Goal: Communication & Community: Answer question/provide support

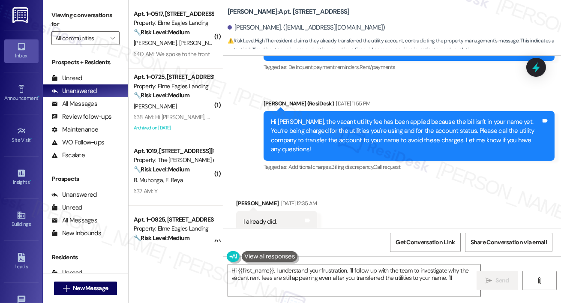
scroll to position [10964, 0]
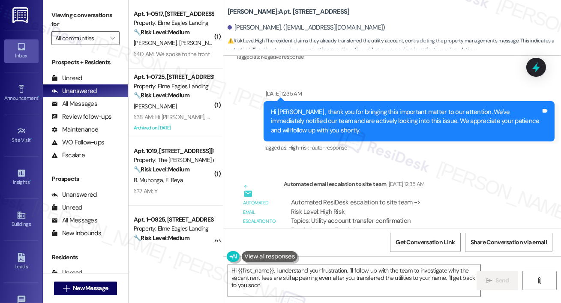
type textarea "Hi {{first_name}}, I understand your frustration. I'll follow up with the team …"
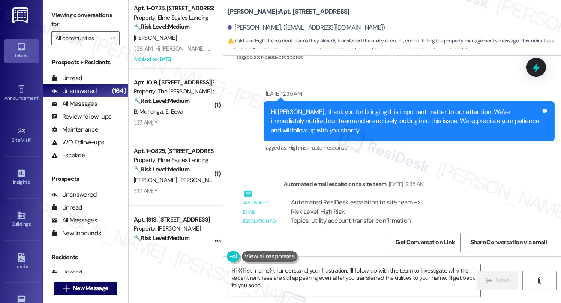
scroll to position [10758, 0]
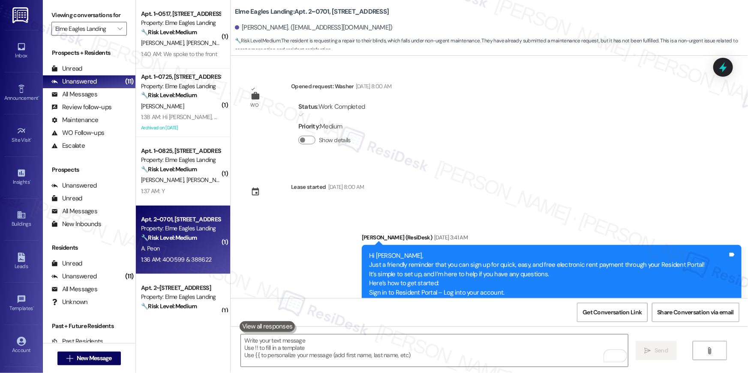
scroll to position [16187, 0]
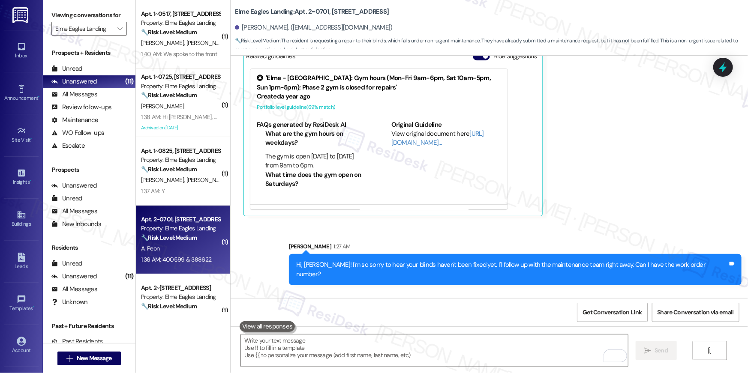
click at [260, 329] on div "400599 & 388622" at bounding box center [276, 333] width 51 height 9
click at [531, 345] on textarea "To enrich screen reader interactions, please activate Accessibility in Grammarl…" at bounding box center [434, 351] width 387 height 32
click at [503, 343] on textarea "Thank you, Ash" at bounding box center [434, 351] width 387 height 32
click at [477, 354] on textarea "Thank you, Ash" at bounding box center [434, 351] width 387 height 32
click at [357, 344] on textarea "Thank you, Ash" at bounding box center [434, 351] width 387 height 32
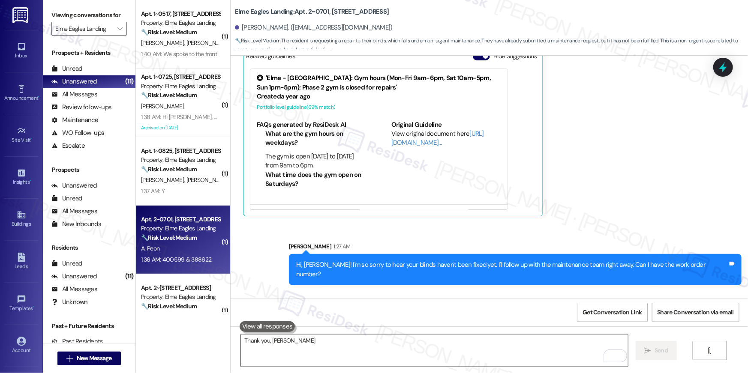
click at [379, 332] on div "Thank you, Ash  Send " at bounding box center [489, 358] width 517 height 64
click at [379, 340] on textarea "Thank you, Ash" at bounding box center [434, 351] width 387 height 32
click at [313, 359] on textarea "Thank you, Ash" at bounding box center [434, 351] width 387 height 32
click at [268, 339] on textarea "Thank you, Ash" at bounding box center [434, 351] width 387 height 32
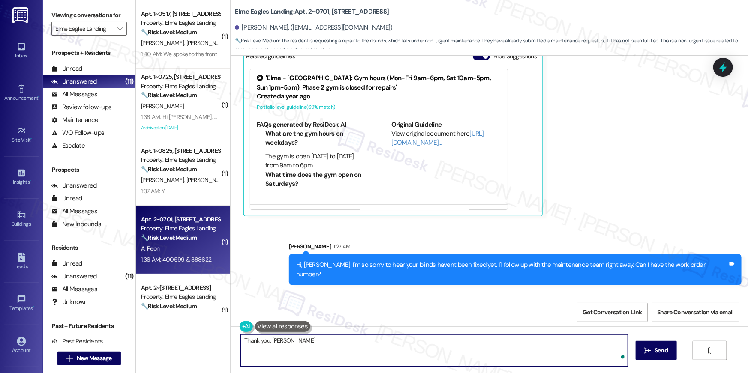
click at [246, 341] on textarea "Thank you, Ash" at bounding box center [434, 351] width 387 height 32
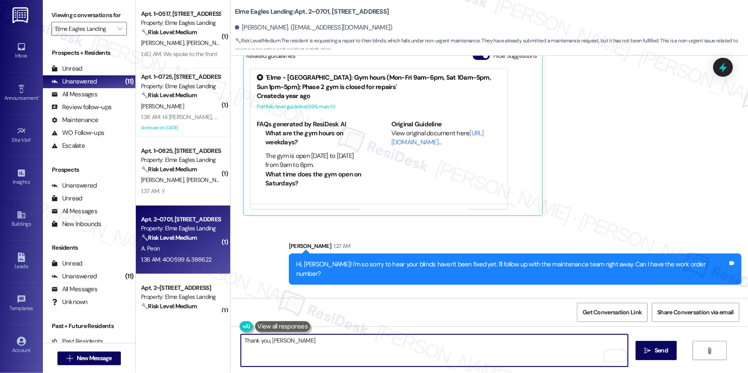
drag, startPoint x: 262, startPoint y: 347, endPoint x: 289, endPoint y: 346, distance: 26.6
click at [262, 347] on textarea "Thank you, Ash" at bounding box center [434, 351] width 387 height 32
click at [296, 342] on textarea "Thank you, Ash" at bounding box center [434, 351] width 387 height 32
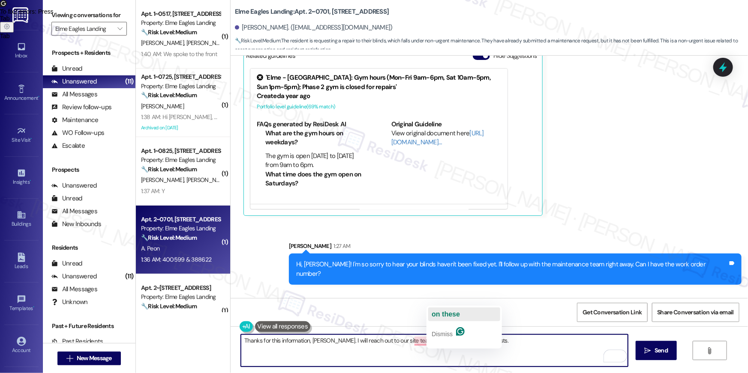
click at [440, 313] on span "on these" at bounding box center [445, 314] width 28 height 7
click at [420, 311] on span "follow" at bounding box center [419, 314] width 20 height 7
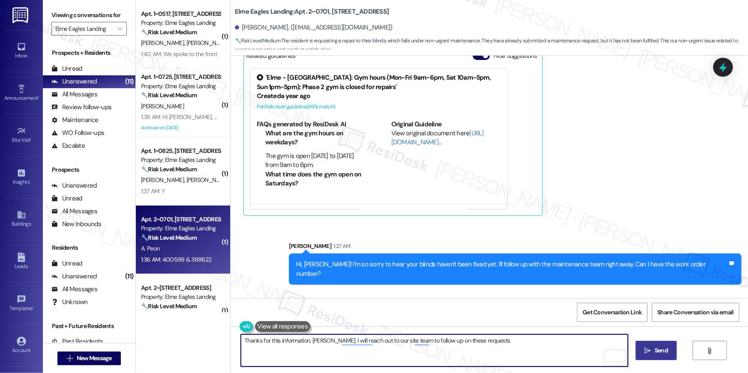
type textarea "Thanks for this information, Ashley. I will reach out to our site team to follo…"
click at [656, 353] on span "Send" at bounding box center [660, 350] width 13 height 9
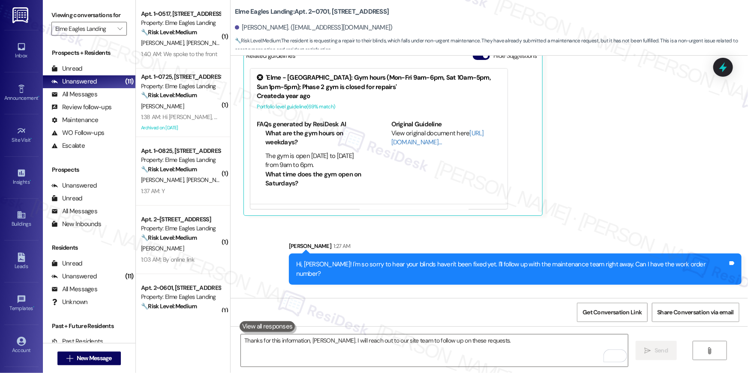
scroll to position [16187, 0]
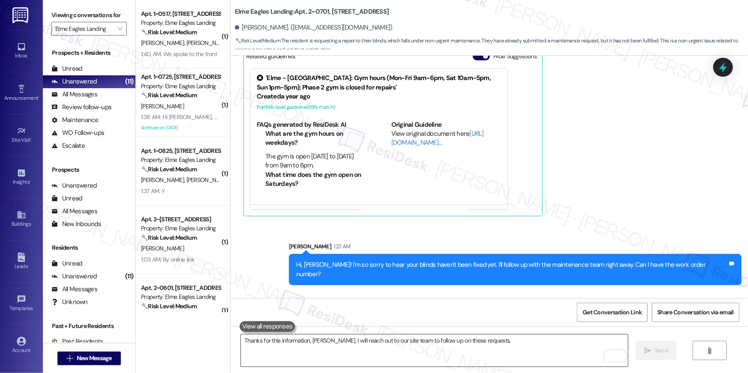
click at [446, 337] on div "Thanks for this information, Ashley. I will reach out to our site team to follo…" at bounding box center [489, 358] width 517 height 64
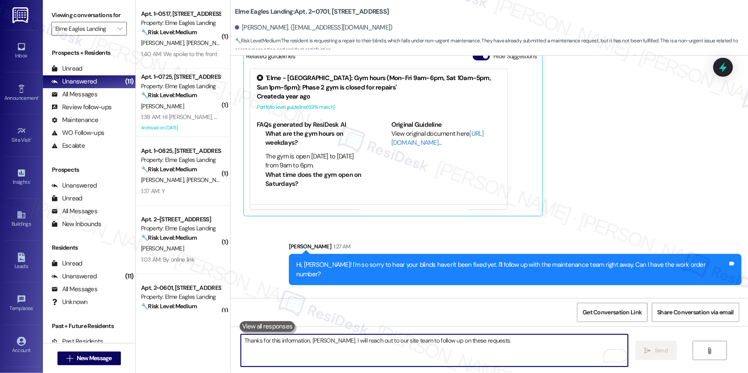
click at [449, 350] on textarea "Thanks for this information, Ashley. I will reach out to our site team to follo…" at bounding box center [434, 351] width 387 height 32
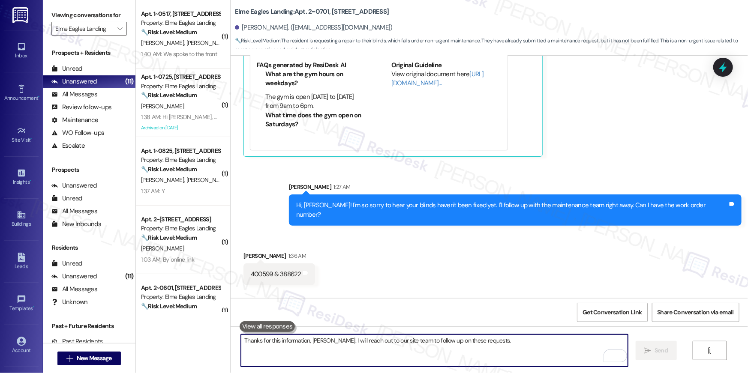
scroll to position [16247, 0]
type textarea "in the meantime, if there's anything else I can assist you with, let me know!"
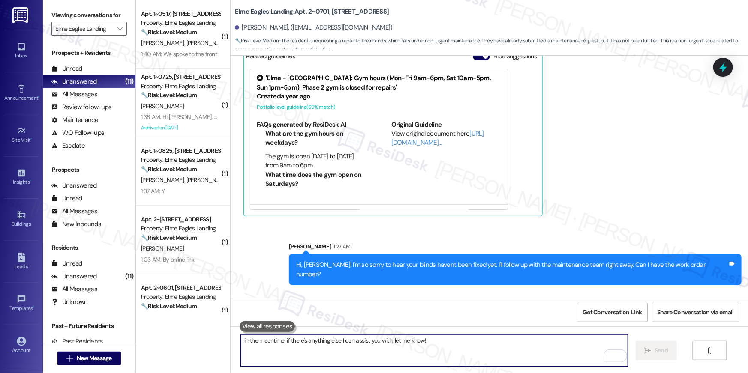
click at [405, 292] on div "Received via SMS Ashley Peon 1:36 AM 400599 & 388622 Tags and notes" at bounding box center [489, 322] width 517 height 60
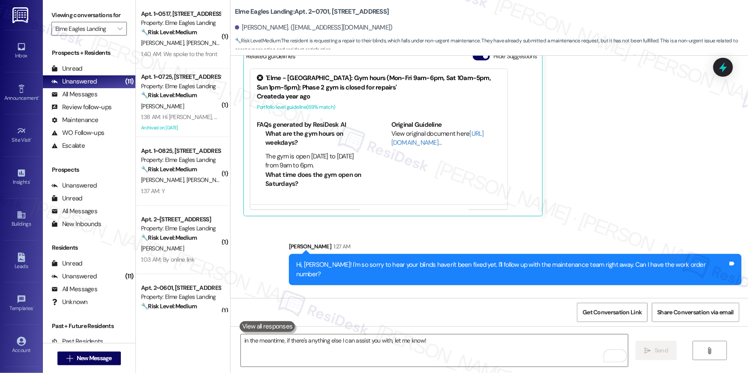
scroll to position [16307, 0]
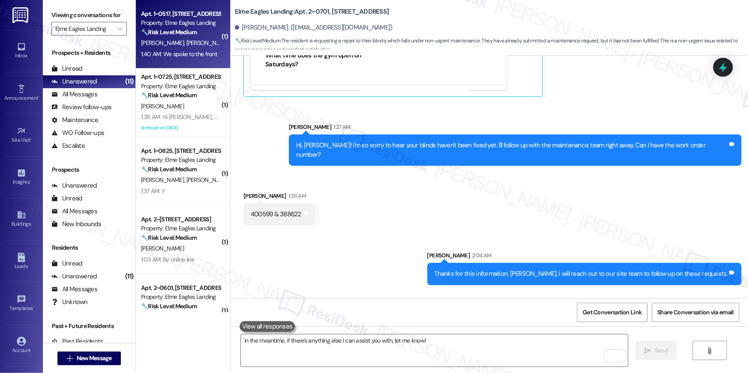
click at [177, 50] on div "1:40 AM: We spoke to the front 1:40 AM: We spoke to the front" at bounding box center [179, 54] width 76 height 8
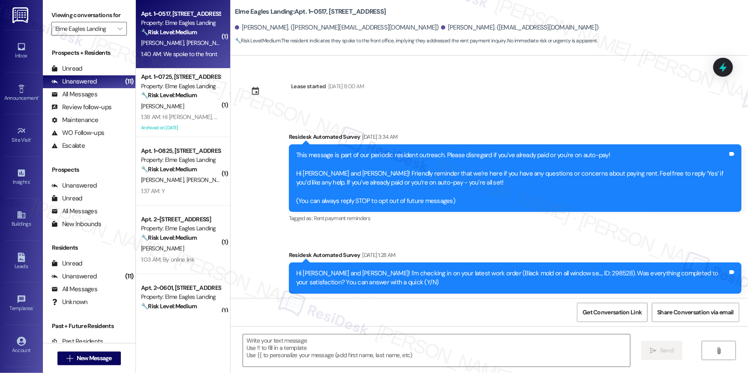
scroll to position [2701, 0]
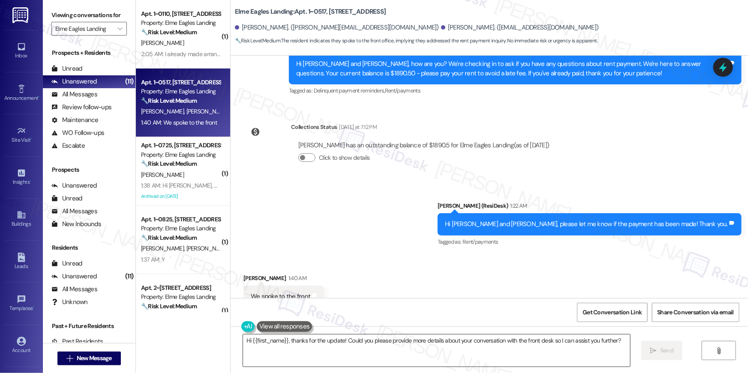
click at [362, 345] on textarea "Hi {{first_name}}, thanks for the update! Could you please provide more details…" at bounding box center [436, 351] width 387 height 32
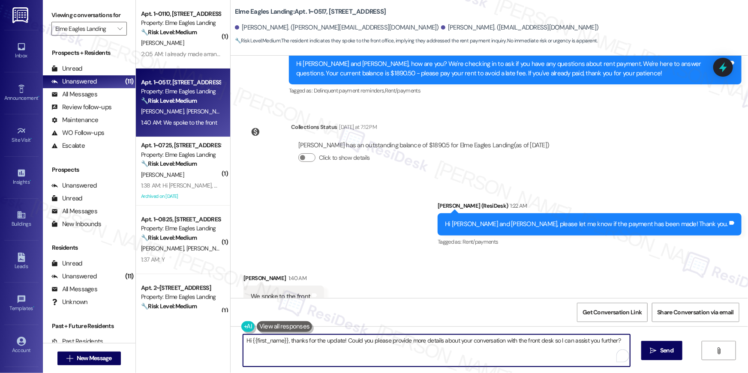
scroll to position [2701, 0]
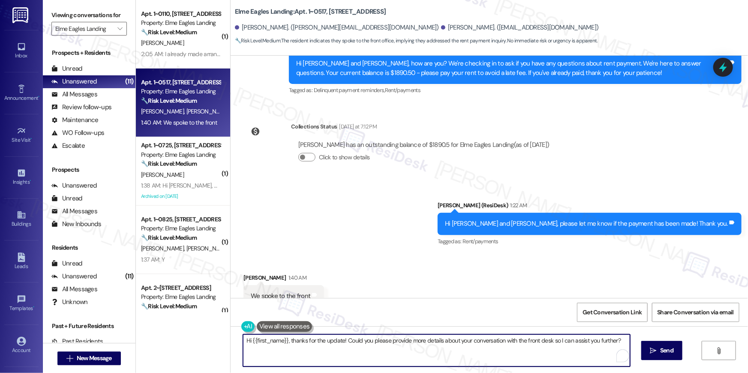
click at [379, 343] on textarea "Hi {{first_name}}, thanks for the update! Could you please provide more details…" at bounding box center [436, 351] width 387 height 32
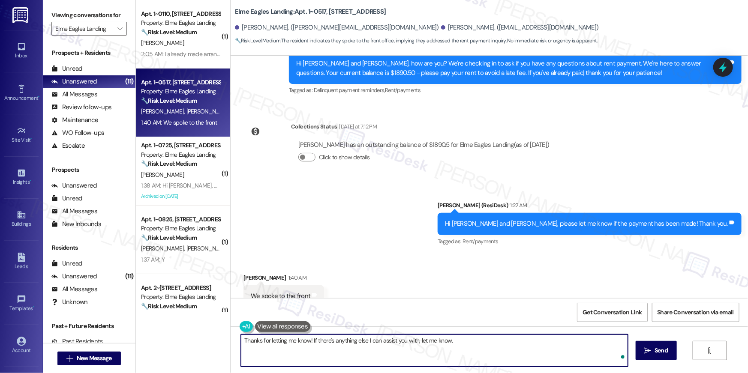
type textarea "Thanks for letting me know! If there's anything else I can assist you with, let…"
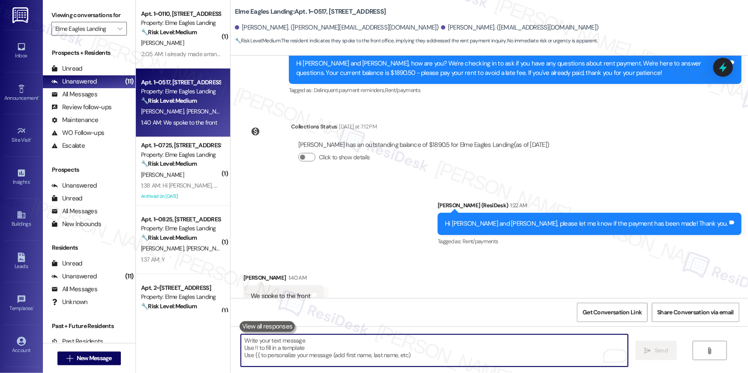
scroll to position [2701, 0]
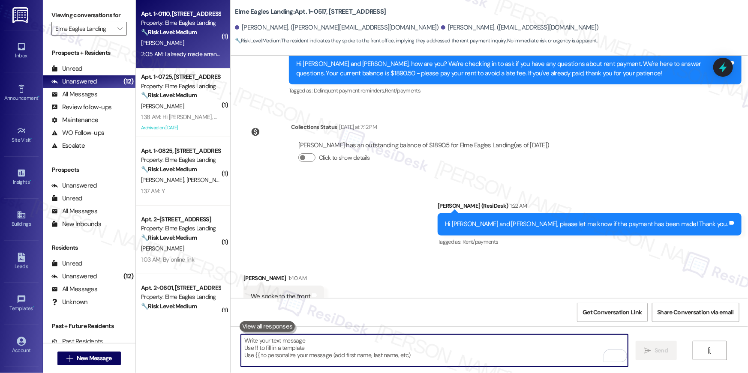
click at [186, 38] on div "K. Sealy" at bounding box center [180, 43] width 81 height 11
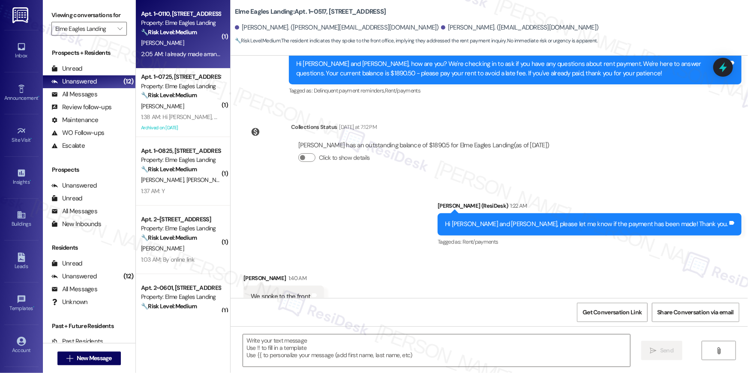
click at [186, 38] on div "K. Sealy" at bounding box center [180, 43] width 81 height 11
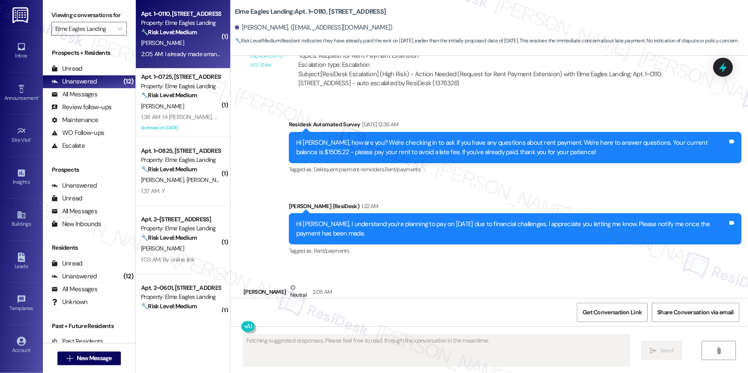
scroll to position [3662, 0]
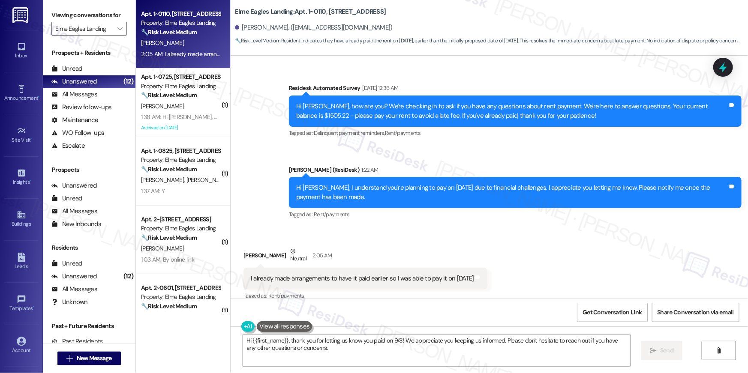
click at [549, 252] on div "Received via SMS Kevon Sealy Neutral 2:05 AM I already made arrangements to hav…" at bounding box center [489, 268] width 517 height 81
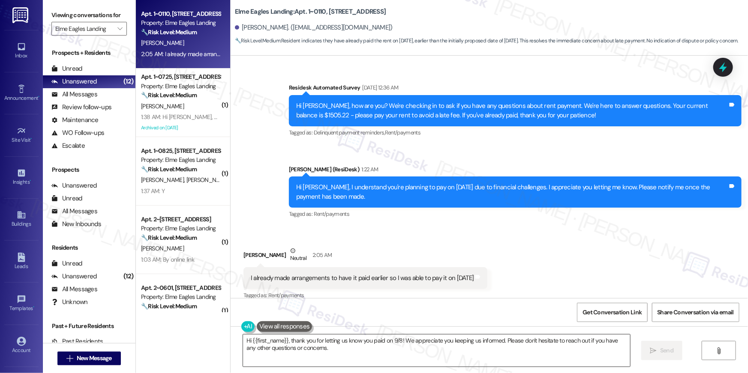
click at [449, 353] on textarea "Hi {{first_name}}, thank you for letting us know you paid on 9/8! We appreciate…" at bounding box center [436, 351] width 387 height 32
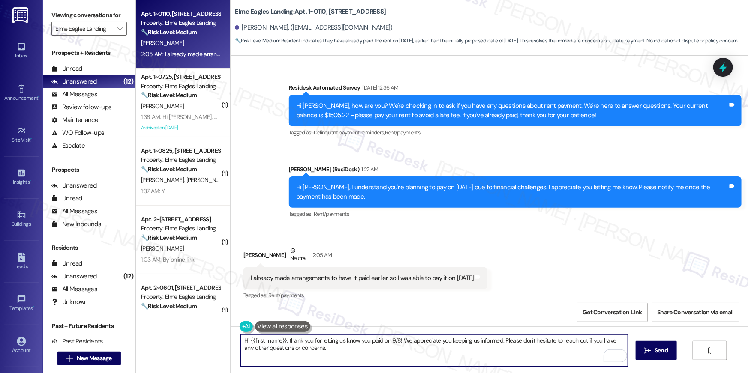
click at [453, 351] on textarea "Hi {{first_name}}, thank you for letting us know you paid on 9/8! We appreciate…" at bounding box center [434, 351] width 387 height 32
click at [453, 353] on textarea "Hi {{first_name}}, thank you for letting us know you paid on 9/8! We appreciate…" at bounding box center [434, 351] width 387 height 32
paste textarea "Thank you so much for your rent payment, {{first_name}}. We really appreciate i…"
type textarea "Thank you so much for your rent payment, {{first_name}}. We really appreciate i…"
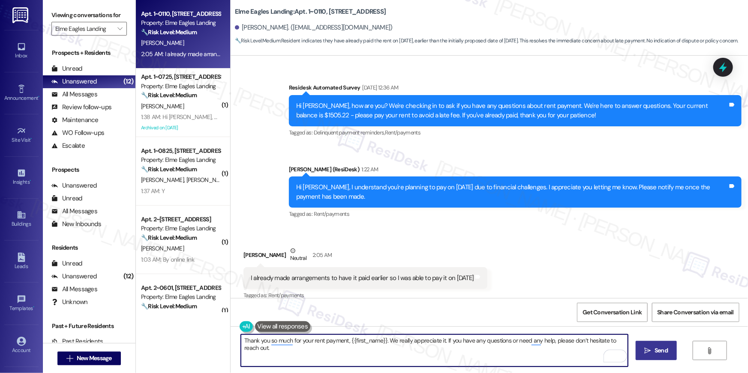
click at [664, 353] on span "Send" at bounding box center [660, 350] width 13 height 9
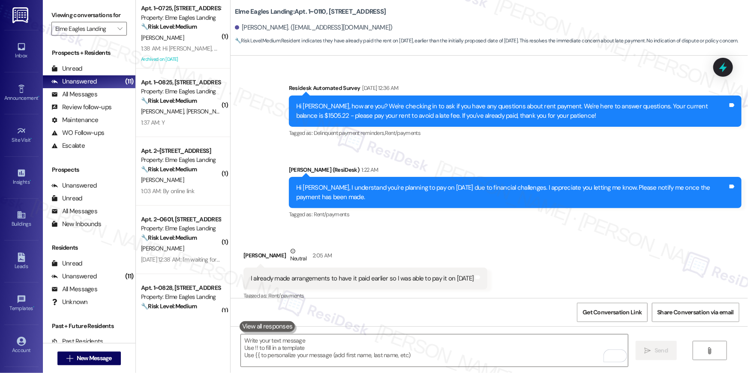
scroll to position [3721, 0]
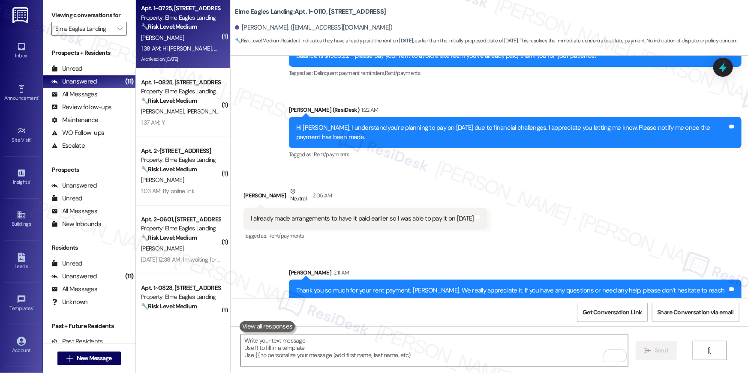
click at [195, 38] on div "N. Williams" at bounding box center [180, 38] width 81 height 11
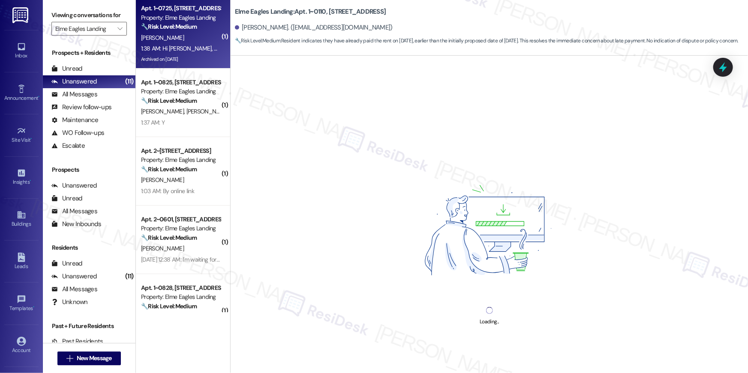
click at [186, 37] on div "N. Williams" at bounding box center [180, 38] width 81 height 11
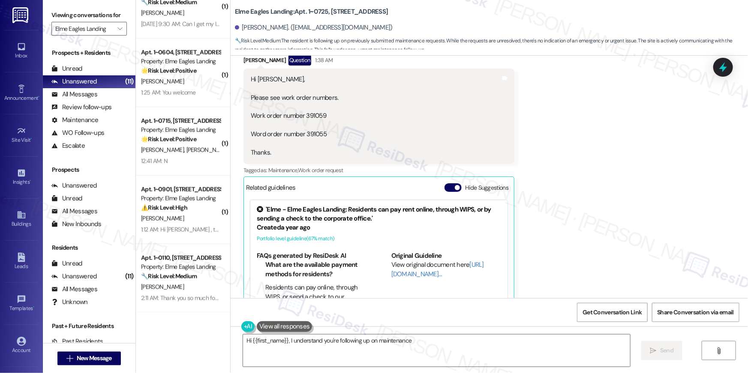
scroll to position [21572, 0]
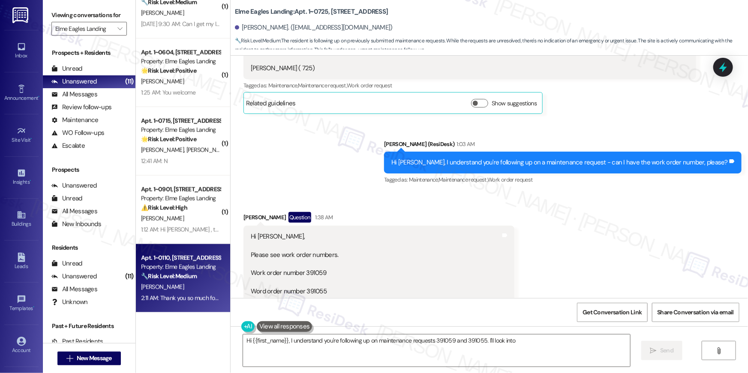
type textarea "Hi {{first_name}}, I understand you're following up on maintenance requests 391…"
click at [171, 278] on strong "🔧 Risk Level: Medium" at bounding box center [169, 276] width 56 height 8
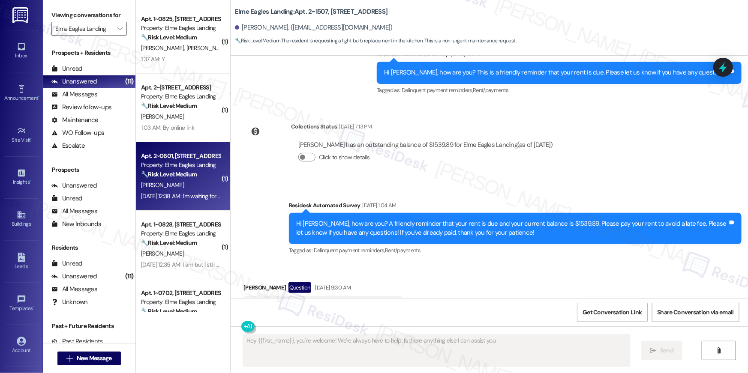
scroll to position [151, 0]
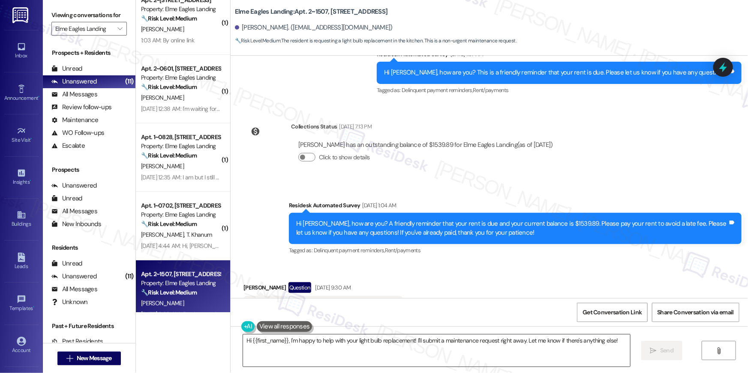
drag, startPoint x: 359, startPoint y: 349, endPoint x: 391, endPoint y: 347, distance: 32.2
click at [359, 349] on textarea "Hi {{first_name}}, I'm happy to help with your light bulb replacement! I'll sub…" at bounding box center [436, 351] width 387 height 32
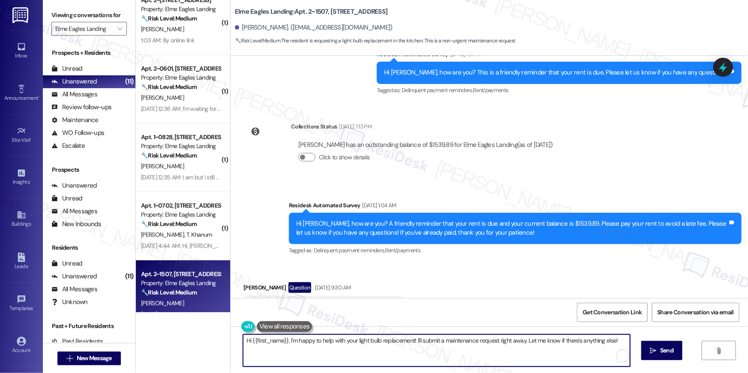
click at [412, 350] on textarea "Hi {{first_name}}, I'm happy to help with your light bulb replacement! I'll sub…" at bounding box center [436, 351] width 387 height 32
click at [536, 350] on textarea "Hi {{first_name}}, I'm happy to help with your light bulb replacement! I'll sub…" at bounding box center [436, 351] width 387 height 32
click at [525, 359] on textarea "Hi {{first_name}}, I'm happy to help with your light bulb replacement! I'll sub…" at bounding box center [436, 351] width 387 height 32
click at [416, 341] on textarea "Hi {{first_name}}, I'm happy to help with your light bulb replacement! I'll sub…" at bounding box center [436, 351] width 387 height 32
click at [422, 359] on textarea "Hi {{first_name}}, I'm happy to help with your light bulb replacement! I'll sub…" at bounding box center [436, 351] width 387 height 32
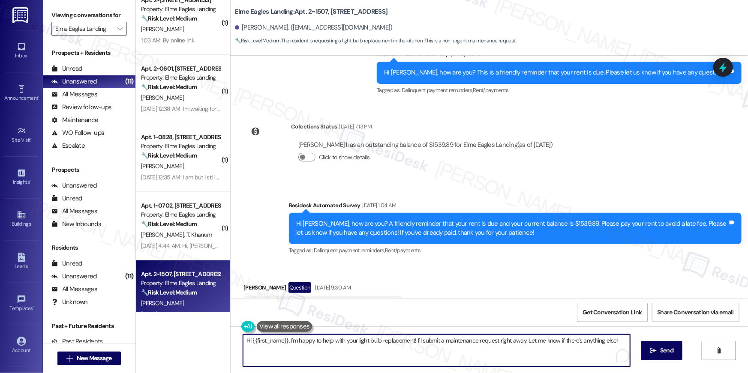
click at [523, 348] on textarea "Hi {{first_name}}, I'm happy to help with your light bulb replacement! I'll sub…" at bounding box center [436, 351] width 387 height 32
drag, startPoint x: 521, startPoint y: 341, endPoint x: 523, endPoint y: 353, distance: 12.5
click at [523, 353] on textarea "Hi {{first_name}}, I'm happy to help with your light bulb replacement! I'll sub…" at bounding box center [434, 351] width 387 height 32
type textarea "Hi {{first_name}}, I'm happy to help with your light bulb replacement! I'll sub…"
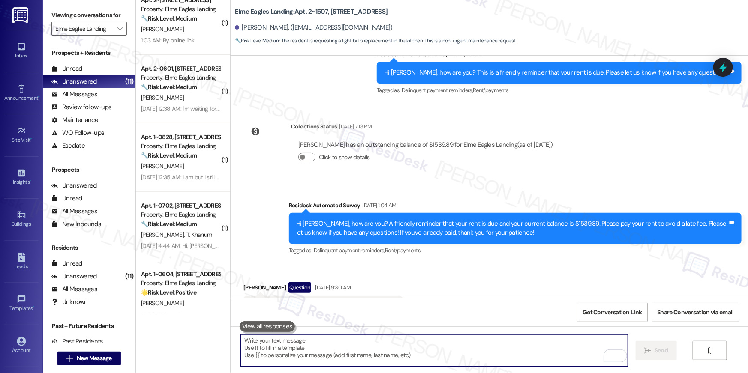
scroll to position [4132, 0]
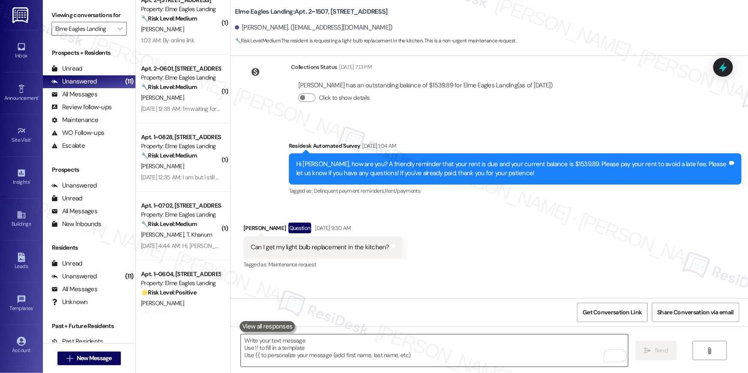
click at [549, 348] on textarea "To enrich screen reader interactions, please activate Accessibility in Grammarl…" at bounding box center [434, 351] width 387 height 32
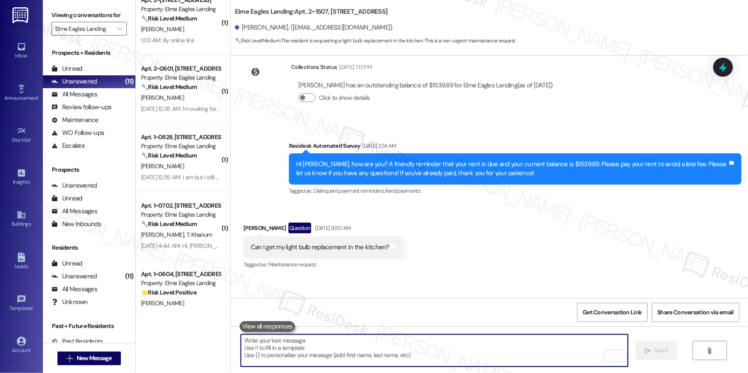
drag, startPoint x: 549, startPoint y: 348, endPoint x: 548, endPoint y: 330, distance: 18.0
click at [549, 344] on textarea "To enrich screen reader interactions, please activate Accessibility in Grammarl…" at bounding box center [434, 351] width 387 height 32
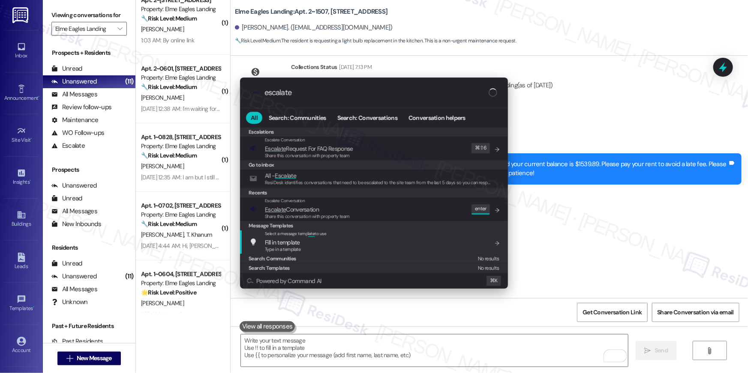
type input "escalate"
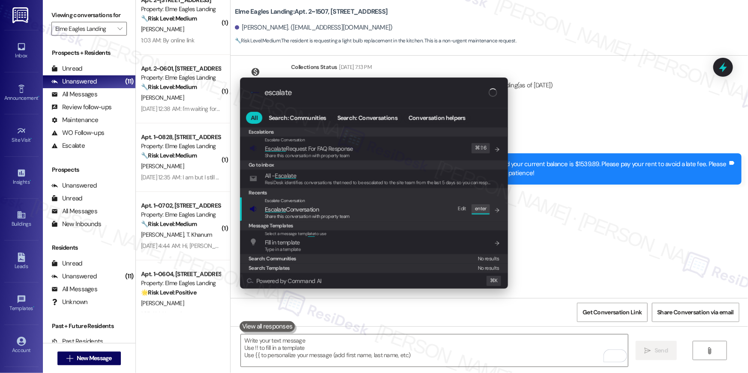
click at [387, 208] on div "Escalate Conversation Escalate Conversation Share this conversation with proper…" at bounding box center [374, 209] width 251 height 23
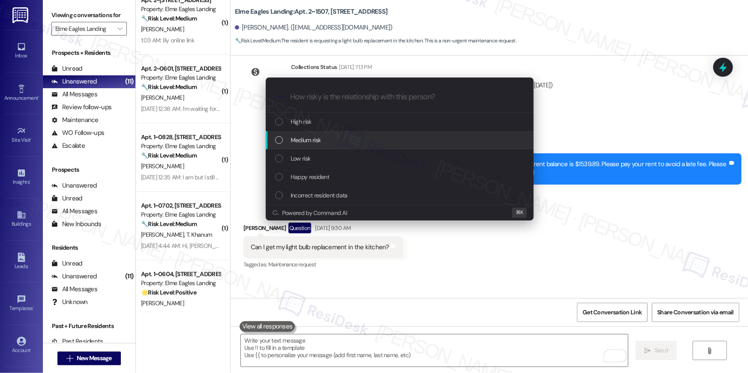
click at [323, 148] on div "Medium risk" at bounding box center [400, 140] width 268 height 18
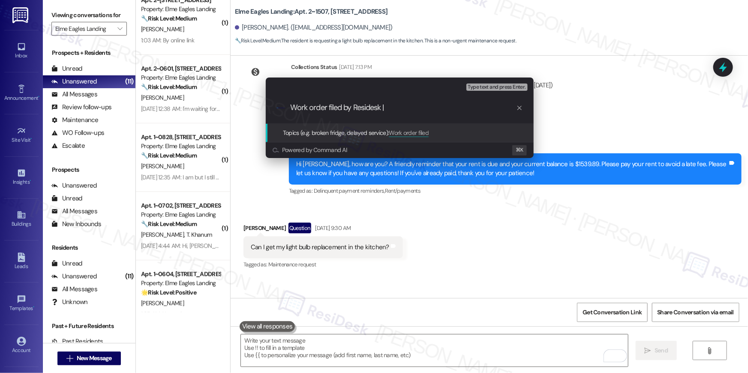
paste input "Work Order # 401832 Kitchen lightbulb replacement"
type input "Work order filed by Residesk | Work Order # 401832 Kitchen lightbulb replacement"
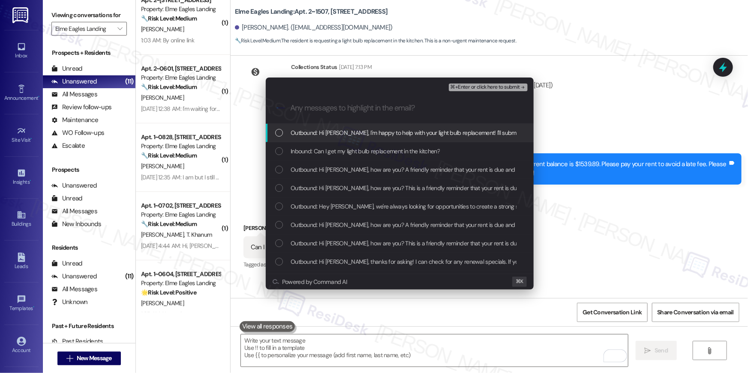
scroll to position [0, 0]
drag, startPoint x: 281, startPoint y: 133, endPoint x: 280, endPoint y: 143, distance: 9.5
click at [281, 134] on div "List of options" at bounding box center [279, 133] width 8 height 8
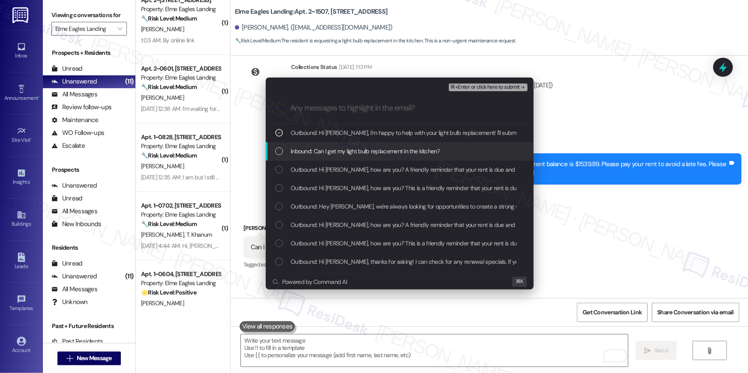
click at [280, 147] on div "Inbound: Can I get my light bulb replacement in the kitchen?" at bounding box center [400, 151] width 268 height 18
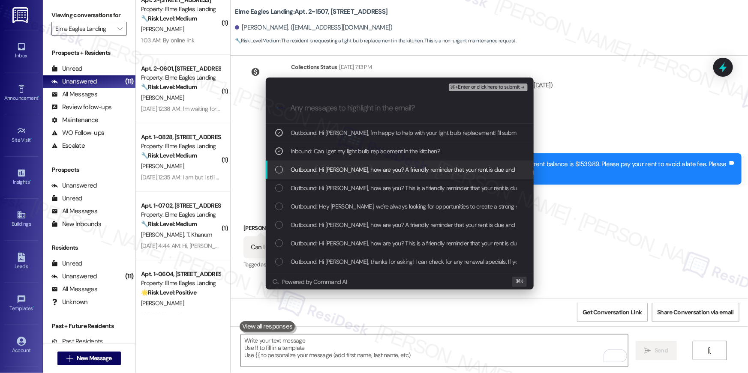
click at [278, 166] on div "List of options" at bounding box center [279, 170] width 8 height 8
click at [276, 156] on div "Inbound: Can I get my light bulb replacement in the kitchen?" at bounding box center [400, 151] width 251 height 9
click at [280, 166] on div "List of options" at bounding box center [279, 170] width 8 height 8
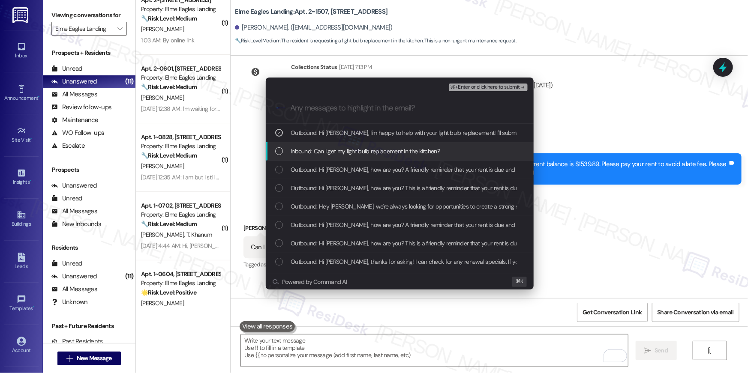
drag, startPoint x: 281, startPoint y: 153, endPoint x: 449, endPoint y: 111, distance: 173.4
click at [281, 153] on div "List of options" at bounding box center [279, 151] width 8 height 8
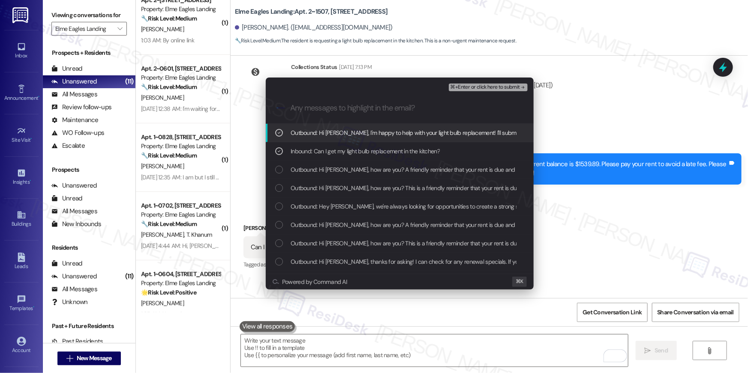
click at [512, 87] on span "⌘+Enter or click here to submit" at bounding box center [484, 87] width 69 height 6
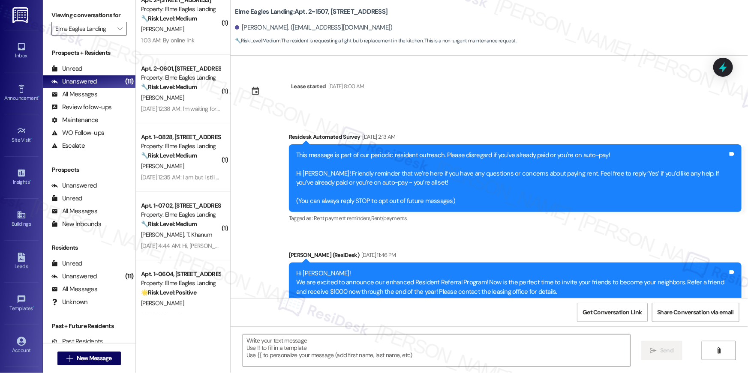
type textarea "Fetching suggested responses. Please feel free to read through the conversation…"
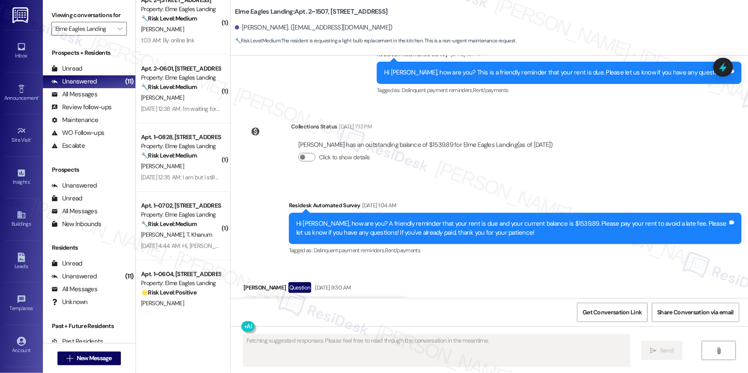
scroll to position [4145, 0]
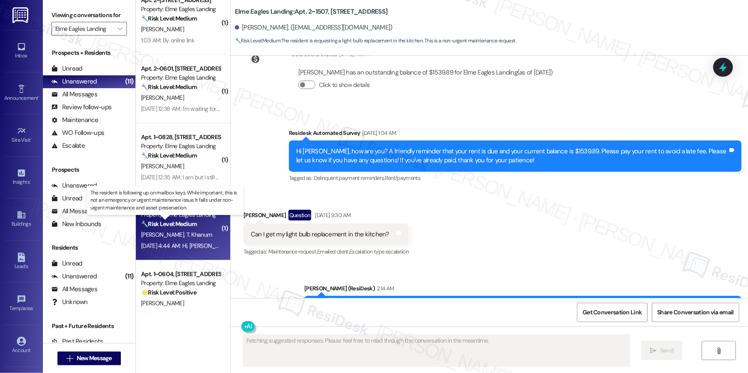
click at [190, 224] on strong "🔧 Risk Level: Medium" at bounding box center [169, 224] width 56 height 8
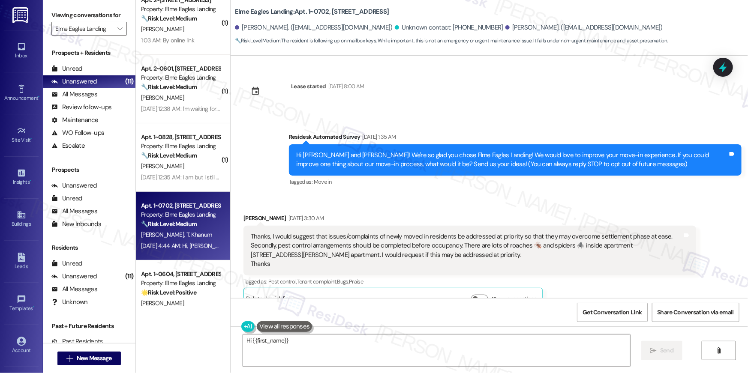
scroll to position [1338, 0]
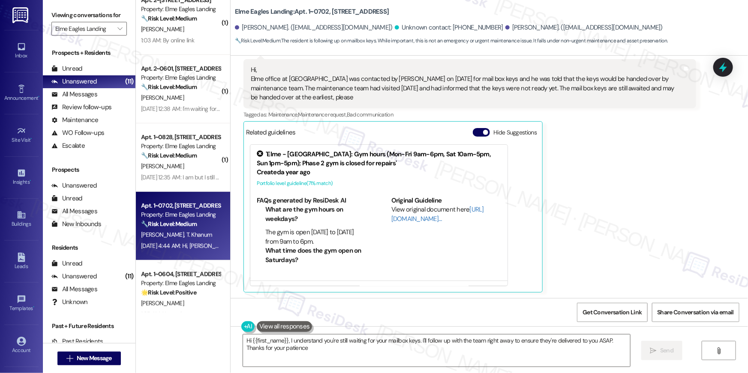
type textarea "Hi {{first_name}}, I understand you're still waiting for your mailbox keys. I'l…"
click at [601, 175] on div "Arshad Mahmood Question Neutral Sep 07, 2025 at 4:44 AM Hi, Elme office at eagl…" at bounding box center [469, 165] width 452 height 254
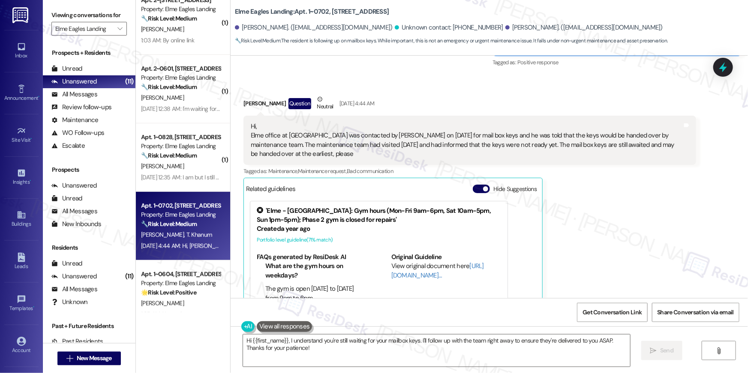
scroll to position [1279, 0]
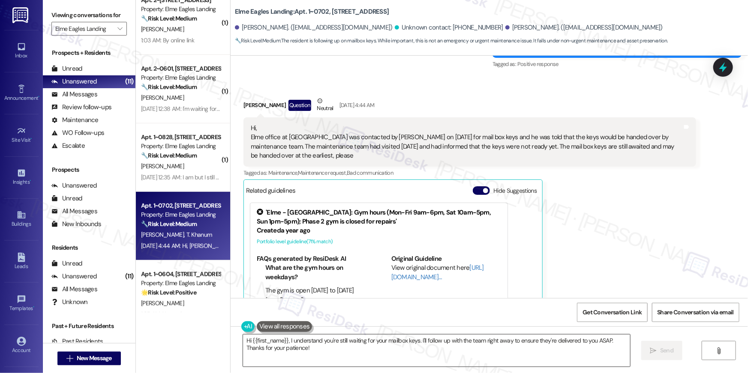
click at [320, 360] on textarea "Hi {{first_name}}, I understand you're still waiting for your mailbox keys. I'l…" at bounding box center [436, 351] width 387 height 32
click at [330, 360] on textarea "Hi {{first_name}}, I understand you're still waiting for your mailbox keys. I'l…" at bounding box center [436, 351] width 387 height 32
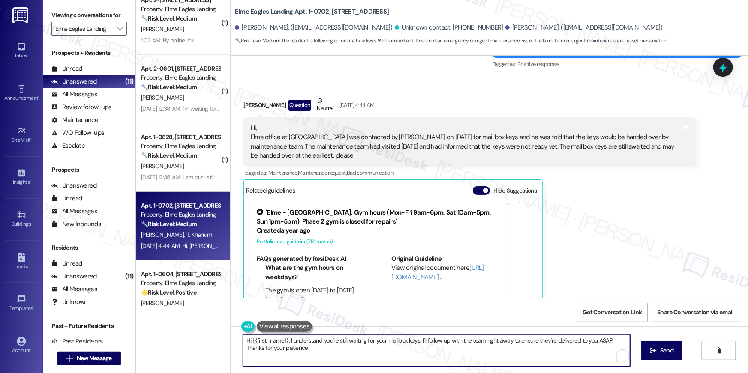
drag, startPoint x: 412, startPoint y: 346, endPoint x: 446, endPoint y: 350, distance: 34.2
click at [434, 348] on textarea "Hi {{first_name}}, I understand you're still waiting for your mailbox keys. I'l…" at bounding box center [436, 351] width 387 height 32
click at [437, 349] on textarea "Hi {{first_name}}, I understand you're still waiting for your mailbox keys. I'l…" at bounding box center [436, 351] width 387 height 32
click at [447, 350] on textarea "Hi {{first_name}}, I understand you're still waiting for your mailbox keys. I'l…" at bounding box center [434, 351] width 387 height 32
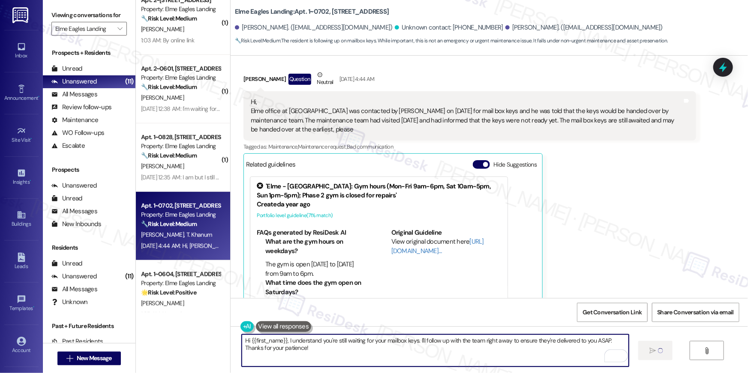
scroll to position [1338, 0]
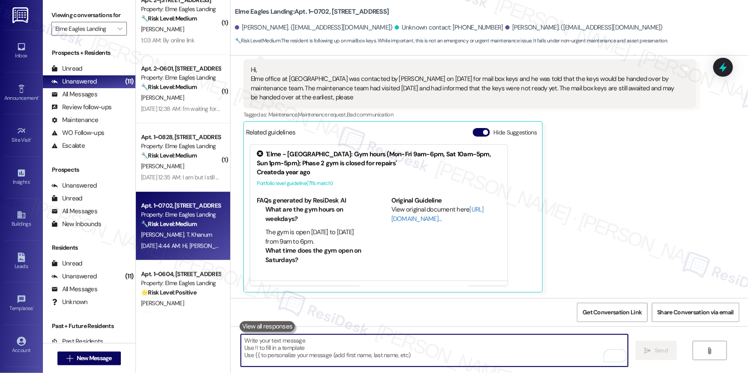
click at [479, 358] on textarea "To enrich screen reader interactions, please activate Accessibility in Grammarl…" at bounding box center [434, 351] width 387 height 32
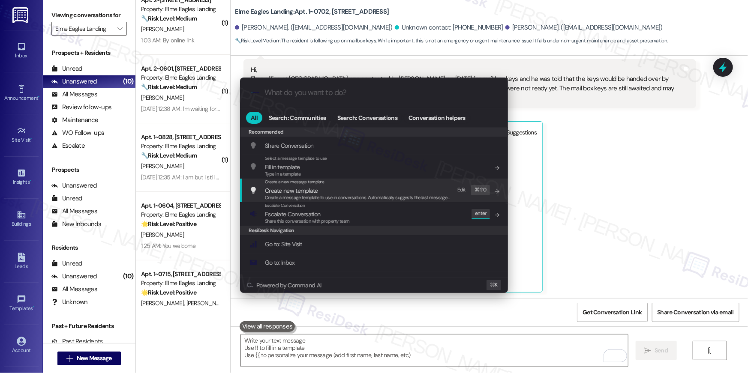
click at [325, 94] on input "What do you want to do?" at bounding box center [380, 92] width 233 height 9
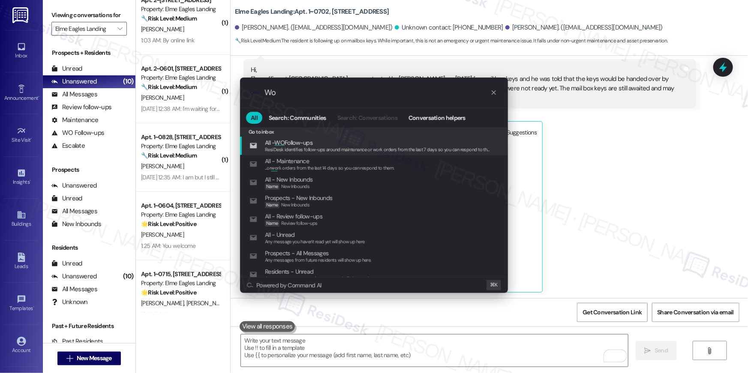
type input "W"
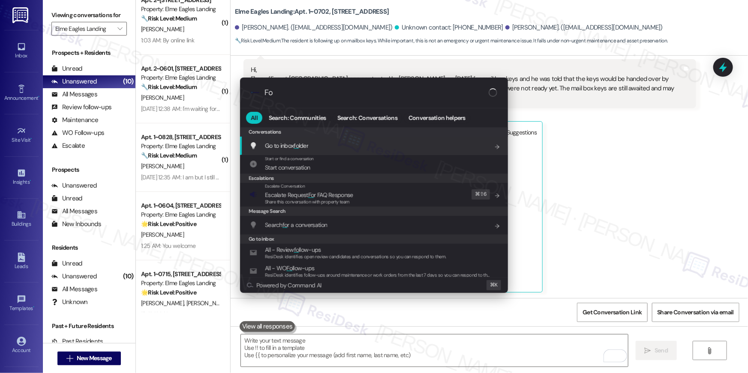
type input "F"
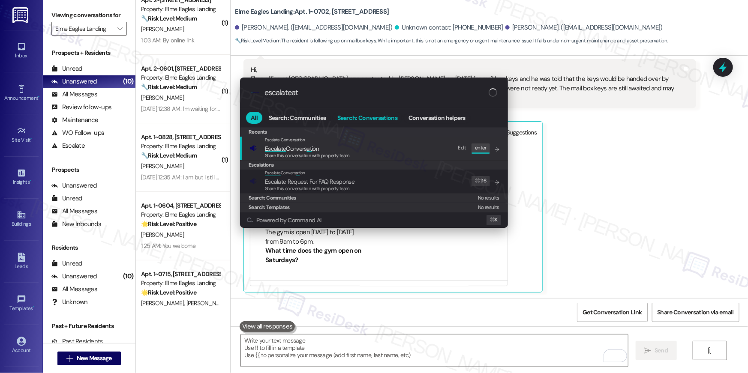
type input "escalateate"
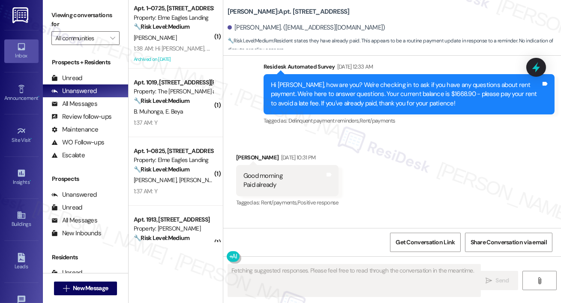
scroll to position [9022, 0]
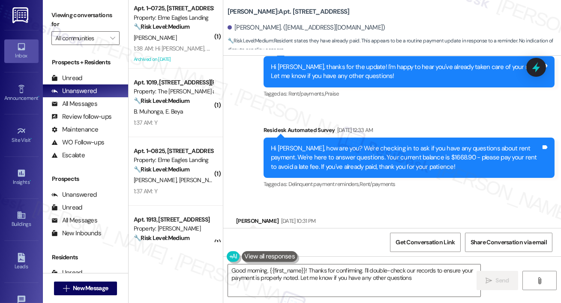
type textarea "Good morning, {{first_name}}! Thanks for confirming. I'll double-check our reco…"
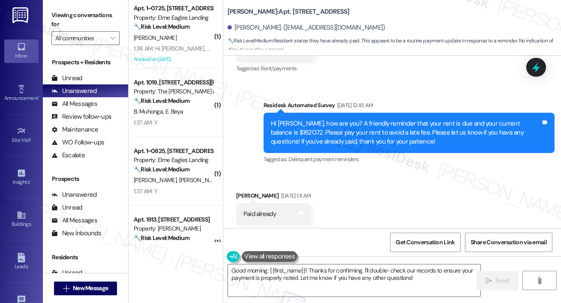
scroll to position [6935, 0]
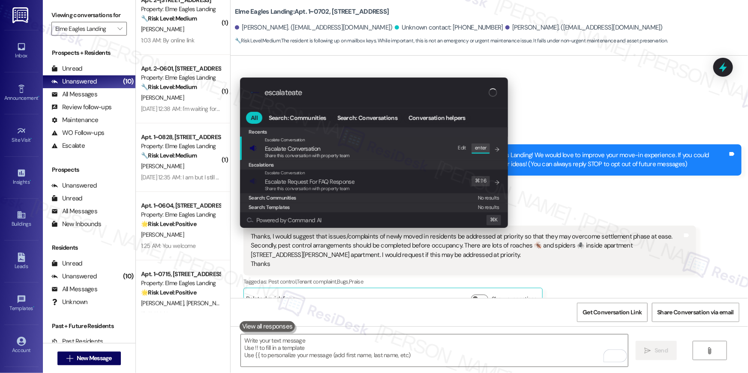
scroll to position [1338, 0]
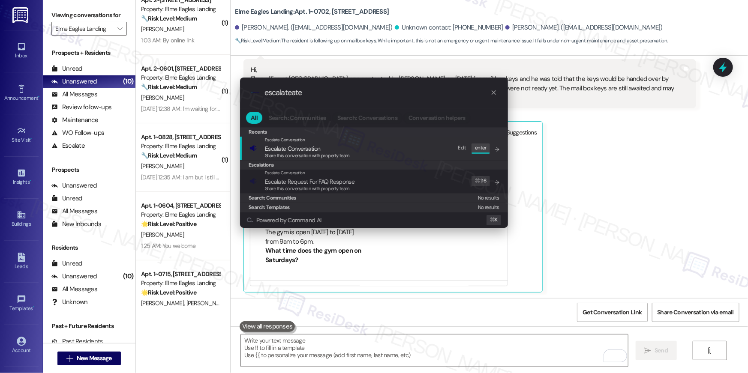
type input "escalateate"
click at [297, 149] on span "Escalate Conversation" at bounding box center [292, 149] width 55 height 8
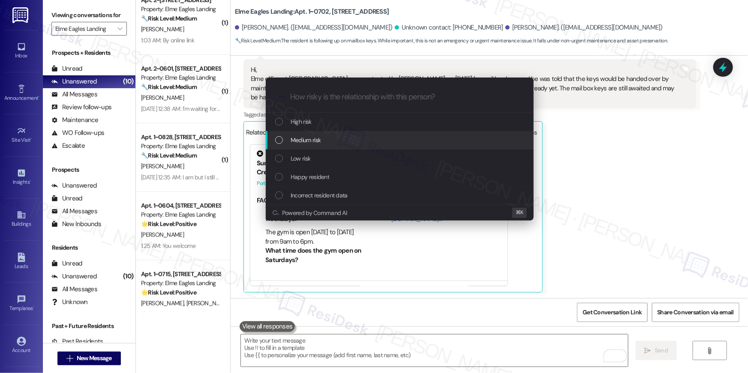
click at [307, 141] on span "Medium risk" at bounding box center [305, 139] width 30 height 9
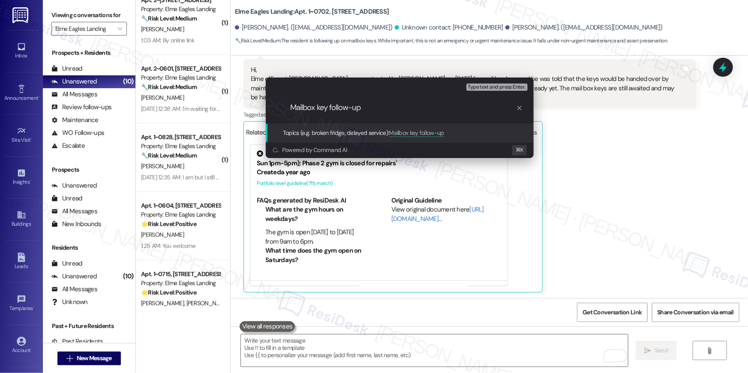
paste input "Work order filed by Residesk | Work Order # 401832 Kitchen lightbulb replacement"
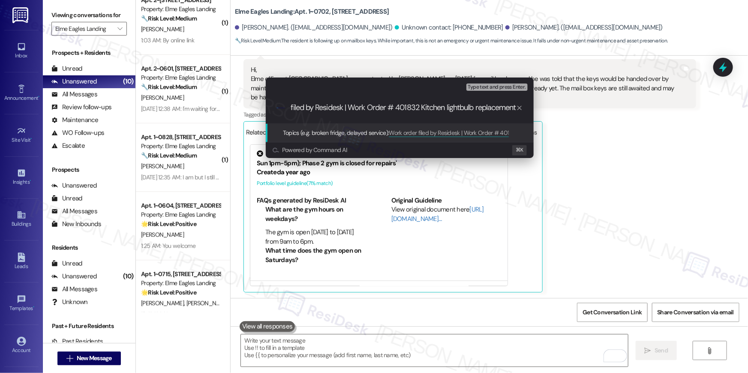
click at [306, 106] on input "Work order filed by Residesk | Work Order # 401832 Kitchen lightbulb replacemen…" at bounding box center [403, 107] width 226 height 9
click at [292, 109] on input "Work order filed by Residesk | Work Order # 401832 Kitchen lightbulb replacemen…" at bounding box center [403, 107] width 226 height 9
click at [303, 106] on input "Work order filed by Residesk | Work Order # 401832 Kitchen lightbulb replacemen…" at bounding box center [403, 107] width 226 height 9
click at [308, 108] on input "Work order filed by Residesk | Work Order # 401832 Kitchen lightbulb replacemen…" at bounding box center [403, 107] width 226 height 9
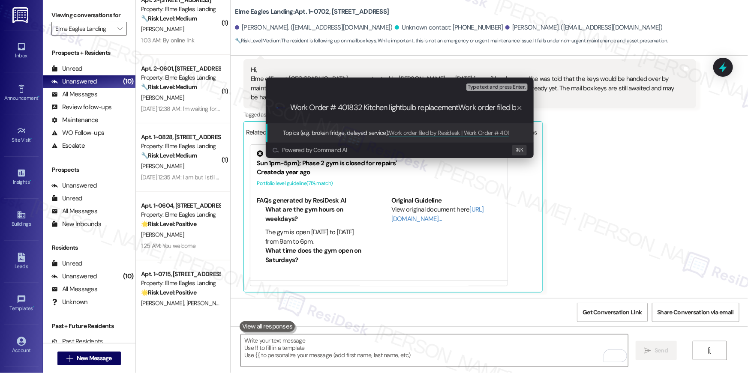
click at [479, 106] on input "Work order filed by Residesk | Work Order # 401832 Kitchen lightbulb replacemen…" at bounding box center [403, 107] width 226 height 9
click at [444, 109] on input "Work order filed by Residesk | Work Order # 401832 Kitchen lightbulb replacemen…" at bounding box center [403, 107] width 226 height 9
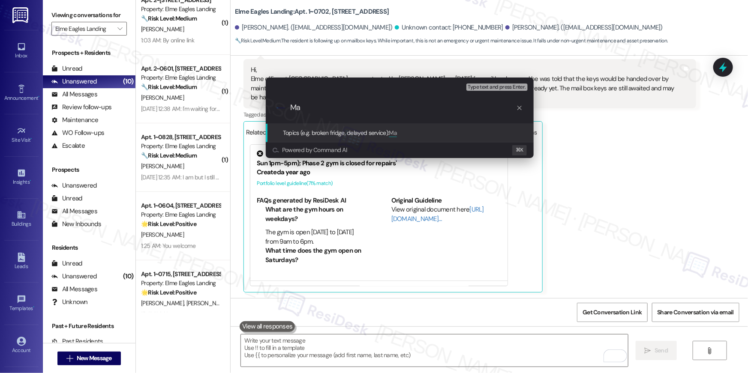
scroll to position [0, 0]
type input "Mailbox key follow up"
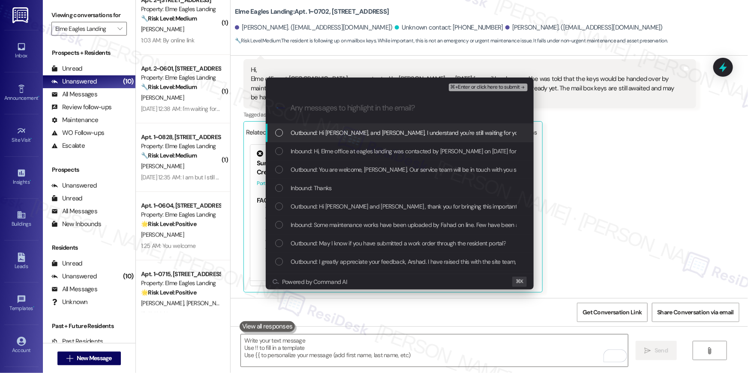
click at [280, 133] on div "List of options" at bounding box center [279, 133] width 8 height 8
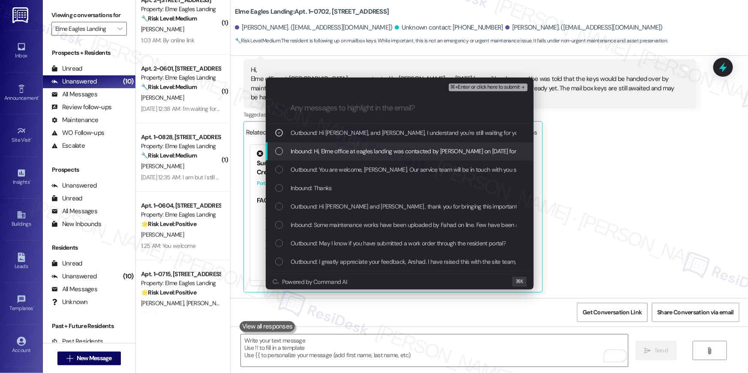
drag, startPoint x: 278, startPoint y: 155, endPoint x: 283, endPoint y: 163, distance: 9.2
click at [280, 159] on div "Inbound: Hi, Elme office at eagles landing was contacted by Fahad on last Monda…" at bounding box center [400, 151] width 268 height 18
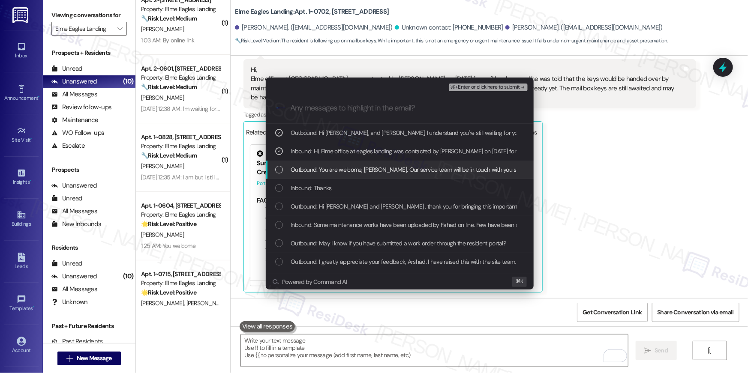
click at [280, 174] on div "Outbound: You are welcome, Arshad. Our service team will be in touch with you s…" at bounding box center [400, 169] width 251 height 9
click at [279, 174] on div "Outbound: You are welcome, Arshad. Our service team will be in touch with you s…" at bounding box center [400, 169] width 251 height 9
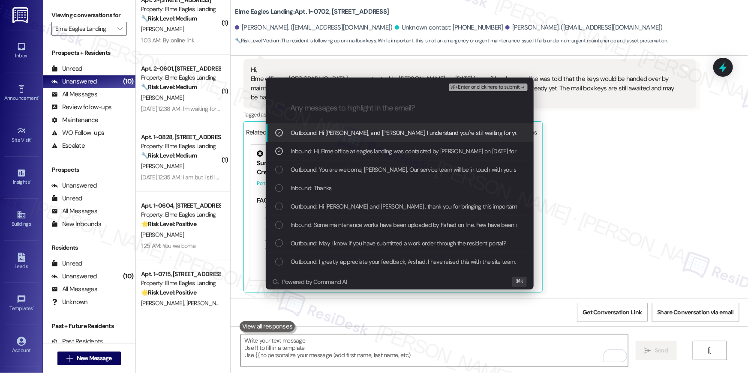
click at [504, 89] on span "⌘+Enter or click here to submit" at bounding box center [484, 87] width 69 height 6
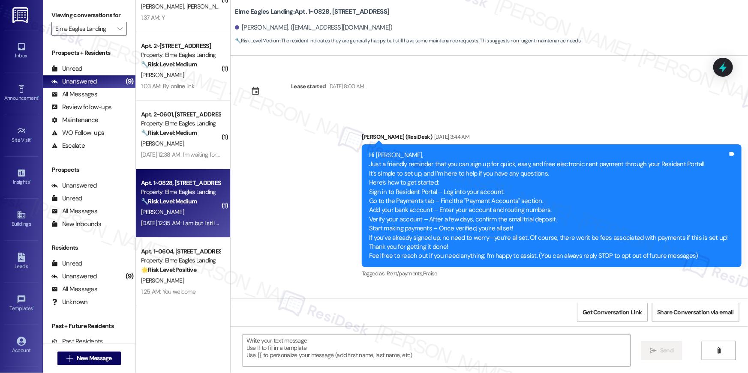
scroll to position [3649, 0]
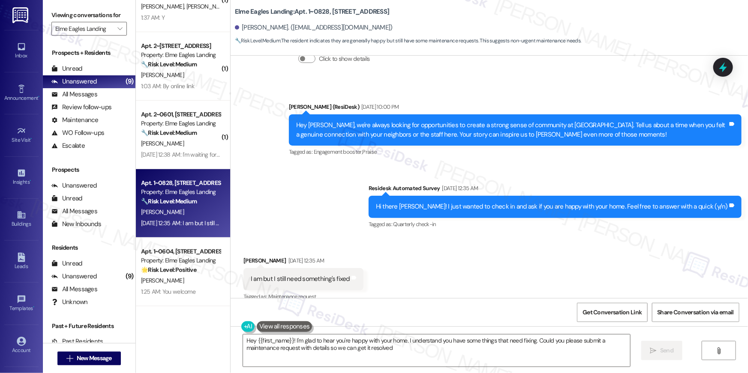
type textarea "Hey {{first_name}}! I'm glad to hear you're happy with your home. I understand …"
click at [446, 287] on div "Received via SMS [PERSON_NAME] [DATE] 12:35 AM I am but I still need something'…" at bounding box center [489, 273] width 517 height 72
click at [404, 367] on div "Hey {{first_name}}! I'm glad to hear you're happy with your home. I understand …" at bounding box center [489, 358] width 517 height 64
click at [393, 346] on textarea "Hey {{first_name}}! I'm glad to hear you're happy with your home. I understand …" at bounding box center [436, 351] width 387 height 32
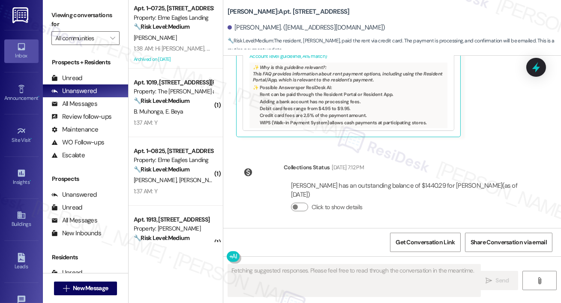
scroll to position [4341, 0]
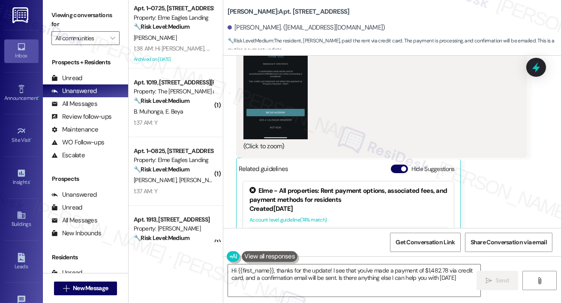
type textarea "Hi {{first_name}}, thanks for the update! I see that you've made a payment of $…"
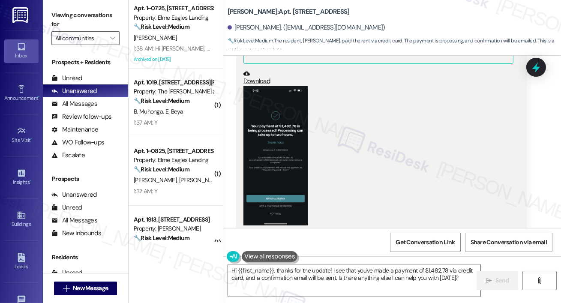
click at [285, 136] on button "Zoom image" at bounding box center [275, 155] width 64 height 139
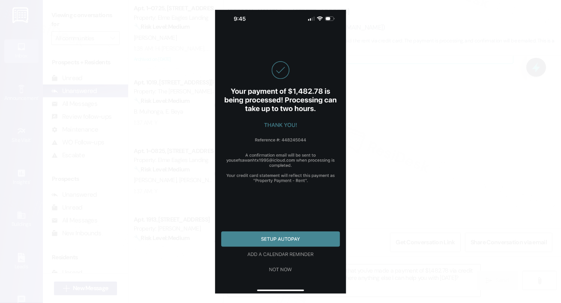
click at [386, 140] on button "Unzoom image" at bounding box center [280, 151] width 561 height 303
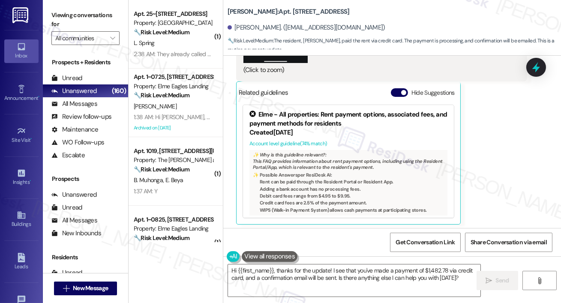
scroll to position [4252, 0]
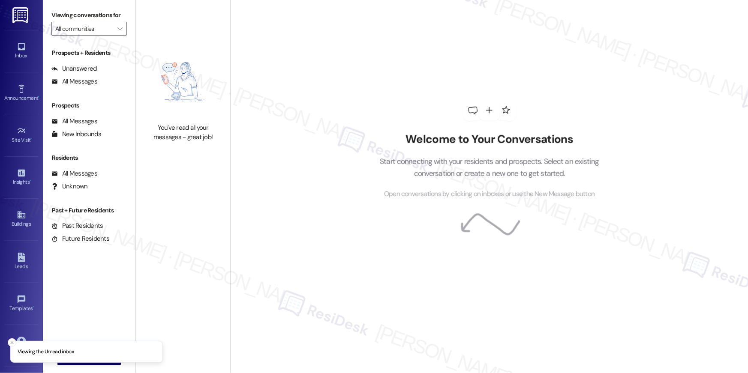
type input "Elme Eagles Landing"
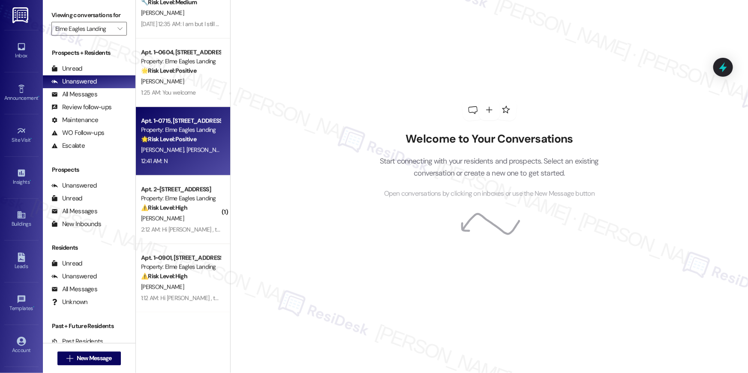
scroll to position [187, 0]
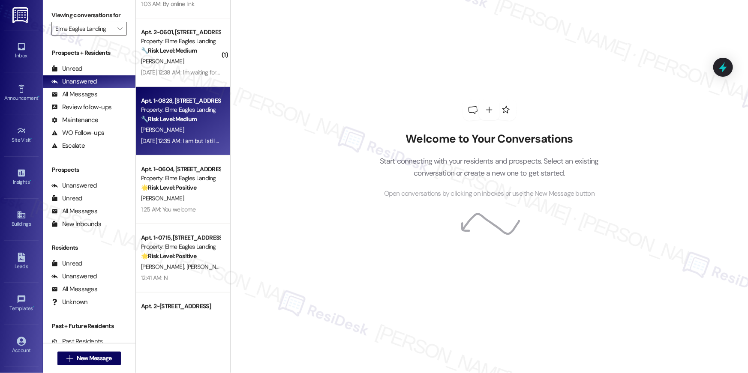
click at [177, 136] on div "[DATE] 12:35 AM: I am but I still need something's fixed [DATE] 12:35 AM: I am …" at bounding box center [180, 141] width 81 height 11
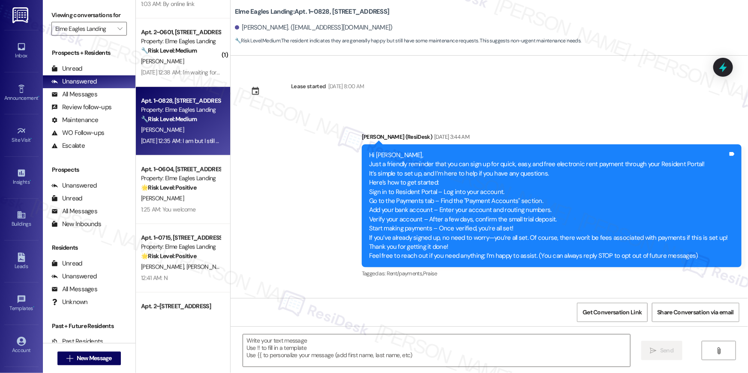
scroll to position [3650, 0]
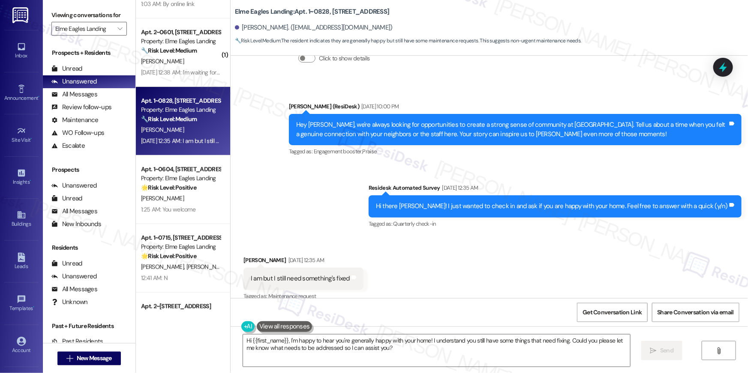
click at [417, 254] on div "Received via SMS [PERSON_NAME] [DATE] 12:35 AM I am but I still need something'…" at bounding box center [489, 273] width 517 height 72
click at [392, 357] on textarea "Hi {{first_name}}, I'm happy to hear you're generally happy with your home! I u…" at bounding box center [436, 351] width 387 height 32
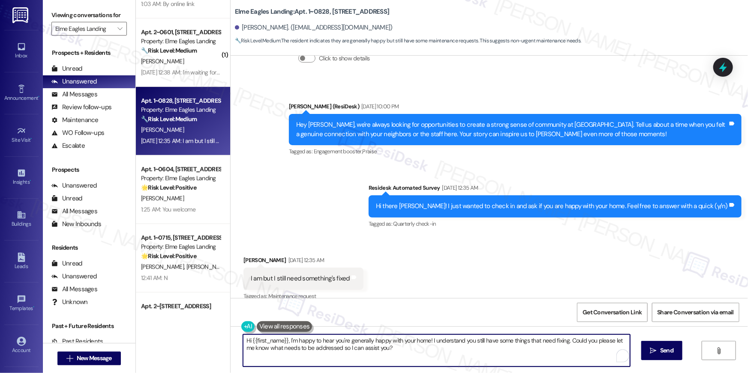
drag, startPoint x: 410, startPoint y: 352, endPoint x: 559, endPoint y: 348, distance: 149.2
click at [559, 348] on textarea "Hi {{first_name}}, I'm happy to hear you're generally happy with your home! I u…" at bounding box center [436, 351] width 387 height 32
click at [565, 342] on textarea "Hi {{first_name}}, I'm happy to hear you're generally happy with your home! I u…" at bounding box center [434, 351] width 387 height 32
drag, startPoint x: 607, startPoint y: 342, endPoint x: 606, endPoint y: 349, distance: 6.4
click at [606, 349] on textarea "Hi {{first_name}}, I'm happy to hear you're generally happy with your home! I u…" at bounding box center [434, 351] width 387 height 32
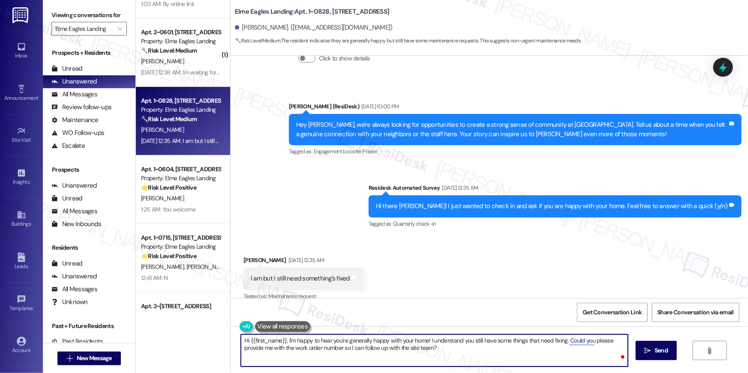
type textarea "Hi {{first_name}}, I'm happy to hear you're generally happy with your home! I u…"
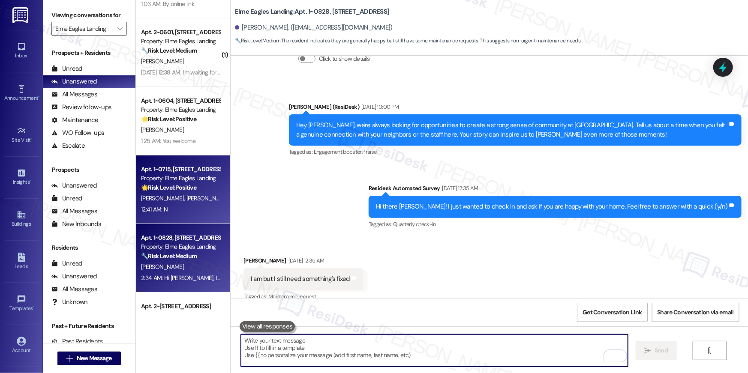
scroll to position [159, 0]
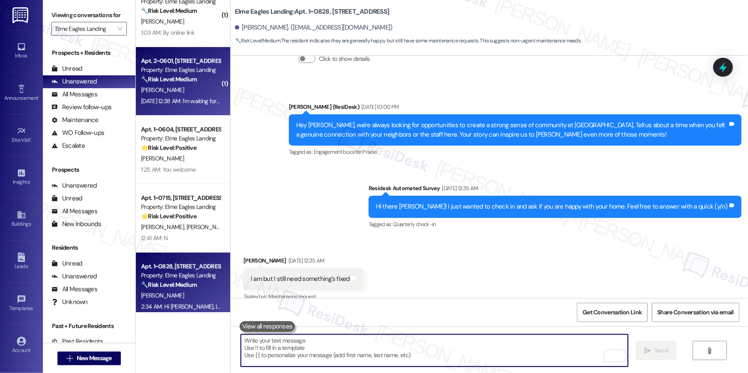
click at [167, 97] on div "[DATE] 12:38 AM: I'm waiting for funding from VA organization, which was mailed…" at bounding box center [349, 101] width 417 height 8
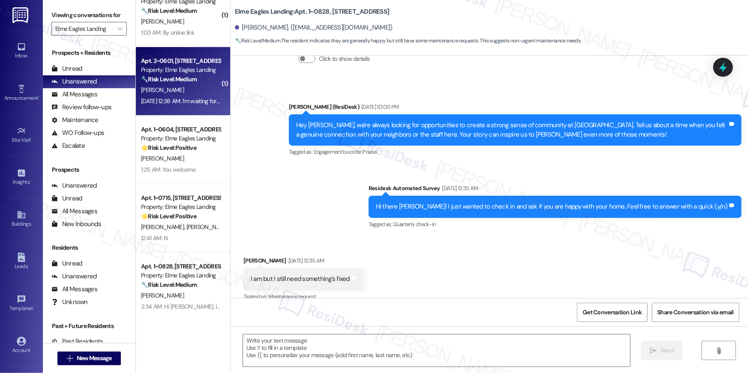
type textarea "Fetching suggested responses. Please feel free to read through the conversation…"
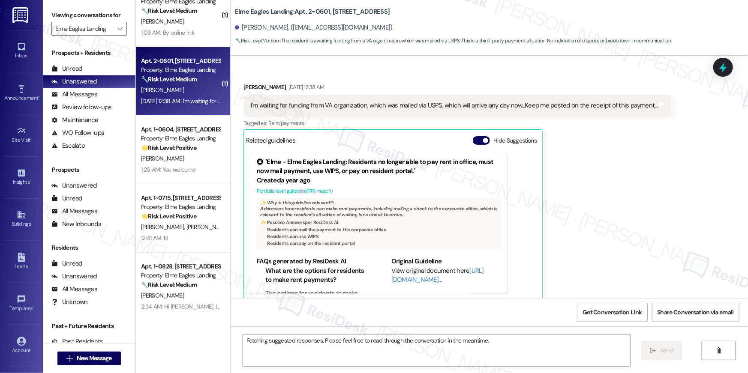
scroll to position [4127, 0]
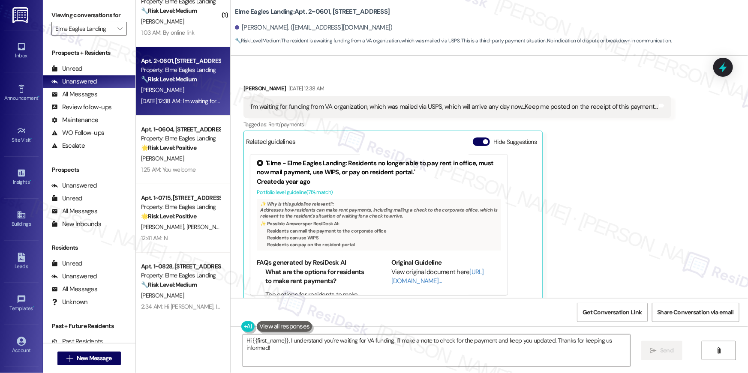
click at [476, 331] on div "Hi {{first_name}}, I understand you're waiting for VA funding. I'll make a note…" at bounding box center [489, 358] width 517 height 64
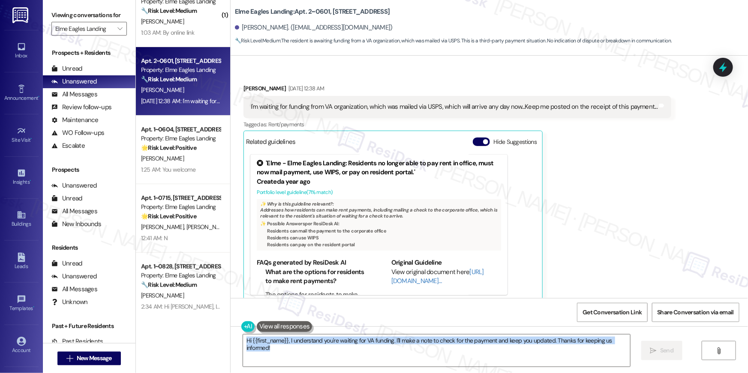
click at [476, 331] on div "Hi {{first_name}}, I understand you're waiting for VA funding. I'll make a note…" at bounding box center [489, 358] width 517 height 64
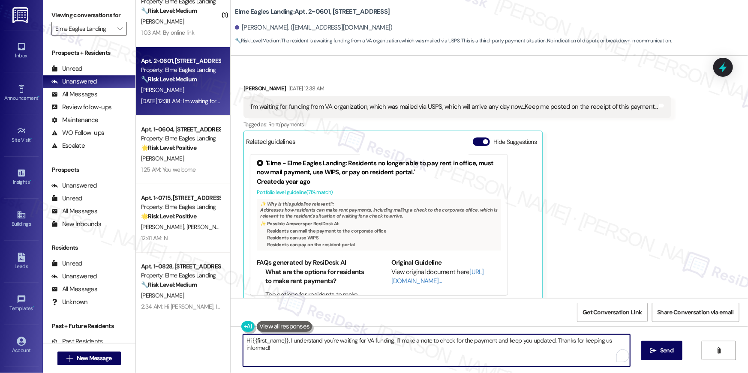
click at [305, 341] on textarea "Hi {{first_name}}, I understand you're waiting for VA funding. I'll make a note…" at bounding box center [436, 351] width 387 height 32
click at [326, 344] on textarea "Hi {{first_name}}, I understand you're waiting for VA funding. I'll make a note…" at bounding box center [436, 351] width 387 height 32
click at [294, 342] on textarea "Hi {{first_name}}, I understand you're waiting for VA funding. I'll make a note…" at bounding box center [436, 351] width 387 height 32
click at [286, 340] on textarea "Hi {{first_name}}, I understand you're waiting for VA funding. I'll make a note…" at bounding box center [434, 351] width 387 height 32
type textarea "Thanks for letting me know, Sarnie. Your ledger will be updated as soon as the …"
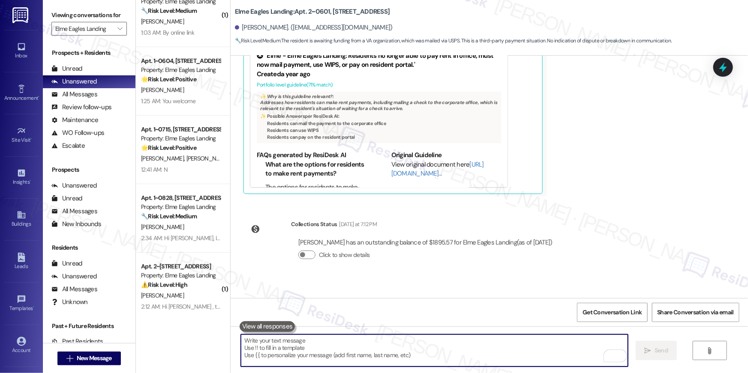
scroll to position [4266, 0]
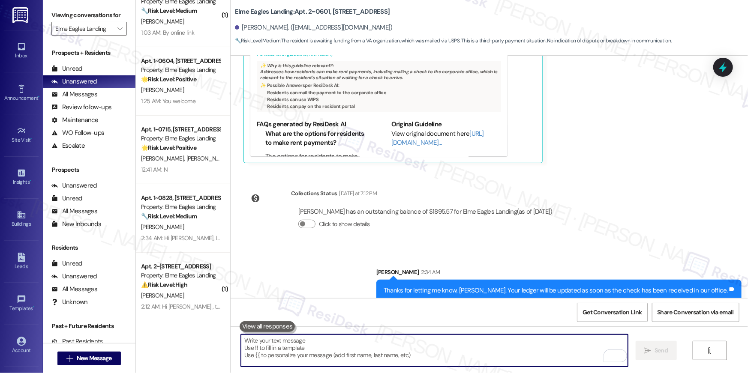
drag, startPoint x: 539, startPoint y: 353, endPoint x: 554, endPoint y: 333, distance: 24.4
click at [541, 349] on textarea "To enrich screen reader interactions, please activate Accessibility in Grammarl…" at bounding box center [434, 351] width 387 height 32
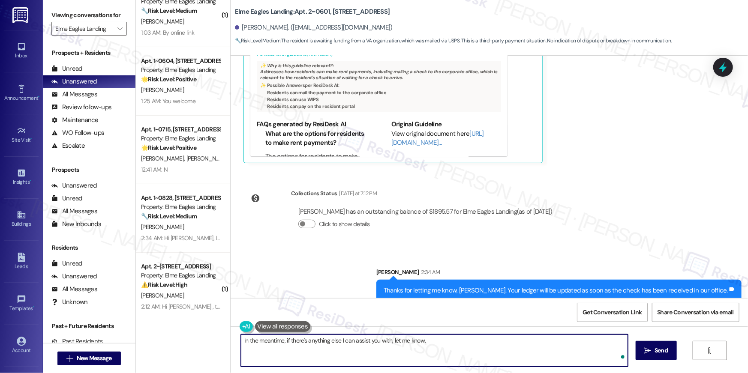
type textarea "In the meantime, if there's anything else I can assist you with, let me know."
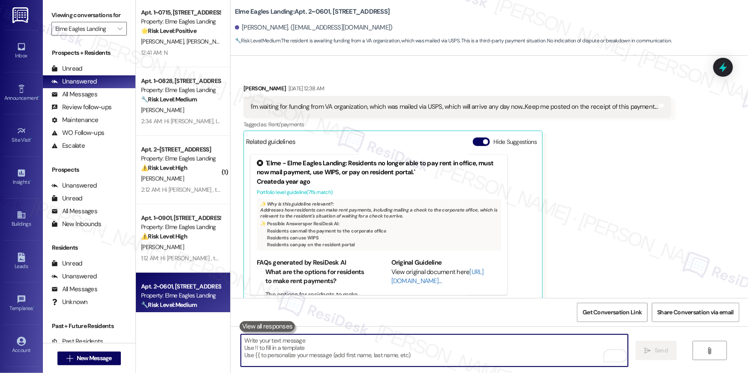
scroll to position [304, 0]
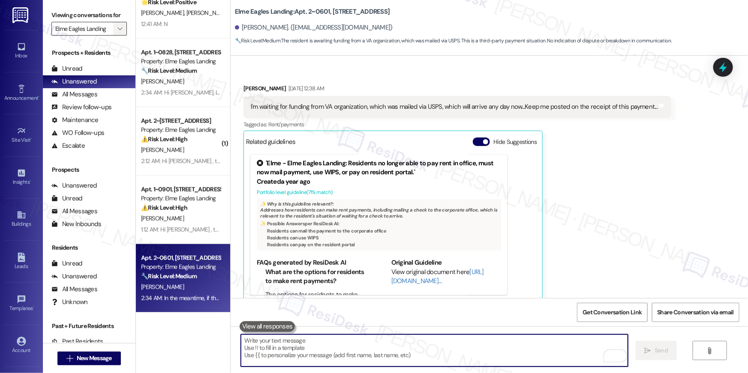
click at [116, 34] on span "" at bounding box center [120, 29] width 8 height 14
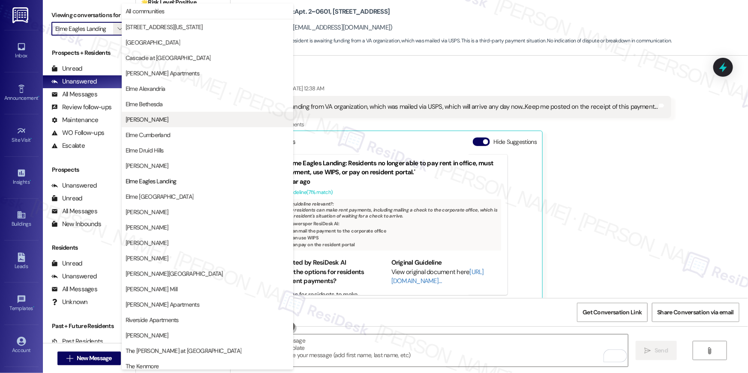
scroll to position [81, 0]
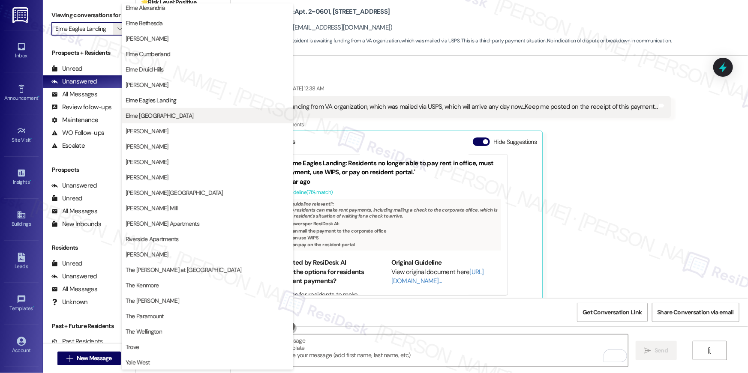
click at [165, 111] on button "Elme [GEOGRAPHIC_DATA]" at bounding box center [207, 115] width 171 height 15
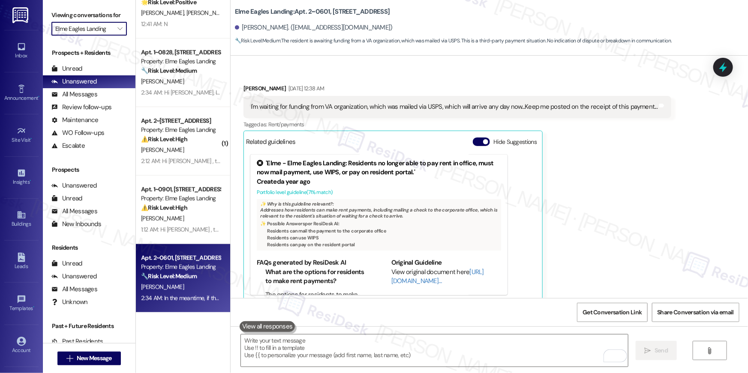
type input "Elme [GEOGRAPHIC_DATA]"
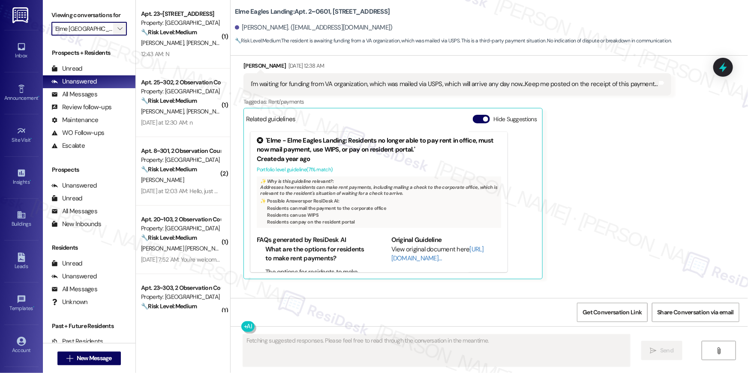
scroll to position [4127, 0]
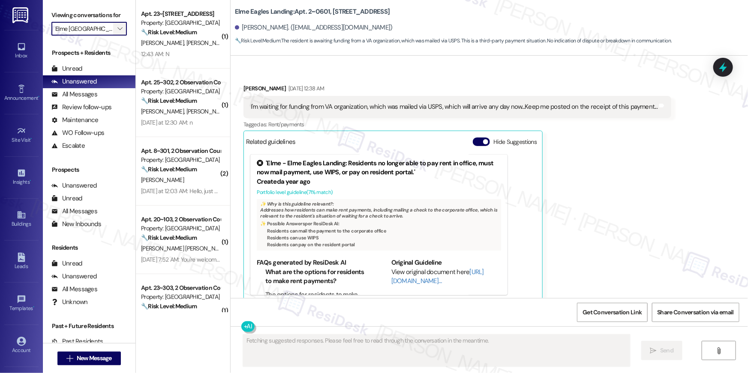
click at [120, 23] on button "" at bounding box center [120, 29] width 14 height 14
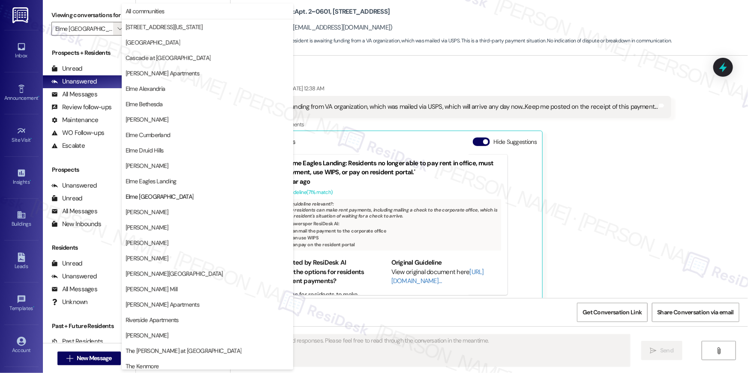
click at [414, 84] on div "Sarnie Johnson Sep 09, 2025 at 12:38 AM" at bounding box center [457, 90] width 428 height 12
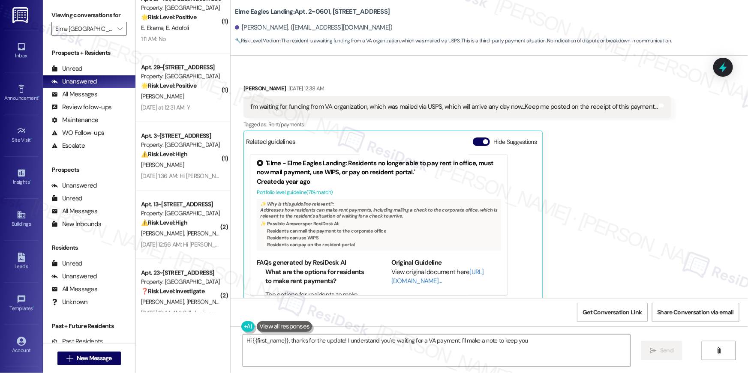
scroll to position [510, 0]
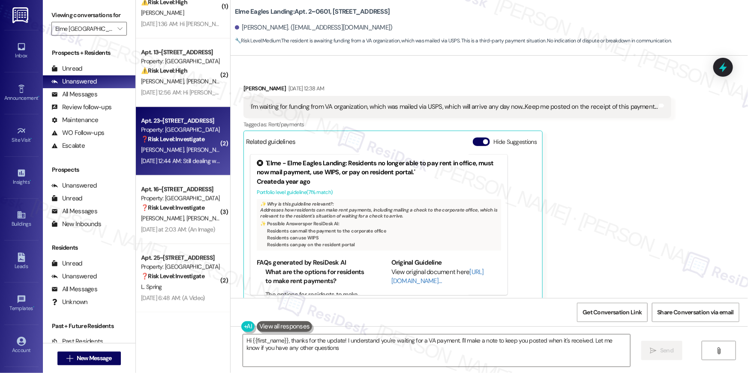
type textarea "Hi {{first_name}}, thanks for the update! I understand you're waiting for a VA …"
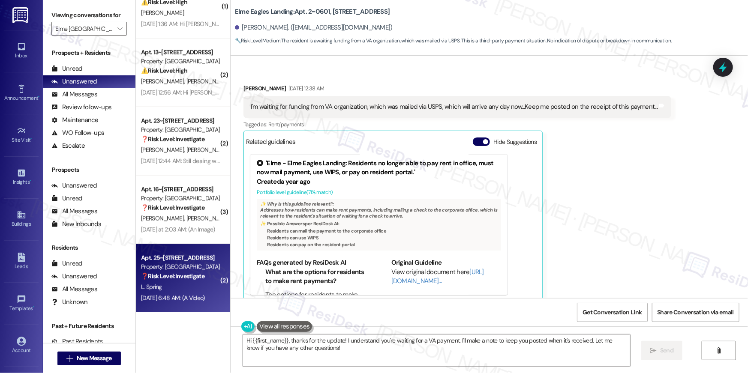
click at [183, 270] on div "Property: [GEOGRAPHIC_DATA]" at bounding box center [180, 267] width 79 height 9
type textarea "Fetching suggested responses. Please feel free to read through the conversation…"
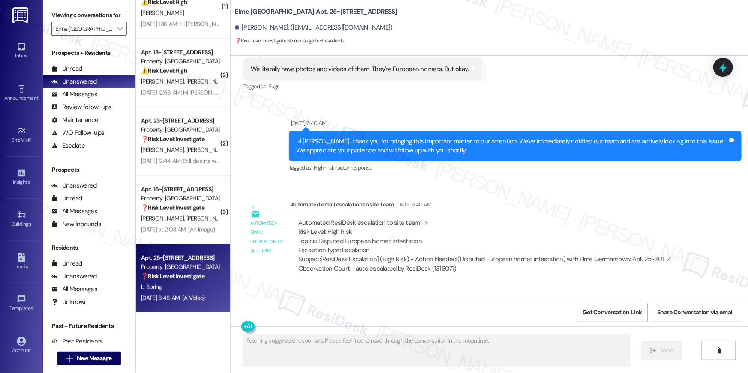
scroll to position [2323, 0]
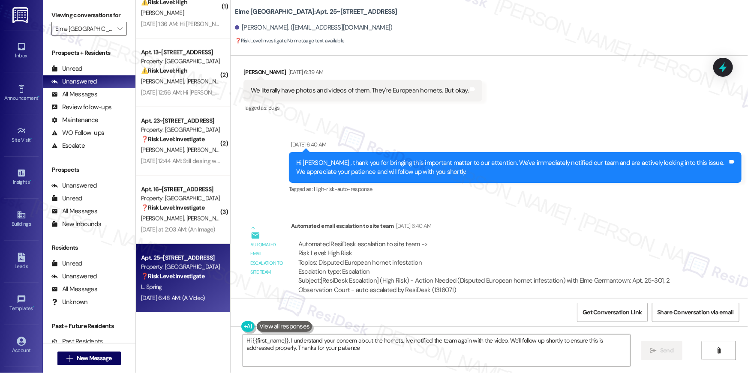
type textarea "Hi {{first_name}}, I understand your concern about the hornets. I've notified t…"
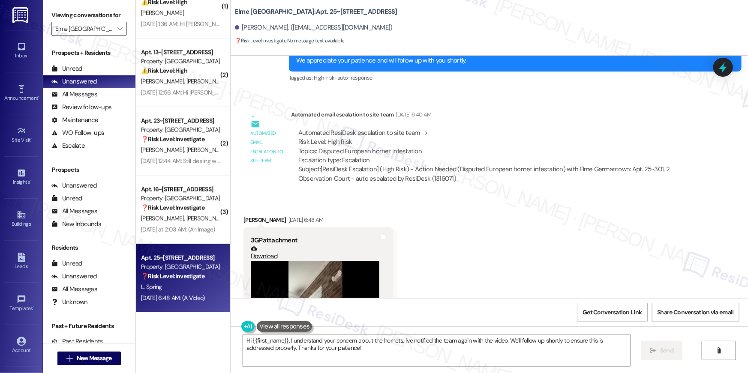
scroll to position [2506, 0]
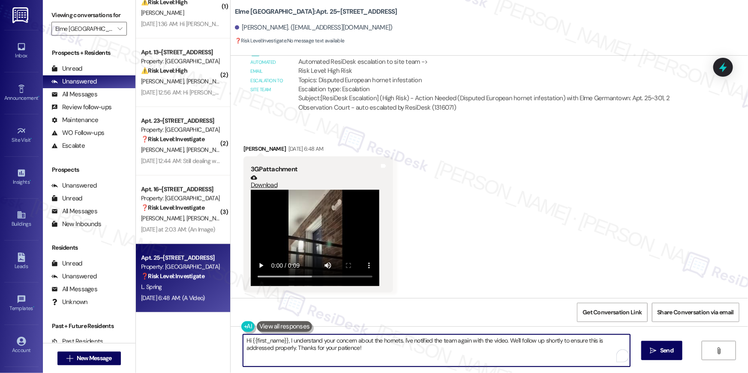
click at [355, 351] on textarea "Hi {{first_name}}, I understand your concern about the hornets. I've notified t…" at bounding box center [436, 351] width 387 height 32
drag, startPoint x: 371, startPoint y: 350, endPoint x: 442, endPoint y: 351, distance: 71.1
click at [442, 351] on textarea "Hi {{first_name}}, I understand your concern about the hornets. I've notified t…" at bounding box center [434, 351] width 387 height 32
click at [428, 348] on textarea "Hi {{first_name}}, I understand your concern about the hornets. I've notified t…" at bounding box center [434, 351] width 387 height 32
click at [660, 357] on button " Send" at bounding box center [656, 350] width 42 height 19
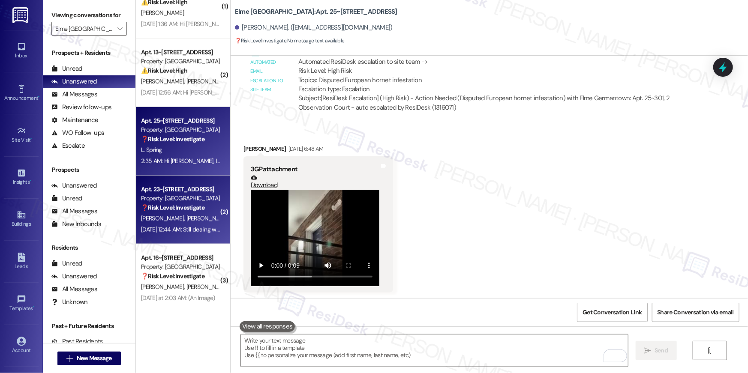
click at [176, 211] on div "❓ Risk Level: Investigate" at bounding box center [180, 208] width 79 height 9
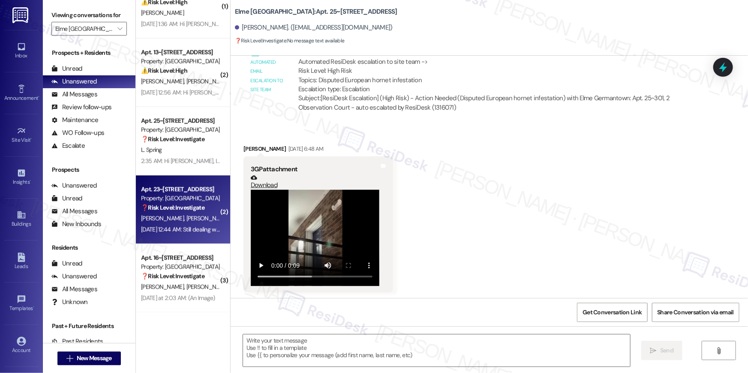
type textarea "Fetching suggested responses. Please feel free to read through the conversation…"
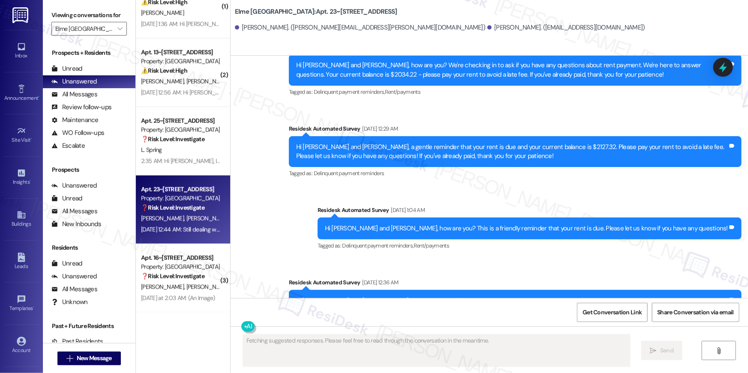
scroll to position [2065, 0]
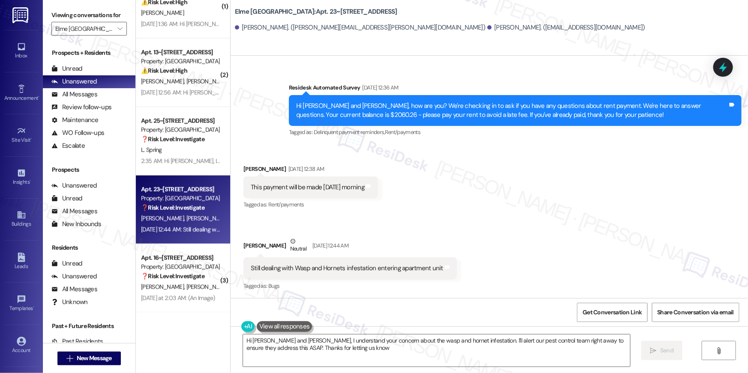
type textarea "Hi Terrell and Dorothy, I understand your concern about the wasp and hornet inf…"
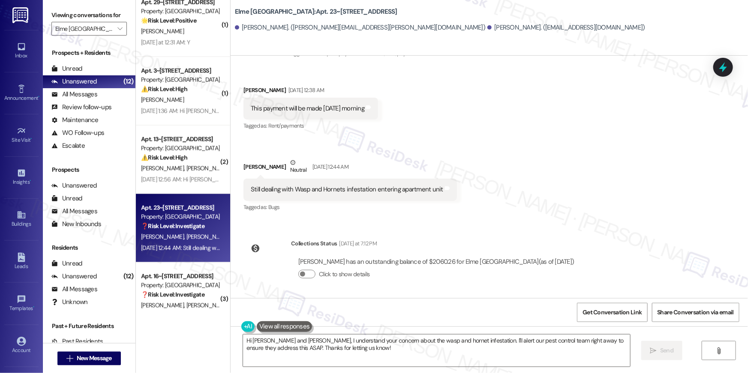
scroll to position [510, 0]
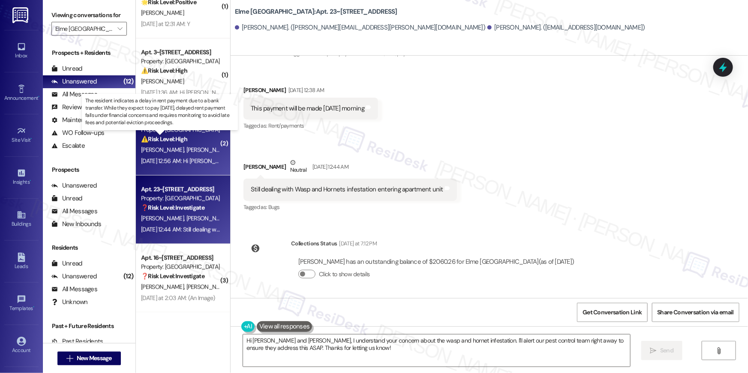
click at [169, 138] on strong "⚠️ Risk Level: High" at bounding box center [164, 139] width 46 height 8
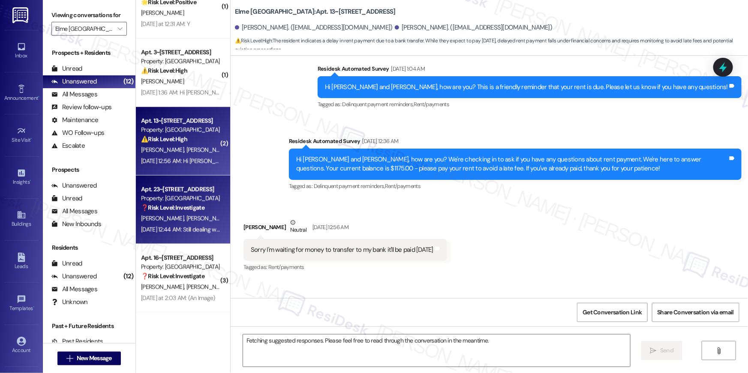
scroll to position [336, 0]
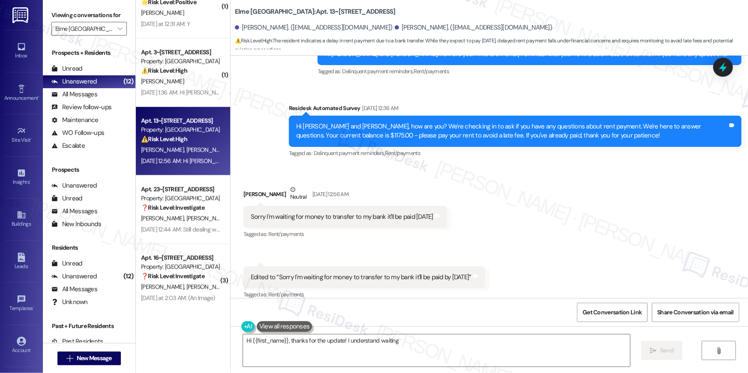
click at [532, 257] on div "Received via SMS Nasir Bey Neutral Sep 09, 2025 at 12:56 AM Sorry I'm waiting f…" at bounding box center [489, 237] width 517 height 142
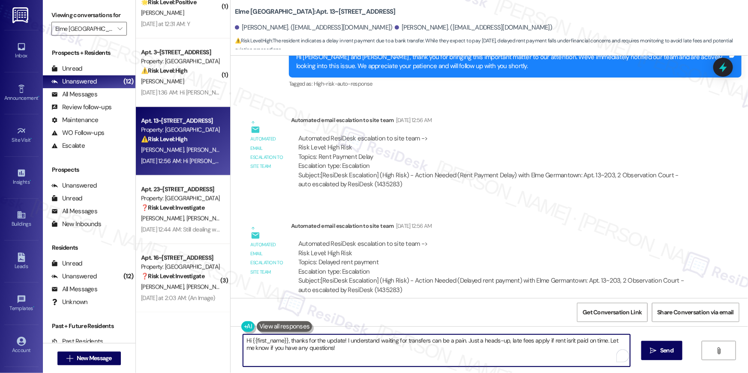
click at [354, 347] on textarea "Hi {{first_name}}, thanks for the update! I understand waiting for transfers ca…" at bounding box center [436, 351] width 387 height 32
drag, startPoint x: 356, startPoint y: 349, endPoint x: 341, endPoint y: 343, distance: 15.4
click at [341, 343] on textarea "Hi {{first_name}}, thanks for the update! I understand waiting for transfers ca…" at bounding box center [434, 351] width 387 height 32
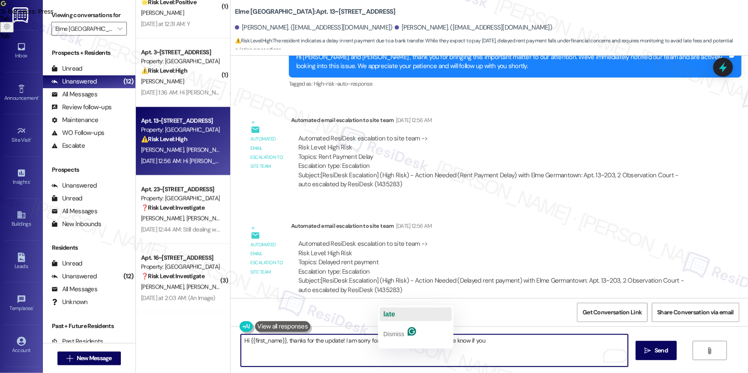
click at [393, 313] on span "late" at bounding box center [389, 314] width 12 height 7
click at [426, 313] on span "Please" at bounding box center [430, 314] width 22 height 7
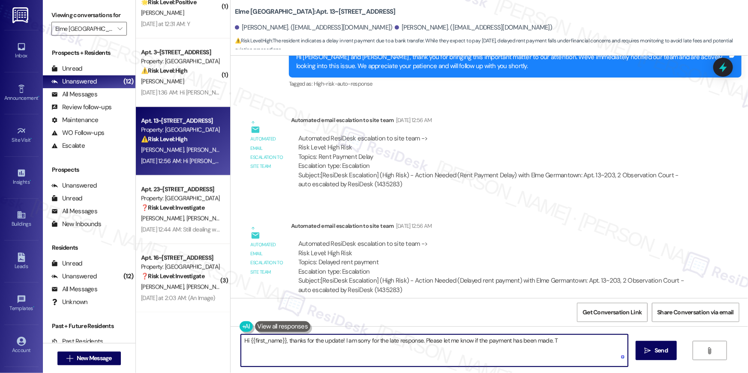
type textarea "Hi {{first_name}}, thanks for the update! I am sorry for the late response. Ple…"
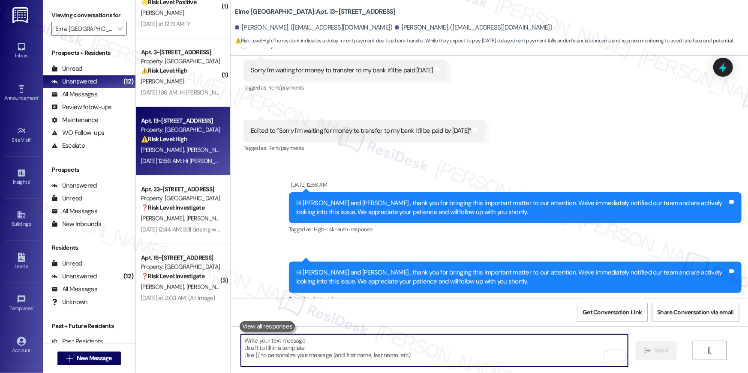
scroll to position [336, 0]
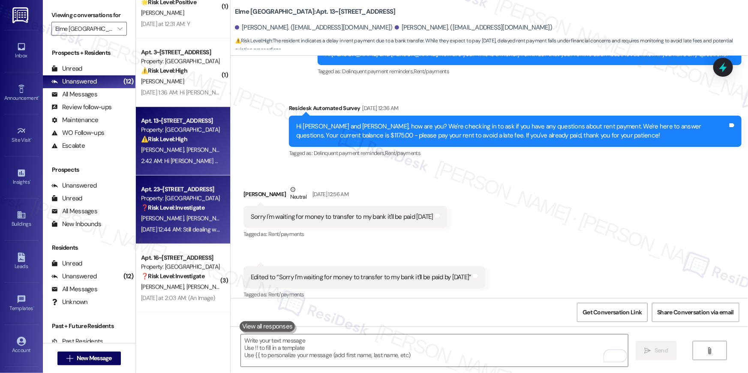
click at [190, 213] on div "D. Thompson T. Addison" at bounding box center [180, 218] width 81 height 11
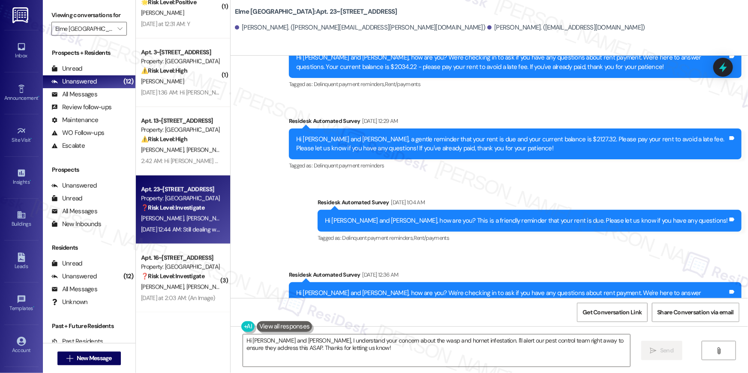
scroll to position [2000, 0]
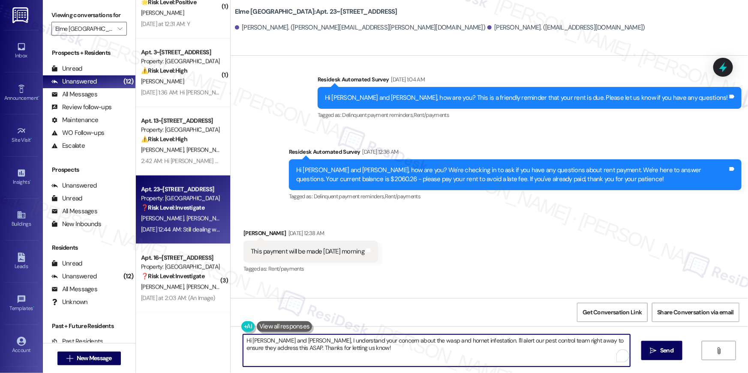
click at [446, 344] on textarea "Hi Terrell and Dorothy, I understand your concern about the wasp and hornet inf…" at bounding box center [436, 351] width 387 height 32
drag, startPoint x: 348, startPoint y: 351, endPoint x: 266, endPoint y: 350, distance: 81.8
click at [266, 350] on textarea "Hi Terrell and Dorothy, I understand your concern about the wasp and hornet inf…" at bounding box center [434, 351] width 387 height 32
type textarea "Hi Terrell and Dorothy, I understand your concern about the wasp and hornet inf…"
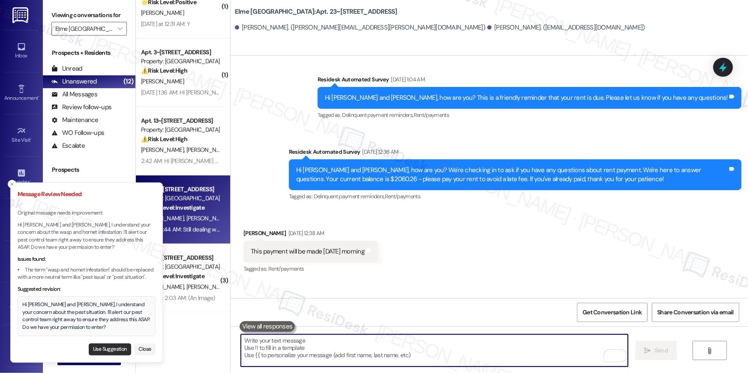
click at [105, 350] on button "Use Suggestion" at bounding box center [110, 350] width 42 height 12
type textarea "Hi Terrell and Dorothy, I understand your concern about the pest situation. I'l…"
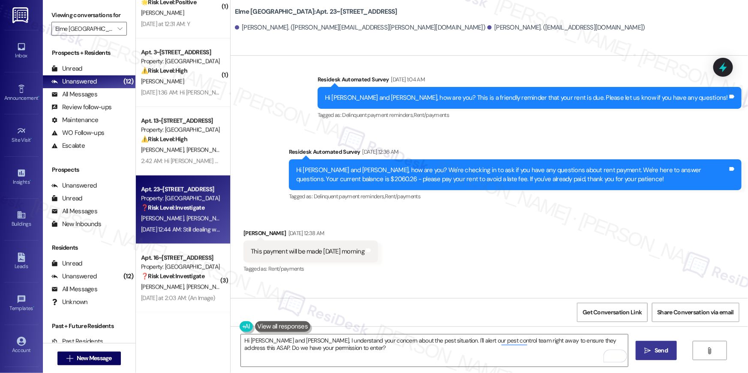
click at [655, 355] on button " Send" at bounding box center [656, 350] width 42 height 19
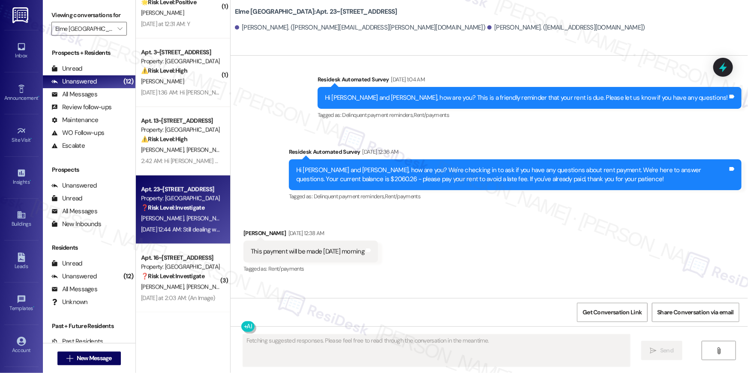
scroll to position [2065, 0]
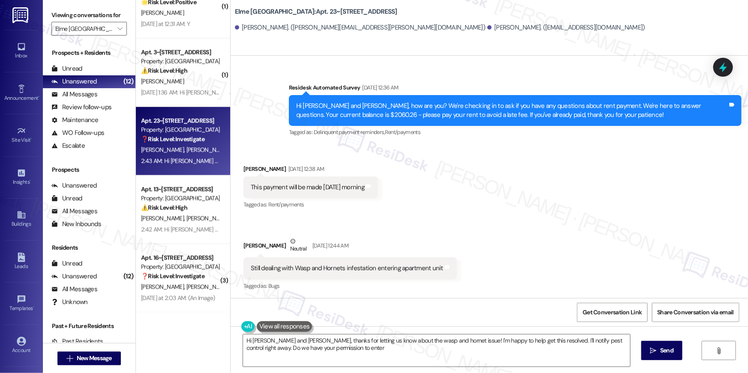
type textarea "Hi Terrell and Dorothy, thanks for letting us know about the wasp and hornet is…"
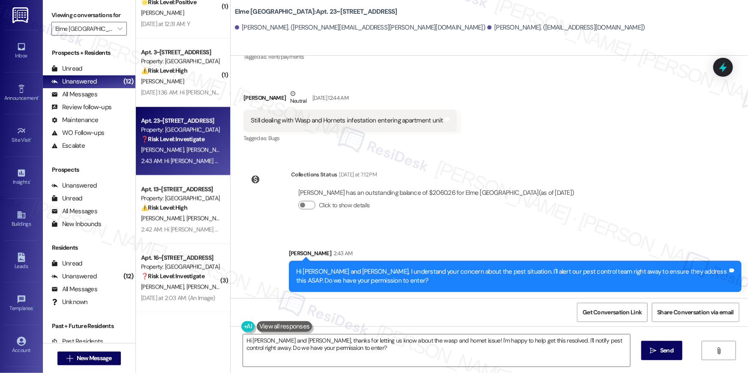
click at [322, 119] on div "Still dealing with Wasp and Hornets infestation entering apartment unit" at bounding box center [347, 120] width 192 height 9
copy div "Still dealing with Wasp and Hornets infestation entering apartment unit Tags an…"
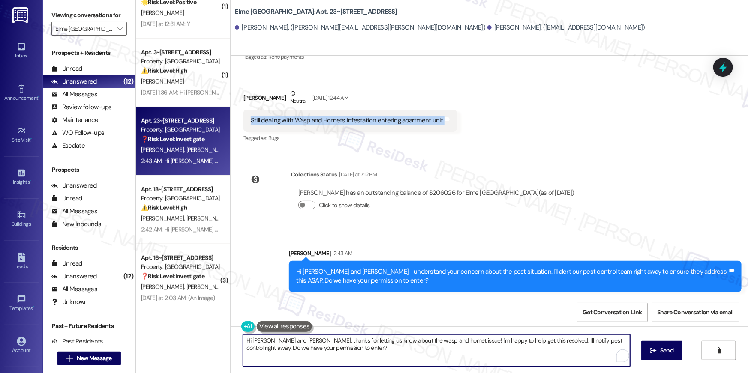
click at [412, 347] on textarea "Hi Terrell and Dorothy, thanks for letting us know about the wasp and hornet is…" at bounding box center [436, 351] width 387 height 32
click at [422, 362] on textarea "Hi Terrell and Dorothy, thanks for letting us know about the wasp and hornet is…" at bounding box center [436, 351] width 387 height 32
click at [426, 351] on textarea "Hi Terrell and Dorothy, thanks for letting us know about the wasp and hornet is…" at bounding box center [436, 351] width 387 height 32
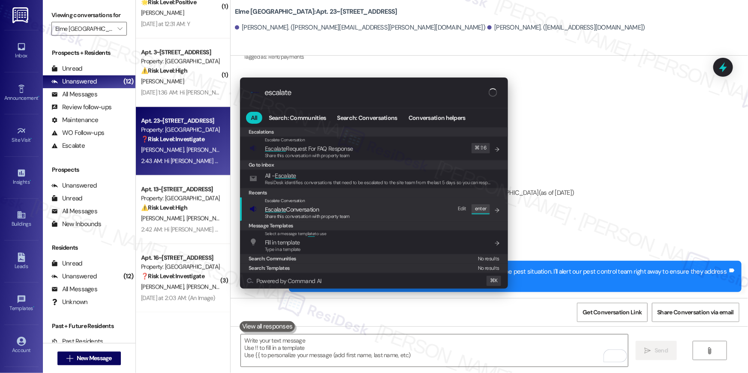
type input "escalate"
drag, startPoint x: 364, startPoint y: 198, endPoint x: 362, endPoint y: 204, distance: 6.0
click at [362, 204] on div "Escalate Conversation Escalate Conversation Share this conversation with proper…" at bounding box center [374, 209] width 251 height 23
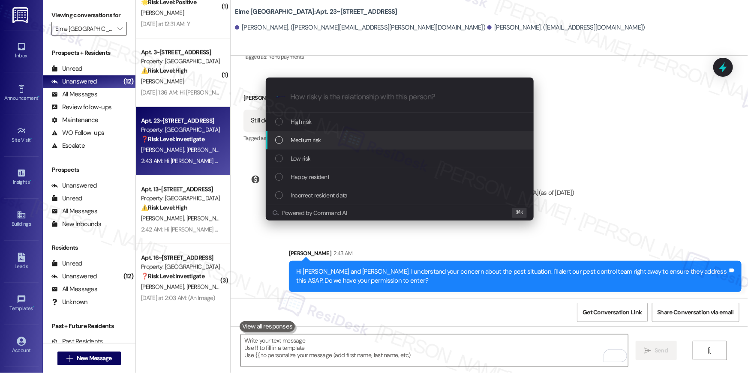
click at [320, 148] on div "Medium risk" at bounding box center [400, 140] width 268 height 18
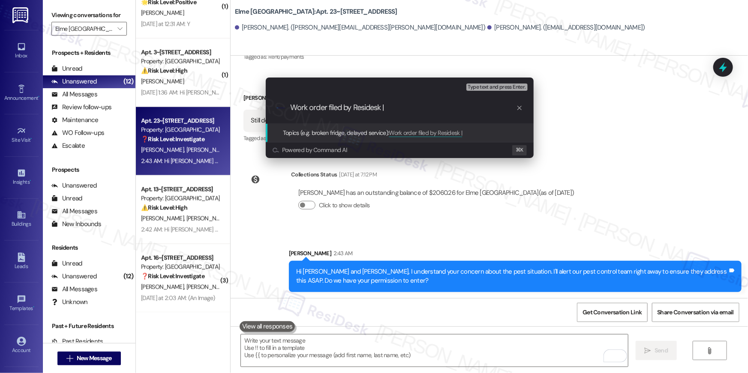
paste input "Work Order # 401847 Wasps and Hornets"
type input "Work order filed by Residesk | Work Order # 401847 Wasps and Hornets"
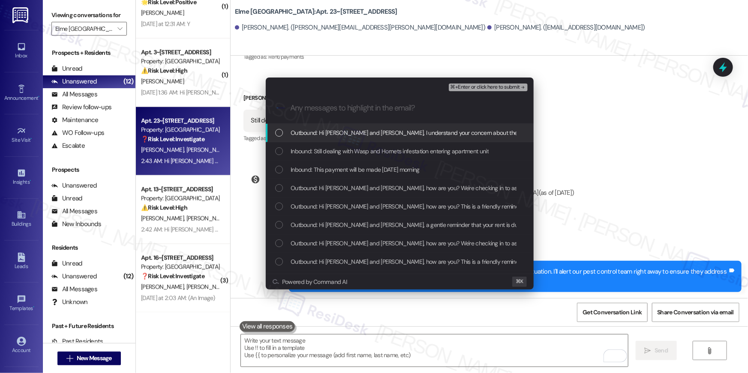
scroll to position [0, 0]
click at [377, 136] on span "Outbound: Hi Terrell and Dorothy, I understand your concern about the pest situ…" at bounding box center [561, 132] width 543 height 9
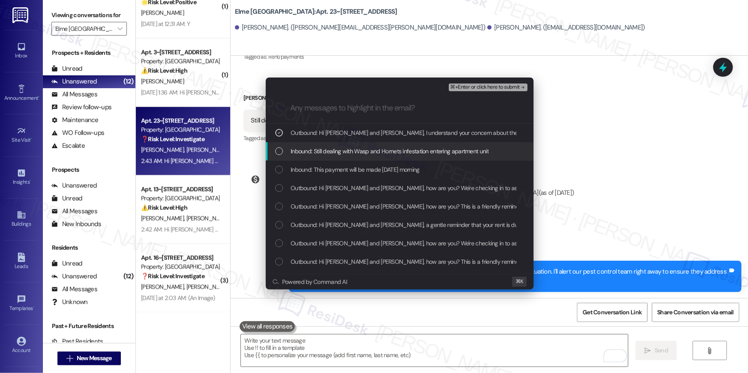
click at [374, 150] on span "Inbound: Still dealing with Wasp and Hornets infestation entering apartment unit" at bounding box center [389, 151] width 198 height 9
click at [370, 162] on div "Inbound: This payment will be made Thursday morning" at bounding box center [400, 170] width 268 height 18
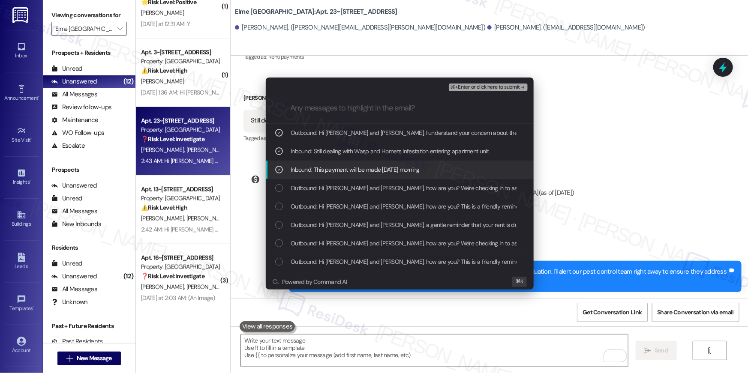
click at [372, 179] on div "Outbound: Hi Terrell and Dorothy, how are you? We're checking in to ask if you …" at bounding box center [400, 188] width 268 height 18
click at [377, 173] on span "Inbound: This payment will be made Thursday morning" at bounding box center [354, 169] width 129 height 9
click at [379, 187] on span "Outbound: Hi Terrell and Dorothy, how are you? We're checking in to ask if you …" at bounding box center [661, 187] width 742 height 9
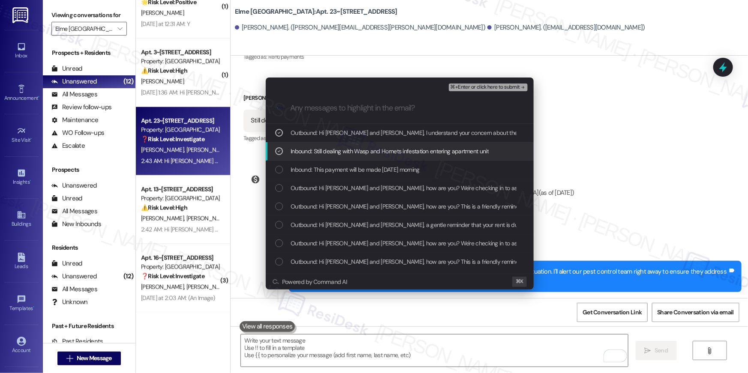
click at [479, 90] on span "⌘+Enter or click here to submit" at bounding box center [484, 87] width 69 height 6
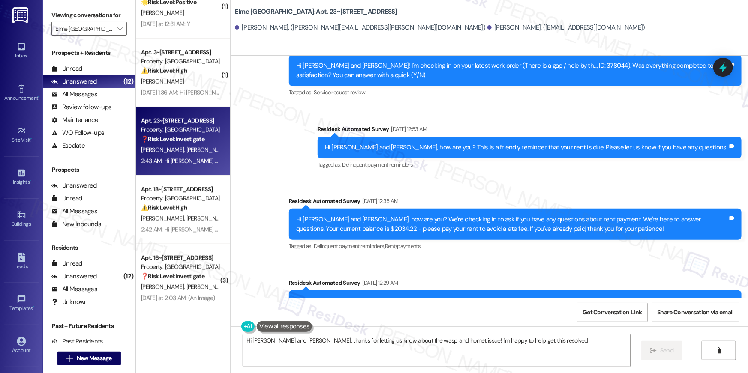
scroll to position [2065, 0]
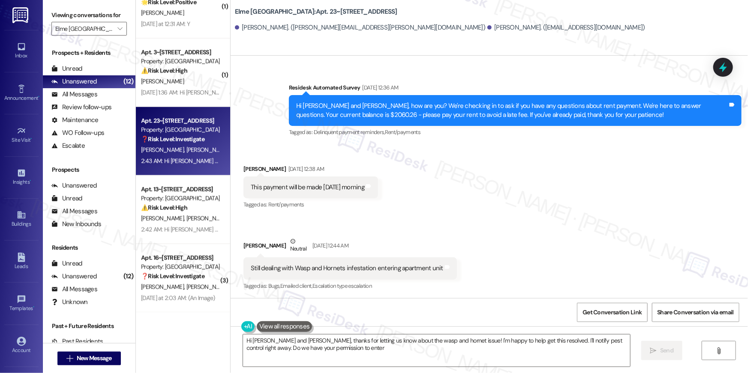
type textarea "Hi Terrell and Dorothy, thanks for letting us know about the wasp and hornet is…"
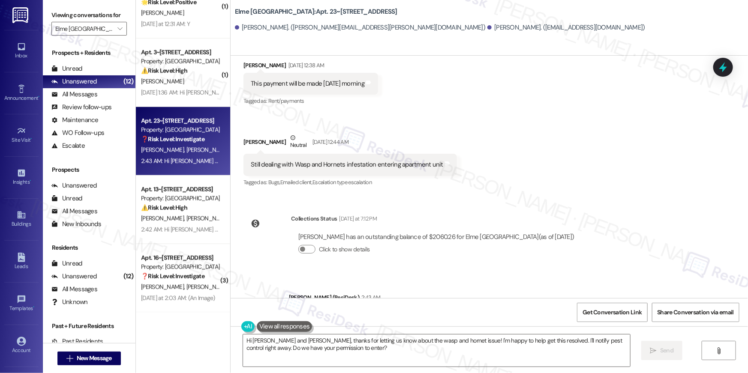
scroll to position [2225, 0]
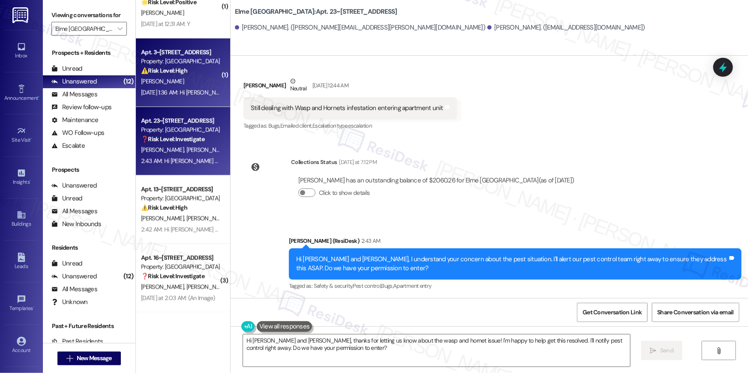
click at [199, 76] on div "J. Secka" at bounding box center [180, 81] width 81 height 11
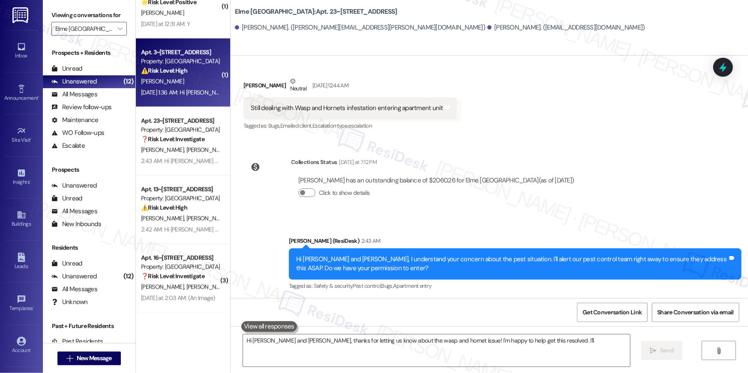
type textarea "Hi Terrell and Dorothy, thanks for letting us know about the wasp and hornet is…"
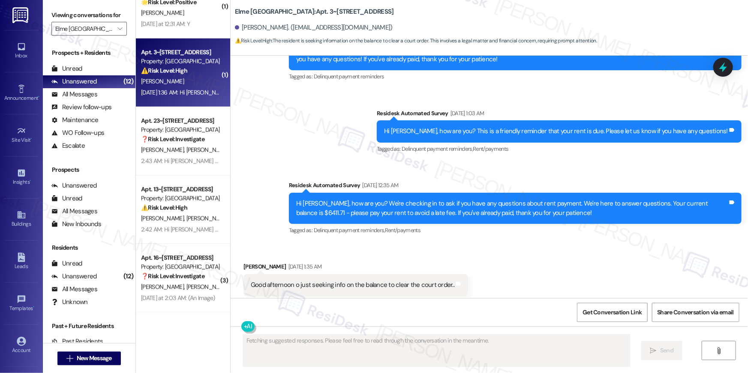
scroll to position [1685, 0]
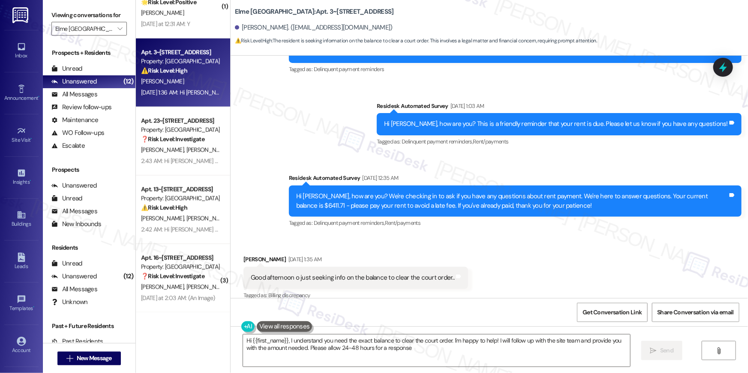
type textarea "Hi {{first_name}}, I understand you need the exact balance to clear the court o…"
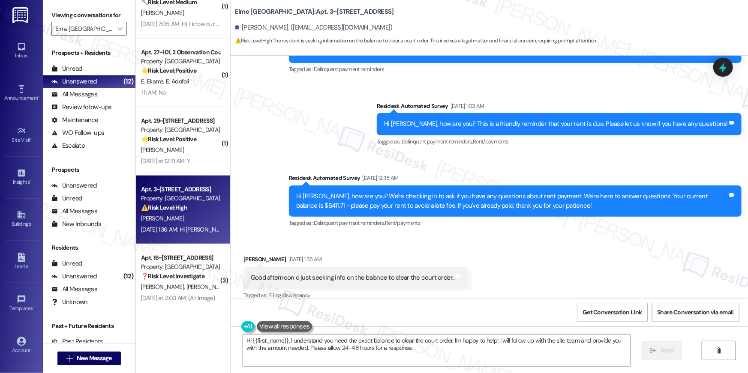
click at [500, 238] on div "Received via SMS Joseph Secka Sep 09, 2025 at 1:35 AM Good afternoon o just see…" at bounding box center [489, 272] width 517 height 72
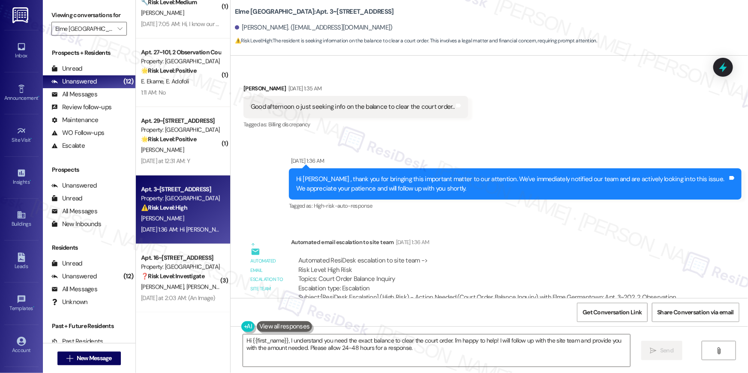
scroll to position [1872, 0]
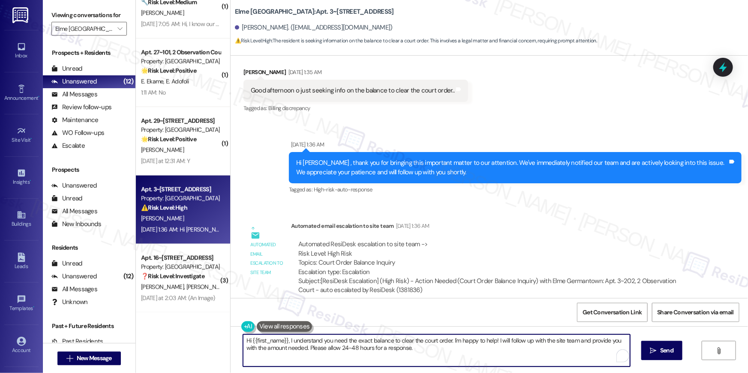
click at [411, 350] on textarea "Hi {{first_name}}, I understand you need the exact balance to clear the court o…" at bounding box center [436, 351] width 387 height 32
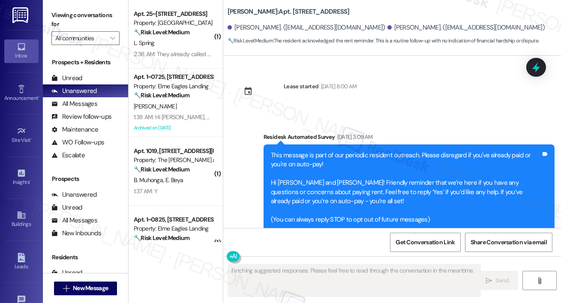
scroll to position [8006, 0]
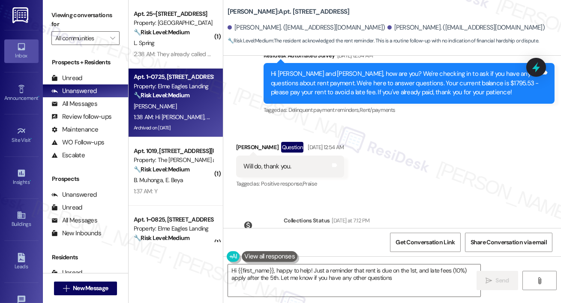
type textarea "Hi {{first_name}}, happy to help! Just a reminder that rent is due on the 1st, …"
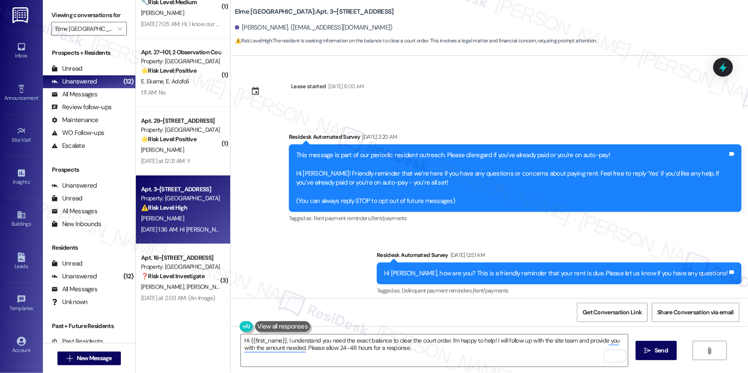
scroll to position [1872, 0]
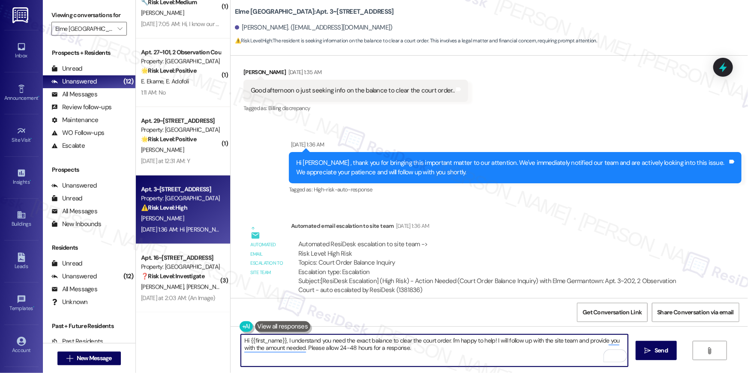
click at [435, 345] on textarea "Hi {{first_name}}, I understand you need the exact balance to clear the court o…" at bounding box center [434, 351] width 387 height 32
click at [284, 342] on textarea "Hi {{first_name}}, I understand you need the exact balance to clear the court o…" at bounding box center [434, 351] width 387 height 32
paste textarea "just got an update from the site team-- the judgment we received was for $5,057…"
type textarea "Hi {{first_name}}, I just got an update from the site team-- the judgment we re…"
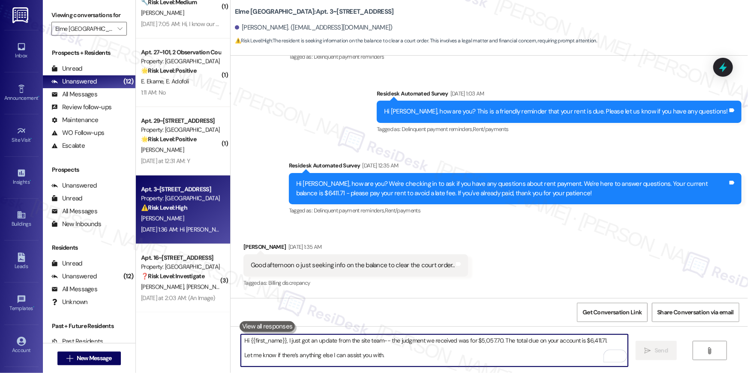
scroll to position [1685, 0]
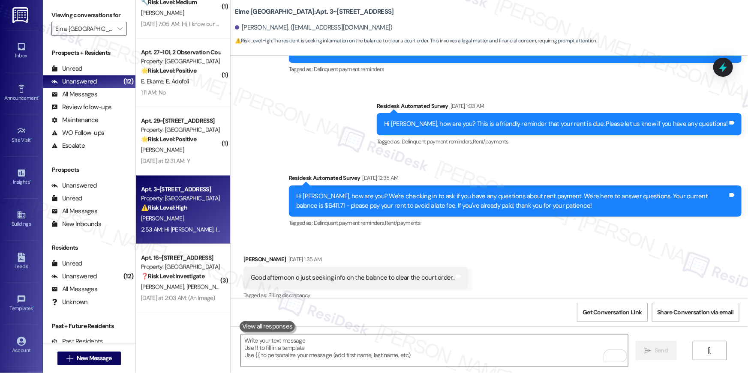
click at [485, 251] on div "Received via SMS [PERSON_NAME] [DATE] 1:35 AM Good afternoon o just seeking inf…" at bounding box center [489, 272] width 517 height 72
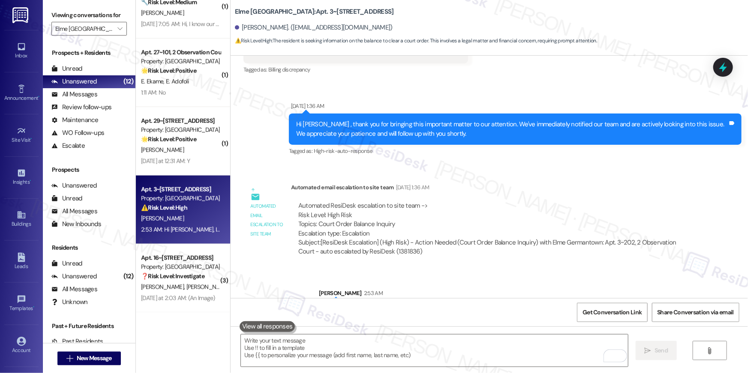
scroll to position [1951, 0]
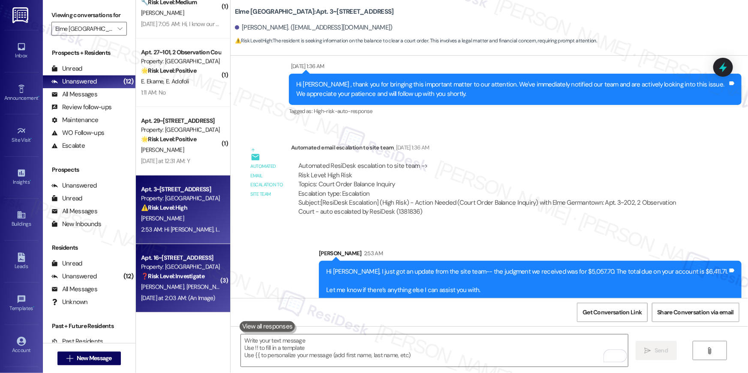
click at [187, 278] on strong "❓ Risk Level: Investigate" at bounding box center [172, 276] width 63 height 8
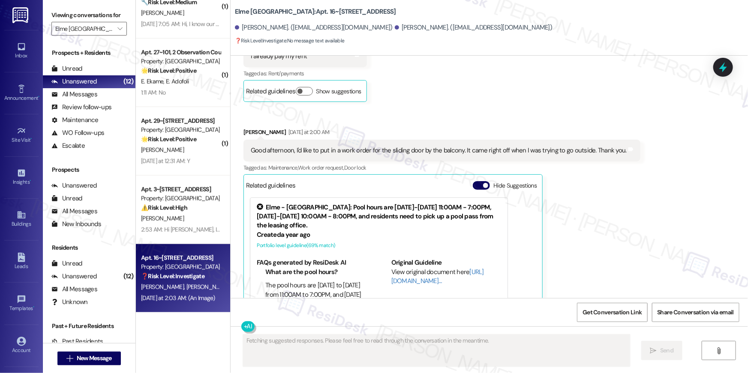
scroll to position [7917, 0]
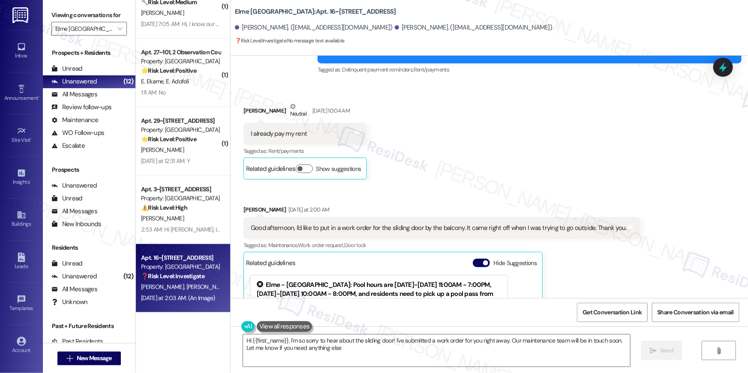
type textarea "Hi {{first_name}}, I'm so sorry to hear about the sliding door! I've submitted …"
click at [536, 224] on div "Good afternoon, I'd like to put in a work order for the sliding door by the bal…" at bounding box center [439, 228] width 376 height 9
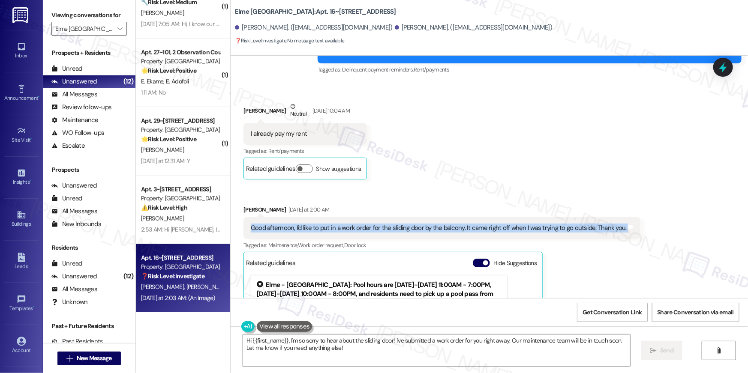
click at [536, 224] on div "Good afternoon, I'd like to put in a work order for the sliding door by the bal…" at bounding box center [439, 228] width 376 height 9
copy div "Good afternoon, I'd like to put in a work order for the sliding door by the bal…"
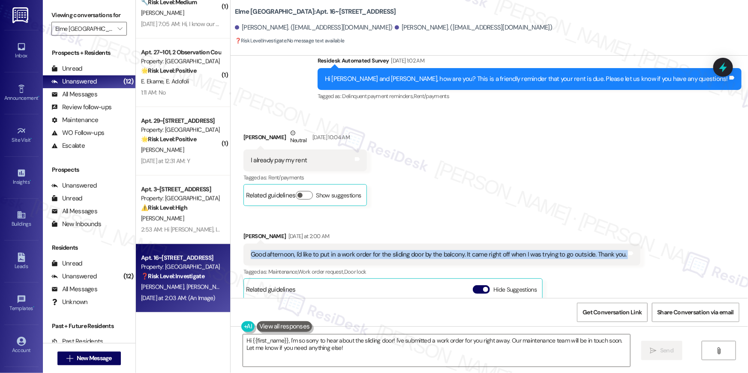
scroll to position [7889, 0]
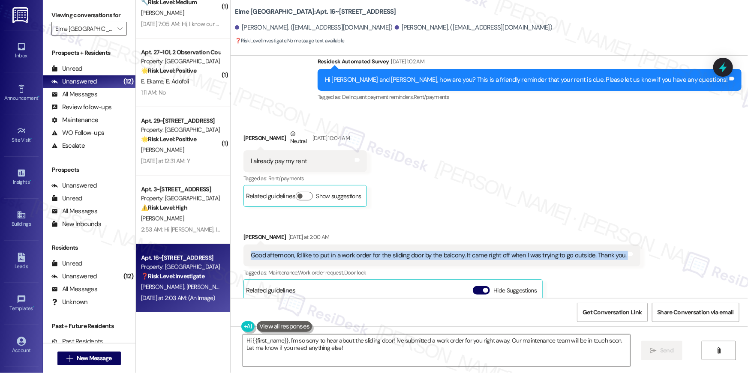
click at [343, 357] on textarea "Hi {{first_name}}, I'm so sorry to hear about the sliding door! I've submitted …" at bounding box center [436, 351] width 387 height 32
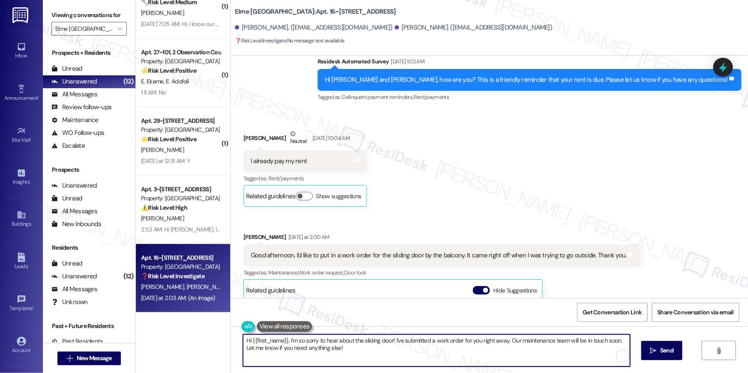
click at [365, 352] on textarea "Hi {{first_name}}, I'm so sorry to hear about the sliding door! I've submitted …" at bounding box center [436, 351] width 387 height 32
click at [399, 352] on textarea "Hi {{first_name}}, I'm so sorry to hear about the sliding door! I've submitted …" at bounding box center [436, 351] width 387 height 32
click at [512, 348] on textarea "Hi {{first_name}}, I'm so sorry to hear about the sliding door! I've submitted …" at bounding box center [434, 351] width 387 height 32
click at [362, 349] on textarea "Hi {{first_name}}, I'm so sorry to hear about the sliding door! I've submitted …" at bounding box center [434, 351] width 387 height 32
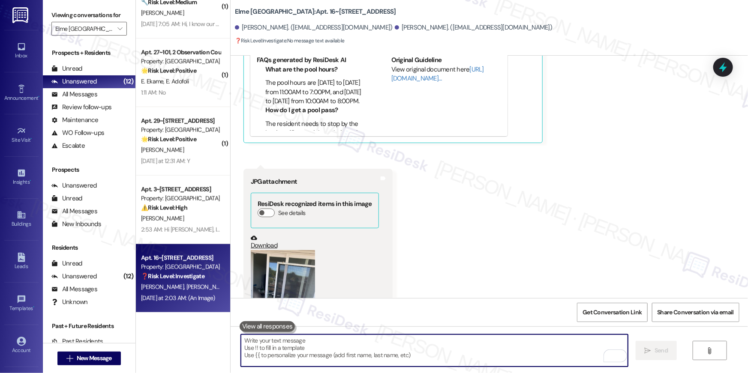
scroll to position [8201, 0]
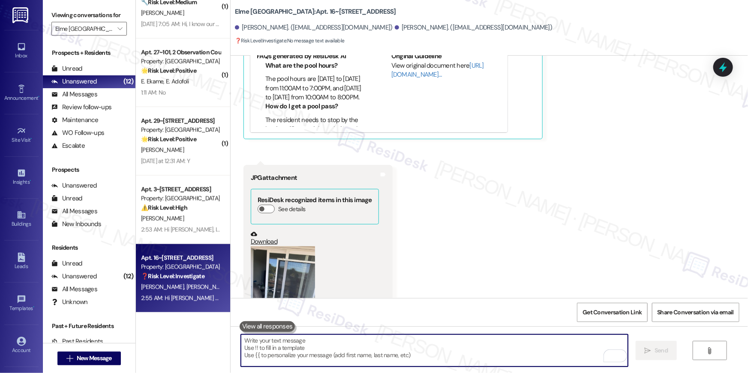
type textarea "D"
type textarea "May I know if we have your permission to enter?"
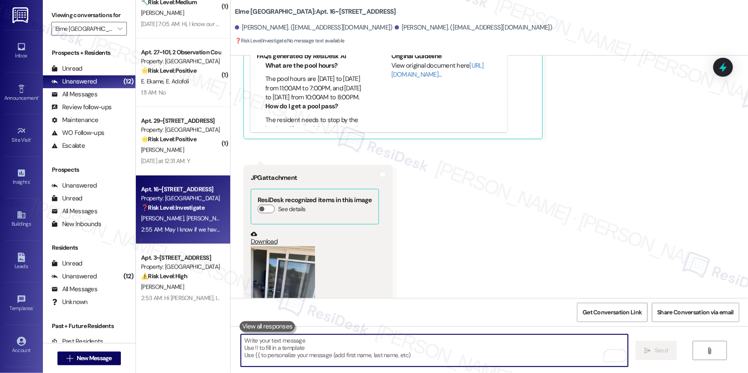
click at [404, 358] on textarea "To enrich screen reader interactions, please activate Accessibility in Grammarl…" at bounding box center [434, 351] width 387 height 32
drag, startPoint x: 414, startPoint y: 348, endPoint x: 418, endPoint y: 343, distance: 7.0
click at [416, 345] on textarea "To enrich screen reader interactions, please activate Accessibility in Grammarl…" at bounding box center [434, 351] width 387 height 32
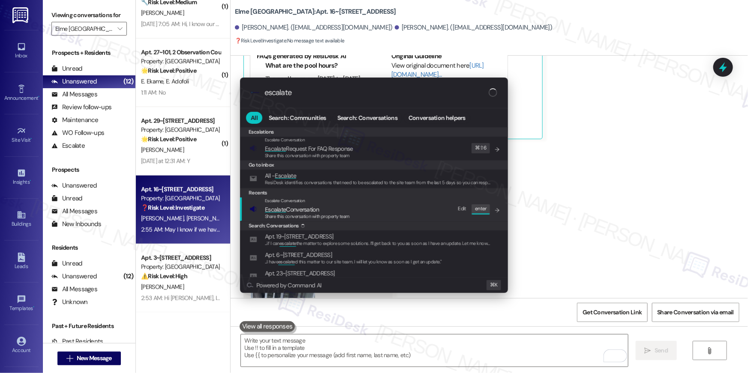
type input "escalate"
click at [298, 214] on span "Share this conversation with property team" at bounding box center [307, 216] width 85 height 6
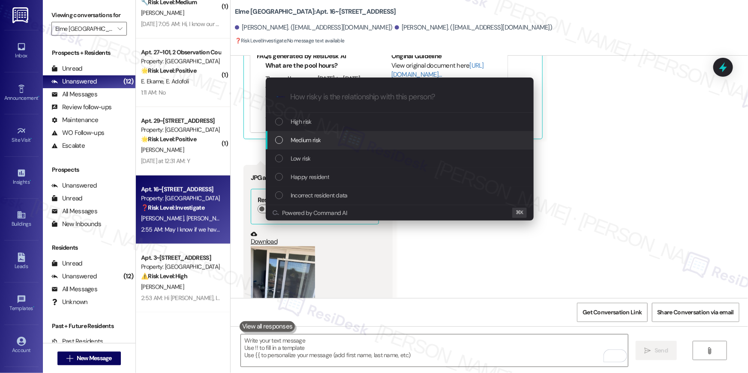
click at [316, 139] on span "Medium risk" at bounding box center [305, 139] width 30 height 9
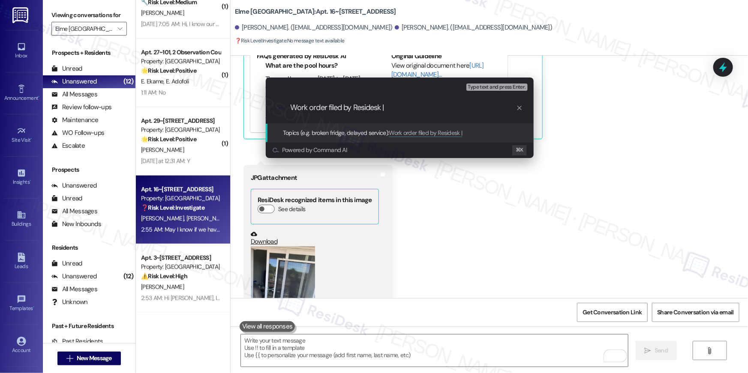
paste input "Work Order # 401852 Balcony sliding door"
type input "Work order filed by Residesk | Work Order # 401852 Balcony sliding door"
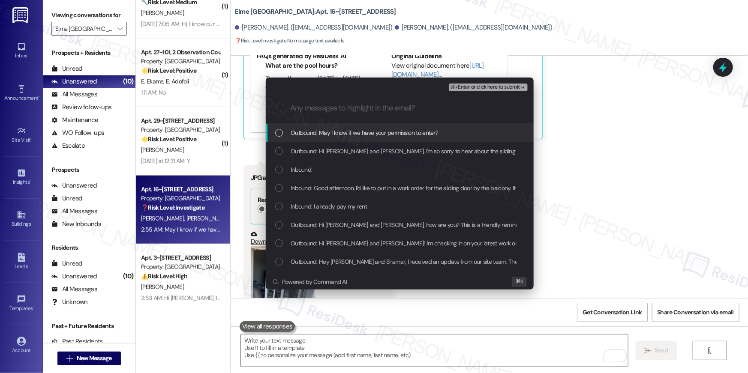
click at [335, 137] on span "Outbound: May I know if we have your permission to enter?" at bounding box center [363, 132] width 147 height 9
drag, startPoint x: 333, startPoint y: 146, endPoint x: 330, endPoint y: 153, distance: 8.0
click at [333, 146] on div "Outbound: Hi [PERSON_NAME] and [PERSON_NAME], I'm so sorry to hear about the sl…" at bounding box center [400, 151] width 268 height 18
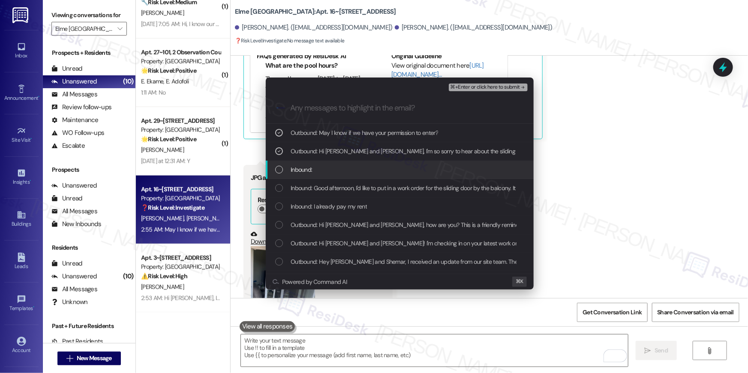
click at [320, 171] on div "Inbound:" at bounding box center [400, 169] width 251 height 9
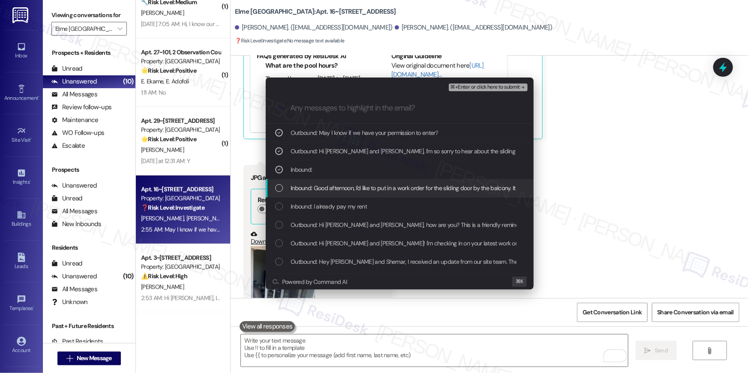
drag, startPoint x: 320, startPoint y: 188, endPoint x: 326, endPoint y: 205, distance: 18.6
click at [320, 188] on span "Inbound: Good afternoon, I'd like to put in a work order for the sliding door b…" at bounding box center [474, 187] width 369 height 9
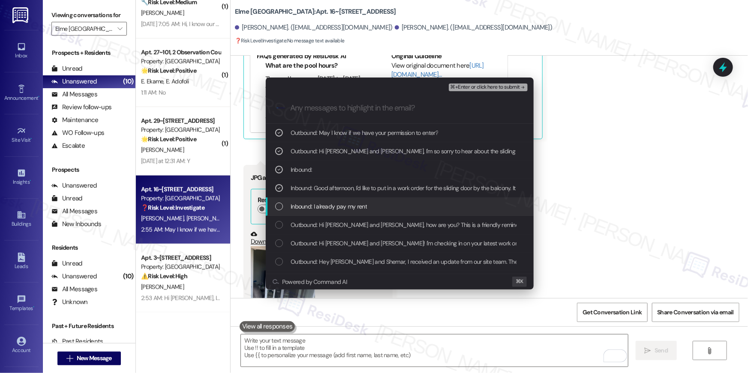
click at [326, 205] on span "Inbound: I already pay my rent" at bounding box center [328, 206] width 76 height 9
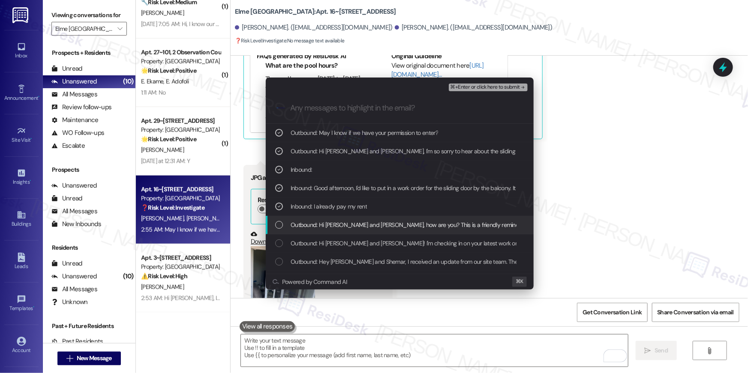
click at [337, 211] on span "Inbound: I already pay my rent" at bounding box center [328, 206] width 76 height 9
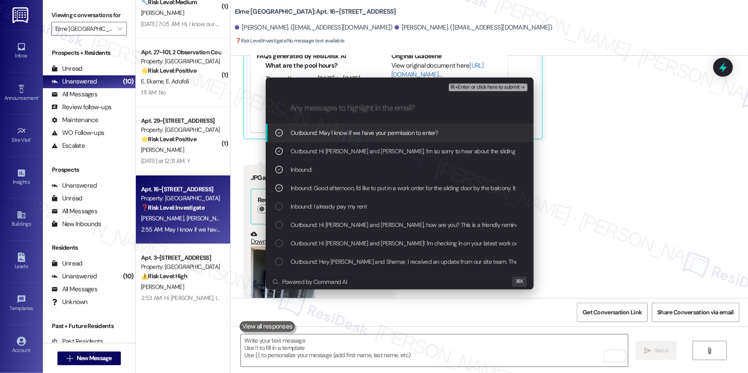
click at [478, 92] on div "⌘+Enter or click here to submit" at bounding box center [489, 87] width 81 height 11
click at [478, 88] on span "⌘+Enter or click here to submit" at bounding box center [484, 87] width 69 height 6
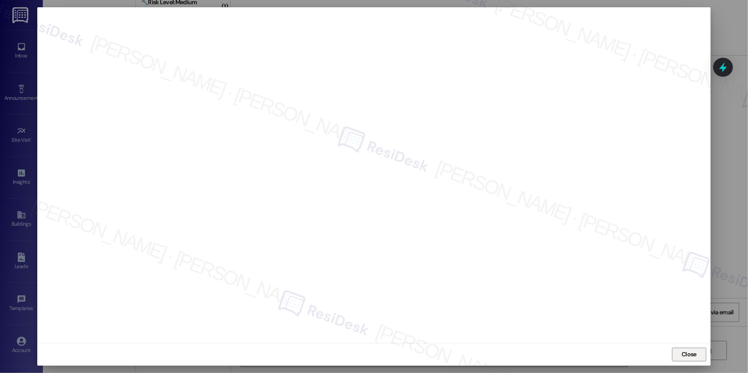
click at [677, 352] on button "Close" at bounding box center [689, 355] width 34 height 14
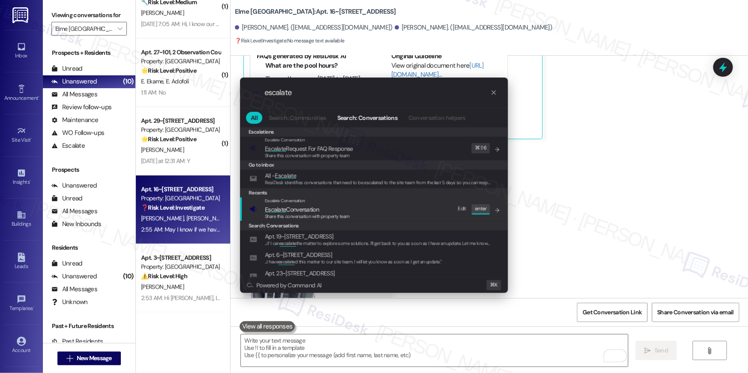
type input "escalate"
click at [306, 213] on span "Share this conversation with property team" at bounding box center [307, 216] width 85 height 6
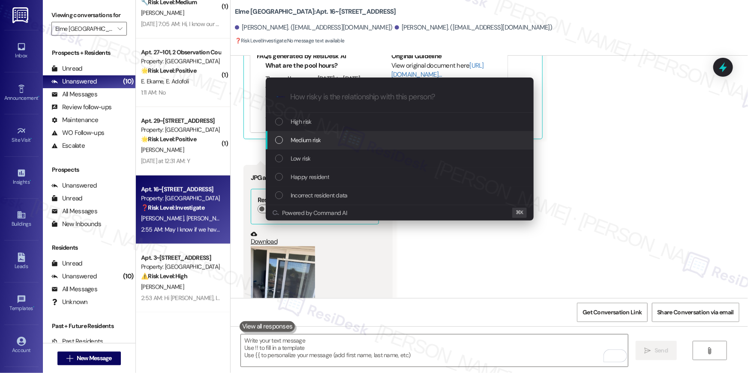
click at [302, 144] on span "Medium risk" at bounding box center [305, 139] width 30 height 9
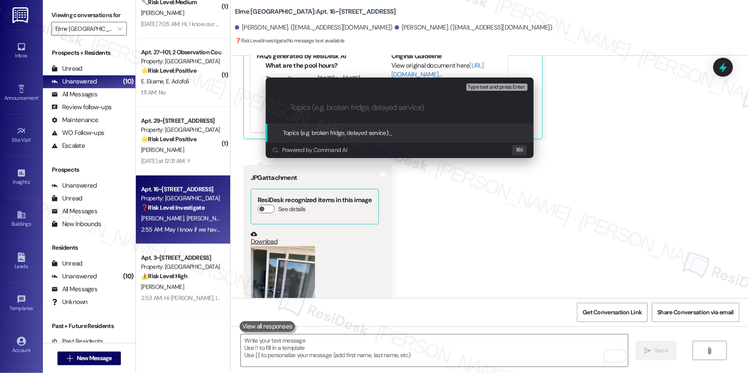
paste input "Work order filed by Residesk | Work Order # 401852 Balcony sliding door"
type input "Work order filed by Residesk | Work Order # 401852 Balcony sliding door"
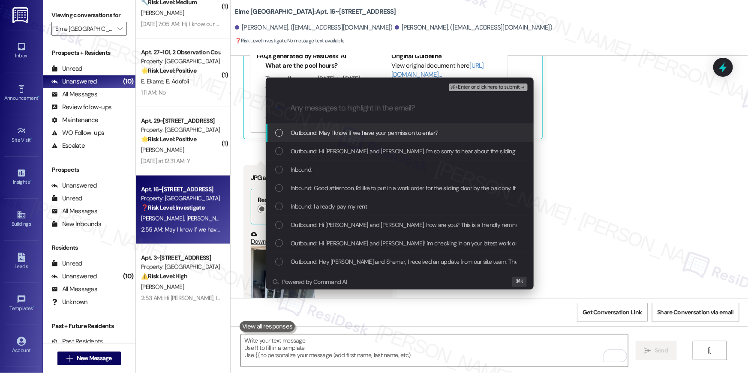
click at [316, 136] on span "Outbound: May I know if we have your permission to enter?" at bounding box center [363, 132] width 147 height 9
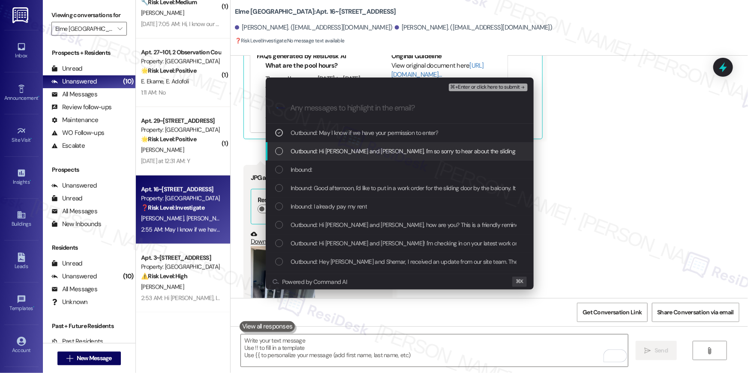
click at [314, 150] on span "Outbound: Hi [PERSON_NAME] and [PERSON_NAME], I'm so sorry to hear about the sl…" at bounding box center [572, 151] width 564 height 9
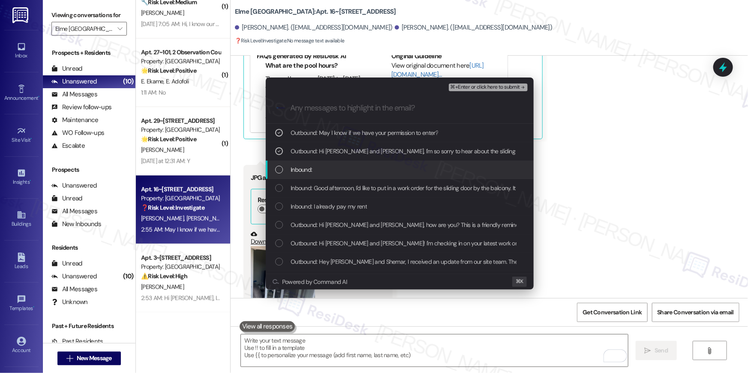
click at [310, 169] on span "Inbound:" at bounding box center [300, 169] width 21 height 9
click at [364, 169] on div "Inbound:" at bounding box center [400, 169] width 251 height 9
click at [402, 166] on div "Inbound:" at bounding box center [400, 169] width 251 height 9
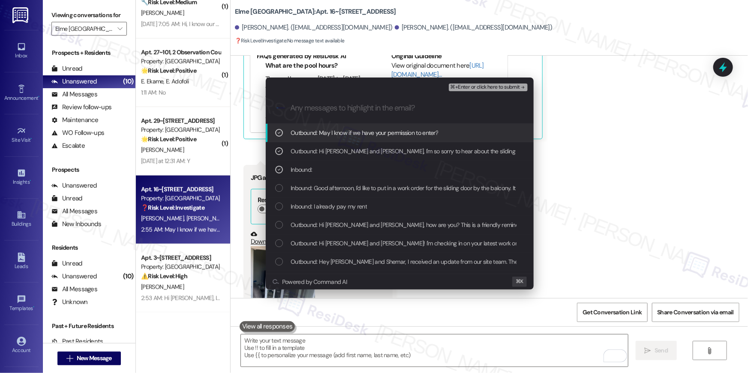
click at [486, 88] on span "⌘+Enter or click here to submit" at bounding box center [484, 87] width 69 height 6
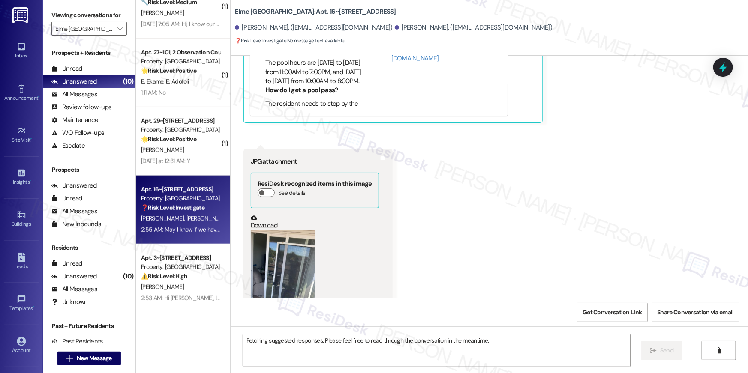
scroll to position [8213, 0]
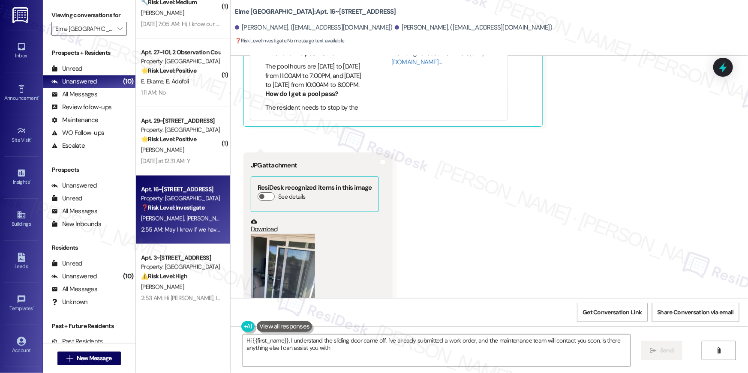
type textarea "Hi {{first_name}}, I understand the sliding door came off. I've already submitt…"
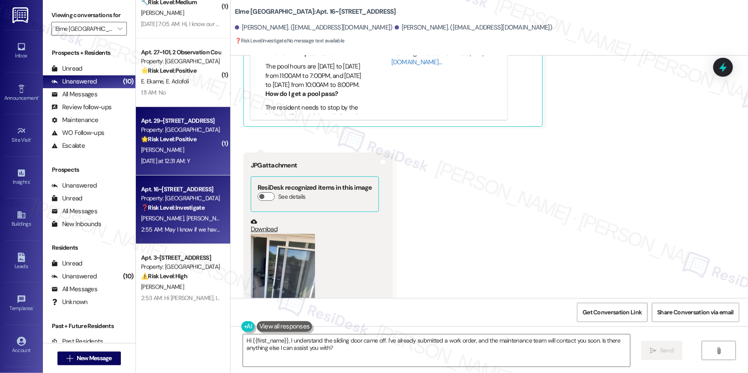
click at [175, 154] on div "[PERSON_NAME]" at bounding box center [180, 150] width 81 height 11
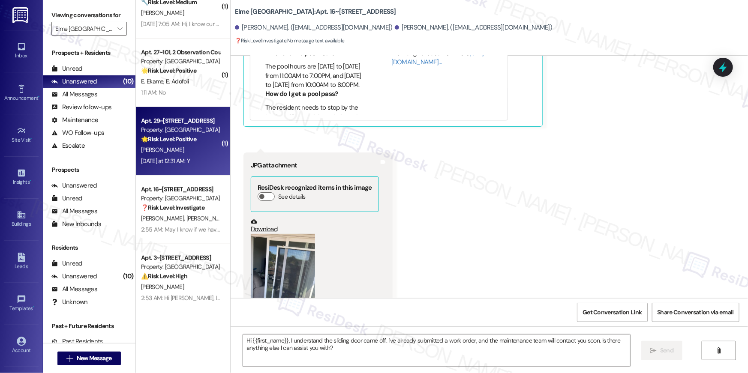
type textarea "Fetching suggested responses. Please feel free to read through the conversation…"
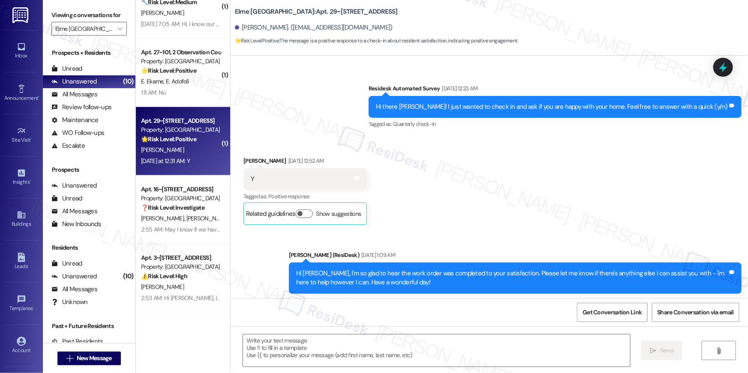
type textarea "Fetching suggested responses. Please feel free to read through the conversation…"
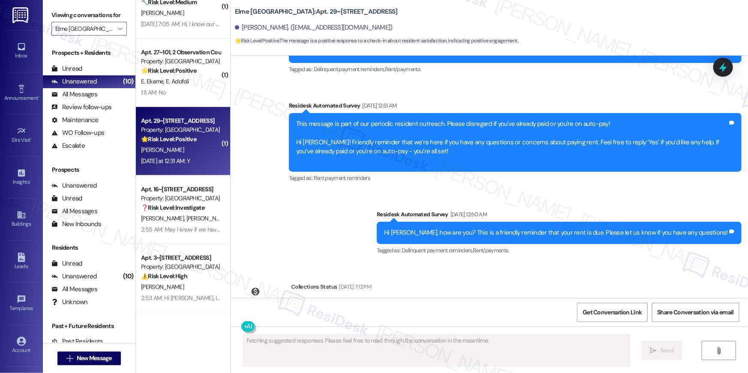
scroll to position [1521, 0]
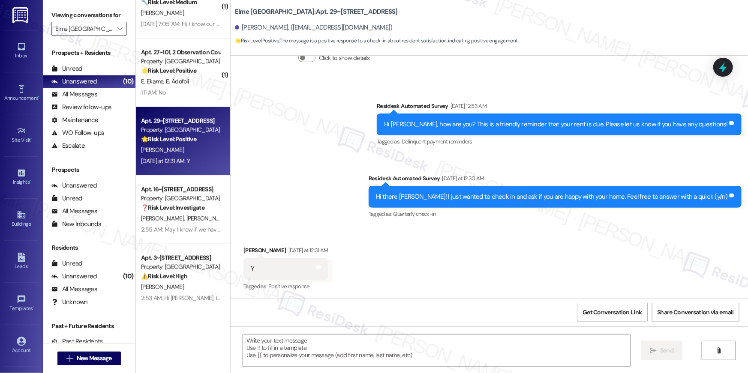
click at [300, 227] on div "Received via SMS [PERSON_NAME] [DATE] at 12:31 AM Y Tags and notes Tagged as: P…" at bounding box center [489, 263] width 517 height 72
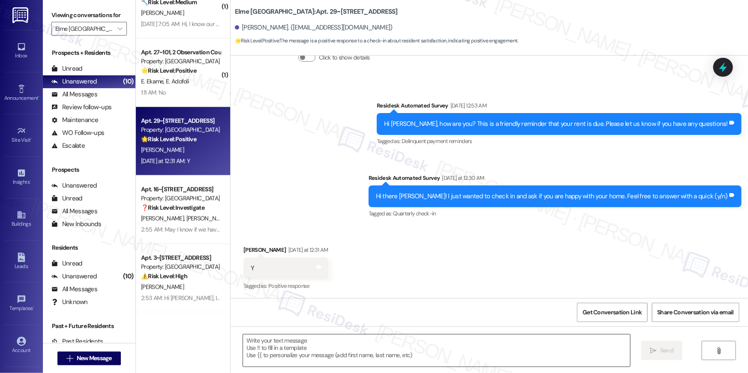
click at [473, 344] on textarea at bounding box center [436, 351] width 387 height 32
paste textarea "Thanks so much, {{first_name}}! It makes me really happy to hear you’re enjoyin…"
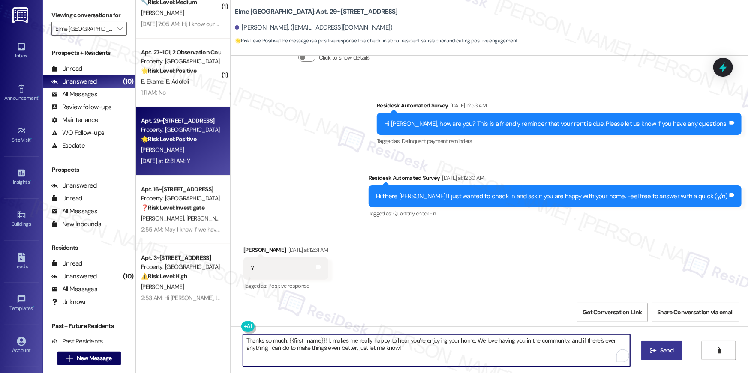
type textarea "Thanks so much, {{first_name}}! It makes me really happy to hear you’re enjoyin…"
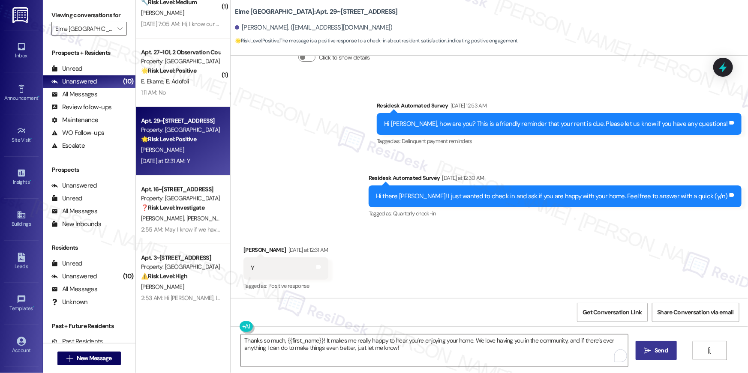
click at [659, 347] on span "Send" at bounding box center [661, 350] width 17 height 9
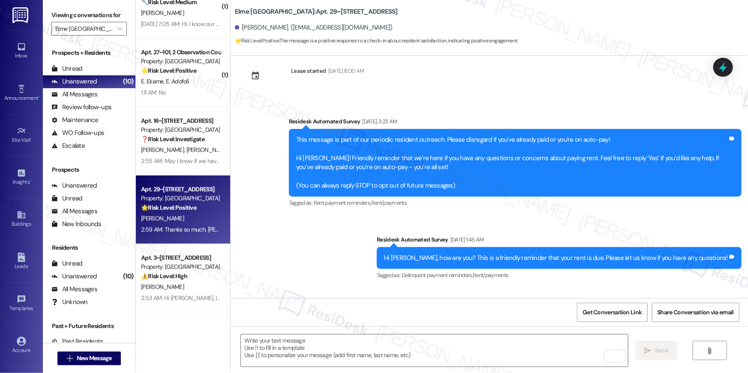
scroll to position [0, 0]
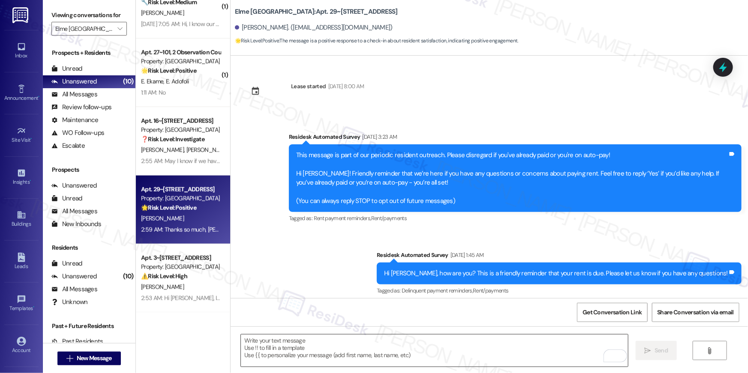
click at [430, 355] on textarea "To enrich screen reader interactions, please activate Accessibility in Grammarl…" at bounding box center [434, 351] width 387 height 32
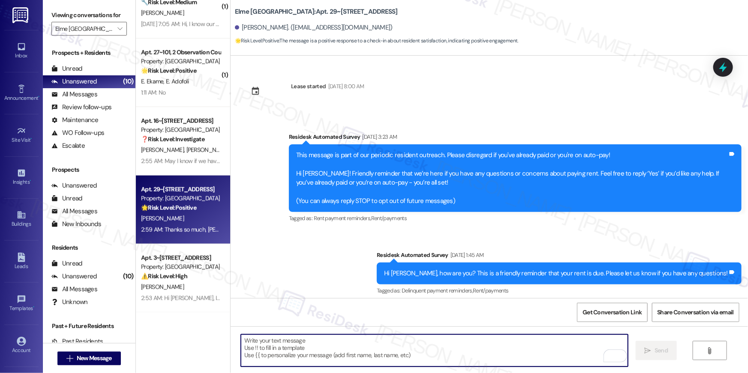
click at [430, 355] on textarea "To enrich screen reader interactions, please activate Accessibility in Grammarl…" at bounding box center [434, 351] width 387 height 32
paste textarea "Hi {{first_name}}! When you have a moment, would you mind leaving us a quick Go…"
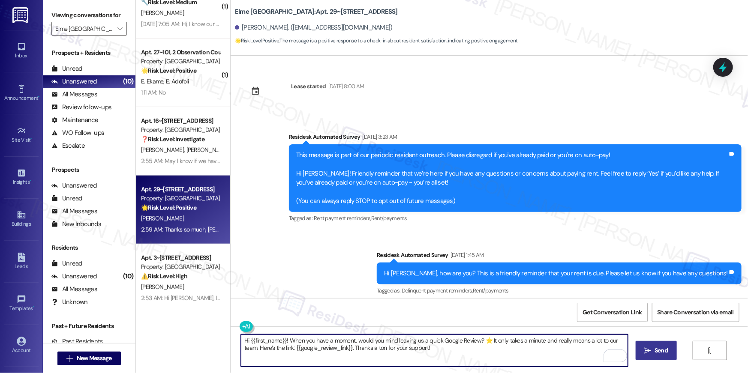
type textarea "Hi {{first_name}}! When you have a moment, would you mind leaving us a quick Go…"
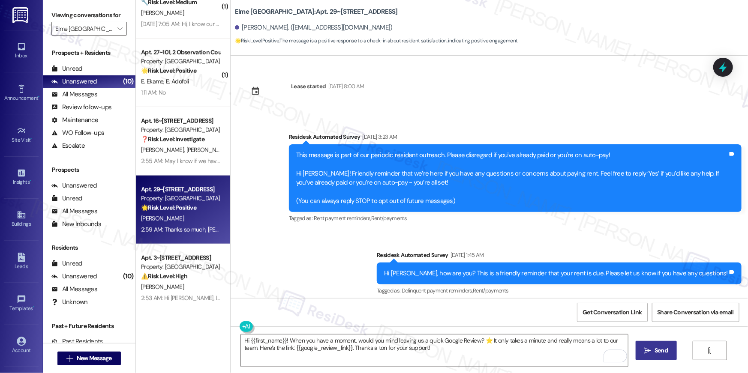
click at [652, 345] on button " Send" at bounding box center [656, 350] width 42 height 19
click at [602, 314] on span "Get Conversation Link" at bounding box center [611, 312] width 59 height 9
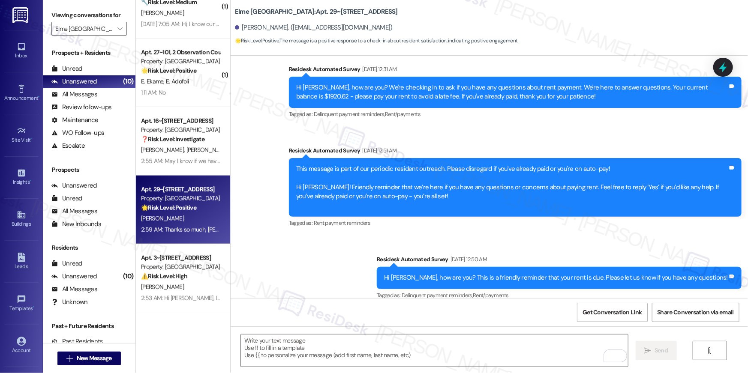
scroll to position [1521, 0]
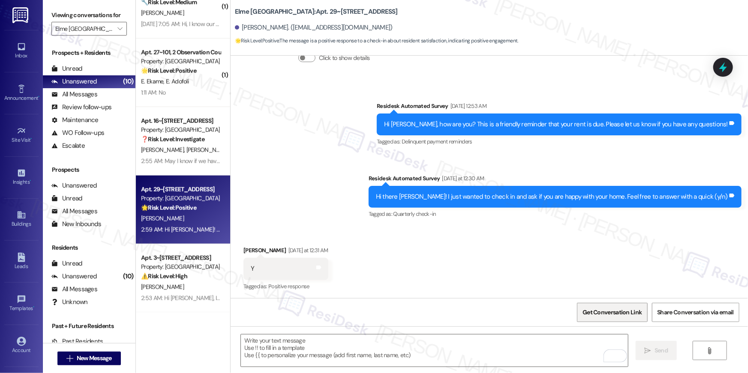
click at [618, 308] on span "Get Conversation Link" at bounding box center [611, 312] width 59 height 9
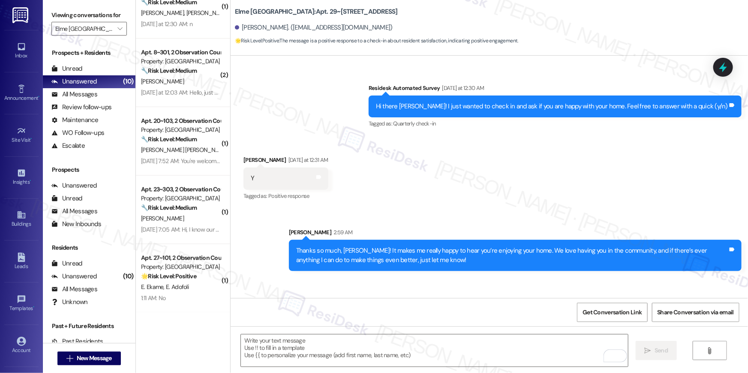
scroll to position [1660, 0]
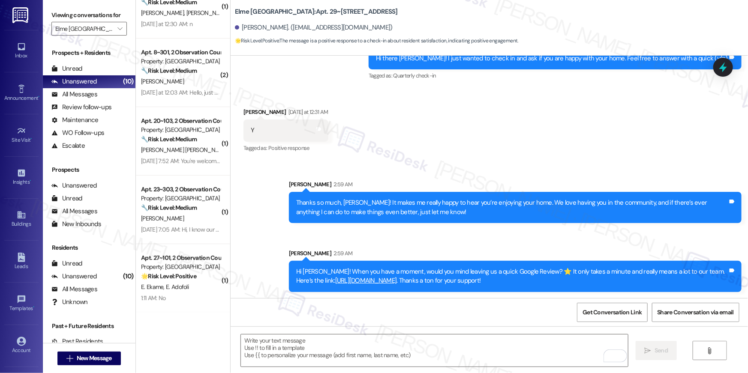
click at [389, 156] on div "Received via SMS Linda Kamei Yesterday at 12:31 AM Y Tags and notes Tagged as: …" at bounding box center [489, 124] width 517 height 72
click at [614, 310] on span "Get Conversation Link" at bounding box center [611, 312] width 59 height 9
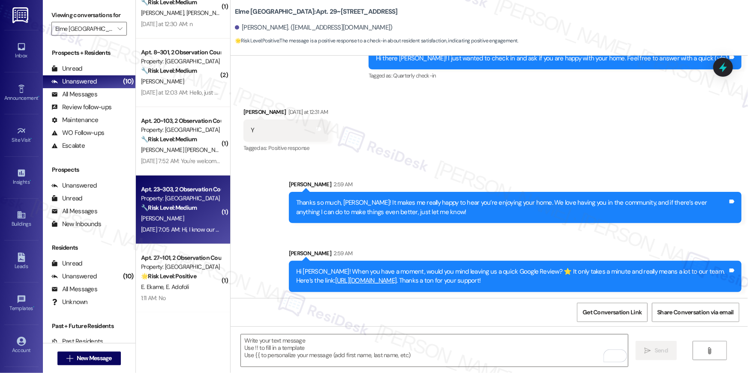
click at [177, 214] on div "A. Cope" at bounding box center [180, 218] width 81 height 11
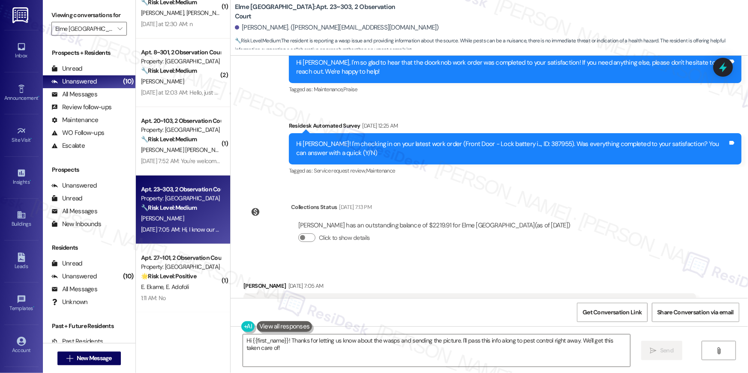
scroll to position [708, 0]
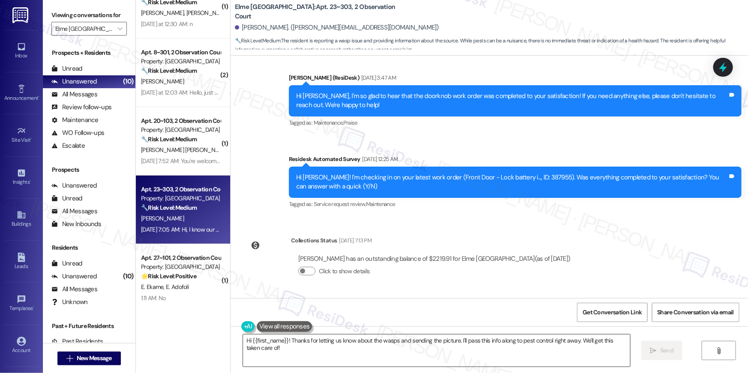
click at [381, 352] on textarea "Hi {{first_name}}! Thanks for letting us know about the wasps and sending the p…" at bounding box center [436, 351] width 387 height 32
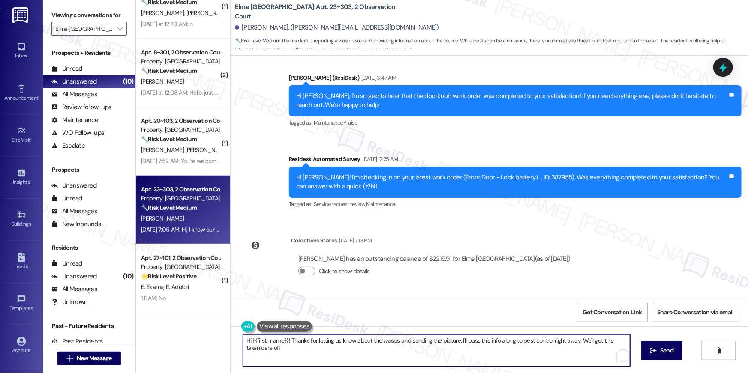
click at [377, 350] on textarea "Hi {{first_name}}! Thanks for letting us know about the wasps and sending the p…" at bounding box center [436, 351] width 387 height 32
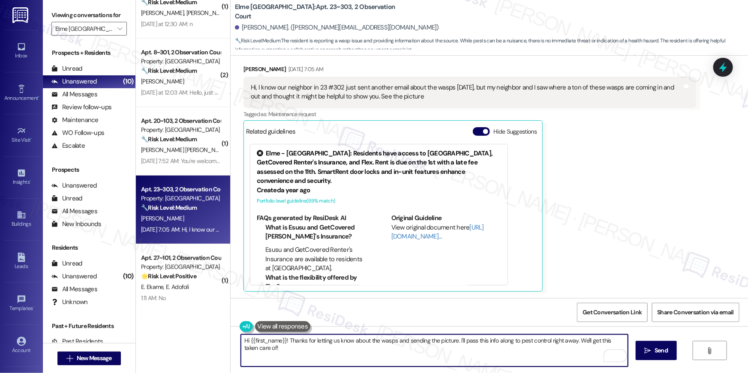
click at [454, 339] on textarea "Hi {{first_name}}! Thanks for letting us know about the wasps and sending the p…" at bounding box center [434, 351] width 387 height 32
drag, startPoint x: 394, startPoint y: 341, endPoint x: 404, endPoint y: 371, distance: 31.4
click at [404, 371] on div "Hi {{first_name}}! Thanks for letting us know about the wasps and sending the p…" at bounding box center [489, 358] width 517 height 64
drag, startPoint x: 392, startPoint y: 339, endPoint x: 398, endPoint y: 362, distance: 24.4
click at [398, 362] on textarea "Hi {{first_name}}! Thanks for letting us know about the wasps and sending the p…" at bounding box center [434, 351] width 387 height 32
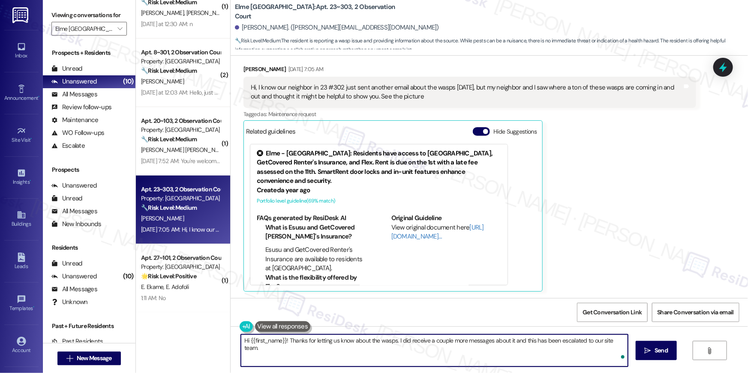
type textarea "Hi {{first_name}}! Thanks for letting us know about the wasps. I did receive a …"
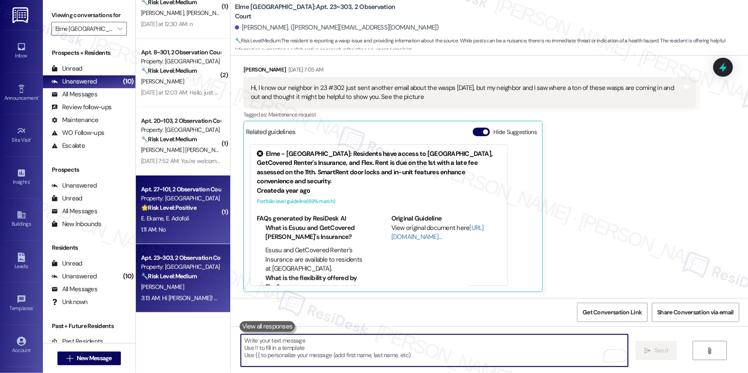
click at [176, 226] on div "1:11 AM: No 1:11 AM: No" at bounding box center [180, 230] width 81 height 11
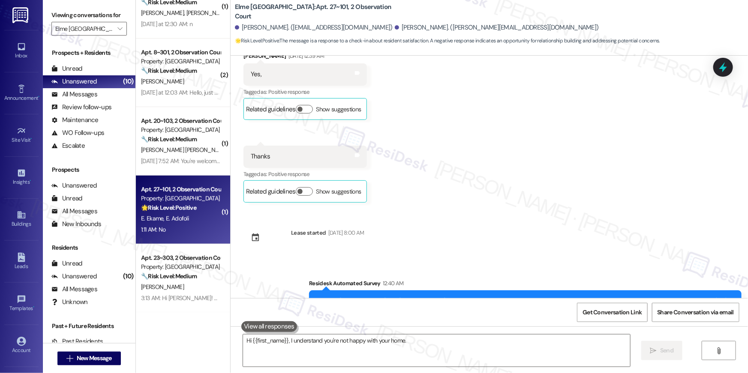
scroll to position [217, 0]
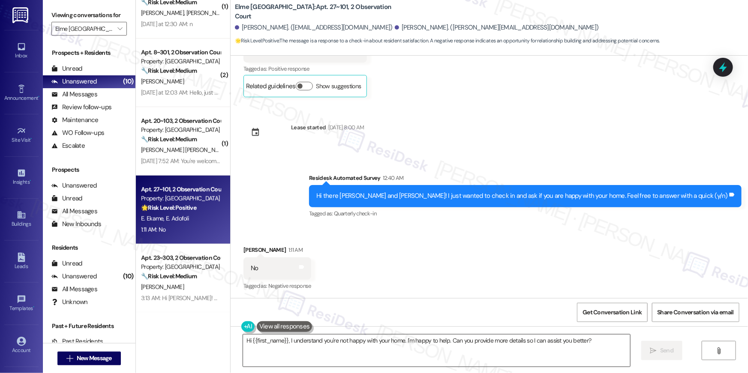
click at [528, 341] on textarea "Hi {{first_name}}, I understand you're not happy with your home. I'm happy to h…" at bounding box center [436, 351] width 387 height 32
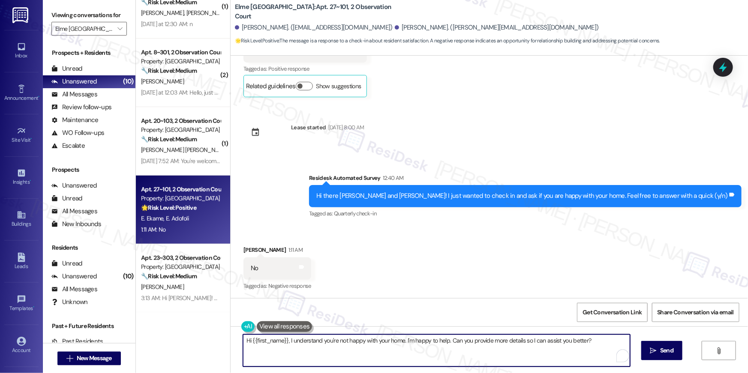
drag, startPoint x: 545, startPoint y: 350, endPoint x: 586, endPoint y: 350, distance: 40.3
click at [546, 350] on textarea "Hi {{first_name}}, I understand you're not happy with your home. I'm happy to h…" at bounding box center [436, 351] width 387 height 32
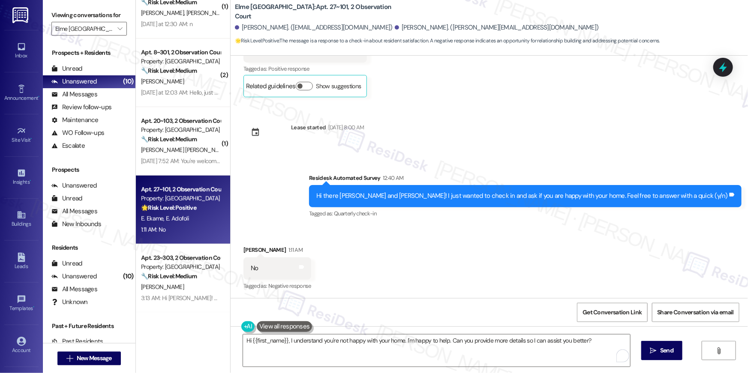
click at [686, 348] on div "Hi {{first_name}}, I understand you're not happy with your home. I'm happy to h…" at bounding box center [489, 358] width 517 height 64
click at [664, 352] on span "Send" at bounding box center [666, 350] width 13 height 9
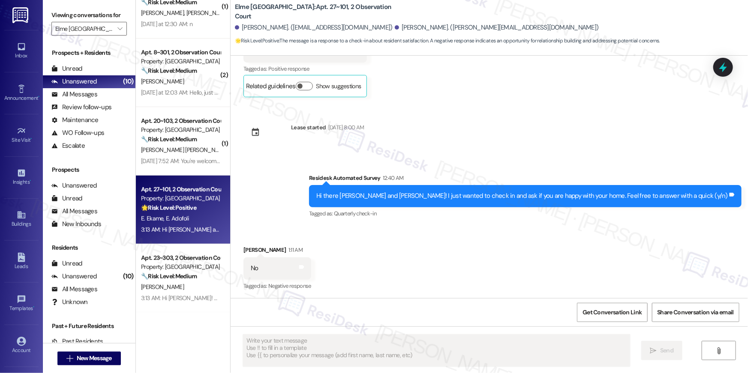
click at [231, 152] on span "B. [PERSON_NAME]" at bounding box center [256, 150] width 51 height 8
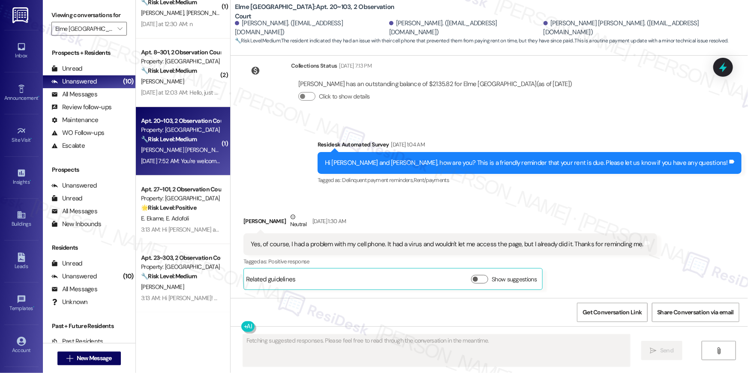
scroll to position [13381, 0]
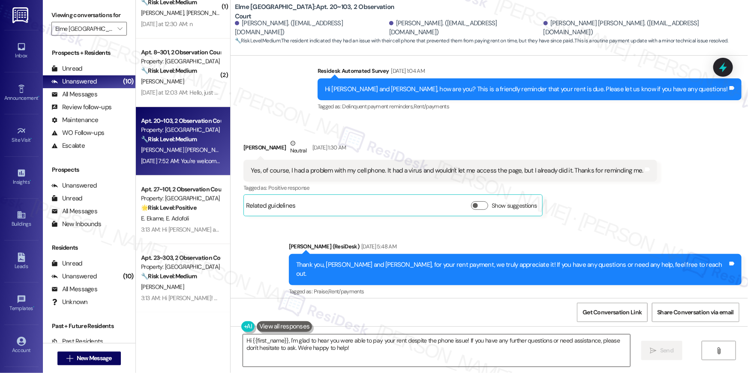
click at [478, 348] on textarea "Hi {{first_name}}, I'm glad to hear you were able to pay your rent despite the …" at bounding box center [436, 351] width 387 height 32
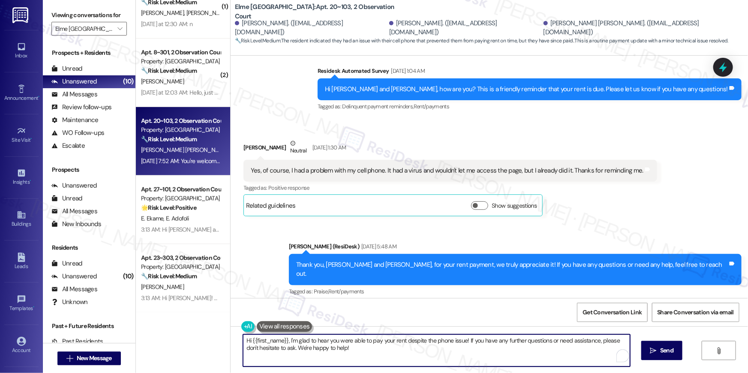
click at [478, 348] on textarea "Hi {{first_name}}, I'm glad to hear you were able to pay your rent despite the …" at bounding box center [436, 351] width 387 height 32
type textarea "Hi {{first_name}}, I'm glad to hear you were able to pay your rent despite the …"
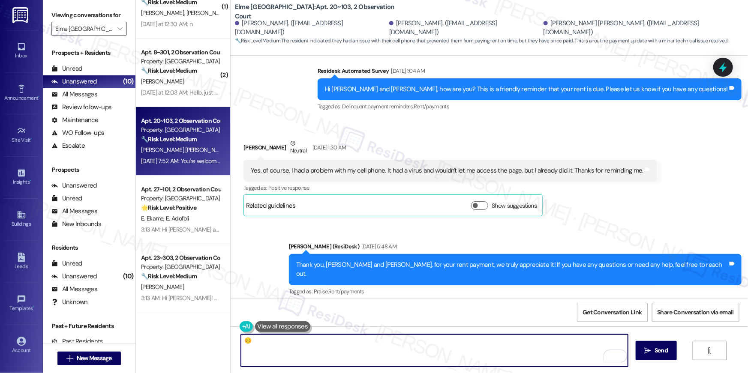
type textarea "😊🙏"
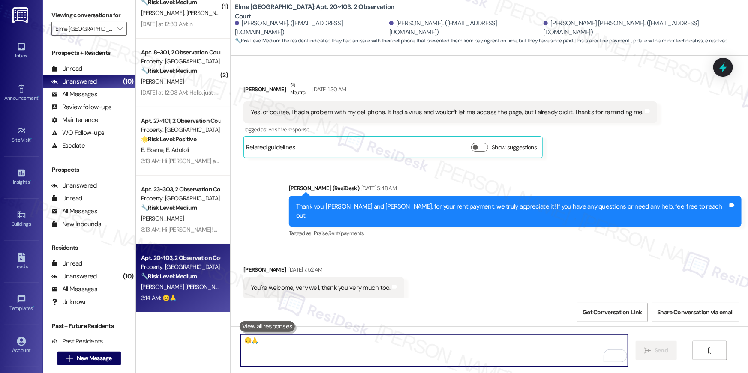
scroll to position [13441, 0]
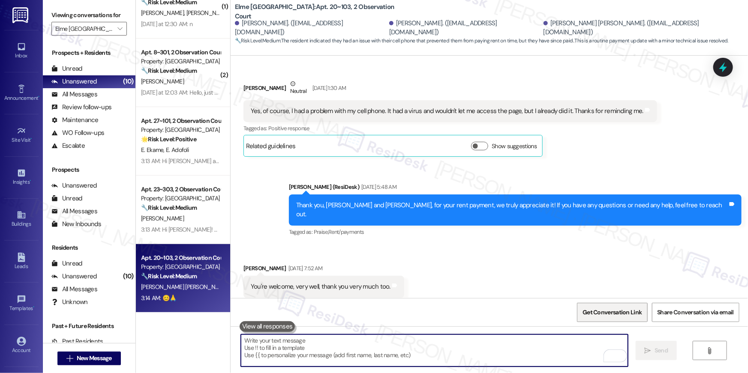
click at [616, 311] on span "Get Conversation Link" at bounding box center [611, 312] width 59 height 9
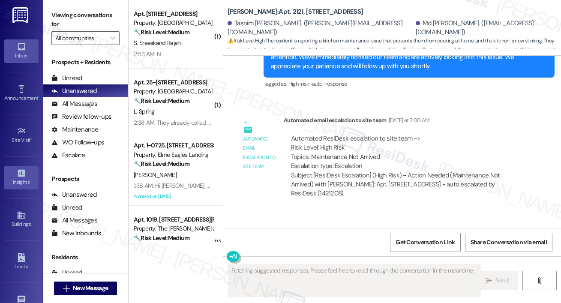
scroll to position [1654, 0]
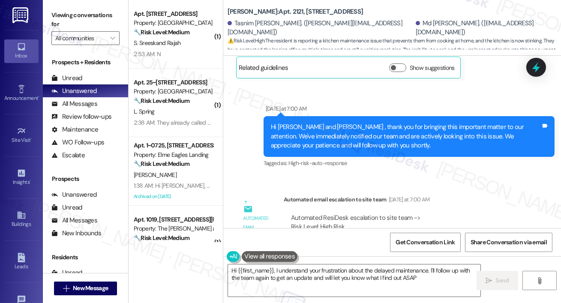
type textarea "Hi {{first_name}}, I understand your frustration about the delayed maintenance.…"
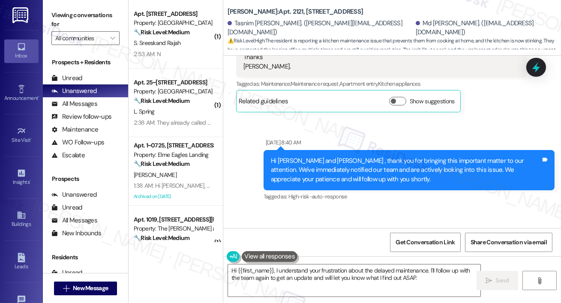
scroll to position [969, 0]
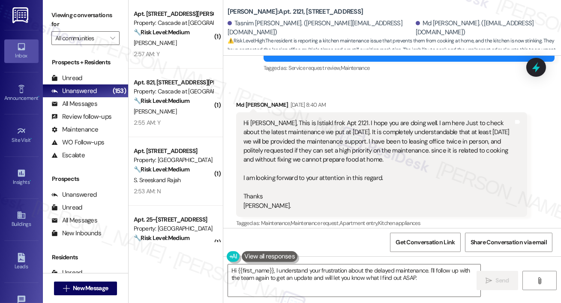
click at [360, 119] on div "Hi [PERSON_NAME], This is IstiakI frok Apt 2121. I hope you are doing well. I a…" at bounding box center [378, 165] width 270 height 92
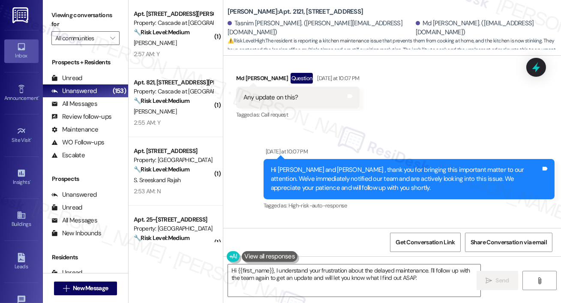
scroll to position [1859, 0]
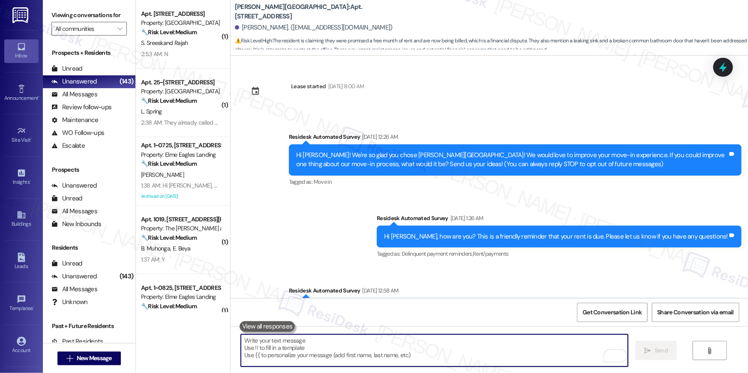
scroll to position [402, 0]
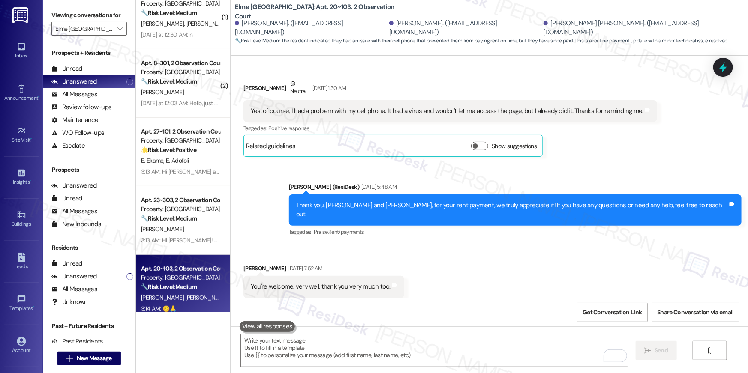
scroll to position [155, 0]
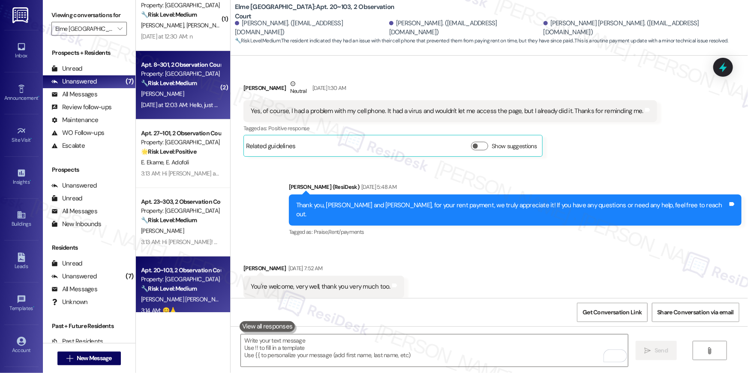
click at [184, 101] on div "[DATE] at 12:03 AM: Hello, just making sure you got my message about my package…" at bounding box center [244, 105] width 206 height 8
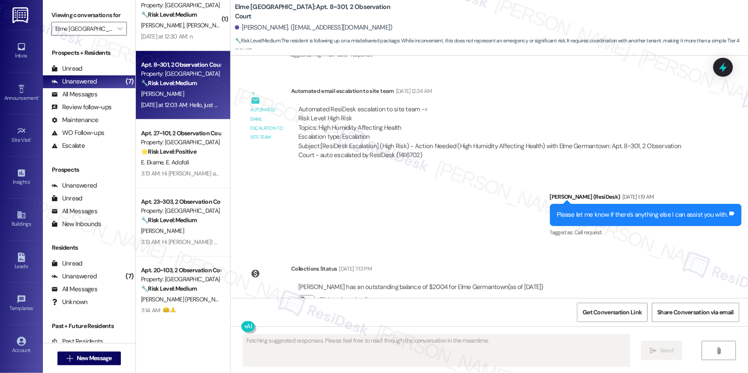
scroll to position [9060, 0]
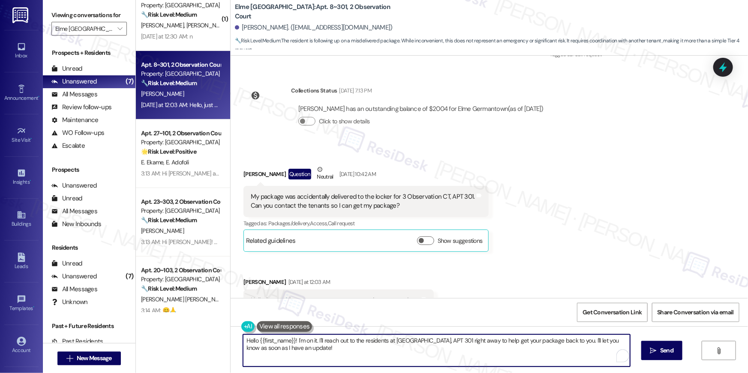
click at [337, 351] on textarea "Hello {{first_name}}! I'm on it. I'll reach out to the residents at 3 Observati…" at bounding box center [436, 351] width 387 height 32
drag, startPoint x: 331, startPoint y: 349, endPoint x: 314, endPoint y: 344, distance: 17.9
click at [291, 341] on textarea "Hello {{first_name}}! I'm on it. I'll reach out to the residents at 3 Observati…" at bounding box center [434, 351] width 387 height 32
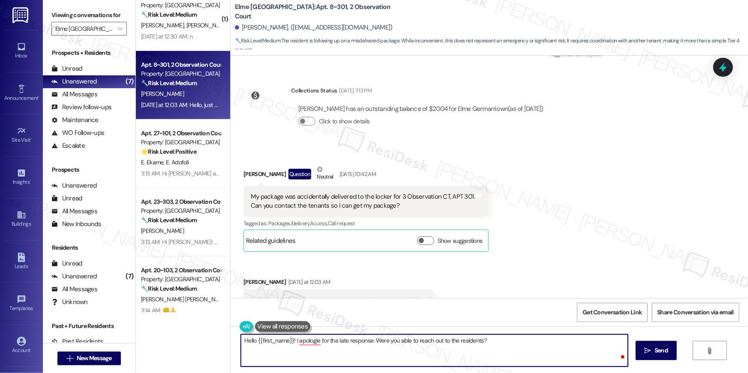
type textarea "Hello {{first_name}}! I apologie for the late response. Were you able to reach …"
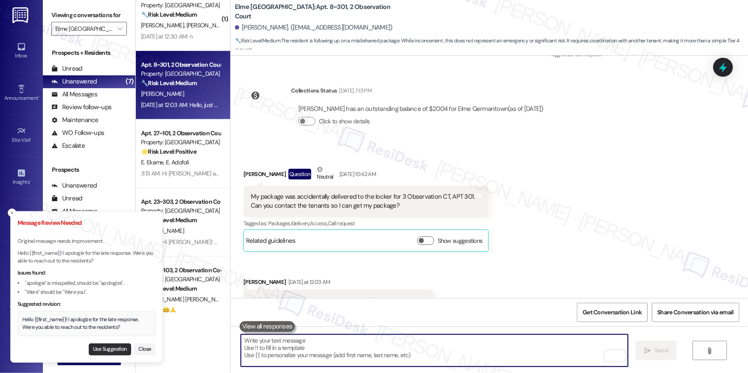
click at [109, 350] on button "Use Suggestion" at bounding box center [110, 350] width 42 height 12
type textarea "Hello {{first_name}}! I apologize for the late response. Were you able to reach…"
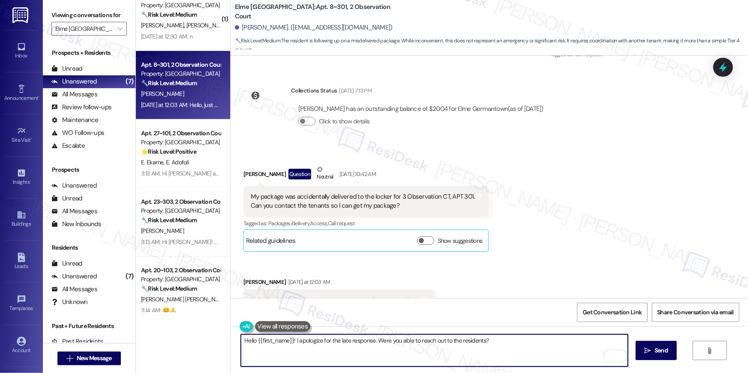
click at [512, 350] on textarea "Hello {{first_name}}! I apologize for the late response. Were you able to reach…" at bounding box center [434, 351] width 387 height 32
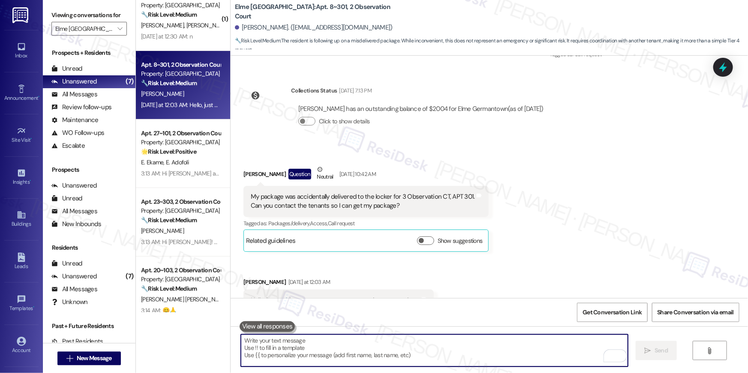
scroll to position [9060, 0]
click at [411, 343] on textarea "To enrich screen reader interactions, please activate Accessibility in Grammarl…" at bounding box center [434, 351] width 387 height 32
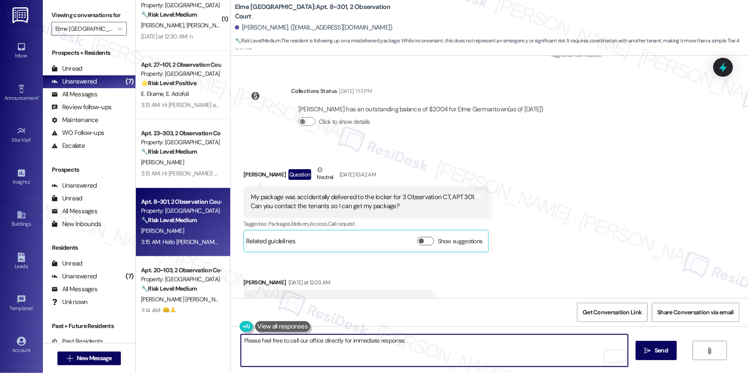
click at [241, 341] on textarea "Please feel free to call our office directly for immediate response." at bounding box center [434, 351] width 387 height 32
type textarea "In the future, please feel free to call our office directly for immediate respo…"
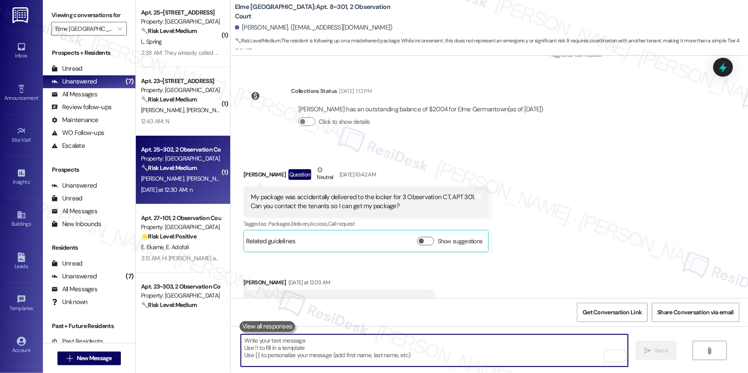
scroll to position [0, 0]
click at [185, 190] on div "Yesterday at 12:30 AM: n Yesterday at 12:30 AM: n" at bounding box center [166, 191] width 51 height 8
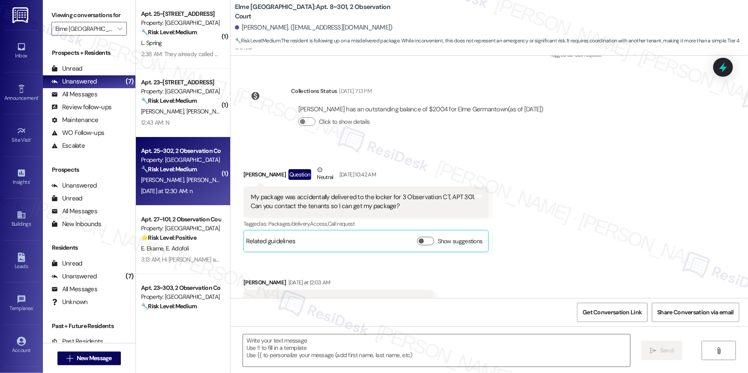
type textarea "Fetching suggested responses. Please feel free to read through the conversation…"
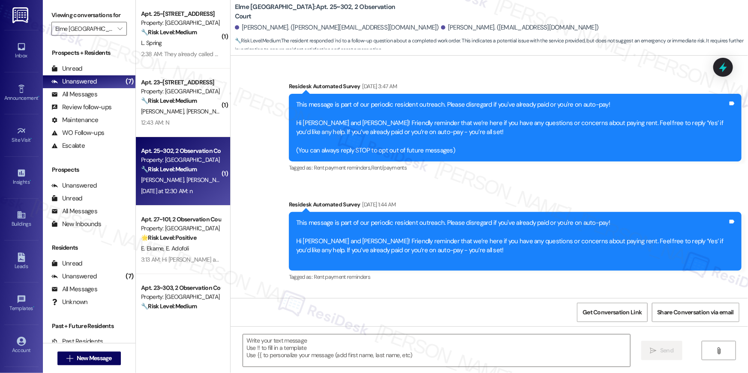
scroll to position [2350, 0]
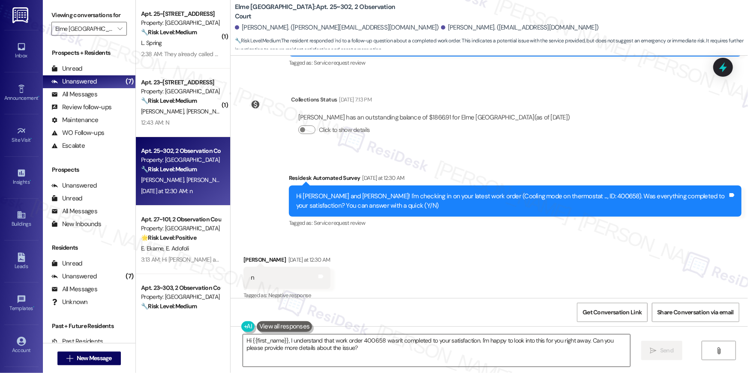
click at [521, 356] on textarea "Hi {{first_name}}, I understand that work order 400658 wasn't completed to your…" at bounding box center [436, 351] width 387 height 32
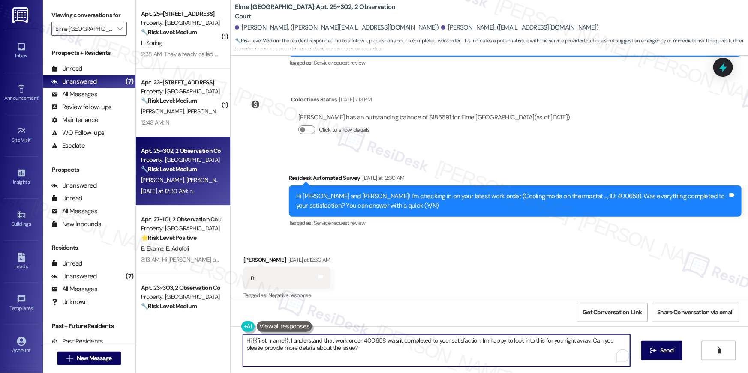
click at [521, 356] on textarea "Hi {{first_name}}, I understand that work order 400658 wasn't completed to your…" at bounding box center [436, 351] width 387 height 32
paste textarea "’m sorry to hear your work order hasn’t been fully completed. Could you share a…"
type textarea "Hi {{first_name}}, I’m sorry to hear your work order hasn’t been fully complete…"
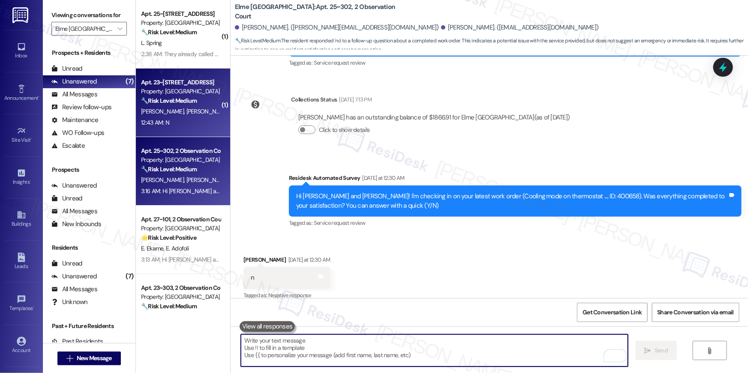
click at [190, 111] on span "C. Pacheco" at bounding box center [208, 112] width 45 height 8
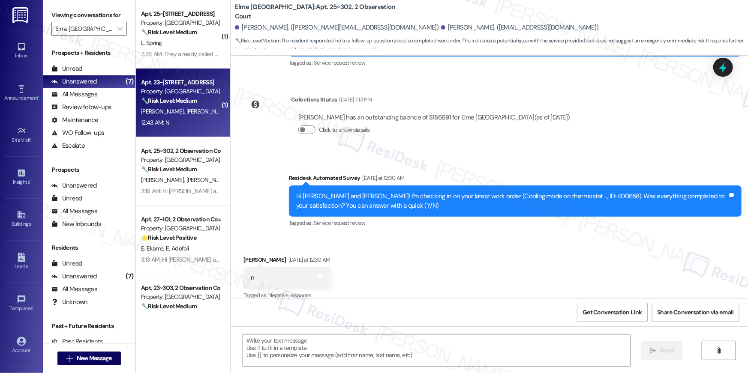
click at [192, 111] on span "C. Pacheco" at bounding box center [208, 112] width 45 height 8
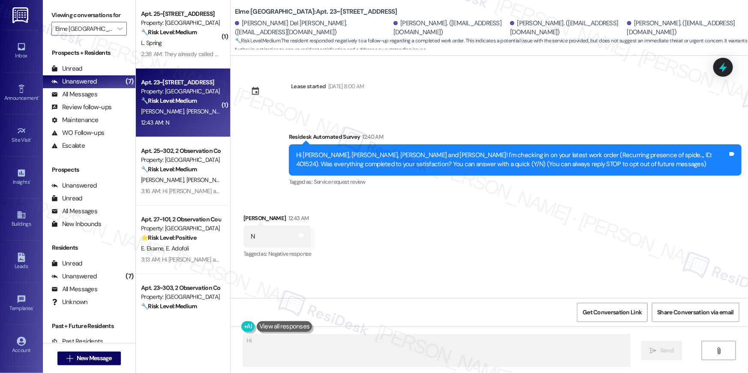
scroll to position [0, 0]
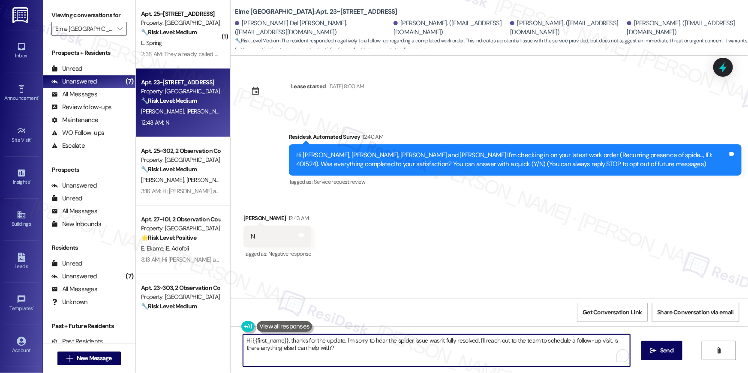
click at [471, 346] on textarea "Hi {{first_name}}, thanks for the update. I'm sorry to hear the spider issue wa…" at bounding box center [436, 351] width 387 height 32
paste textarea "I’m sorry to hear your work order hasn’t been fully completed. Could you share …"
type textarea "Hi {{first_name}}, I’m sorry to hear your work order hasn’t been fully complete…"
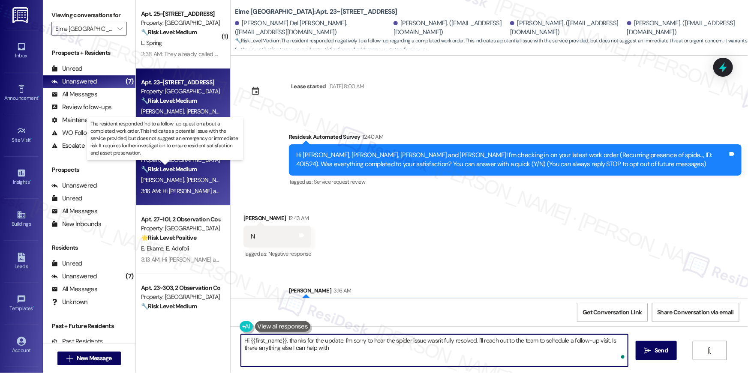
type textarea "Hi {{first_name}}, thanks for the update. I'm sorry to hear the spider issue wa…"
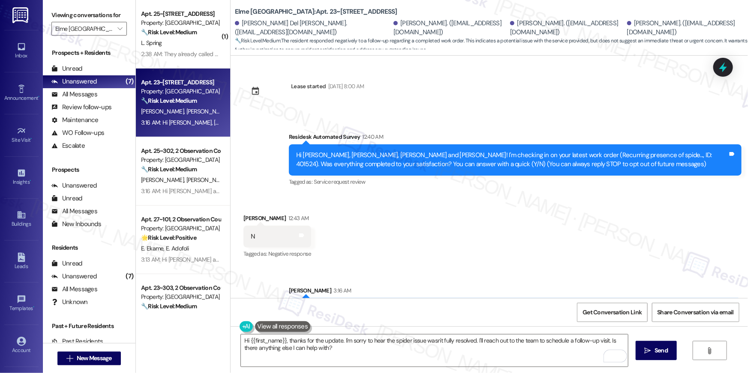
click at [191, 39] on div "L. Spring" at bounding box center [180, 43] width 81 height 11
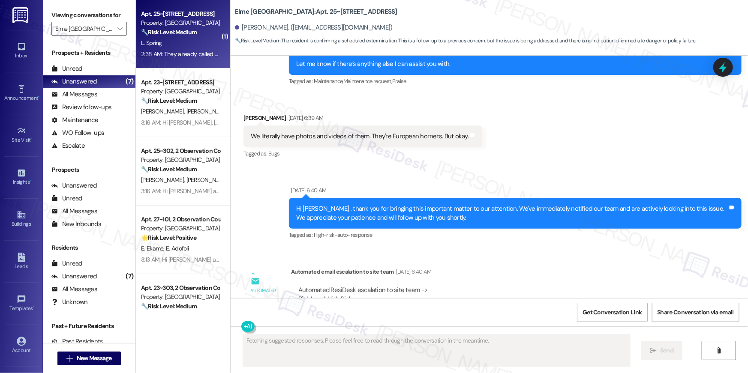
scroll to position [2659, 0]
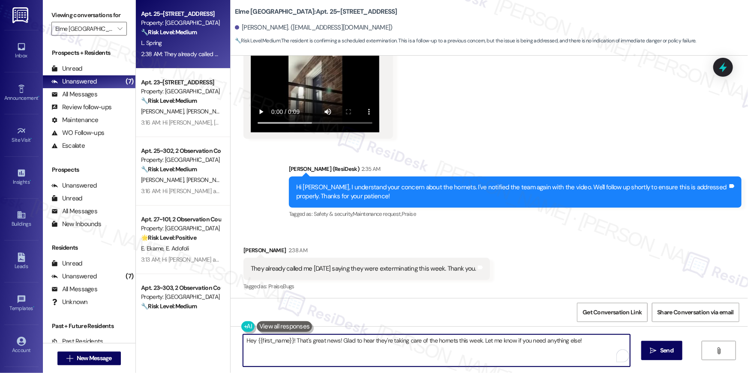
click at [474, 357] on textarea "Hey {{first_name}}! That's great news! Glad to hear they're taking care of the …" at bounding box center [436, 351] width 387 height 32
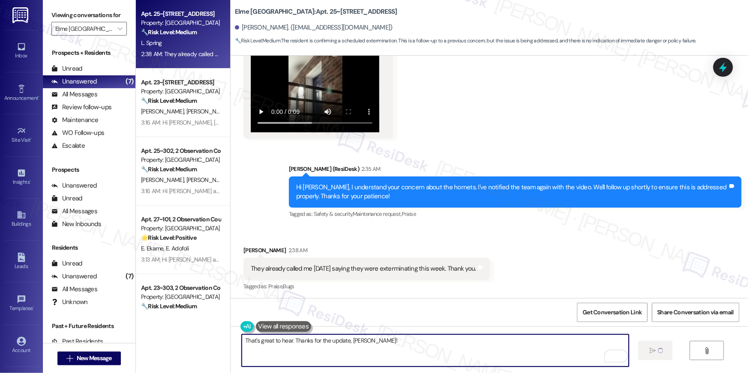
type textarea "That's great to hear. Thanks for the update, Loren!"
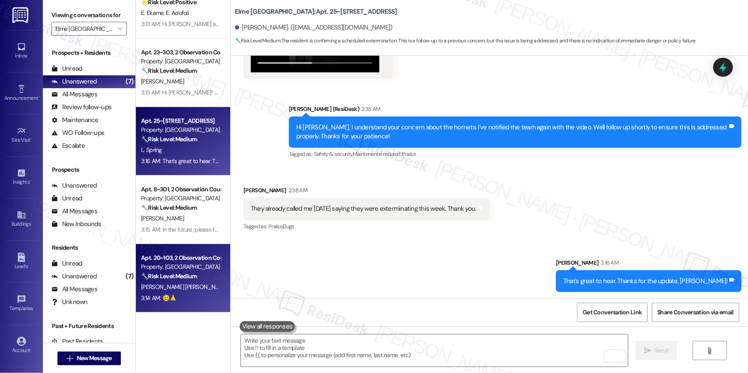
scroll to position [0, 0]
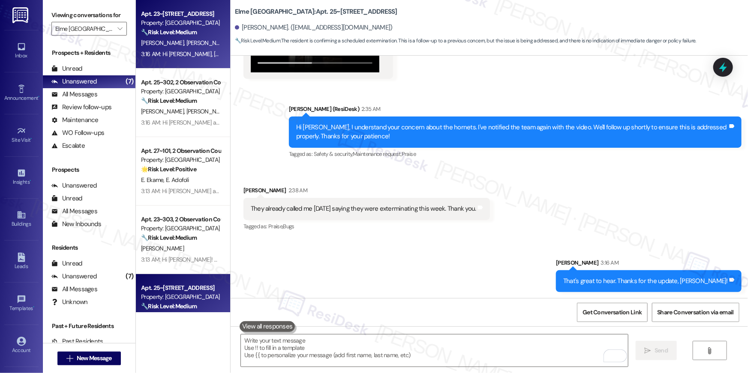
click at [174, 62] on div "Apt. 23~102, 2 Observation Court Property: Elme Germantown 🔧 Risk Level: Medium…" at bounding box center [183, 34] width 94 height 69
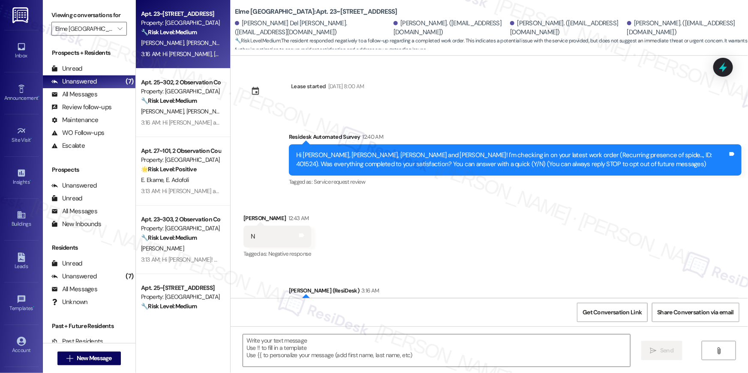
type textarea "Fetching suggested responses. Please feel free to read through the conversation…"
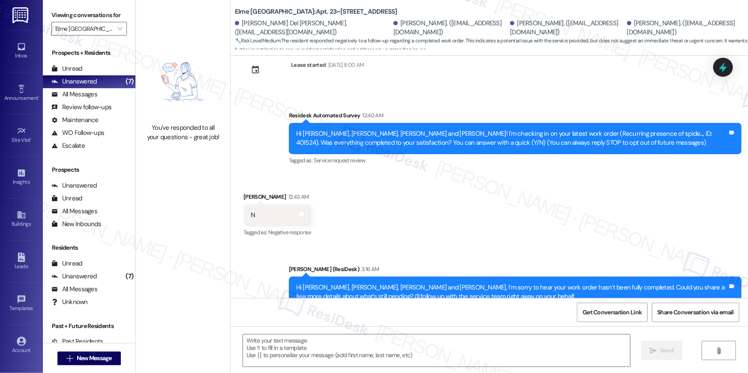
scroll to position [50, 0]
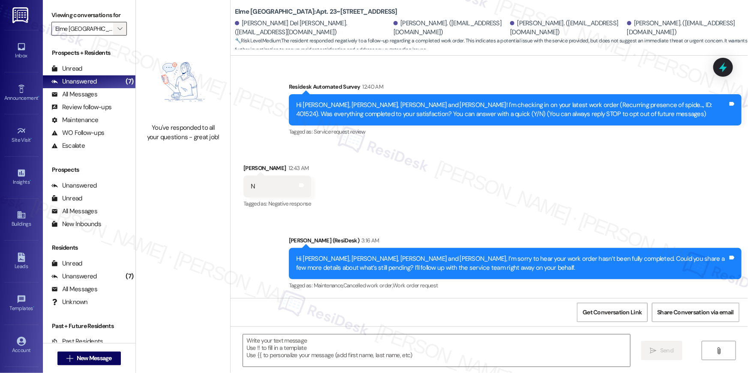
click at [117, 32] on icon "" at bounding box center [119, 28] width 5 height 7
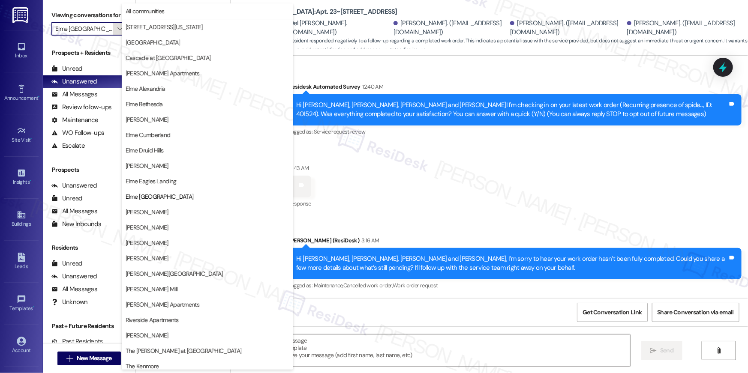
scroll to position [81, 0]
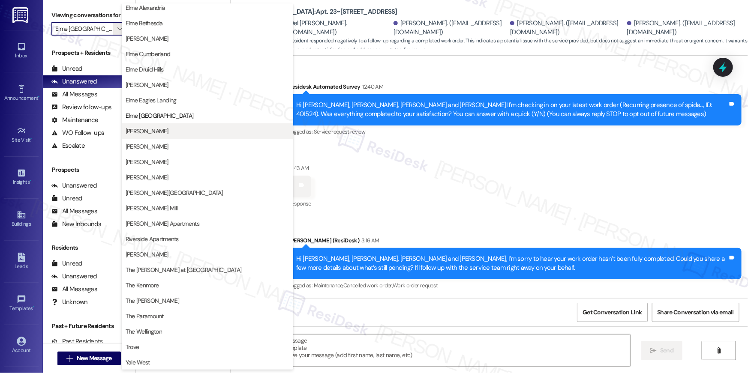
click at [158, 132] on span "Elme Herndon" at bounding box center [147, 131] width 43 height 9
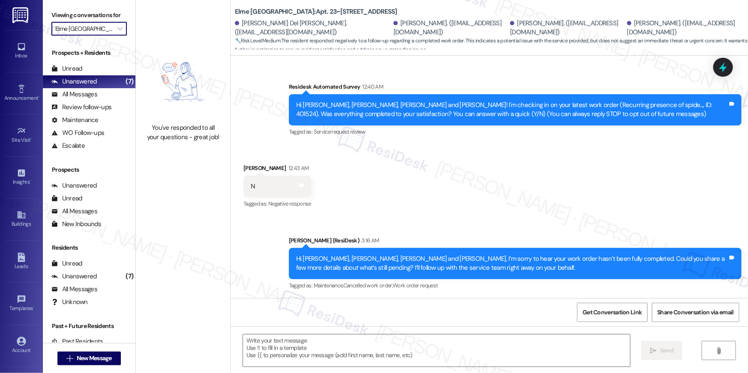
type input "Elme Herndon"
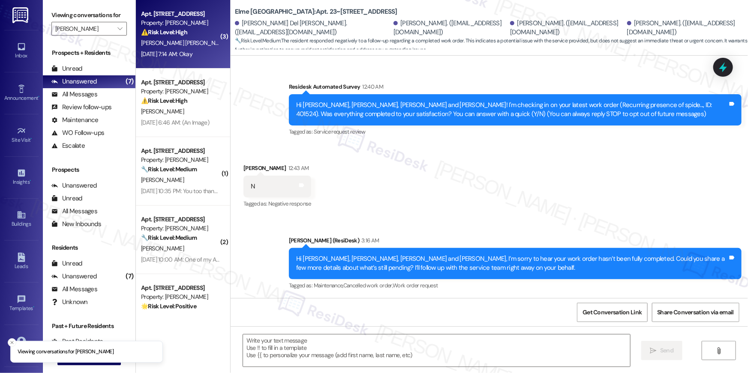
click at [231, 42] on span "Y. Melgar" at bounding box center [279, 43] width 97 height 8
type textarea "Fetching suggested responses. Please feel free to read through the conversation…"
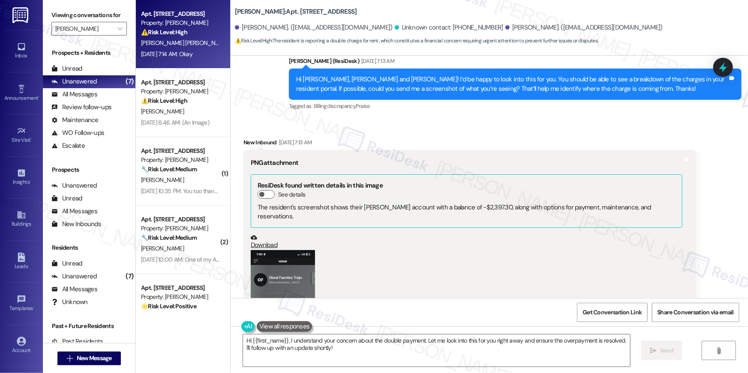
scroll to position [2539, 0]
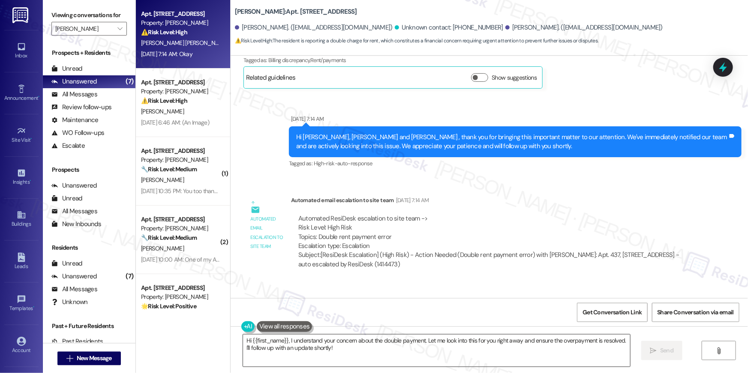
click at [337, 342] on textarea "Hi {{first_name}}, I understand your concern about the double payment. Let me l…" at bounding box center [436, 351] width 387 height 32
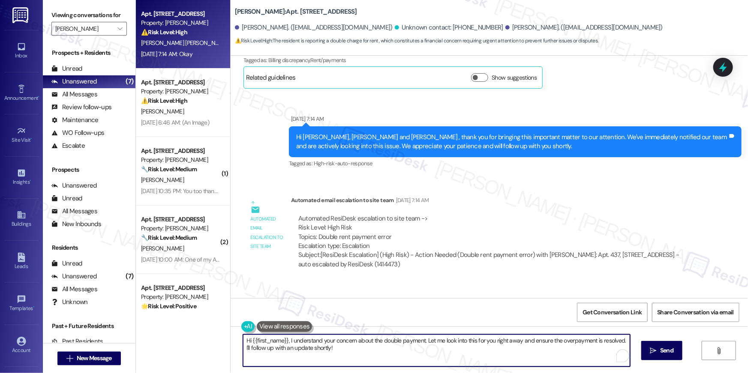
click at [362, 345] on textarea "Hi {{first_name}}, I understand your concern about the double payment. Let me l…" at bounding box center [436, 351] width 387 height 32
drag, startPoint x: 414, startPoint y: 352, endPoint x: 423, endPoint y: 338, distance: 16.4
click at [423, 338] on textarea "Hi {{first_name}}, I understand your concern about the double payment. Let me l…" at bounding box center [434, 351] width 387 height 32
click at [283, 342] on textarea "Hi {{first_name}}, I understand your concern about the double payment. Let me l…" at bounding box center [434, 351] width 387 height 32
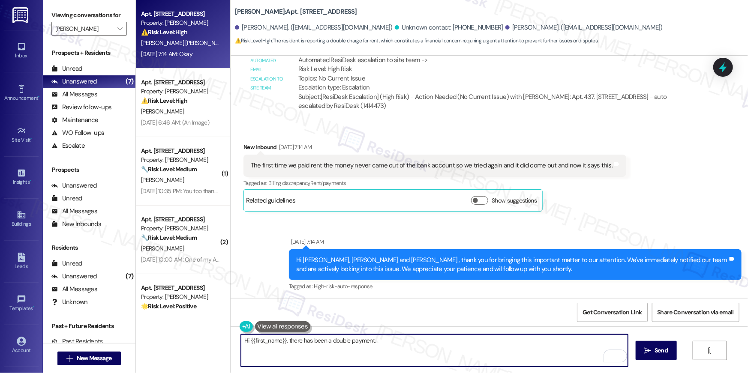
scroll to position [2371, 0]
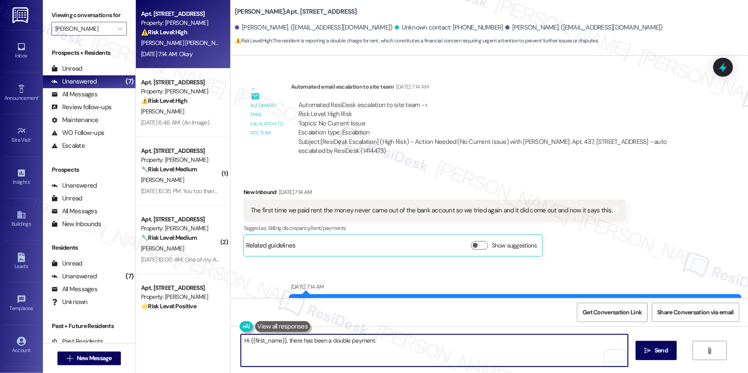
click at [418, 339] on textarea "Hi {{first_name}}, there has been a double payment." at bounding box center [434, 351] width 387 height 32
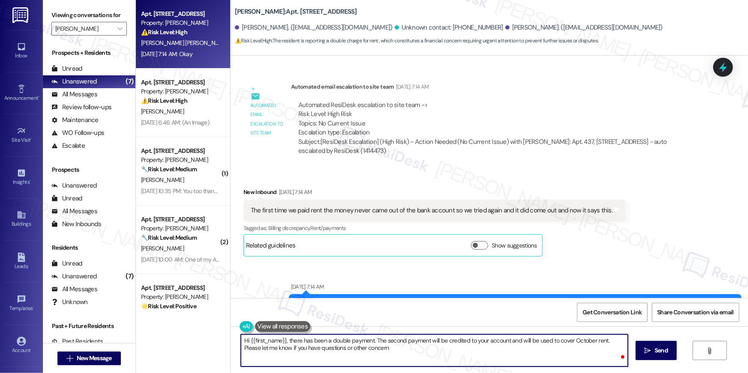
type textarea "Hi {{first_name}}, there has been a double payment. The second payment will be …"
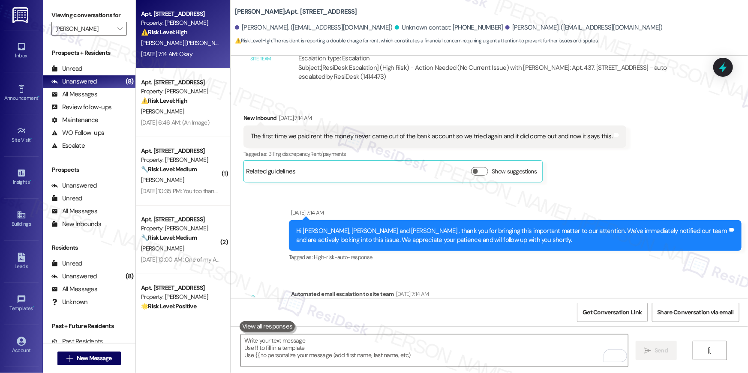
scroll to position [2539, 0]
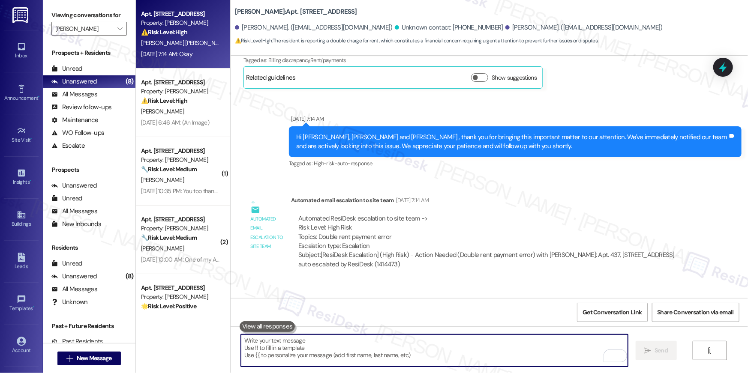
click at [483, 347] on textarea "To enrich screen reader interactions, please activate Accessibility in Grammarl…" at bounding box center [434, 351] width 387 height 32
click at [483, 348] on textarea "To enrich screen reader interactions, please activate Accessibility in Grammarl…" at bounding box center [434, 351] width 387 height 32
paste textarea "Hi {{first_name}}, we noticed that a double payment was made on your account. T…"
type textarea "Hi {{first_name}}, we noticed that a double payment was made on your account. T…"
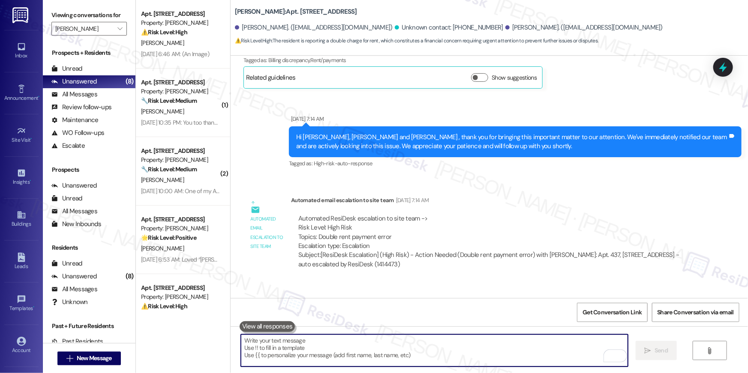
click at [431, 224] on div "Automated email escalation to site team Automated email escalation to site team…" at bounding box center [469, 235] width 465 height 93
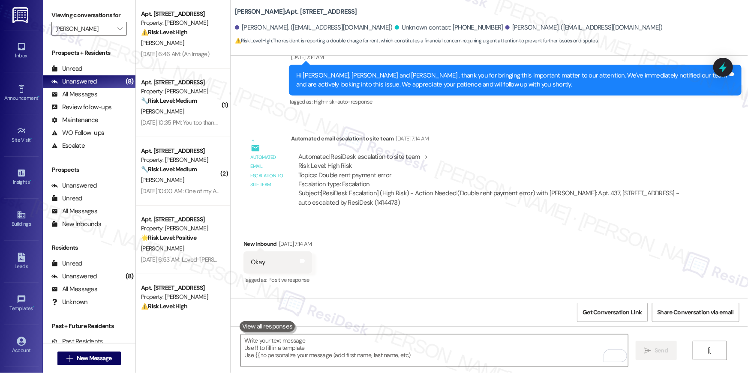
scroll to position [2608, 0]
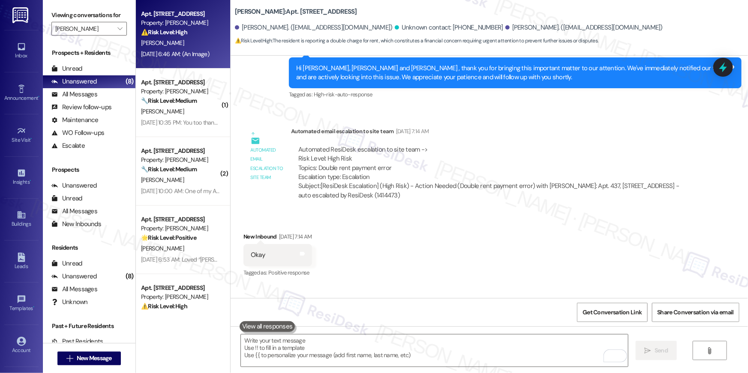
click at [190, 44] on div "H. Cruz" at bounding box center [180, 43] width 81 height 11
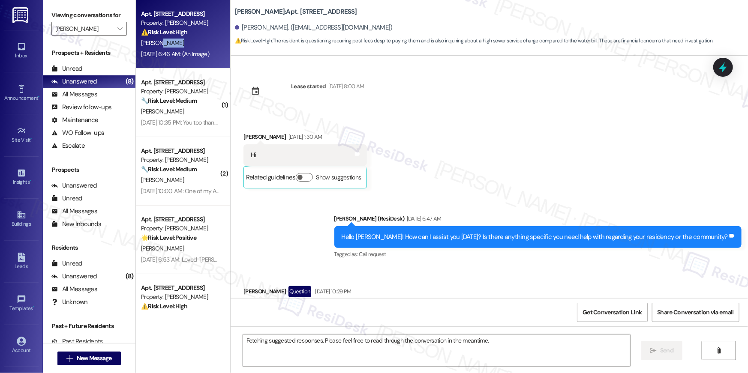
scroll to position [5270, 0]
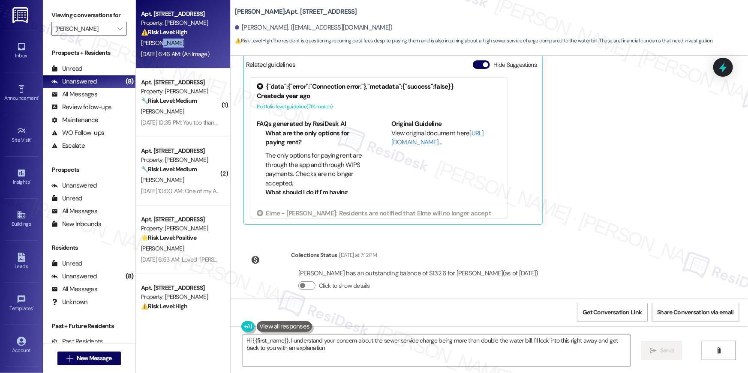
type textarea "Hi {{first_name}}, I understand your concern about the sewer service charge bei…"
click at [558, 198] on div "Received via SMS Heberth Cruz Sep 06, 2025 at 6:46 AM PNG attachment ResiDesk f…" at bounding box center [397, 9] width 321 height 445
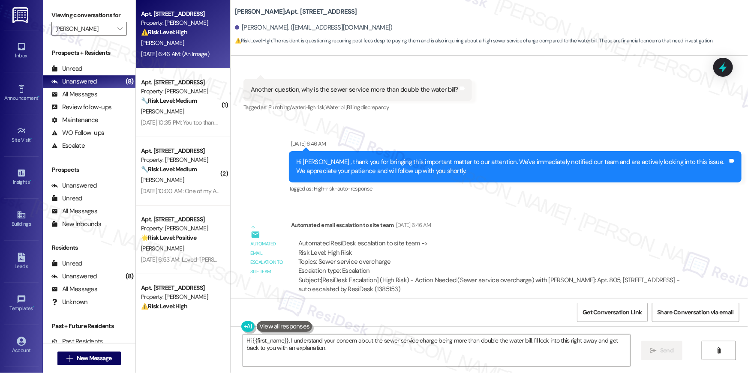
scroll to position [4618, 0]
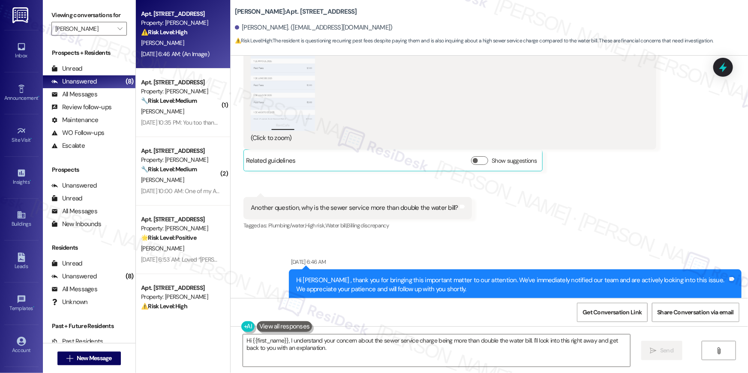
click at [542, 209] on div "Received via SMS Heberth Cruz Sep 06, 2025 at 6:42 AM PNG attachment ResiDesk f…" at bounding box center [489, 53] width 517 height 369
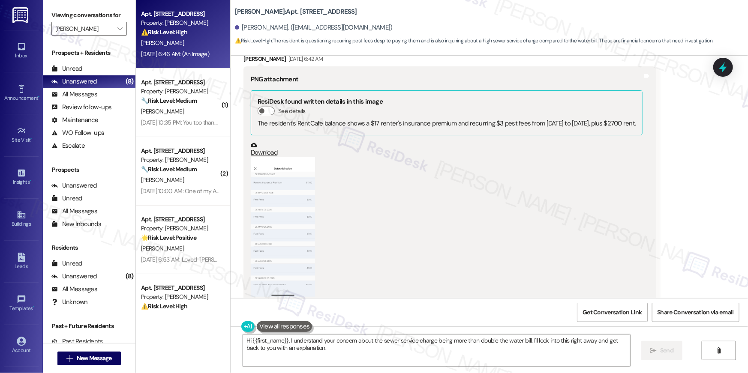
scroll to position [4445, 0]
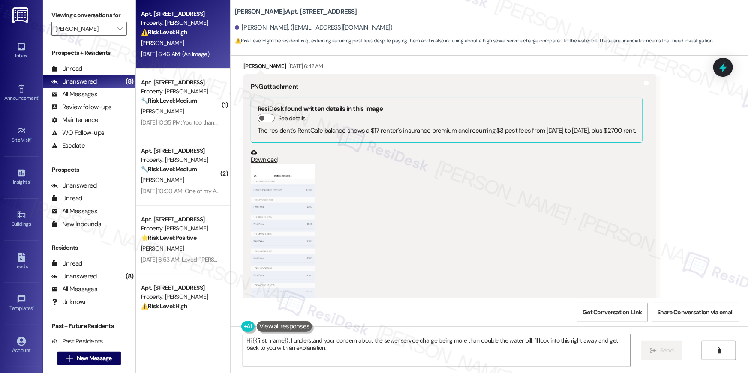
click at [294, 196] on button "Zoom image" at bounding box center [283, 235] width 64 height 140
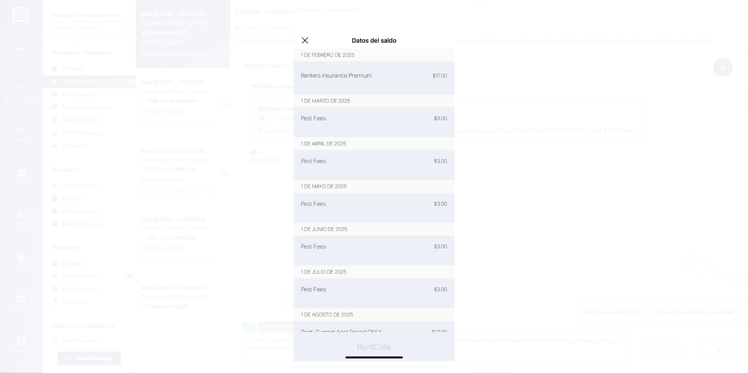
click at [304, 42] on button "Unzoom image" at bounding box center [374, 186] width 748 height 373
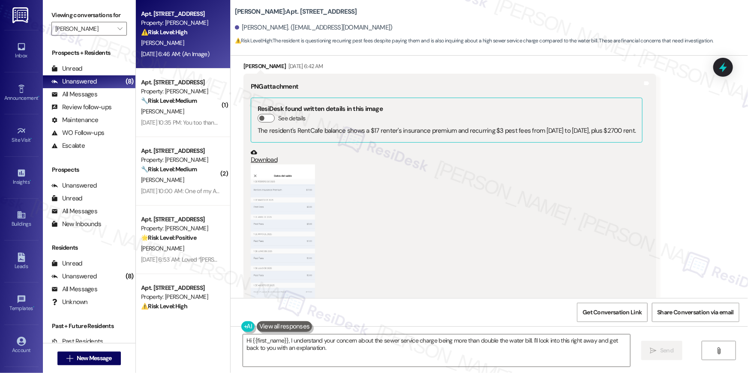
click at [283, 216] on button "Zoom image" at bounding box center [283, 235] width 64 height 140
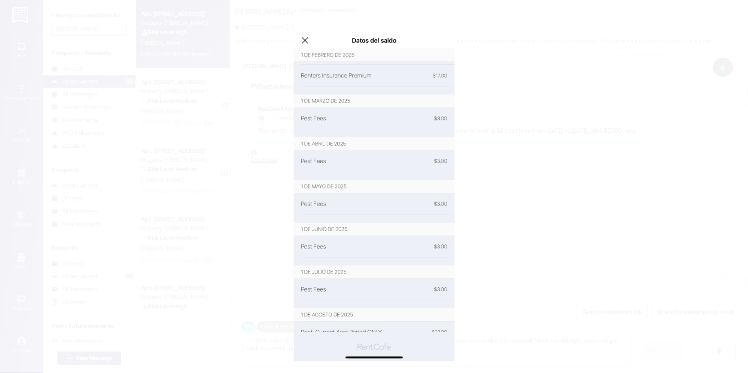
click at [514, 204] on button "Unzoom image" at bounding box center [374, 186] width 748 height 373
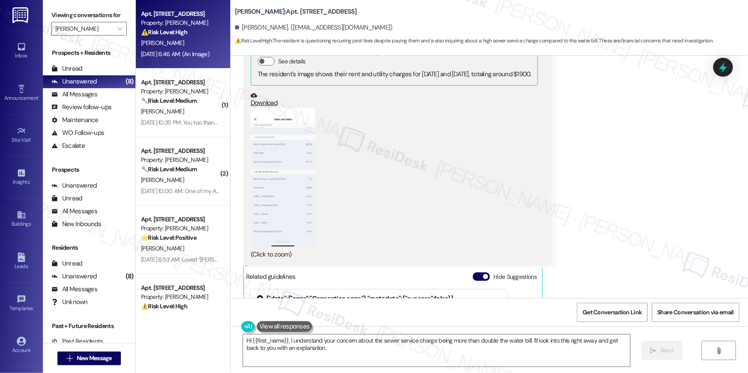
scroll to position [5136, 0]
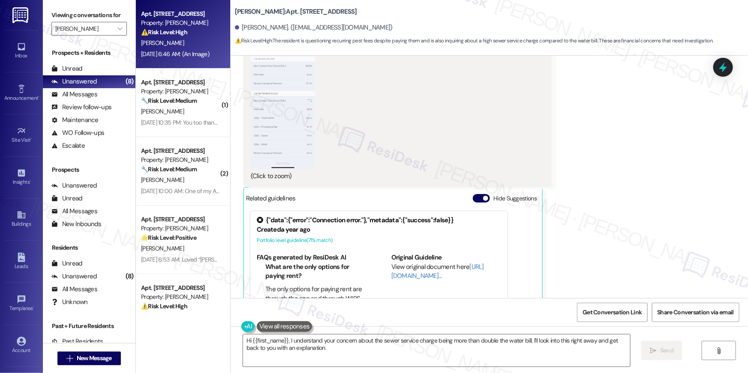
click at [275, 110] on button "Zoom image" at bounding box center [283, 100] width 64 height 140
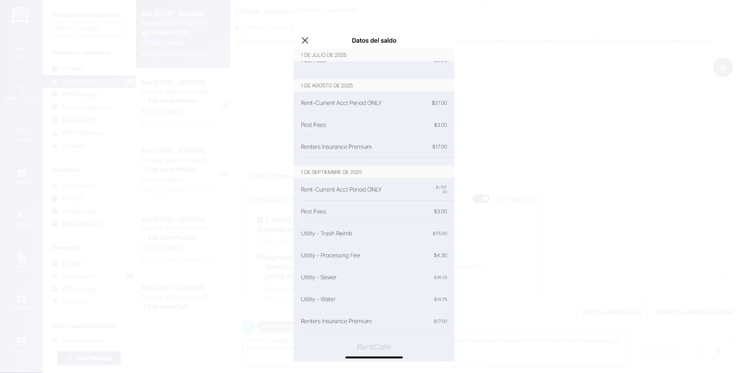
click at [563, 192] on button "Unzoom image" at bounding box center [374, 186] width 748 height 373
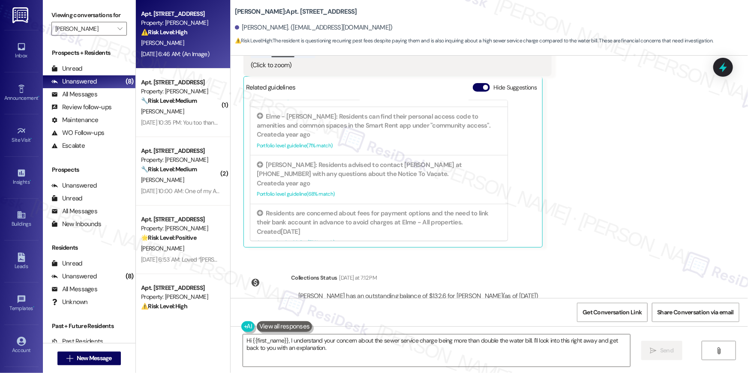
scroll to position [5256, 0]
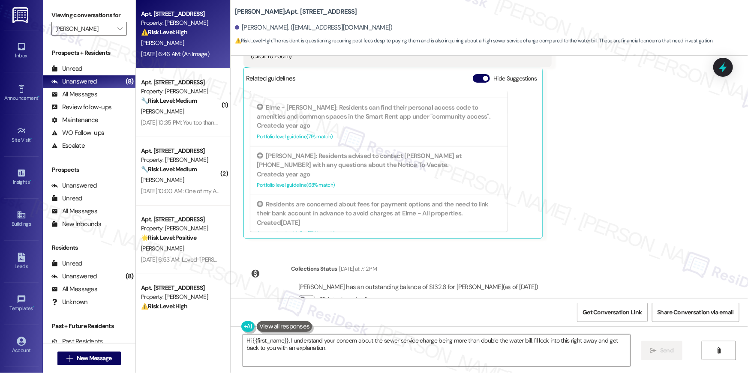
click at [536, 356] on textarea "Hi {{first_name}}, I understand your concern about the sewer service charge bei…" at bounding box center [436, 351] width 387 height 32
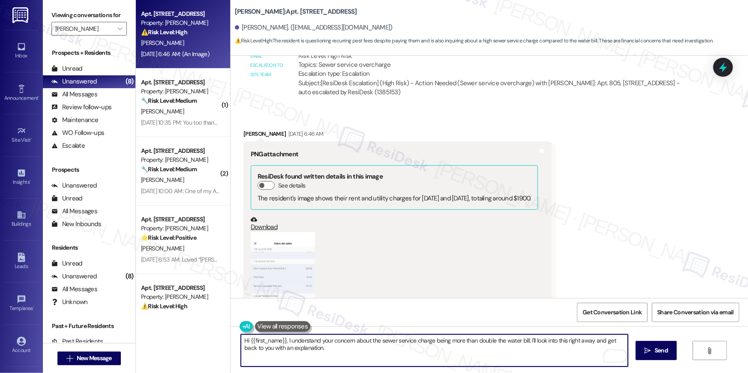
scroll to position [4927, 0]
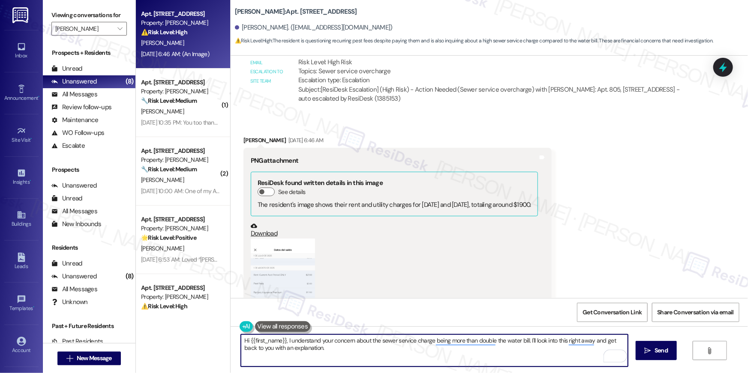
click at [319, 353] on textarea "Hi {{first_name}}, I understand your concern about the sewer service charge bei…" at bounding box center [434, 351] width 387 height 32
click at [318, 342] on textarea "Hi {{first_name}}, I understand your concern about the sewer service charge bei…" at bounding box center [434, 351] width 387 height 32
click at [362, 343] on textarea "Hi {{first_name}}, I understand your concern about the sewer service charge bei…" at bounding box center [434, 351] width 387 height 32
click at [397, 345] on textarea "Hi {{first_name}}, I understand your concern about the sewer service charge bei…" at bounding box center [434, 351] width 387 height 32
click at [427, 349] on textarea "Hi {{first_name}}, I understand your concern about the sewer service charge bei…" at bounding box center [434, 351] width 387 height 32
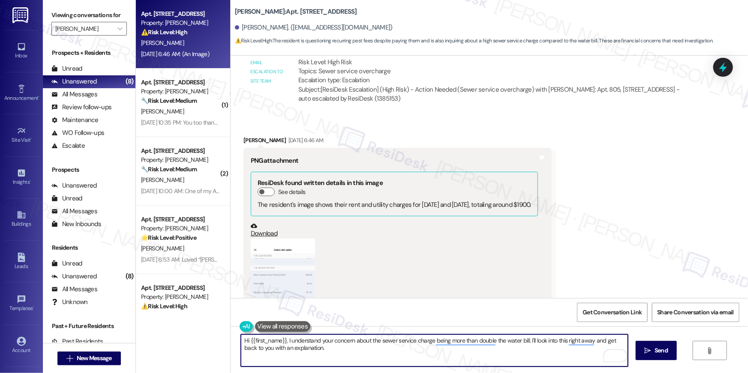
click at [318, 348] on textarea "Hi {{first_name}}, I understand your concern about the sewer service charge bei…" at bounding box center [434, 351] width 387 height 32
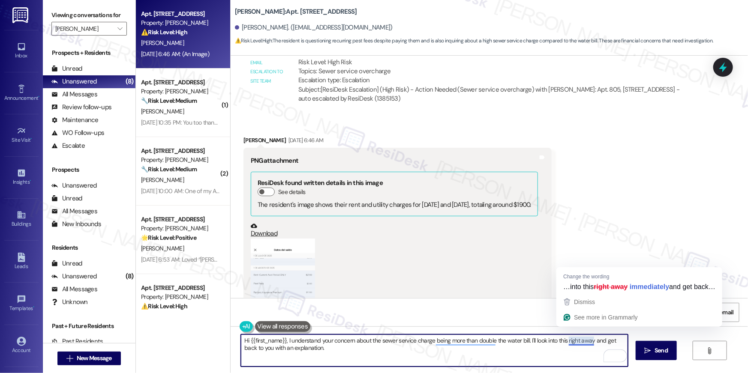
click at [564, 341] on textarea "Hi {{first_name}}, I understand your concern about the sewer service charge bei…" at bounding box center [434, 351] width 387 height 32
click at [588, 342] on textarea "Hi {{first_name}}, I understand your concern about the sewer service charge bei…" at bounding box center [434, 351] width 387 height 32
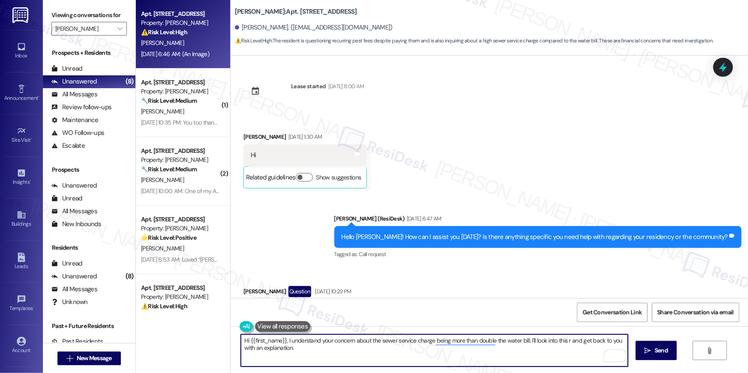
scroll to position [196, 0]
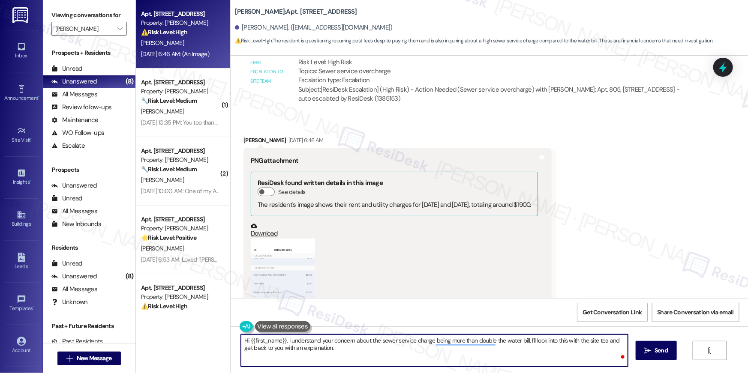
type textarea "Hi {{first_name}}, I understand your concern about the sewer service charge bei…"
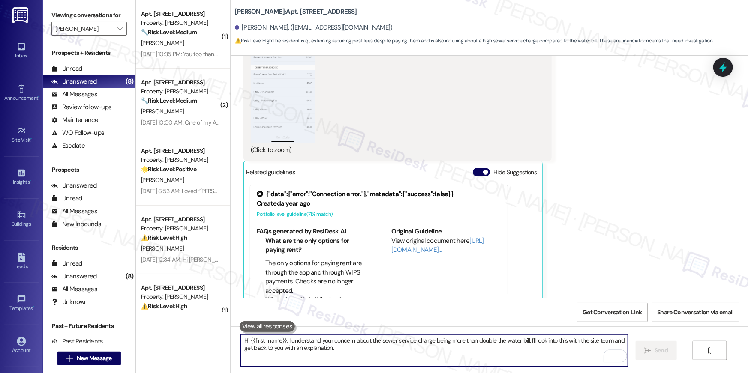
scroll to position [5191, 0]
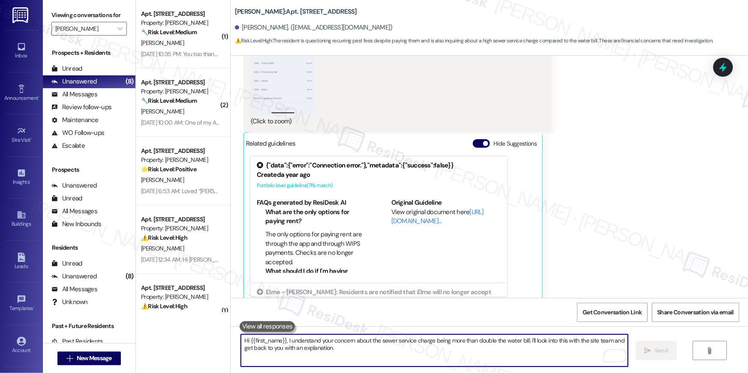
click at [542, 354] on textarea "Hi {{first_name}}, I understand your concern about the sewer service charge bei…" at bounding box center [434, 351] width 387 height 32
click at [543, 354] on textarea "Hi {{first_name}}, I understand your concern about the sewer service charge bei…" at bounding box center [434, 351] width 387 height 32
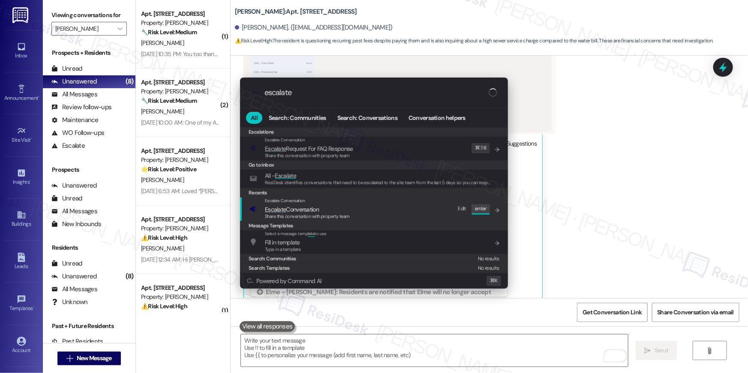
type input "escalate"
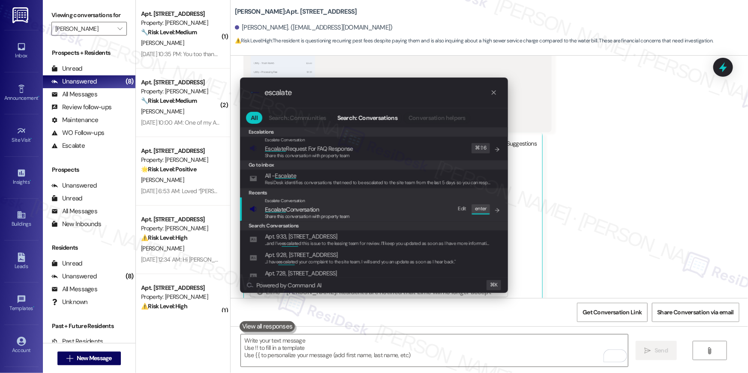
click at [299, 213] on span "Share this conversation with property team" at bounding box center [307, 216] width 85 height 6
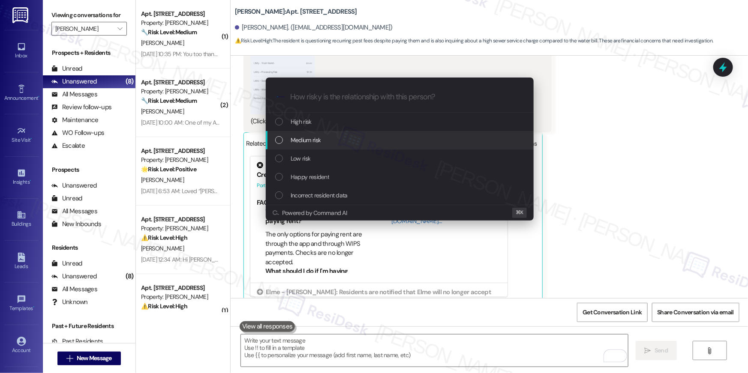
click at [311, 144] on span "Medium risk" at bounding box center [305, 139] width 30 height 9
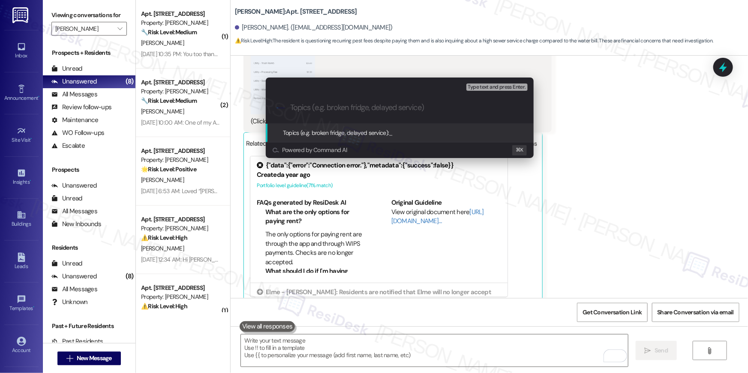
click at [322, 114] on div ".cls-1{fill:#0a055f;}.cls-2{fill:#0cc4c4;} resideskLogoBlueOrange" at bounding box center [400, 108] width 268 height 30
click at [329, 112] on input "Topics (e.g. broken fridge, delayed service)" at bounding box center [406, 107] width 233 height 9
type input "Sewer charge bill inquiry"
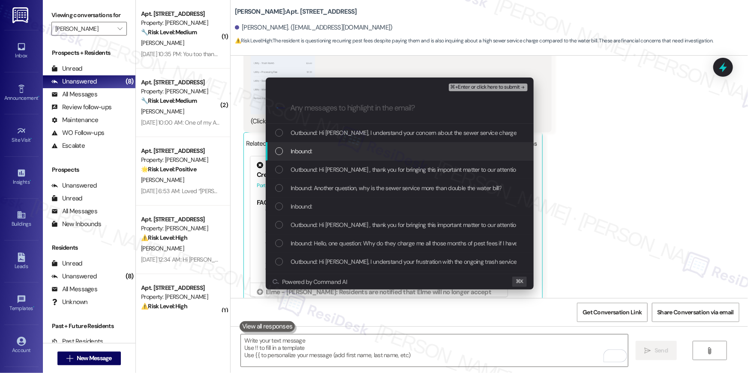
click at [275, 153] on div "List of options" at bounding box center [279, 151] width 8 height 8
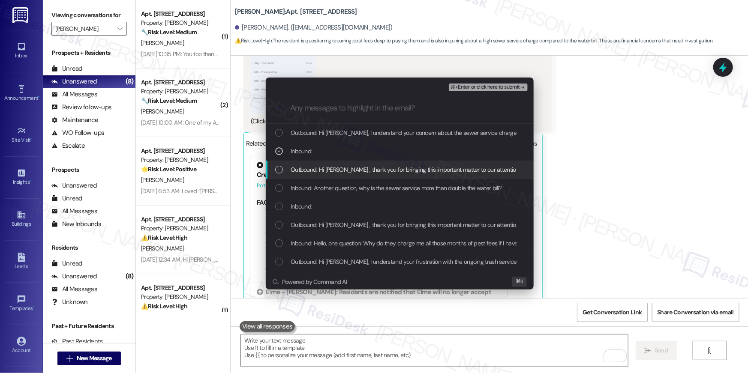
click at [278, 170] on div "List of options" at bounding box center [279, 170] width 8 height 8
click at [278, 170] on icon "List of options" at bounding box center [279, 170] width 3 height 2
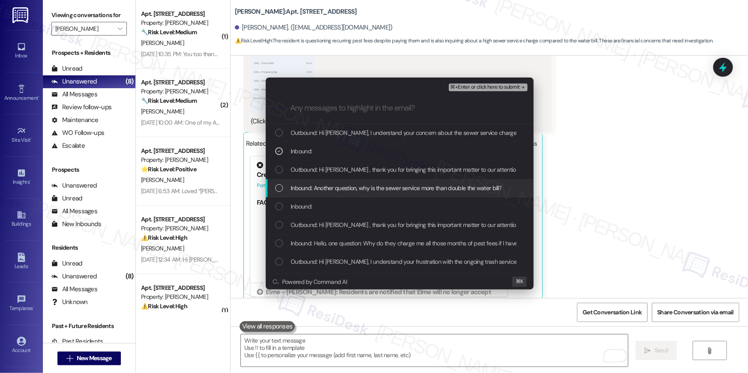
click at [277, 185] on div "List of options" at bounding box center [279, 188] width 8 height 8
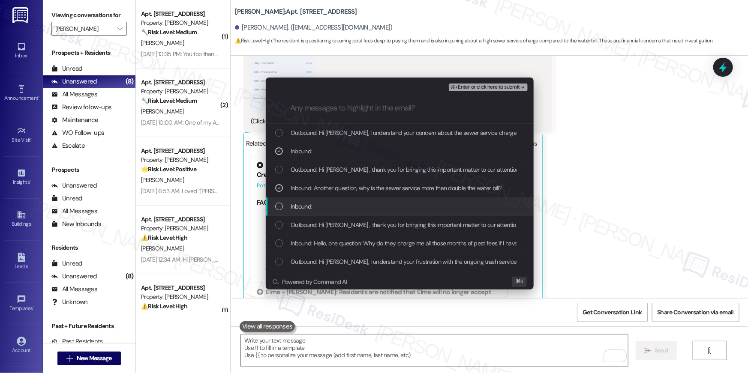
drag, startPoint x: 279, startPoint y: 207, endPoint x: 285, endPoint y: 214, distance: 9.4
click at [279, 207] on div "List of options" at bounding box center [279, 207] width 8 height 8
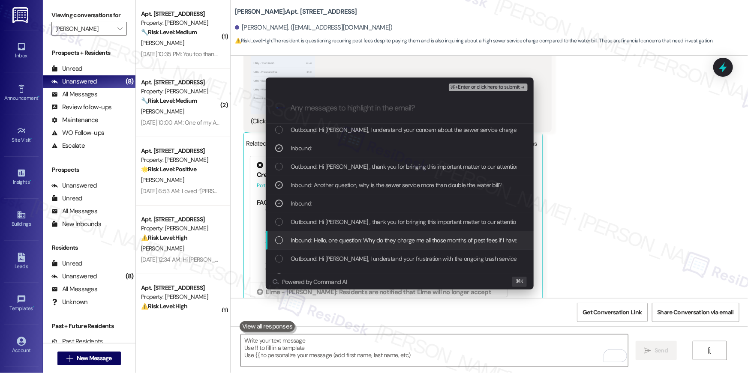
click at [277, 244] on div "Inbound: Hello, one question: Why do they charge me all those months of pest fe…" at bounding box center [400, 240] width 251 height 9
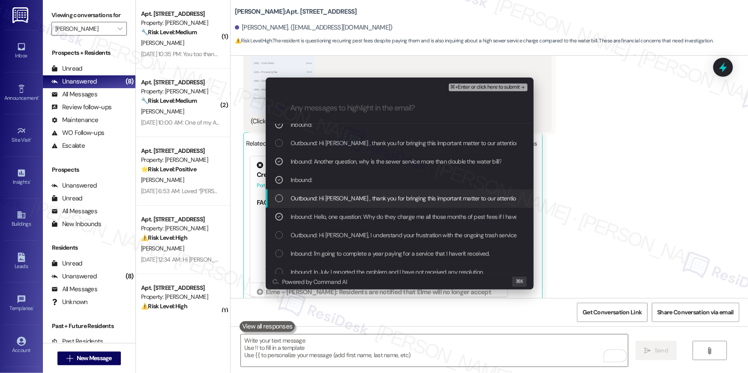
scroll to position [49, 0]
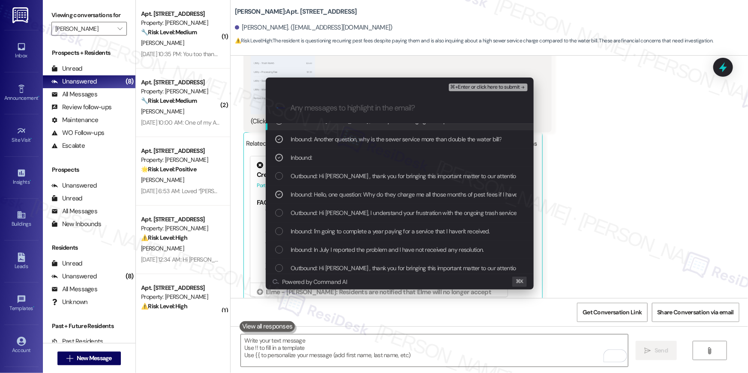
click at [486, 90] on span "⌘+Enter or click here to submit" at bounding box center [484, 87] width 69 height 6
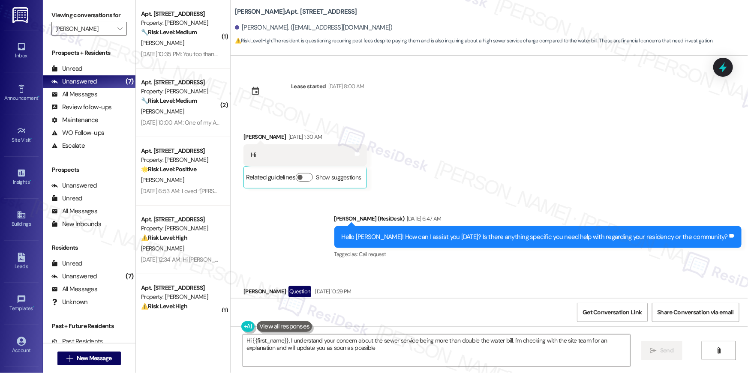
type textarea "Hi {{first_name}}, I understand your concern about the sewer service being more…"
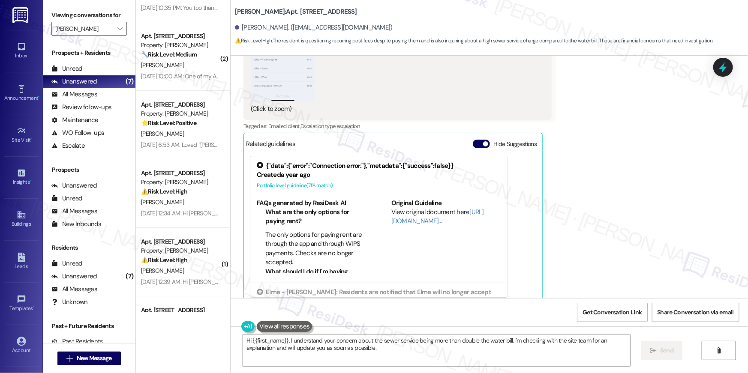
scroll to position [99, 0]
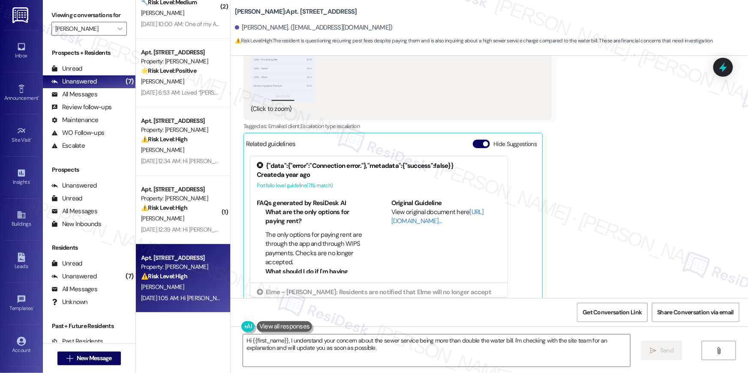
click at [183, 287] on div "[PERSON_NAME]" at bounding box center [180, 287] width 81 height 11
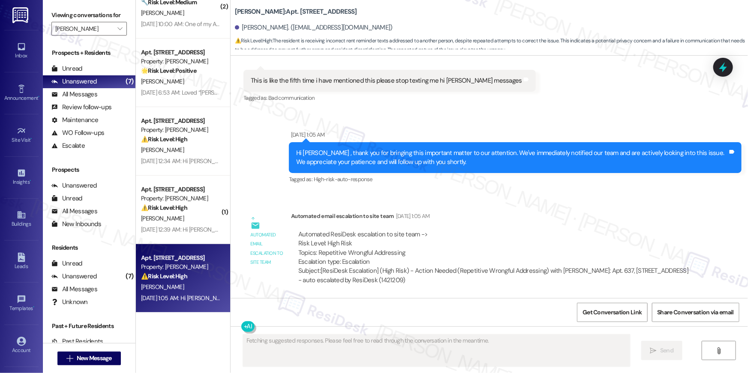
scroll to position [1060, 0]
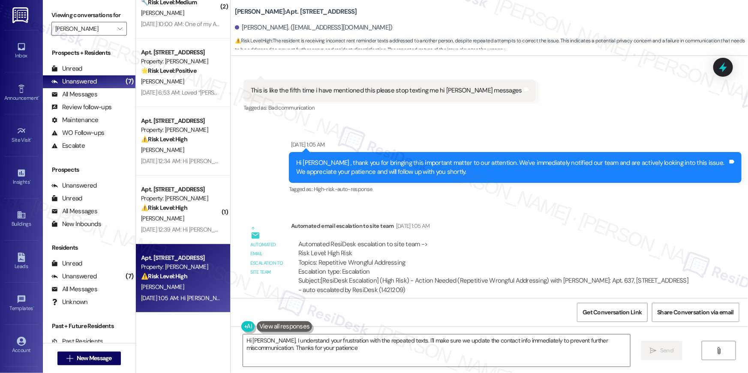
type textarea "Hi Brady, I understand your frustration with the repeated texts. I'll make sure…"
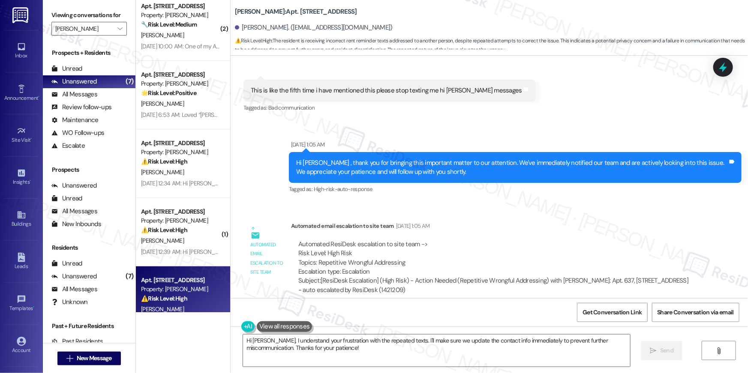
scroll to position [0, 0]
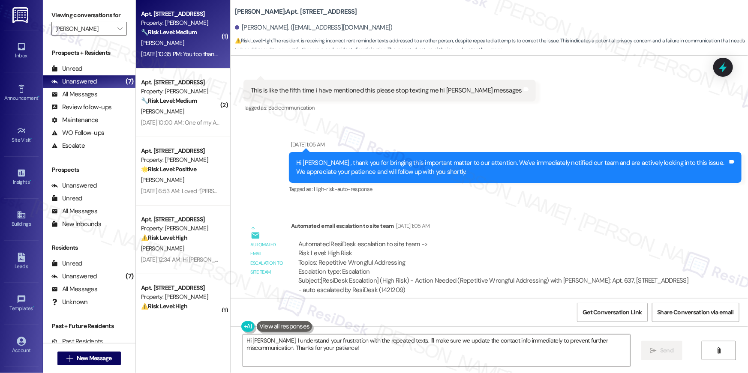
click at [178, 57] on div "Sep 06, 2025 at 10:35 PM: You too thank you why I should fill pet screening sin…" at bounding box center [249, 54] width 217 height 8
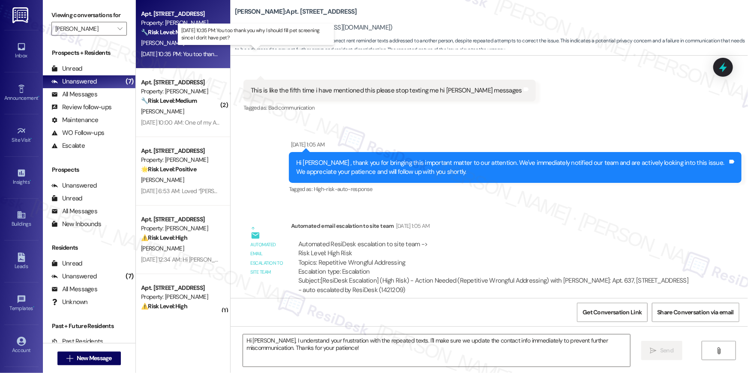
type textarea "Fetching suggested responses. Please feel free to read through the conversation…"
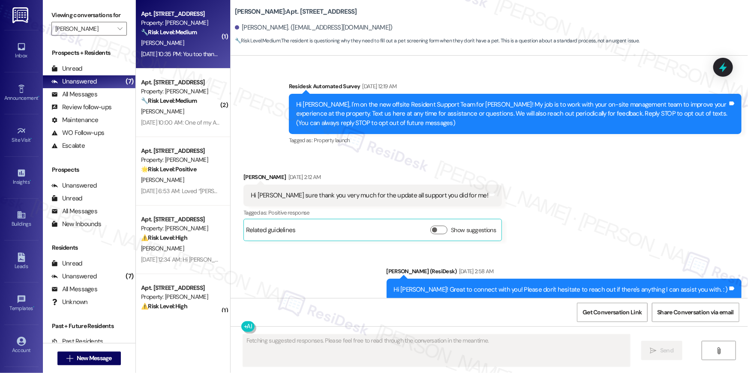
scroll to position [7978, 0]
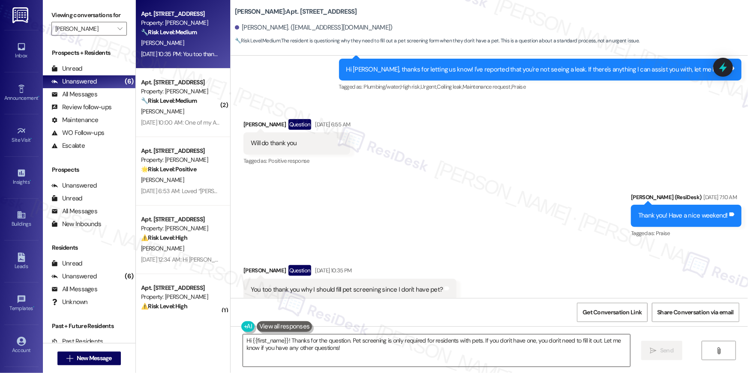
click at [356, 349] on textarea "Hi {{first_name}}! Thanks for the question. Pet screening is only required for …" at bounding box center [436, 351] width 387 height 32
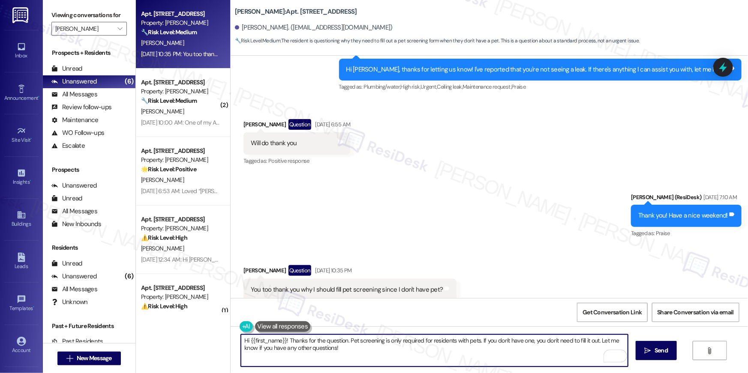
drag, startPoint x: 361, startPoint y: 349, endPoint x: 348, endPoint y: 342, distance: 14.4
click at [348, 342] on textarea "Hi {{first_name}}! Thanks for the question. Pet screening is only required for …" at bounding box center [434, 351] width 387 height 32
click at [390, 355] on textarea "Hi {{first_name}}! Thanks for the question. Pet screening is only required for …" at bounding box center [434, 351] width 387 height 32
click at [410, 285] on div "You too thank you why I should fill pet screening since I don't have pet?" at bounding box center [347, 289] width 192 height 9
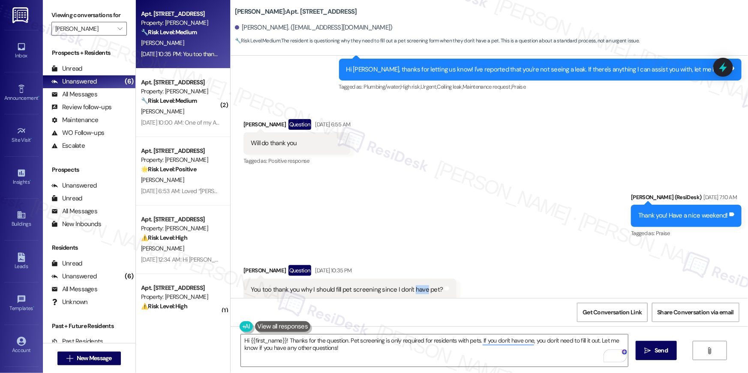
click at [410, 285] on div "You too thank you why I should fill pet screening since I don't have pet?" at bounding box center [347, 289] width 192 height 9
copy div "You too thank you why I should fill pet screening since I don't have pet? Tags …"
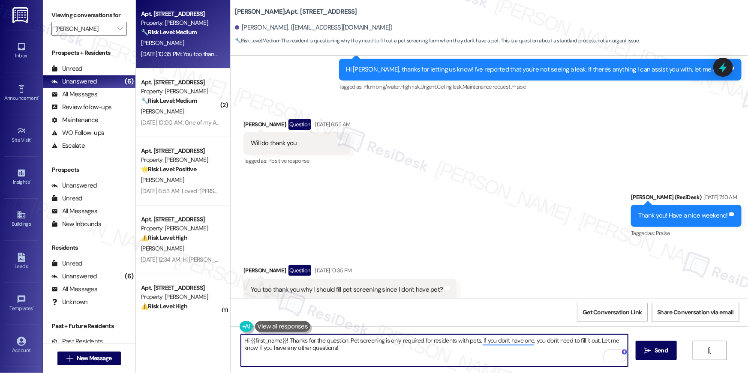
click at [353, 357] on textarea "Hi {{first_name}}! Thanks for the question. Pet screening is only required for …" at bounding box center [434, 351] width 387 height 32
drag, startPoint x: 360, startPoint y: 352, endPoint x: 344, endPoint y: 343, distance: 18.4
click at [344, 343] on textarea "Hi {{first_name}}! Thanks for the question. Pet screening is only required for …" at bounding box center [434, 351] width 387 height 32
paste textarea "Yes, you will need to fill out a "No Pet" profile on the PetScreening platform,…"
type textarea "Hi {{first_name}}! Thanks for the question. Yes, you will need to fill out a "N…"
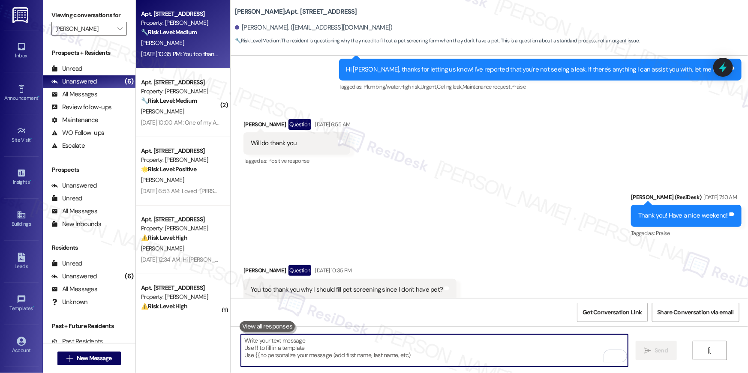
scroll to position [7978, 0]
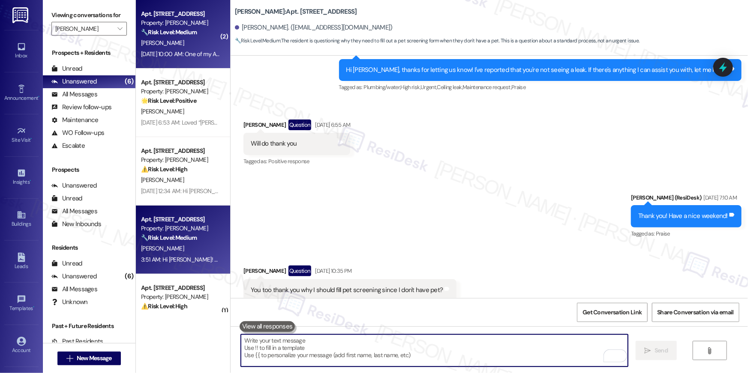
click at [174, 36] on strong "🔧 Risk Level: Medium" at bounding box center [169, 32] width 56 height 8
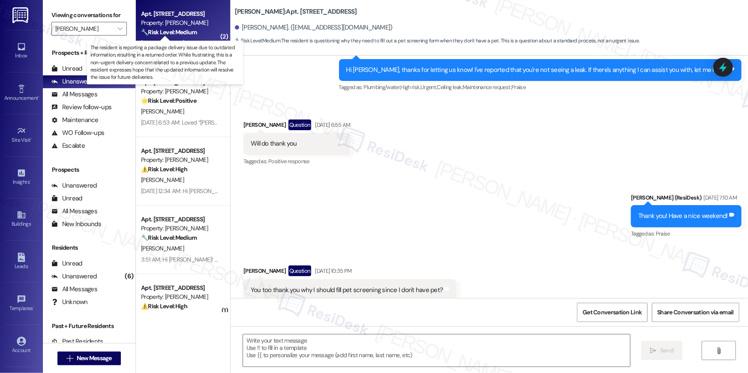
type textarea "Fetching suggested responses. Please feel free to read through the conversation…"
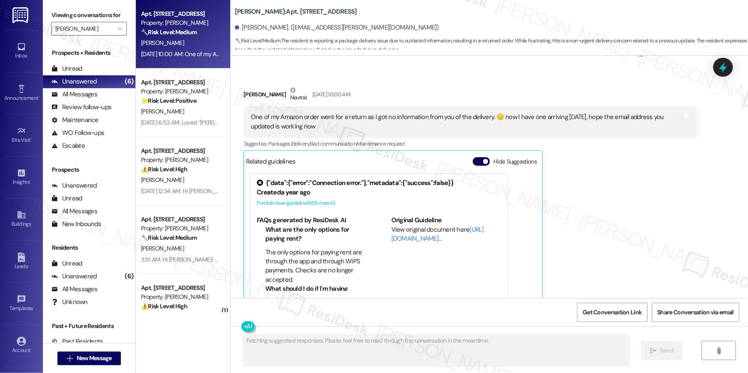
scroll to position [2635, 0]
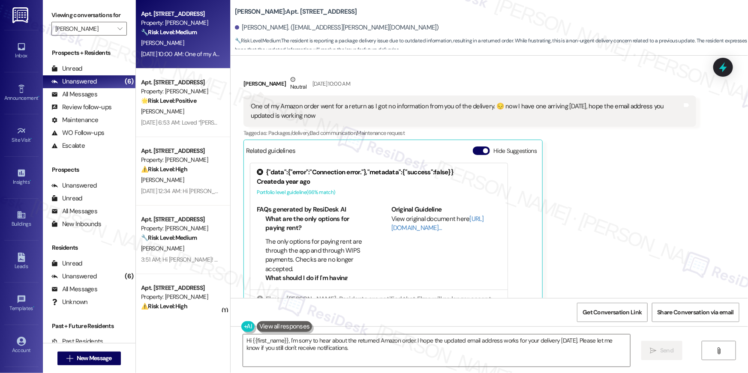
click at [619, 179] on div "Richa Malik Neutral Sep 06, 2025 at 10:00 AM One of my Amazon order went for a …" at bounding box center [469, 193] width 452 height 236
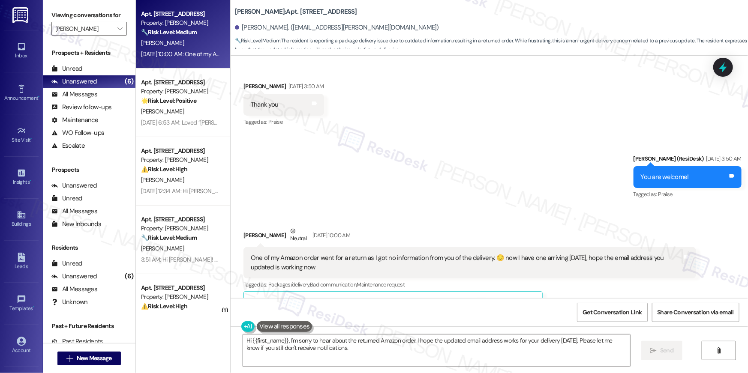
scroll to position [2311, 0]
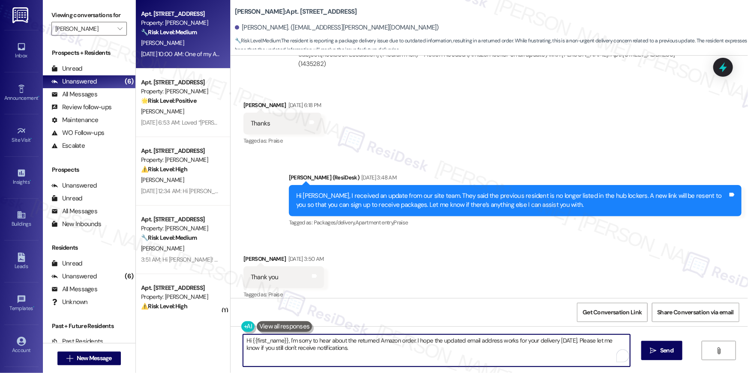
click at [374, 352] on textarea "Hi {{first_name}}, I'm sorry to hear about the returned Amazon order. I hope th…" at bounding box center [436, 351] width 387 height 32
click at [413, 349] on textarea "Hi {{first_name}}, I'm sorry to hear about the returned Amazon order. I hope th…" at bounding box center [436, 351] width 387 height 32
click at [448, 349] on textarea "Hi {{first_name}}, I'm sorry to hear about the returned Amazon order. I hope th…" at bounding box center [434, 351] width 387 height 32
drag, startPoint x: 410, startPoint y: 340, endPoint x: 416, endPoint y: 362, distance: 22.7
click at [416, 362] on textarea "Hi {{first_name}}, I'm sorry to hear about the returned Amazon order. I hope th…" at bounding box center [434, 351] width 387 height 32
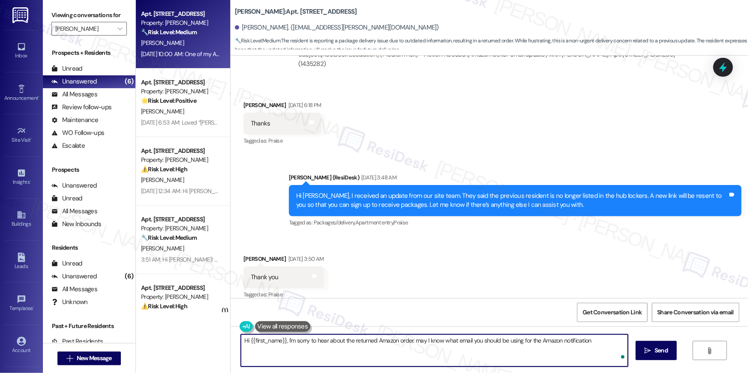
type textarea "Hi {{first_name}}, I'm sorry to hear about the returned Amazon order. may I kno…"
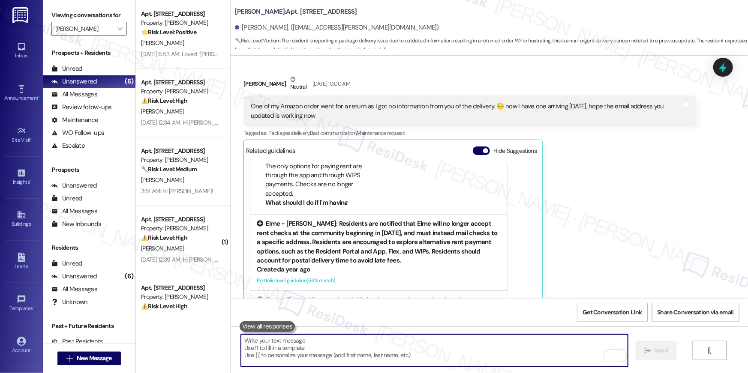
scroll to position [119, 0]
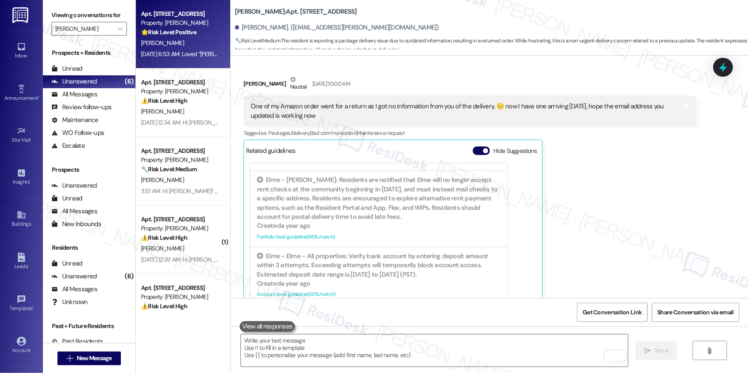
click at [207, 46] on div "B. Hassan" at bounding box center [180, 43] width 81 height 11
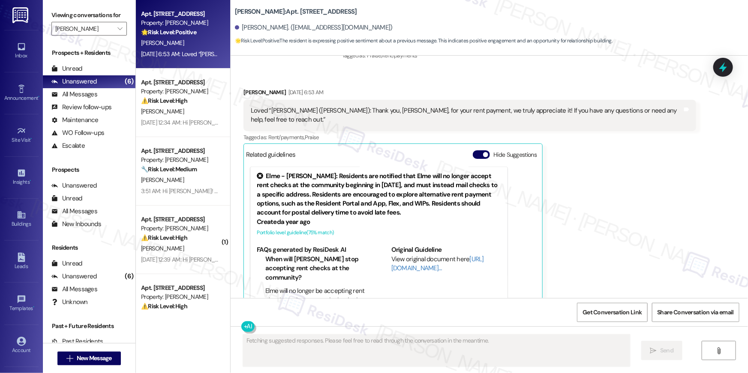
scroll to position [8863, 0]
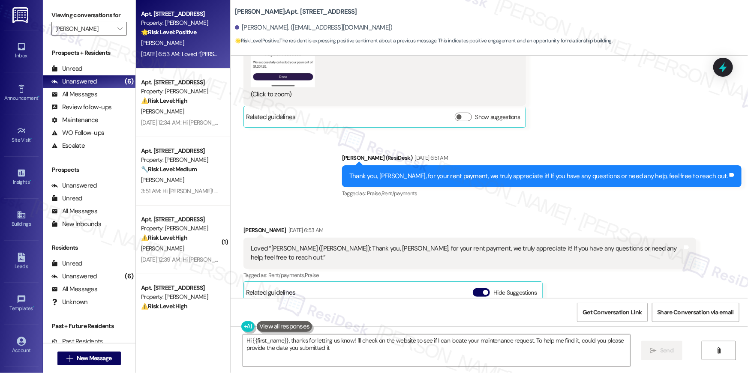
type textarea "Hi {{first_name}}, thanks for letting us know! I'll check on the website to see…"
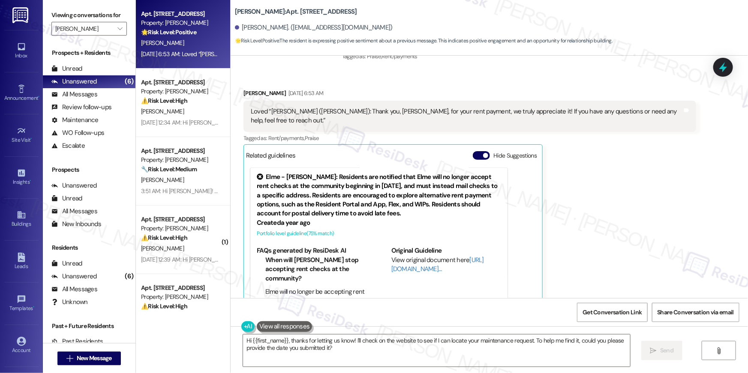
scroll to position [9001, 0]
click at [473, 361] on textarea "Hi {{first_name}}, thanks for letting us know! I'll check on the website to see…" at bounding box center [436, 351] width 387 height 32
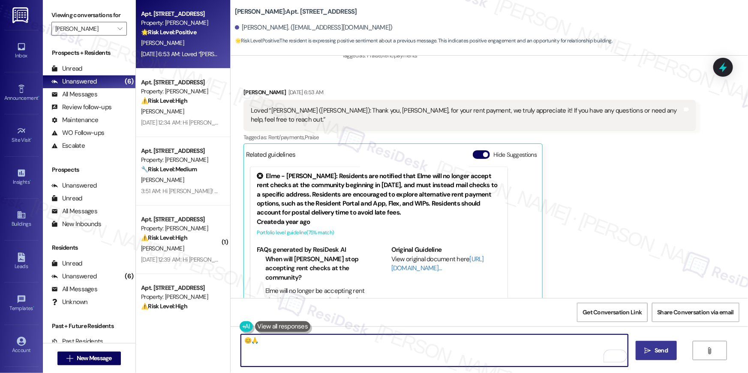
type textarea "😊🙏"
click at [664, 355] on button " Send" at bounding box center [656, 350] width 42 height 19
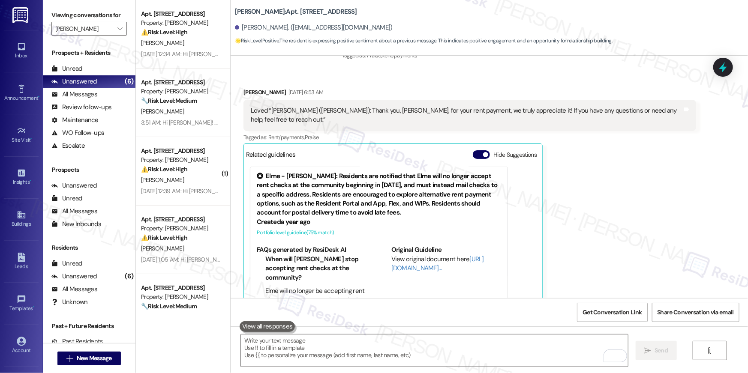
scroll to position [9061, 0]
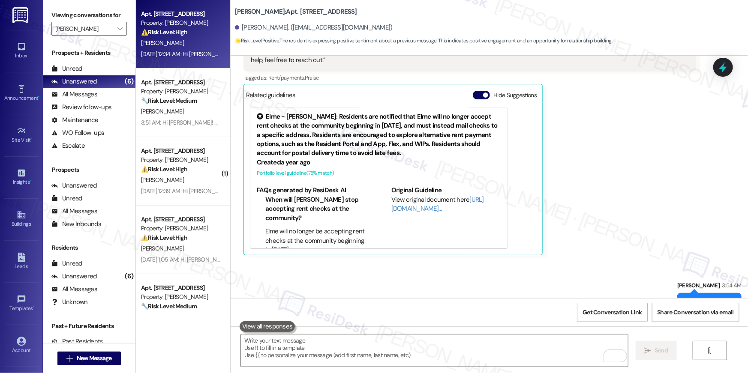
click at [162, 43] on div "D. Davee" at bounding box center [180, 43] width 81 height 11
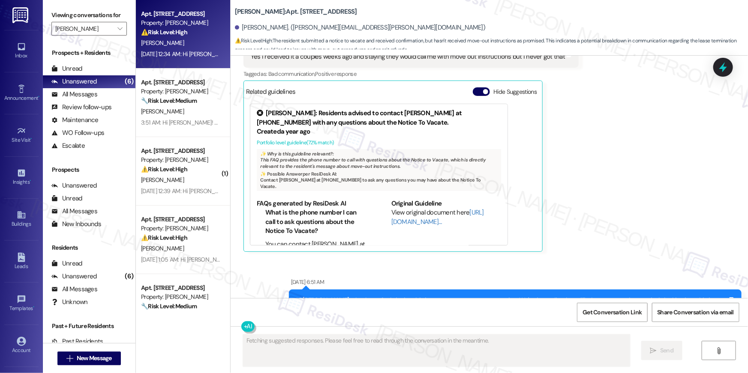
scroll to position [2560, 0]
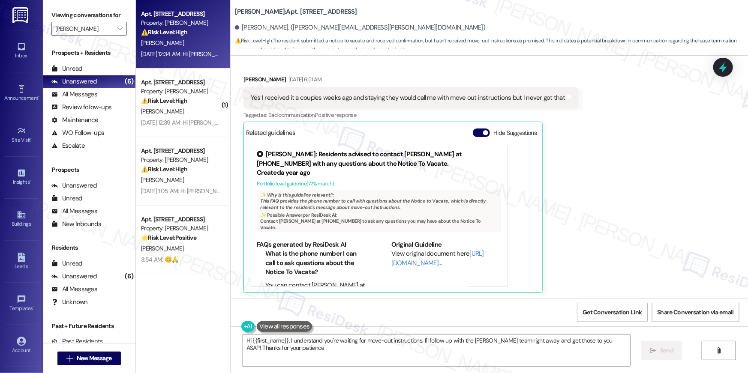
type textarea "Hi {{first_name}}, I understand you're waiting for move-out instructions. I'll …"
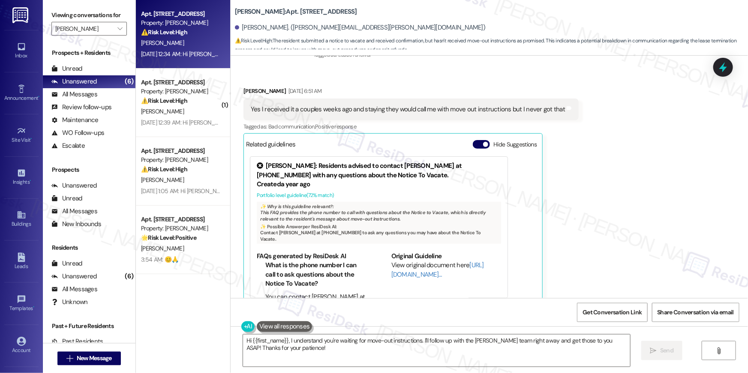
scroll to position [2482, 0]
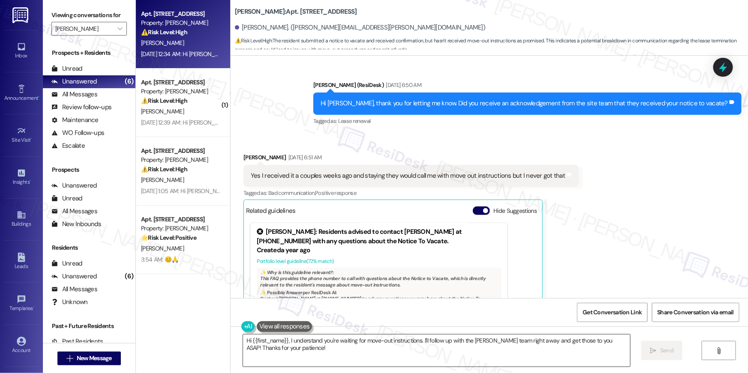
click at [353, 351] on textarea "Hi {{first_name}}, I understand you're waiting for move-out instructions. I'll …" at bounding box center [436, 351] width 387 height 32
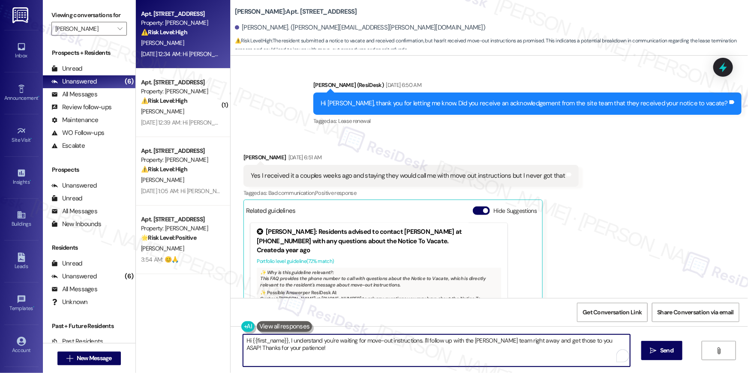
click at [392, 352] on textarea "Hi {{first_name}}, I understand you're waiting for move-out instructions. I'll …" at bounding box center [436, 351] width 387 height 32
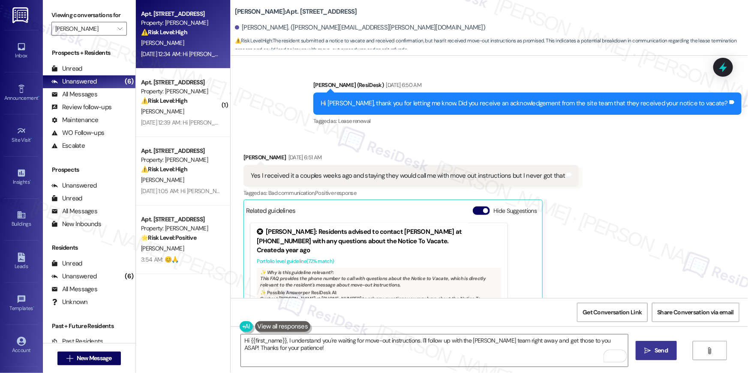
click at [650, 351] on icon "" at bounding box center [647, 350] width 6 height 7
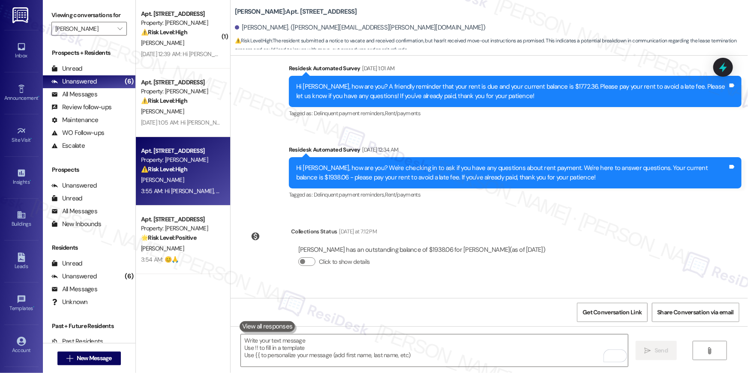
scroll to position [3057, 0]
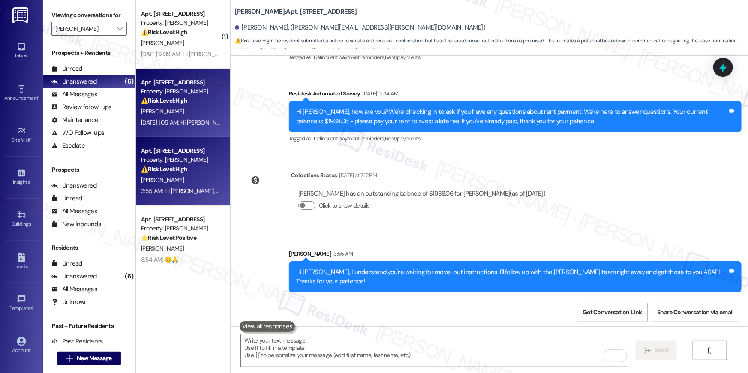
click at [181, 110] on div "B. Sykes" at bounding box center [180, 111] width 81 height 11
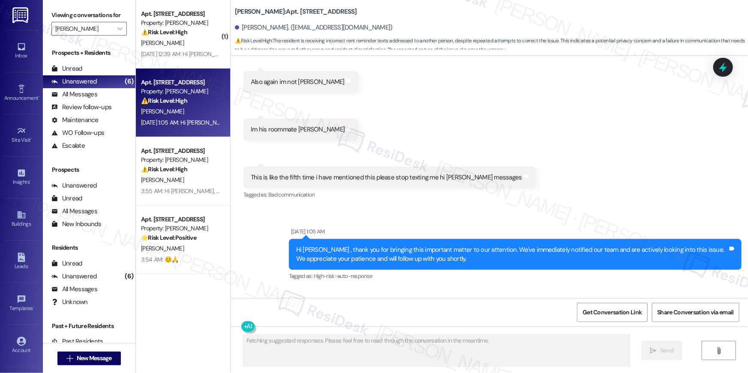
scroll to position [874, 0]
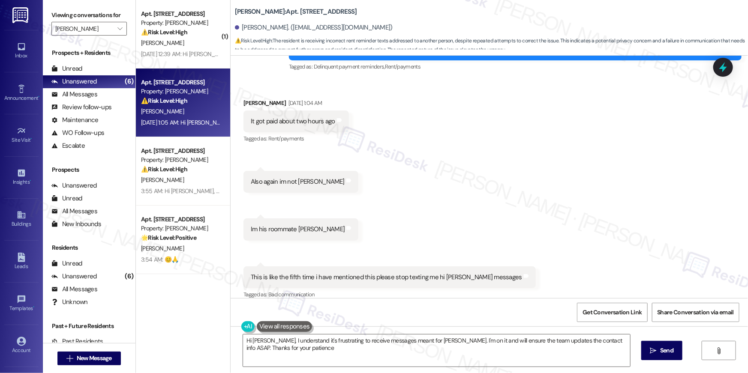
type textarea "Hi Brady, I understand it's frustrating to receive messages meant for Stephen. …"
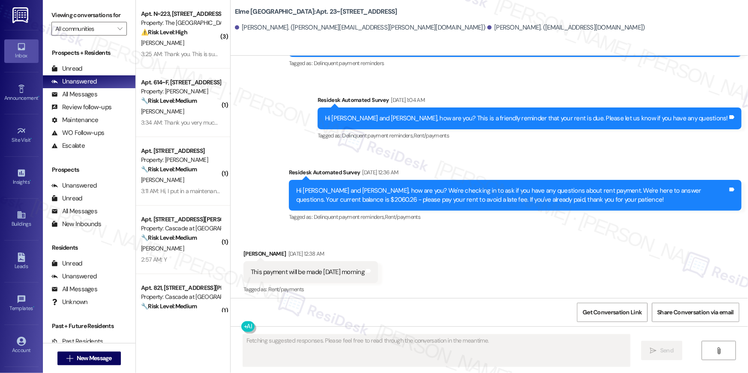
scroll to position [2065, 0]
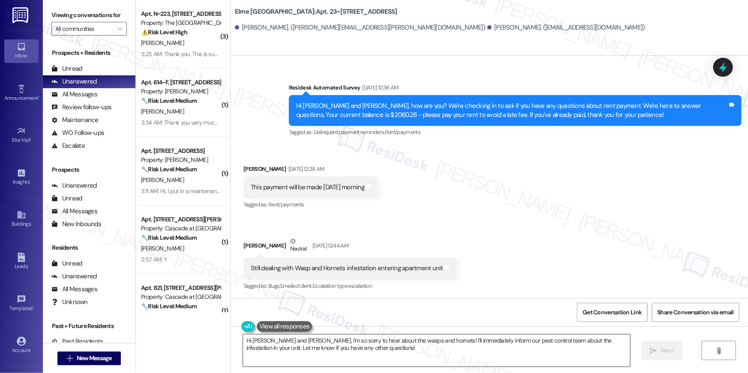
click at [412, 356] on textarea "Hi Terrell and Dorothy, I'm so sorry to hear about the wasps and hornets! I'll …" at bounding box center [436, 351] width 387 height 32
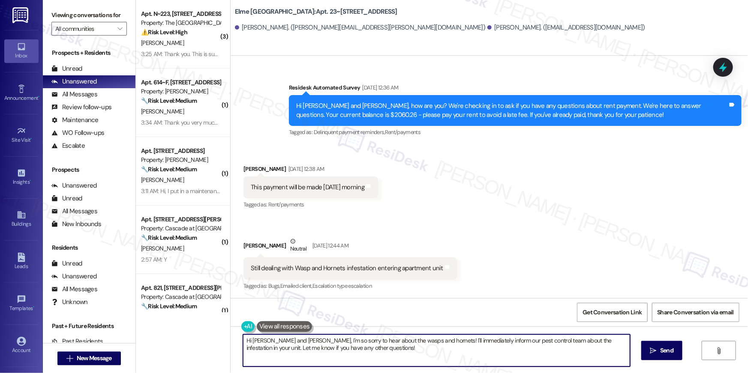
click at [412, 356] on textarea "Hi Terrell and Dorothy, I'm so sorry to hear about the wasps and hornets! I'll …" at bounding box center [436, 351] width 387 height 32
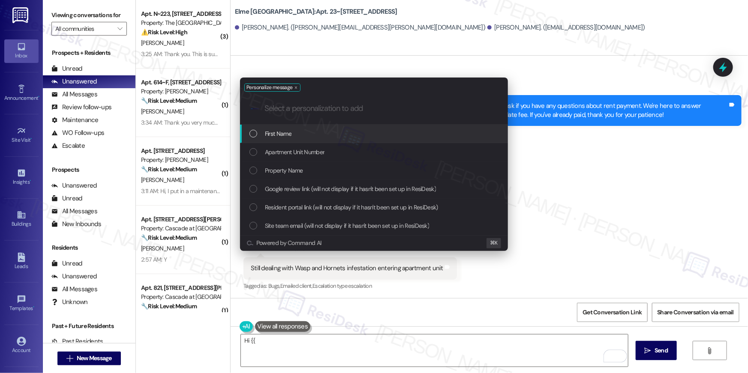
click at [287, 132] on span "First Name" at bounding box center [278, 133] width 27 height 9
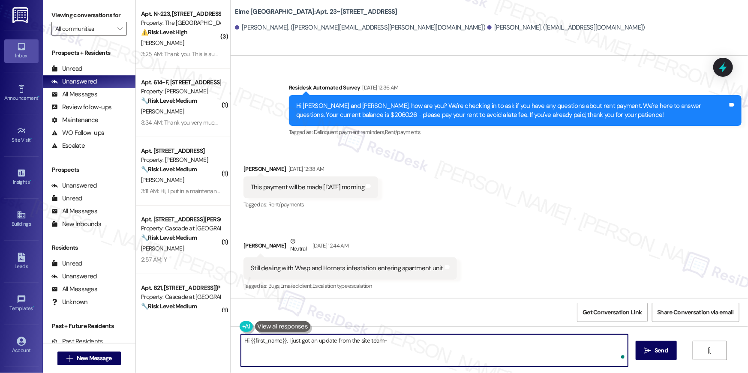
paste textarea "Pest control will be out tomorrow (Thursday September 11) to remove the bees ne…"
type textarea "Hi {{first_name}}, I just got an update from the site team- Pest control will b…"
type textarea "Please let me know if there's anything else I can assist you with!"
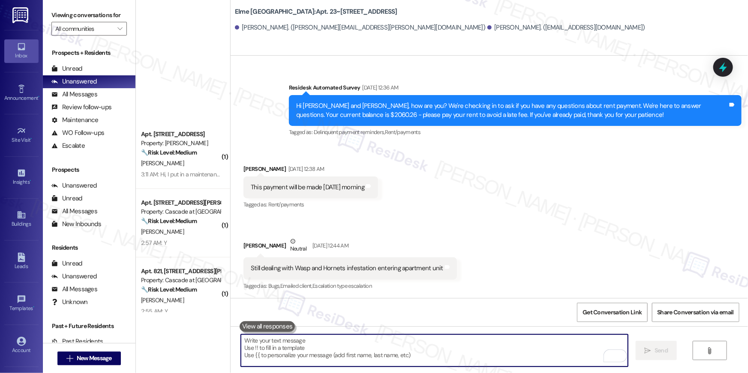
scroll to position [0, 0]
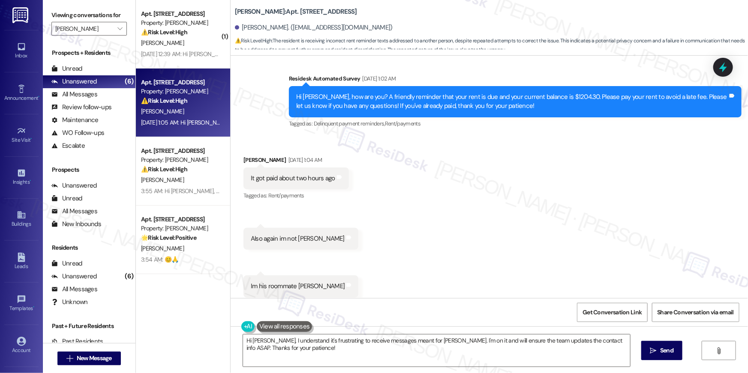
scroll to position [1060, 0]
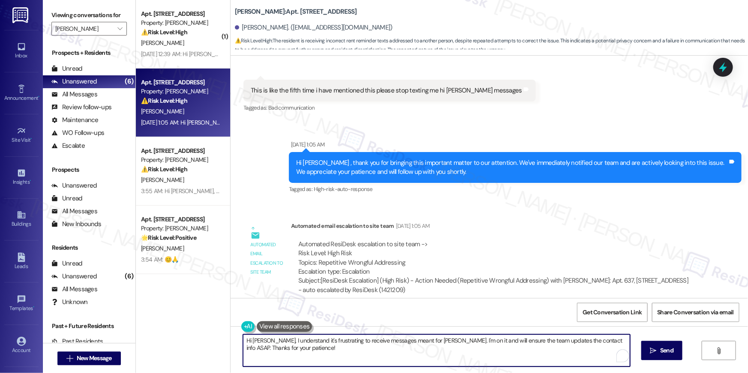
click at [363, 348] on textarea "Hi [PERSON_NAME], I understand it's frustrating to receive messages meant for […" at bounding box center [436, 351] width 387 height 32
click at [374, 364] on textarea "Hi [PERSON_NAME], I understand it's frustrating to receive messages meant for […" at bounding box center [434, 351] width 387 height 32
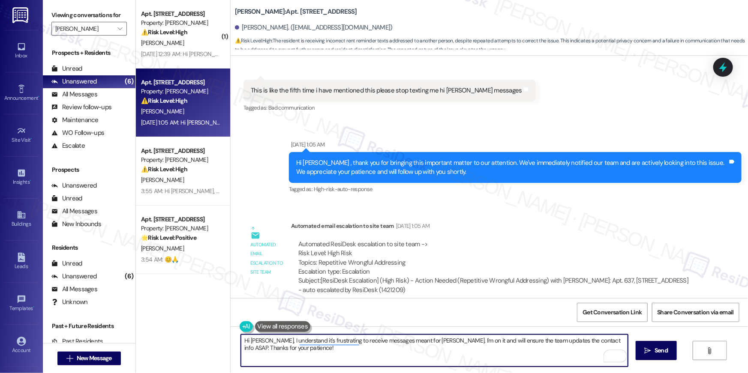
click at [372, 362] on textarea "Hi [PERSON_NAME], I understand it's frustrating to receive messages meant for […" at bounding box center [434, 351] width 387 height 32
drag, startPoint x: 338, startPoint y: 358, endPoint x: 310, endPoint y: 363, distance: 28.0
click at [310, 363] on textarea "Hi [PERSON_NAME], I understand it's frustrating to receive messages meant for […" at bounding box center [434, 351] width 387 height 32
click at [294, 355] on textarea "Hi [PERSON_NAME], I understand it's frustrating to receive messages meant for […" at bounding box center [434, 351] width 387 height 32
click at [300, 353] on textarea "Hi [PERSON_NAME], I understand it's frustrating to receive messages meant for […" at bounding box center [434, 351] width 387 height 32
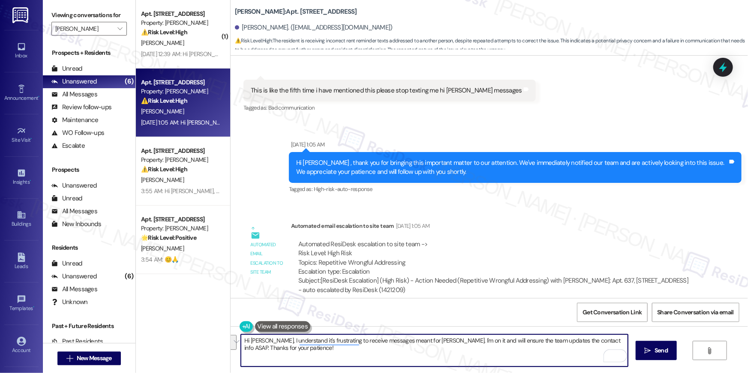
drag, startPoint x: 288, startPoint y: 352, endPoint x: 261, endPoint y: 342, distance: 29.1
click at [261, 342] on textarea "Hi [PERSON_NAME], I understand it's frustrating to receive messages meant for […" at bounding box center [434, 351] width 387 height 32
type textarea "Hi [PERSON_NAME], I see that your name has finally been corrected on our system…"
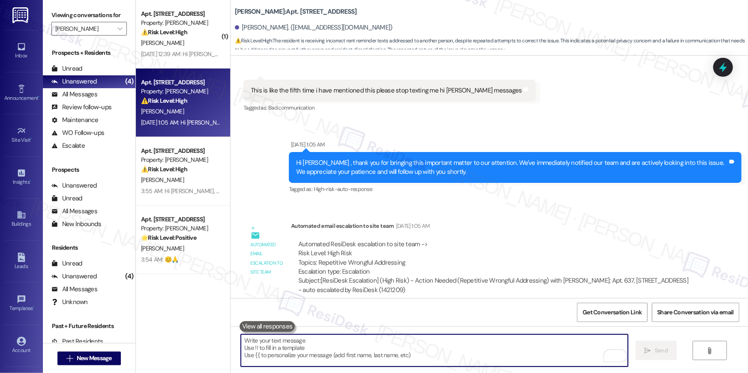
click at [427, 350] on textarea "To enrich screen reader interactions, please activate Accessibility in Grammarl…" at bounding box center [434, 351] width 387 height 32
paste textarea "Hi [PERSON_NAME], I see that your name has finally been corrected in our system…"
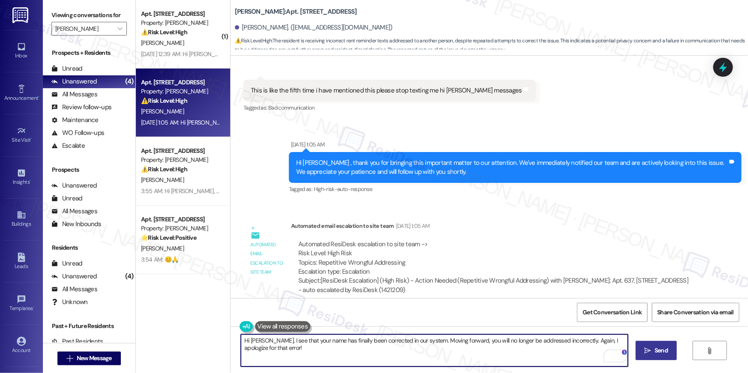
type textarea "Hi [PERSON_NAME], I see that your name has finally been corrected in our system…"
click at [650, 351] on span " Send" at bounding box center [656, 350] width 27 height 9
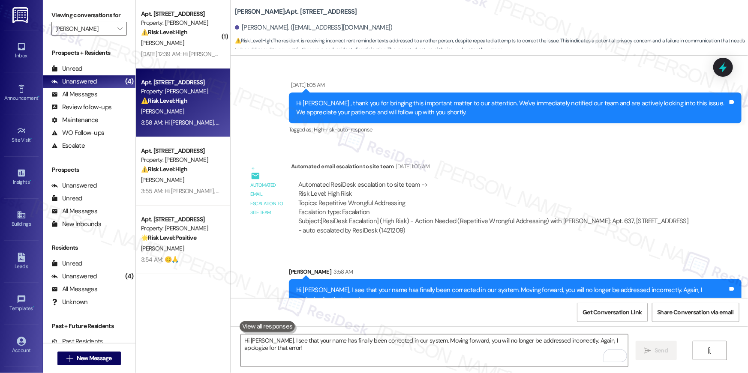
scroll to position [1120, 0]
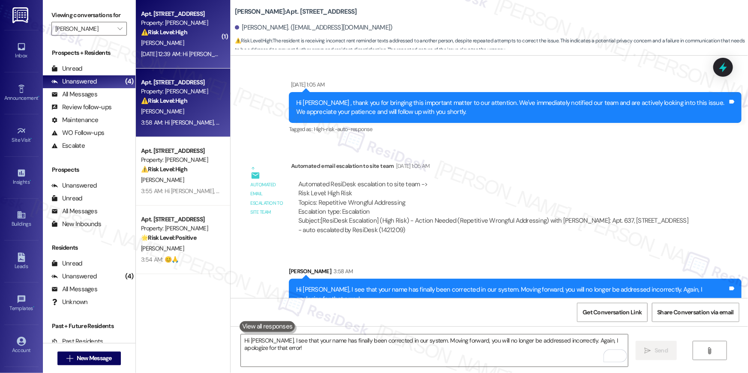
click at [185, 53] on div "[DATE] 12:39 AM: Hi [PERSON_NAME] , thank you for bringing this important matte…" at bounding box center [435, 54] width 589 height 8
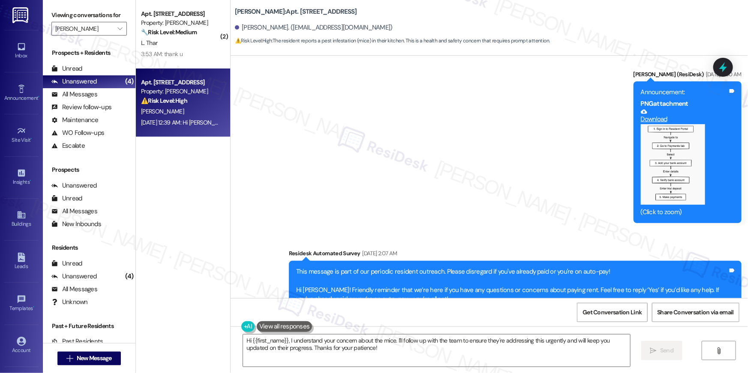
scroll to position [540, 0]
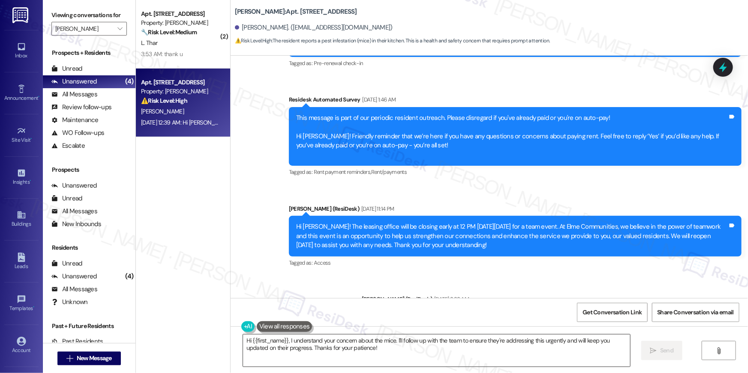
click at [380, 352] on textarea "Hi {{first_name}}, I understand your concern about the mice. I'll follow up wit…" at bounding box center [436, 351] width 387 height 32
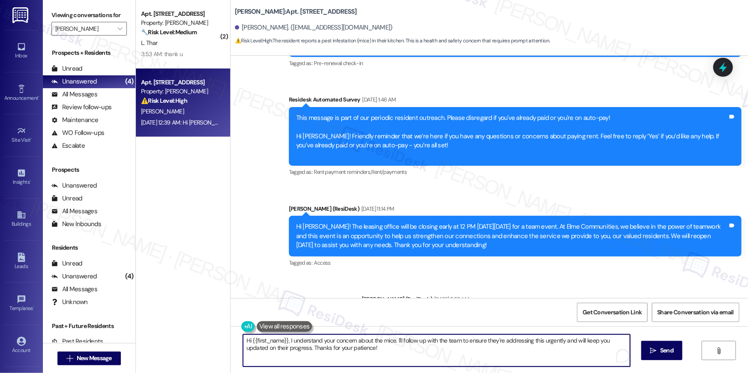
click at [394, 350] on textarea "Hi {{first_name}}, I understand your concern about the mice. I'll follow up wit…" at bounding box center [436, 351] width 387 height 32
drag, startPoint x: 391, startPoint y: 338, endPoint x: 400, endPoint y: 362, distance: 25.8
click at [400, 362] on textarea "Hi {{first_name}}, I understand your concern about the mice. I'll follow up wit…" at bounding box center [436, 351] width 387 height 32
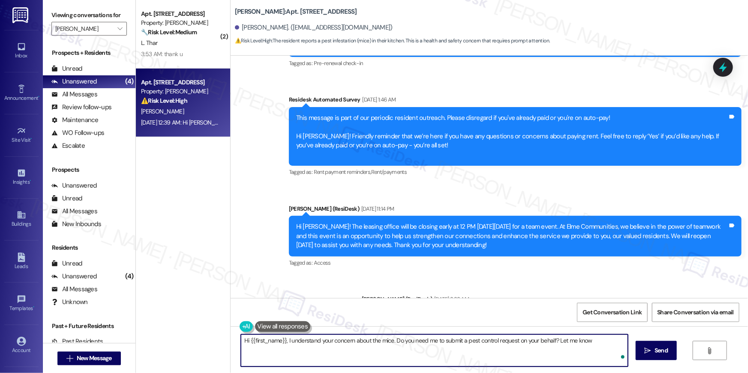
type textarea "Hi {{first_name}}, I understand your concern about the mice. Do you need me to …"
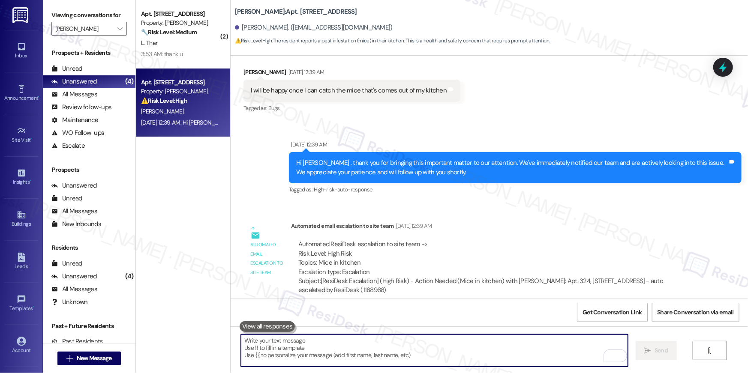
scroll to position [2099, 0]
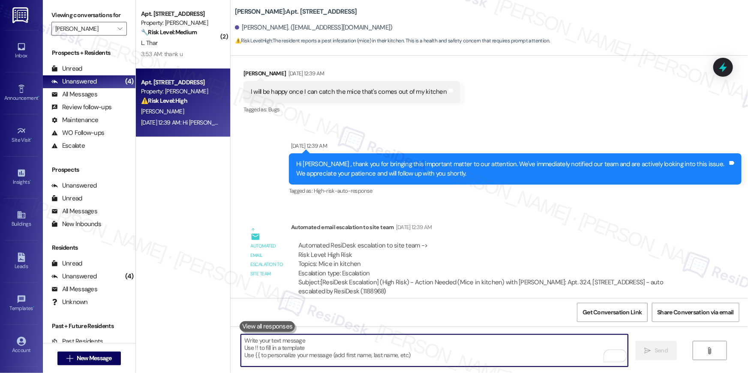
click at [333, 346] on textarea "To enrich screen reader interactions, please activate Accessibility in Grammarl…" at bounding box center [434, 351] width 387 height 32
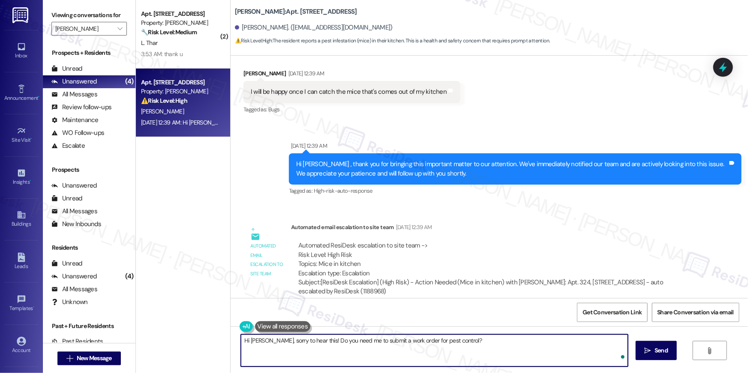
type textarea "Hi [PERSON_NAME], sorry to hear this! Do you need me to submit a work order for…"
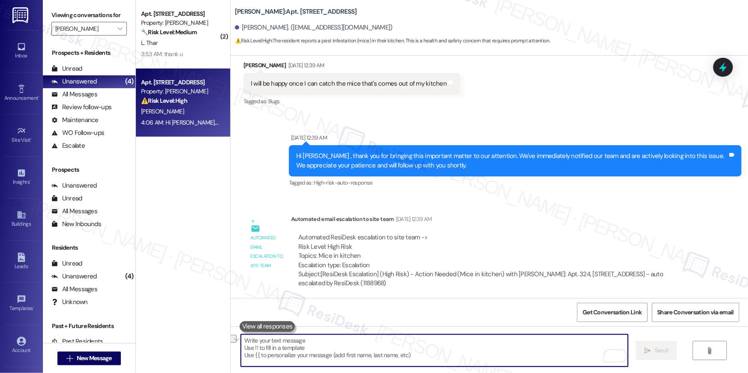
scroll to position [2160, 0]
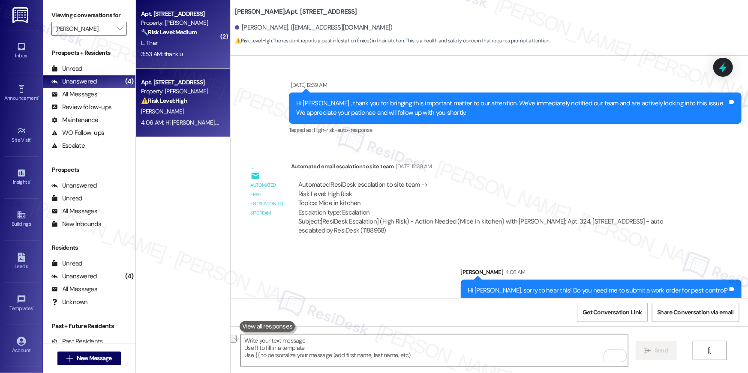
click at [181, 62] on div "Apt. [STREET_ADDRESS] Property: [PERSON_NAME] 🔧 Risk Level: Medium The resident…" at bounding box center [183, 34] width 94 height 69
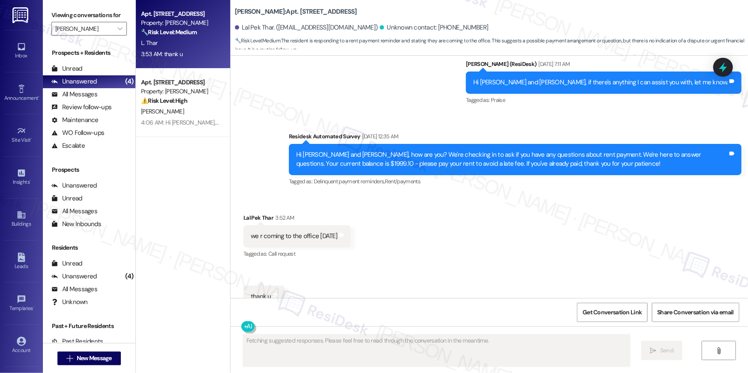
scroll to position [803, 0]
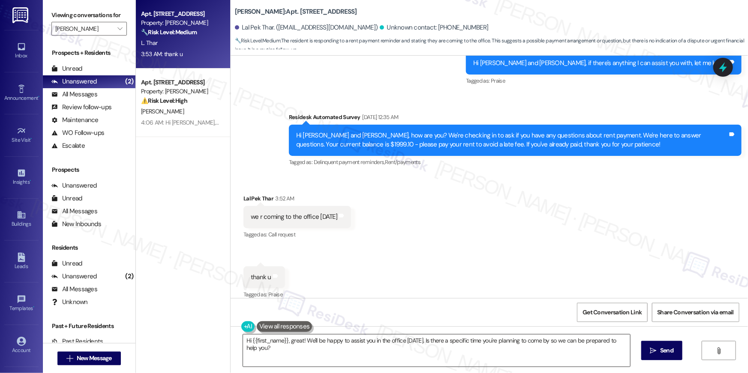
click at [386, 334] on div "Hi {{first_name}}, great! We'll be happy to assist you in the office tomorrow. …" at bounding box center [437, 350] width 388 height 33
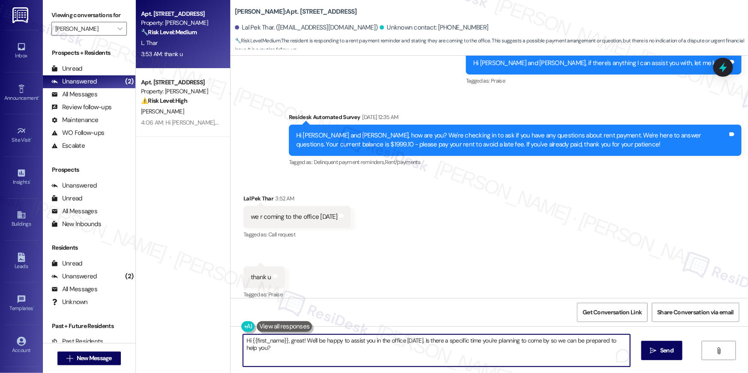
click at [387, 357] on textarea "Hi {{first_name}}, great! We'll be happy to assist you in the office tomorrow. …" at bounding box center [436, 351] width 387 height 32
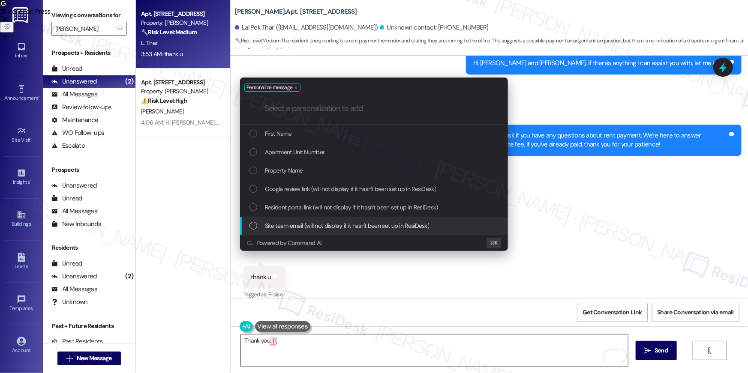
click at [377, 352] on div "Personalize message .cls-1{fill:#0a055f;}.cls-2{fill:#0cc4c4;} resideskLogoBlue…" at bounding box center [374, 186] width 748 height 373
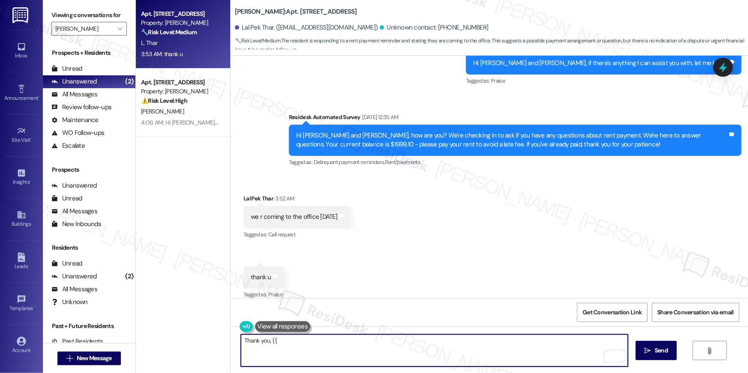
click at [388, 344] on textarea "Thank you, {{" at bounding box center [434, 351] width 387 height 32
type textarea "Thank you, Lal. Please let me know if there's anything else I can assist you wi…"
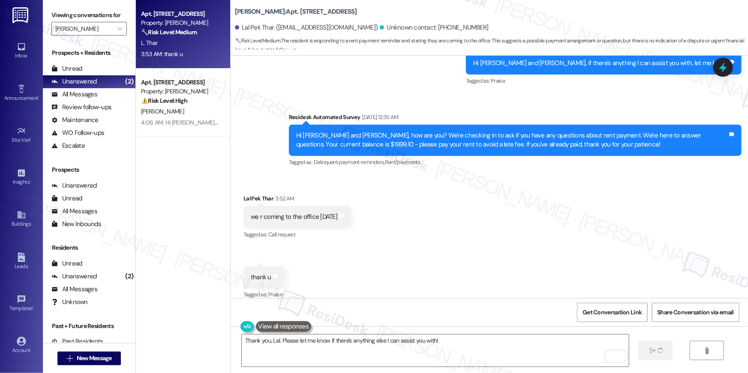
click at [125, 29] on div "Viewing conversations for Elme Herndon " at bounding box center [89, 22] width 93 height 44
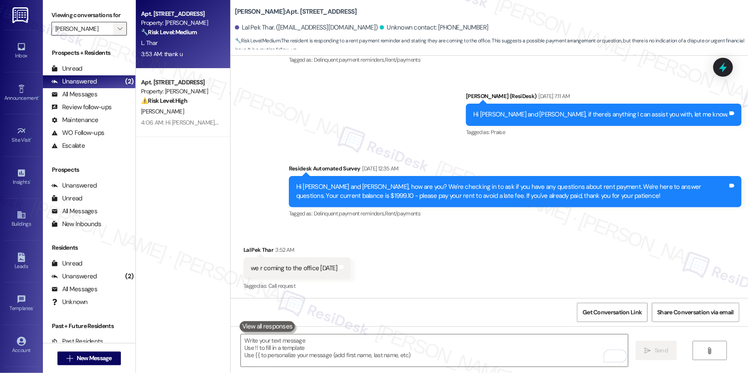
scroll to position [671, 0]
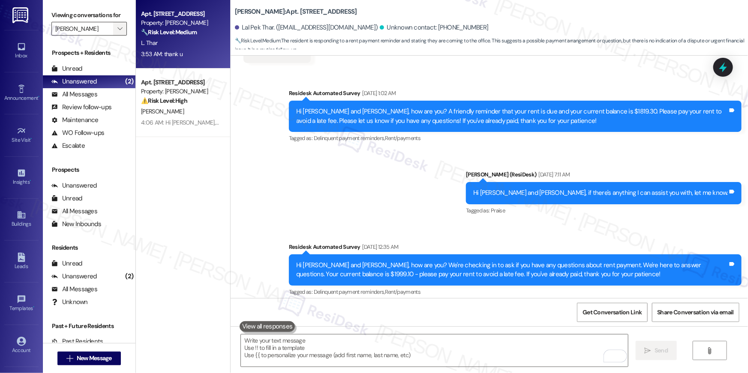
click at [117, 31] on icon "" at bounding box center [119, 28] width 5 height 7
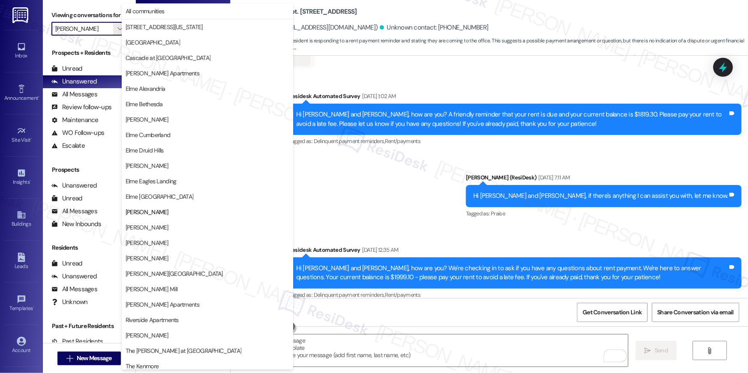
scroll to position [81, 0]
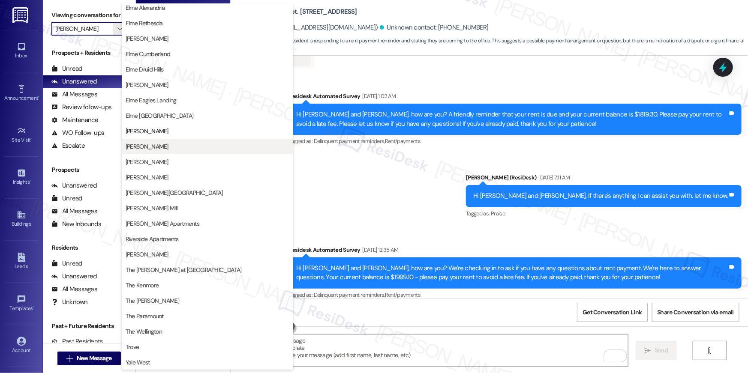
click at [197, 150] on span "[PERSON_NAME]" at bounding box center [208, 146] width 164 height 9
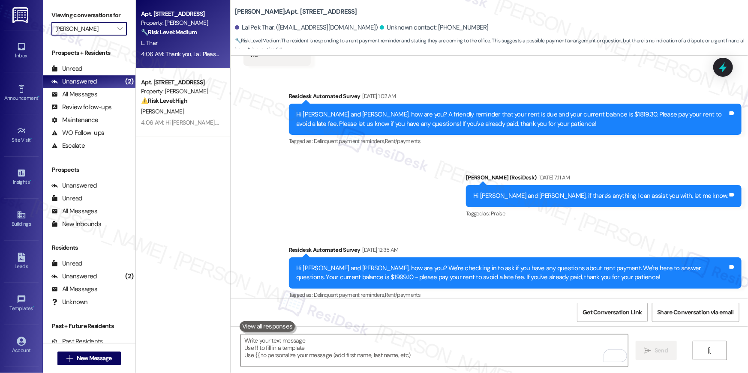
type input "[PERSON_NAME]"
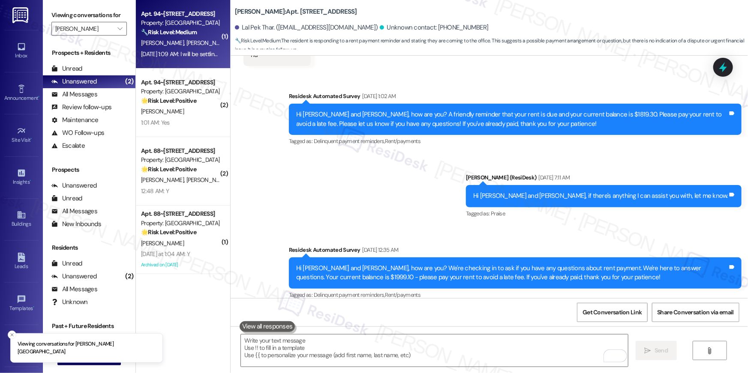
click at [186, 42] on span "[PERSON_NAME] [PERSON_NAME]" at bounding box center [229, 43] width 87 height 8
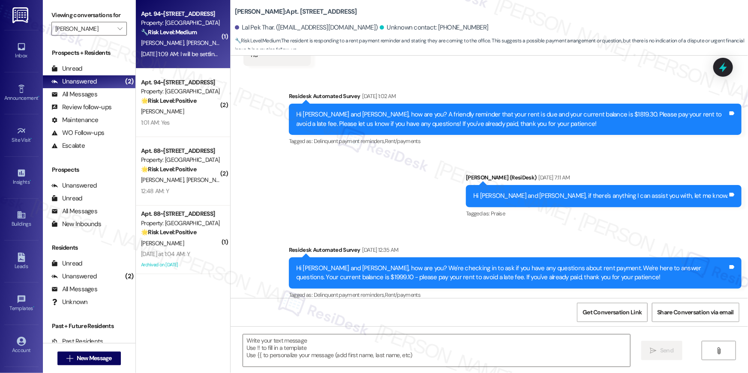
type textarea "Fetching suggested responses. Please feel free to read through the conversation…"
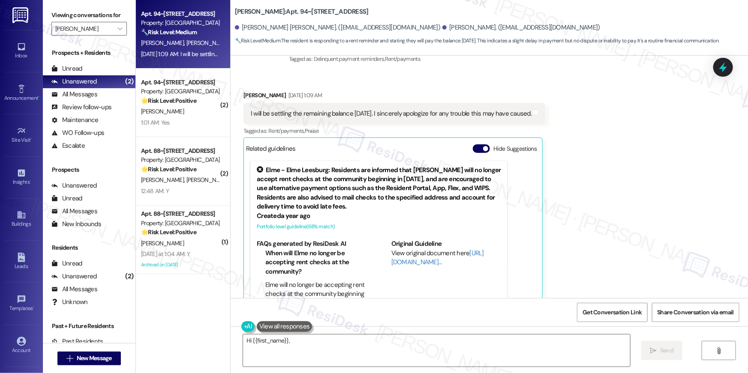
scroll to position [7300, 0]
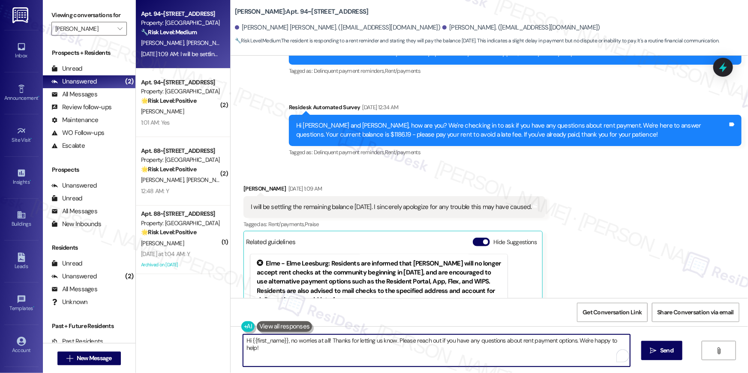
click at [338, 349] on textarea "Hi {{first_name}}, no worries at all! Thanks for letting us know. Please reach …" at bounding box center [436, 351] width 387 height 32
click at [368, 348] on textarea "Hi {{first_name}}, no worries at all! Thanks for letting us know. Please reach …" at bounding box center [436, 351] width 387 height 32
click at [556, 341] on textarea "Hi {{first_name}}, no worries at all! Thanks for letting us know. Please reach …" at bounding box center [434, 351] width 387 height 32
drag, startPoint x: 497, startPoint y: 342, endPoint x: 567, endPoint y: 341, distance: 70.3
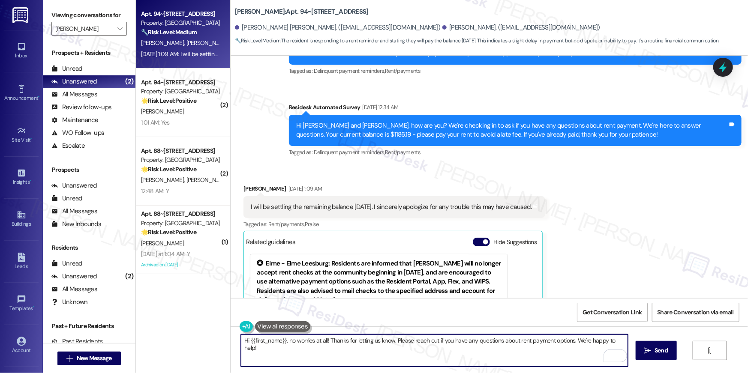
click at [567, 341] on textarea "Hi {{first_name}}, no worries at all! Thanks for letting us know. Please reach …" at bounding box center [434, 351] width 387 height 32
drag, startPoint x: 571, startPoint y: 341, endPoint x: 495, endPoint y: 344, distance: 75.9
click at [494, 344] on textarea "Hi {{first_name}}, no worries at all! Thanks for letting us know. Please reach …" at bounding box center [434, 351] width 387 height 32
type textarea "Hi {{first_name}}, no worries at all! Thanks for letting us know. Please reach …"
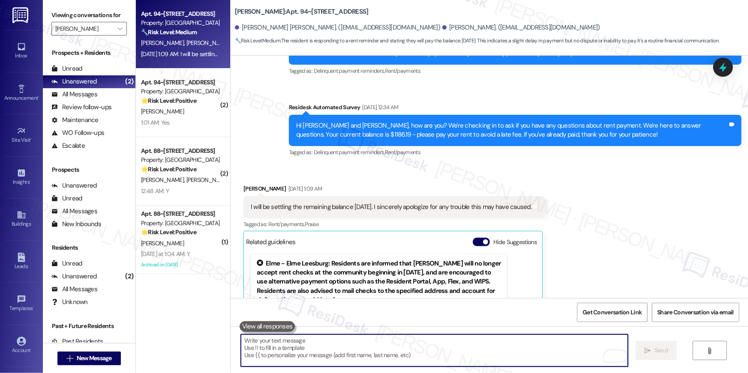
scroll to position [7362, 0]
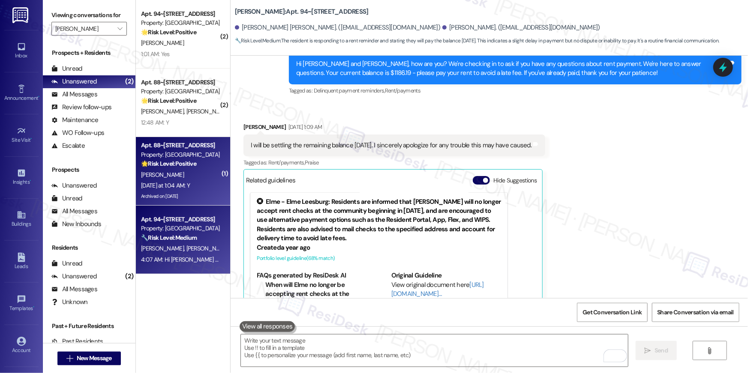
click at [197, 192] on div "Archived on [DATE]" at bounding box center [180, 196] width 81 height 11
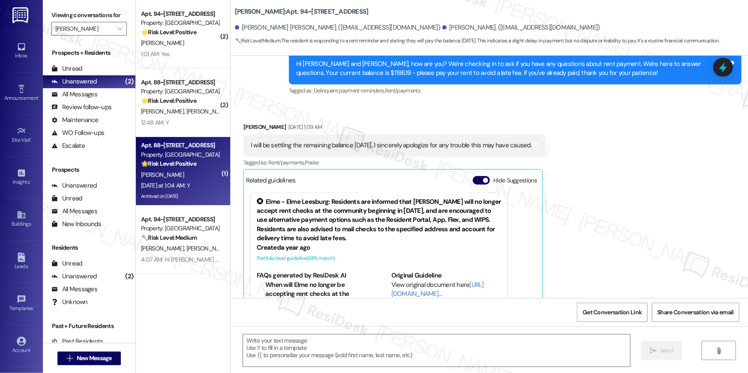
type textarea "Fetching suggested responses. Please feel free to read through the conversation…"
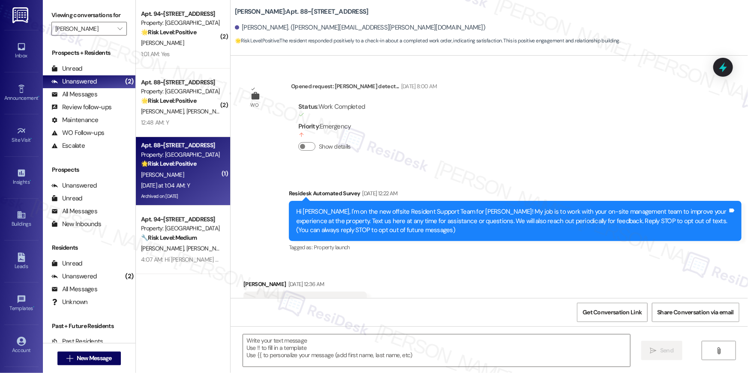
scroll to position [3331, 0]
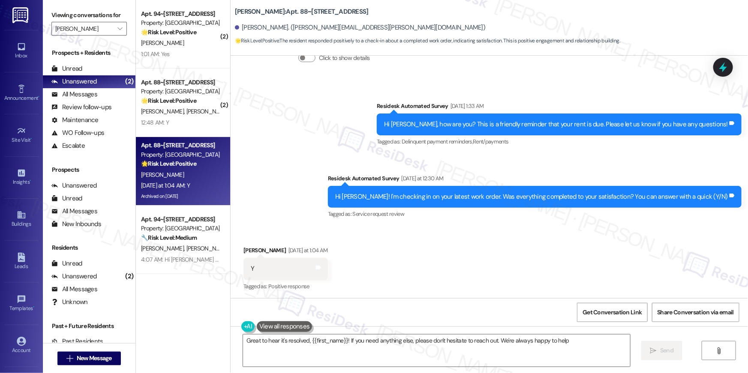
type textarea "Great to hear it's resolved, {{first_name}}! If you need anything else, please …"
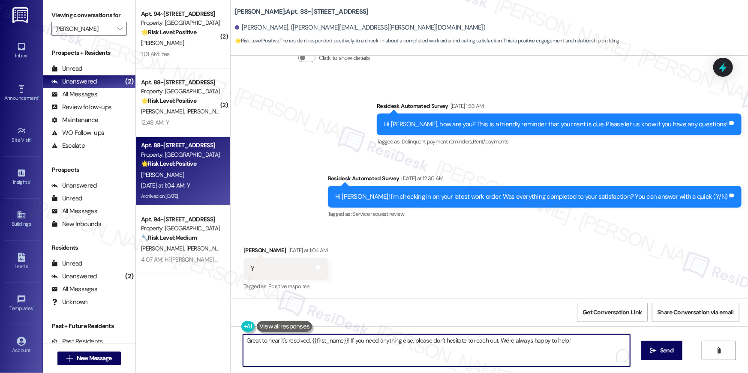
click at [474, 354] on textarea "Great to hear it's resolved, {{first_name}}! If you need anything else, please …" at bounding box center [436, 351] width 387 height 32
click at [484, 352] on textarea "Great to hear it's resolved, {{first_name}}! If you need anything else, please …" at bounding box center [436, 351] width 387 height 32
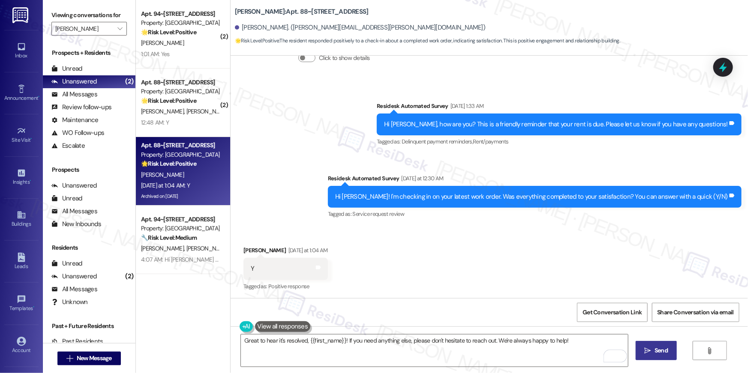
click at [643, 346] on span " Send" at bounding box center [656, 350] width 27 height 9
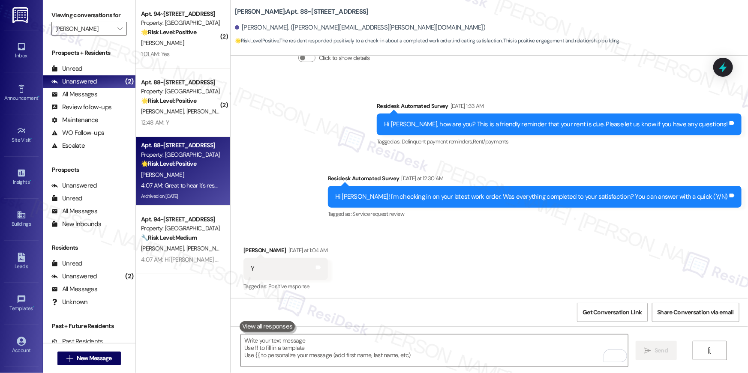
click at [180, 102] on strong "🌟 Risk Level: Positive" at bounding box center [168, 101] width 55 height 8
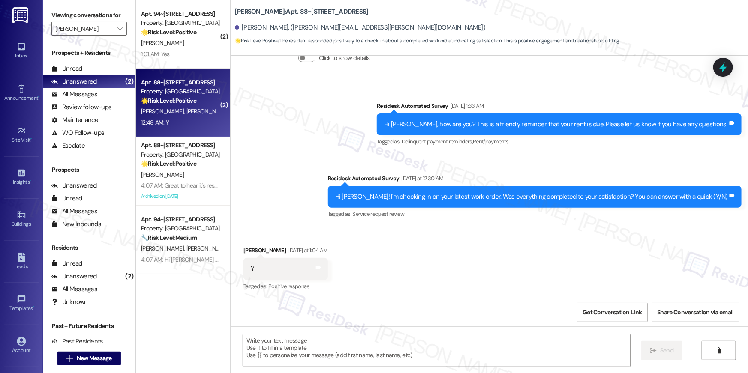
type textarea "Fetching suggested responses. Please feel free to read through the conversation…"
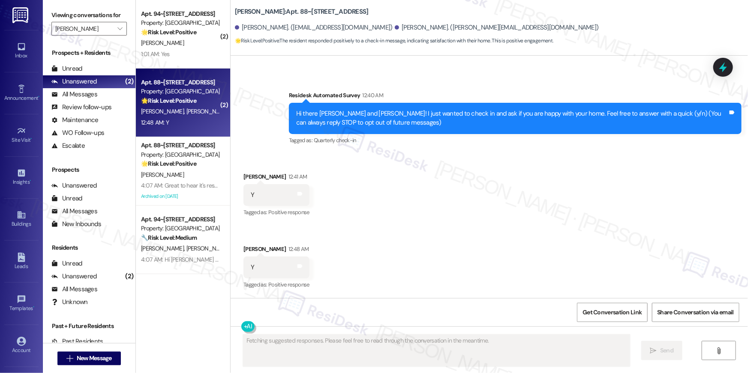
scroll to position [41, 0]
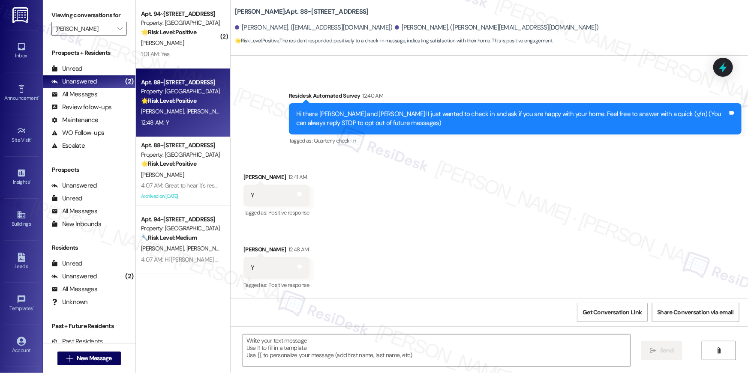
click at [369, 226] on div "Received via SMS Joshua Griffin 12:41 AM Y Tags and notes Tagged as: Positive r…" at bounding box center [489, 225] width 517 height 145
click at [406, 341] on textarea at bounding box center [436, 351] width 387 height 32
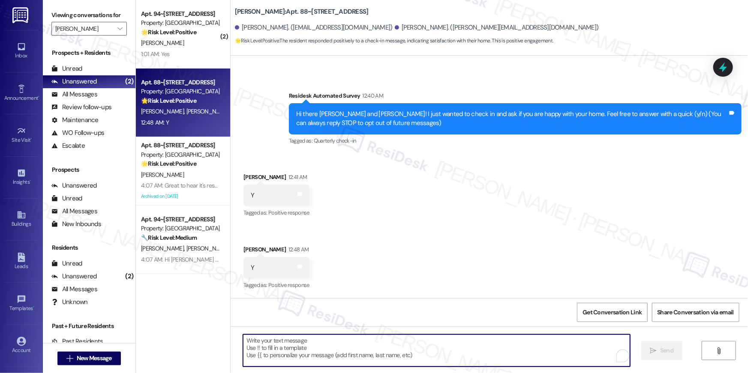
click at [416, 343] on textarea "To enrich screen reader interactions, please activate Accessibility in Grammarl…" at bounding box center [436, 351] width 387 height 32
click at [534, 346] on textarea "To enrich screen reader interactions, please activate Accessibility in Grammarl…" at bounding box center [434, 351] width 387 height 32
paste textarea "Thanks so much, {{first_name}}! It makes me really happy to hear you’re enjoyin…"
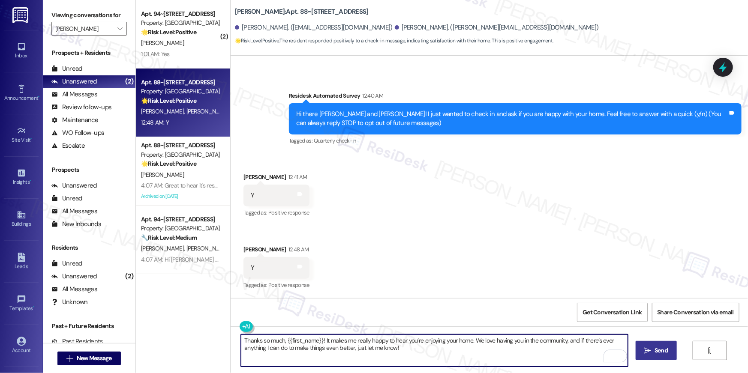
type textarea "Thanks so much, {{first_name}}! It makes me really happy to hear you’re enjoyin…"
click at [654, 348] on span "Send" at bounding box center [660, 350] width 13 height 9
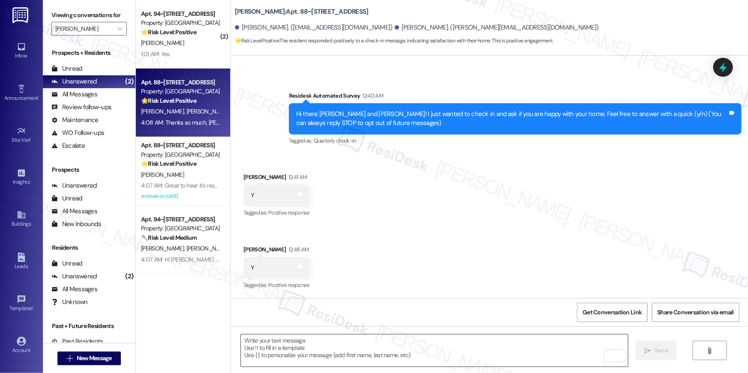
click at [493, 350] on textarea "To enrich screen reader interactions, please activate Accessibility in Grammarl…" at bounding box center [434, 351] width 387 height 32
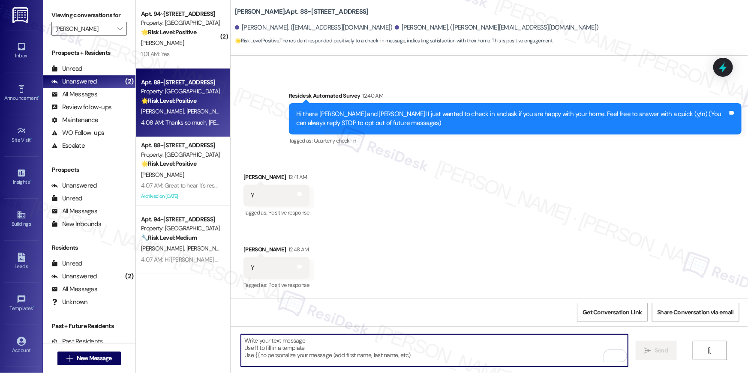
paste textarea "Hi {{first_name}}! When you have a moment, would you mind leaving us a quick Go…"
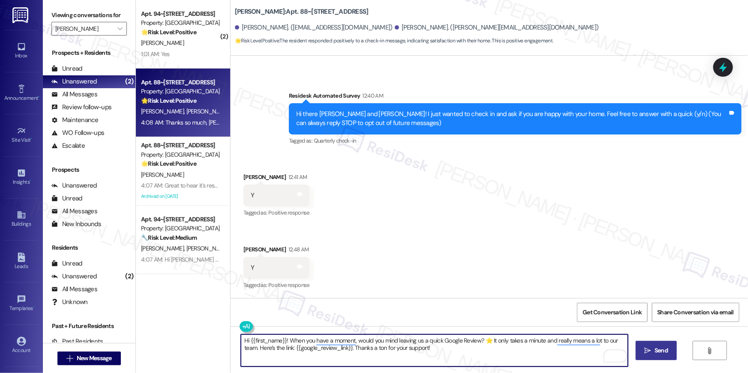
type textarea "Hi {{first_name}}! When you have a moment, would you mind leaving us a quick Go…"
click at [660, 351] on span "Send" at bounding box center [660, 350] width 13 height 9
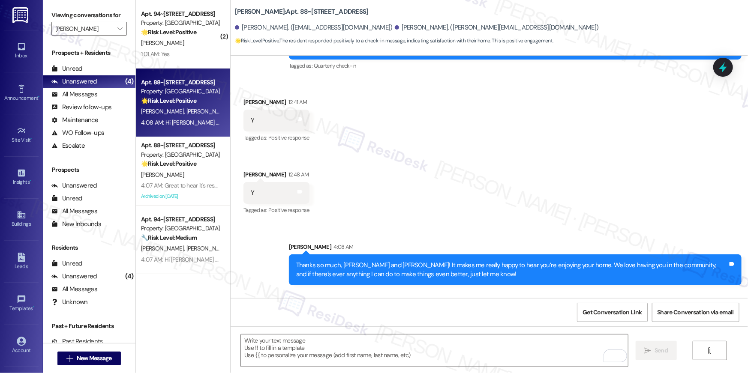
scroll to position [179, 0]
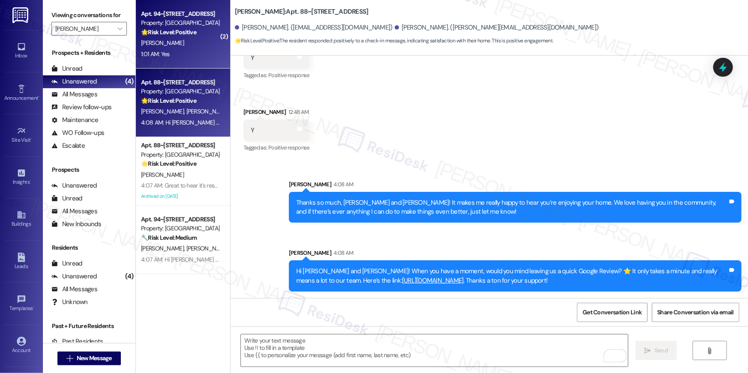
click at [184, 51] on div "1:01 AM: Yes 1:01 AM: Yes" at bounding box center [180, 54] width 81 height 11
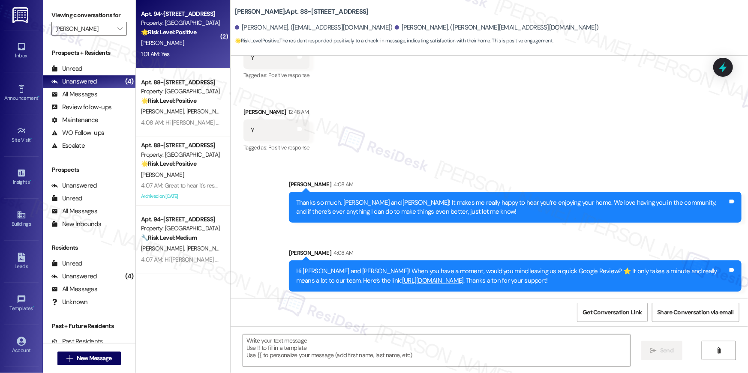
click at [184, 51] on div "1:01 AM: Yes 1:01 AM: Yes" at bounding box center [180, 54] width 81 height 11
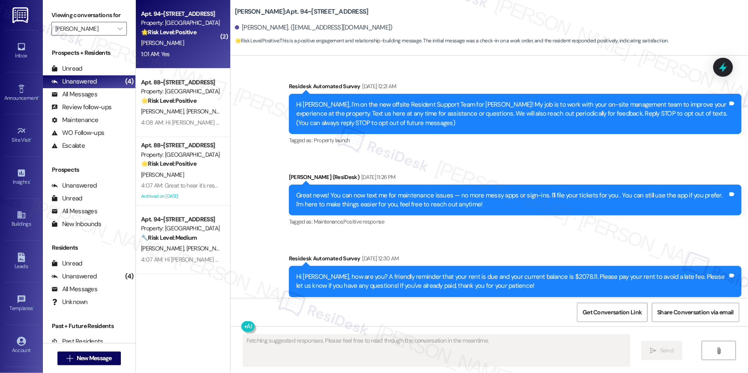
type textarea "Fetching suggested responses. Please feel free to read through the conversation…"
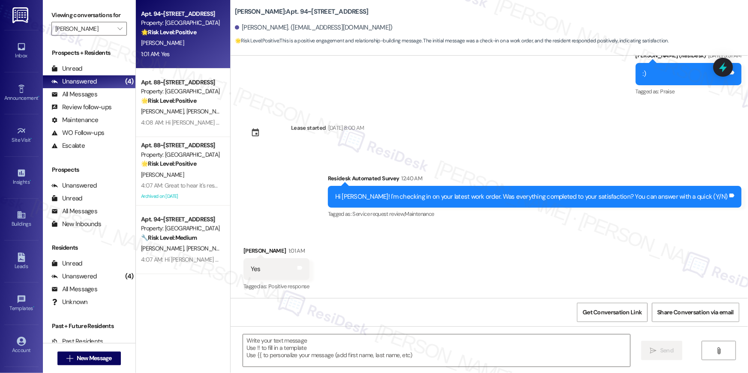
click at [298, 203] on div "Survey, sent via SMS Residesk Automated Survey 12:40 AM Hi Patsy! I'm checking …" at bounding box center [489, 191] width 517 height 72
click at [475, 242] on div "Received via SMS Patsy Mccabe 1:01 AM Yes Tags and notes Tagged as: Positive re…" at bounding box center [489, 263] width 517 height 72
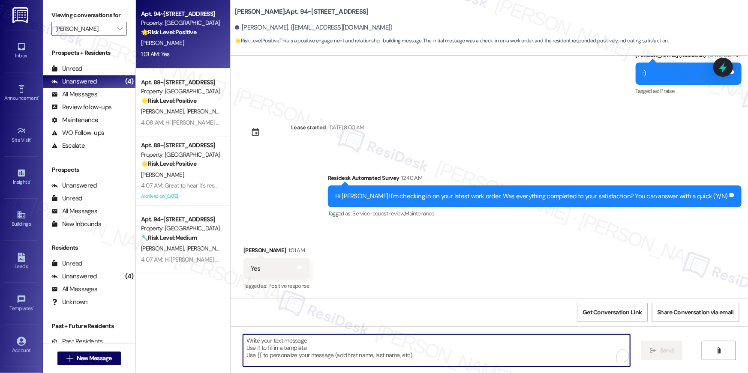
click at [447, 356] on textarea "To enrich screen reader interactions, please activate Accessibility in Grammarl…" at bounding box center [436, 351] width 387 height 32
paste textarea "Hi {{first_name}}, I’m happy to hear your work order has been completed! If any…"
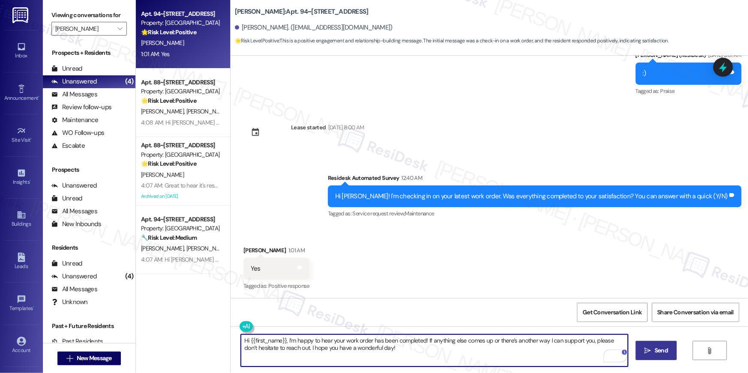
type textarea "Hi {{first_name}}, I’m happy to hear your work order has been completed! If any…"
click at [653, 351] on span "Send" at bounding box center [661, 350] width 17 height 9
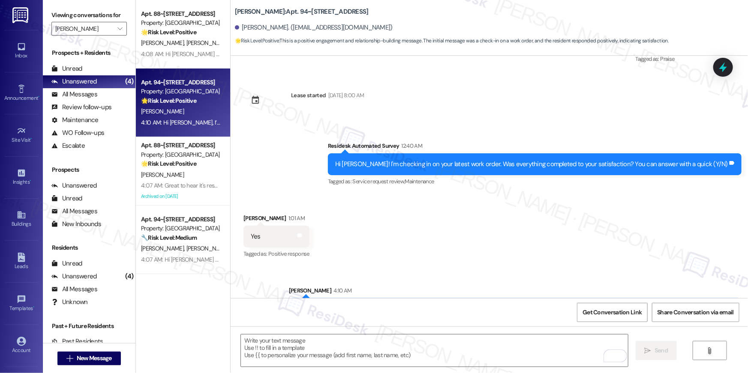
scroll to position [3341, 0]
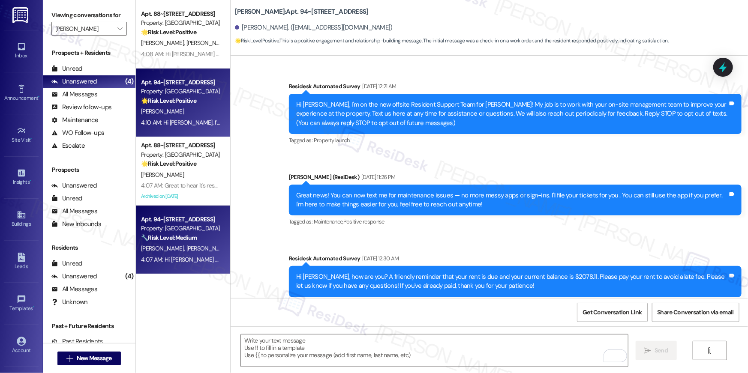
scroll to position [3341, 0]
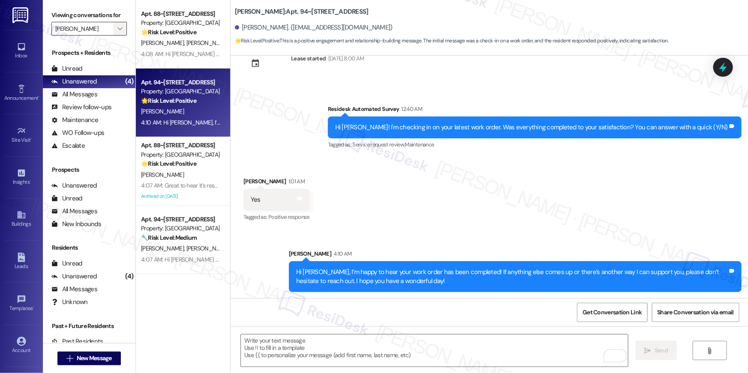
click at [117, 30] on icon "" at bounding box center [119, 28] width 5 height 7
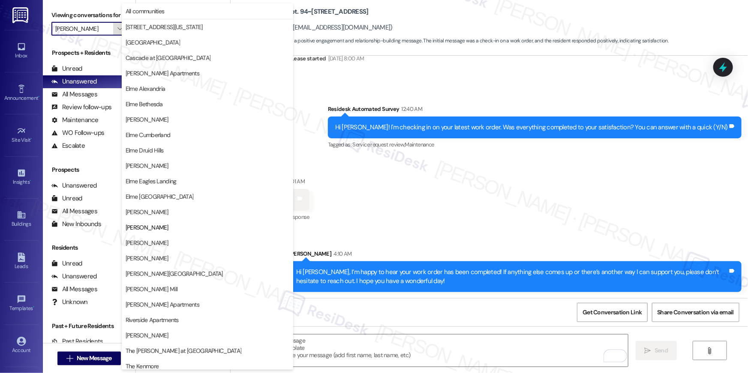
scroll to position [81, 0]
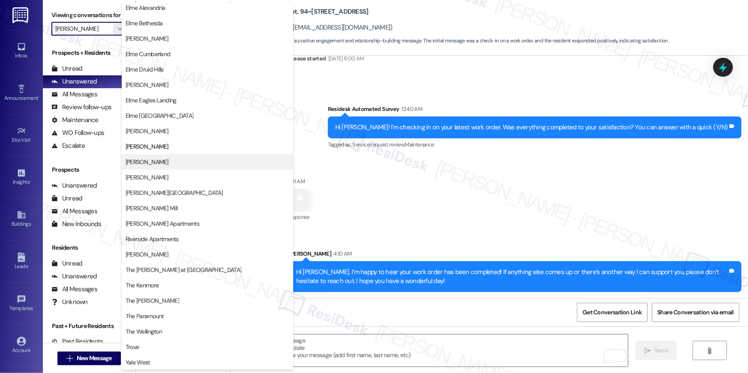
click at [156, 164] on span "[PERSON_NAME]" at bounding box center [147, 162] width 43 height 9
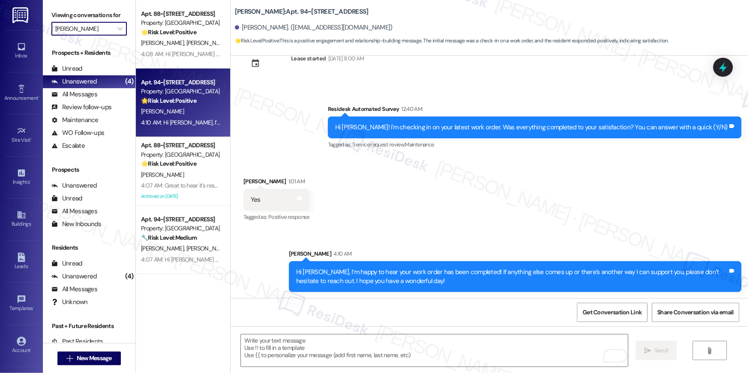
type input "[PERSON_NAME]"
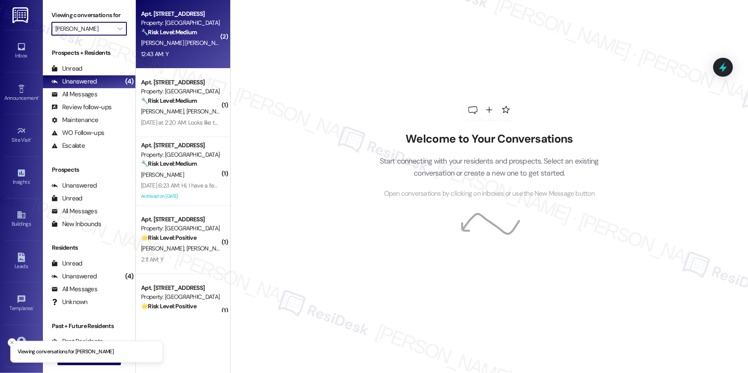
click at [152, 28] on strong "🔧 Risk Level: Medium" at bounding box center [169, 32] width 56 height 8
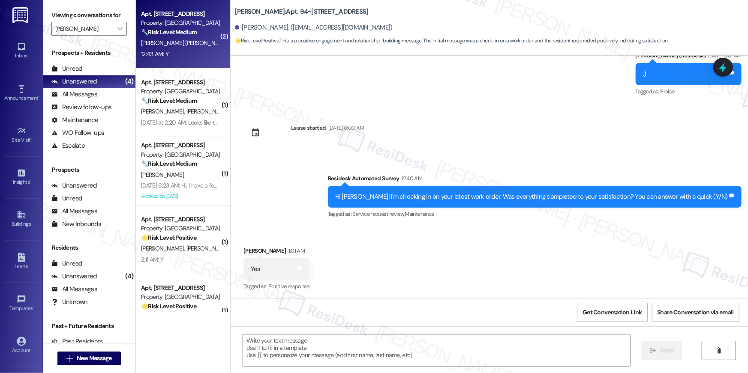
type textarea "Fetching suggested responses. Please feel free to read through the conversation…"
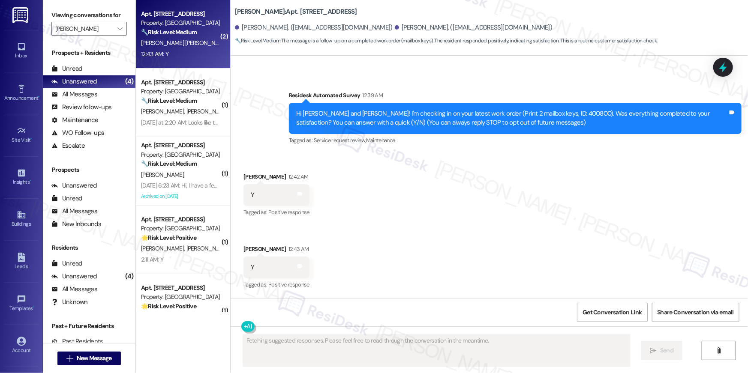
scroll to position [41, 0]
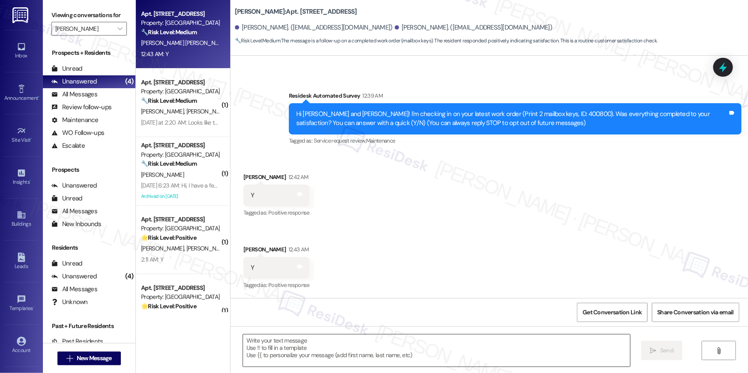
click at [509, 348] on textarea at bounding box center [436, 351] width 387 height 32
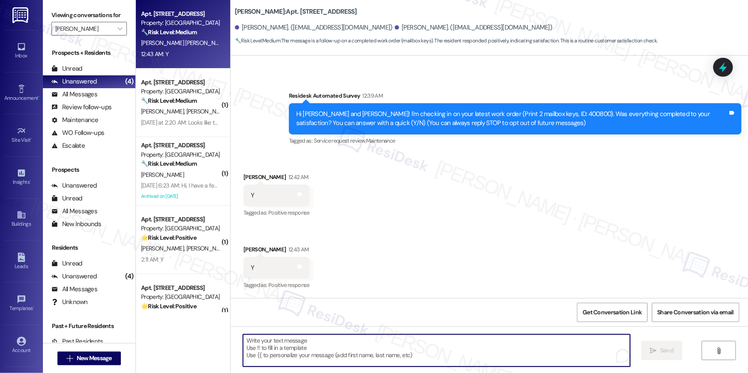
paste textarea "Hi {{first_name}}, I’m happy to hear your work order has been completed! If any…"
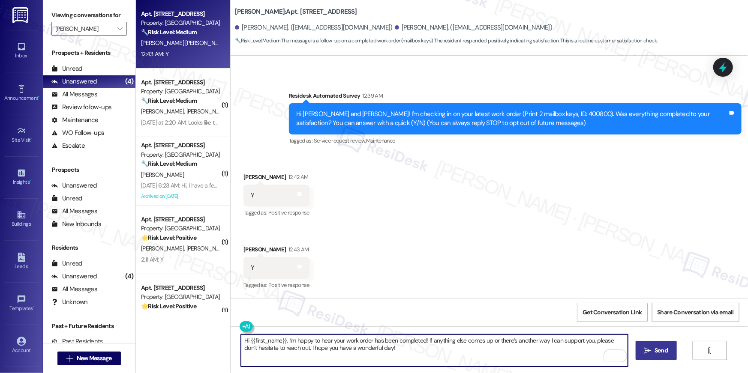
type textarea "Hi {{first_name}}, I’m happy to hear your work order has been completed! If any…"
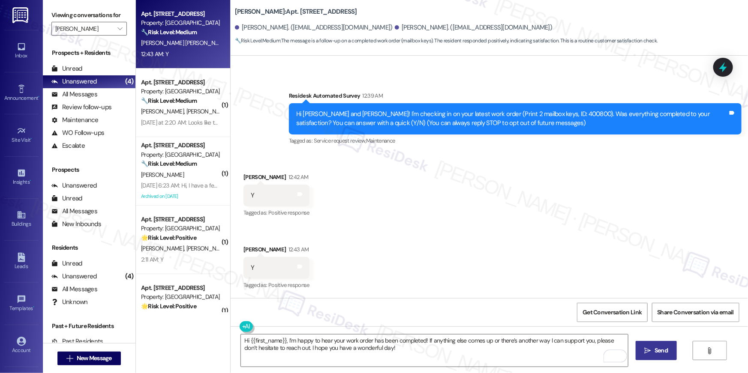
click at [659, 348] on span "Send" at bounding box center [660, 350] width 13 height 9
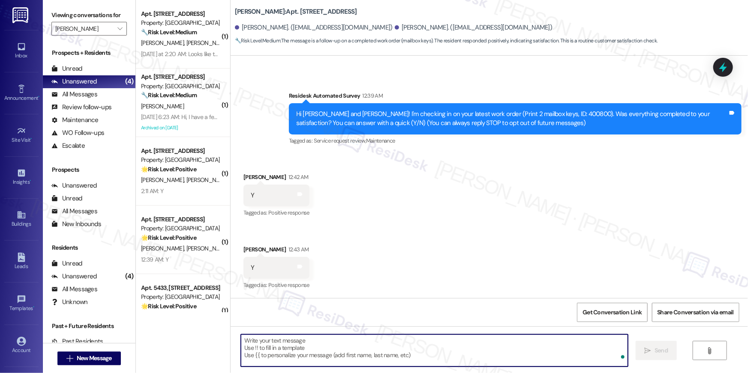
click at [434, 346] on textarea "To enrich screen reader interactions, please activate Accessibility in Grammarl…" at bounding box center [434, 351] width 387 height 32
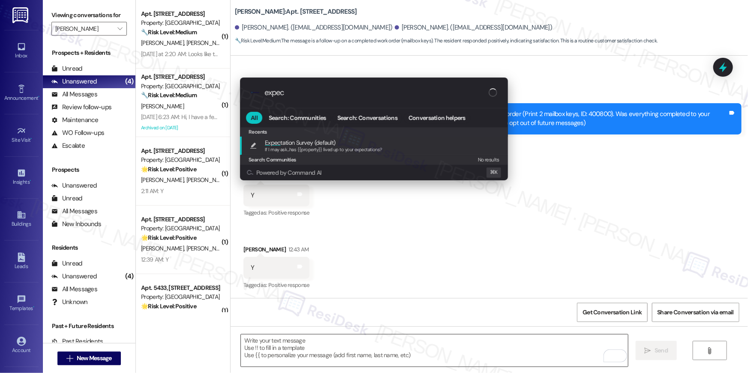
type input "expect"
type textarea "If I may ask...has {{property}} lived up to your expectations?"
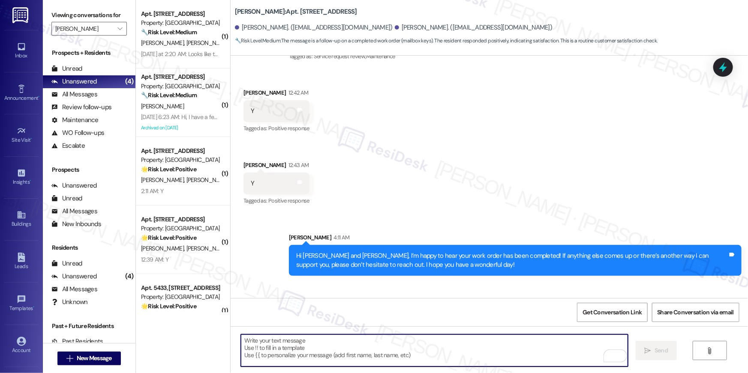
scroll to position [170, 0]
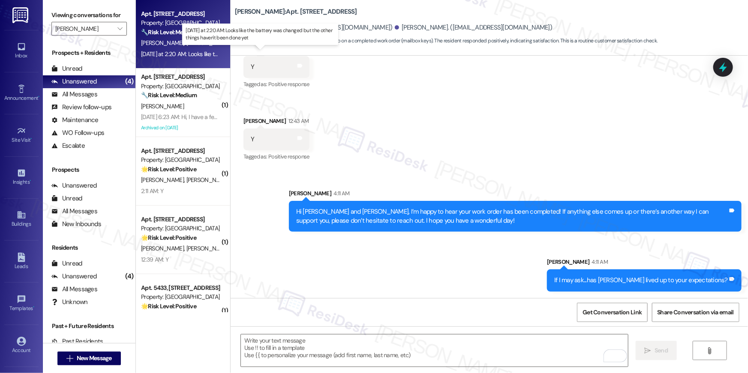
click at [176, 51] on div "Yesterday at 2:20 AM: Looks like the battery was changed but the other things h…" at bounding box center [262, 54] width 242 height 8
type textarea "Fetching suggested responses. Please feel free to read through the conversation…"
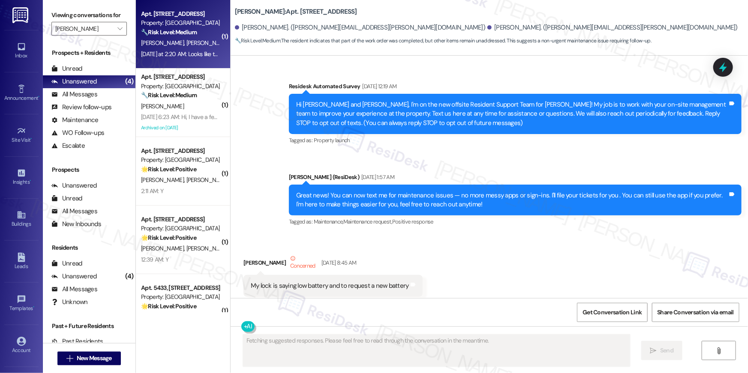
scroll to position [3928, 0]
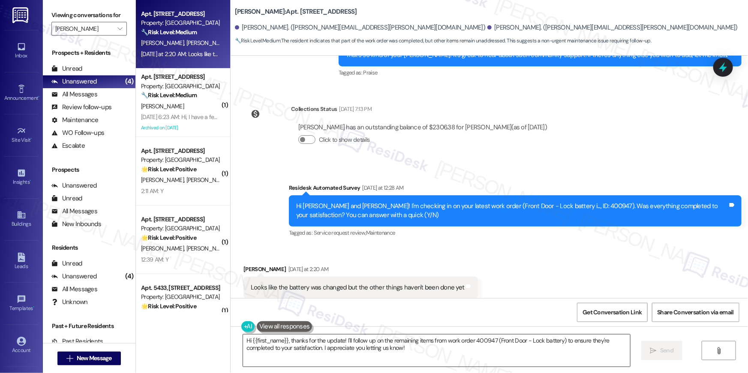
click at [418, 350] on textarea "Hi {{first_name}}, thanks for the update! I'll follow up on the remaining items…" at bounding box center [436, 351] width 387 height 32
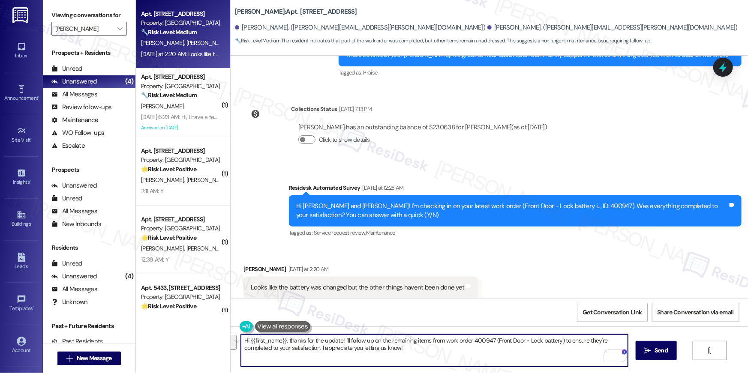
drag, startPoint x: 426, startPoint y: 351, endPoint x: 427, endPoint y: 342, distance: 9.1
click at [427, 342] on textarea "Hi {{first_name}}, thanks for the update! I'll follow up on the remaining items…" at bounding box center [434, 351] width 387 height 32
type textarea "Hi {{first_name}}, thanks for the update! I'll follow up on the remaining items…"
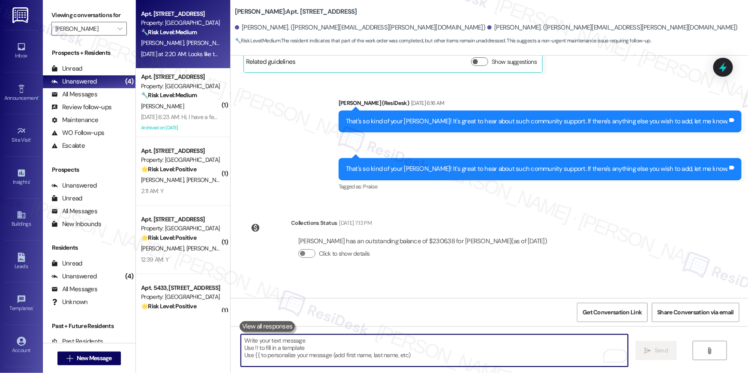
scroll to position [3927, 0]
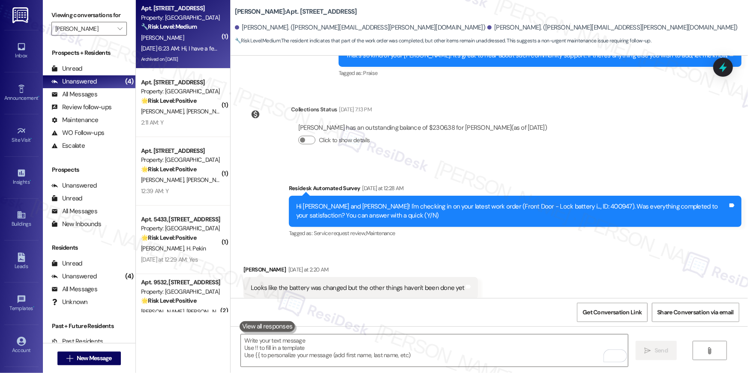
click at [178, 36] on div "[PERSON_NAME]" at bounding box center [180, 38] width 81 height 11
type textarea "Fetching suggested responses. Please feel free to read through the conversation…"
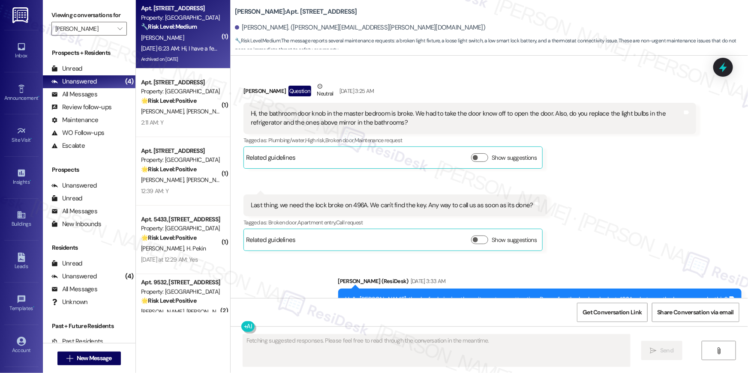
scroll to position [19685, 0]
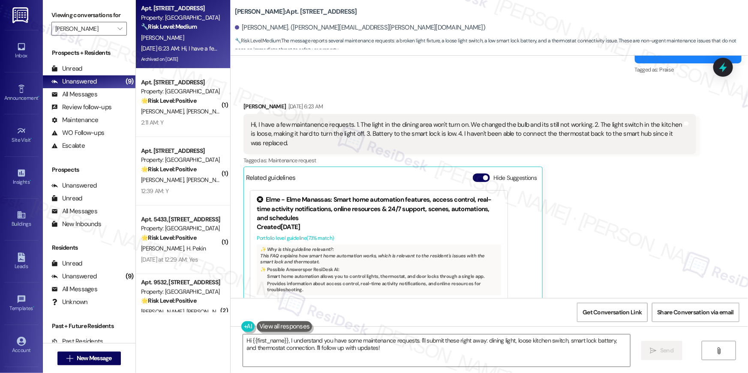
click at [586, 147] on div "Lori Crawley Sep 09, 2025 at 6:23 AM Hi, I have a few maintanence requests. 1. …" at bounding box center [469, 220] width 452 height 236
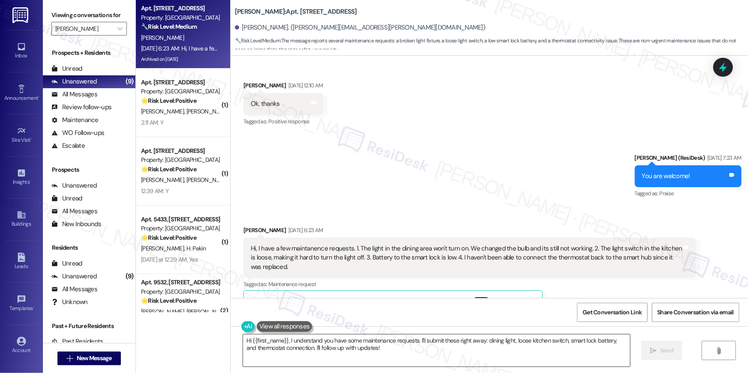
click at [382, 353] on textarea "Hi {{first_name}}, I understand you have some maintenance requests. I'll submit…" at bounding box center [436, 351] width 387 height 32
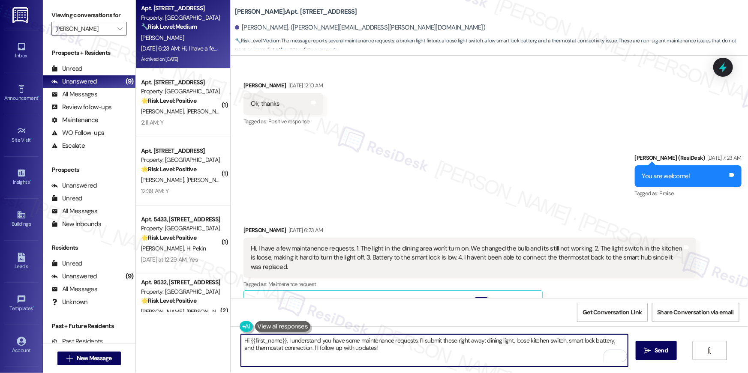
drag, startPoint x: 382, startPoint y: 353, endPoint x: 208, endPoint y: 338, distance: 174.6
click at [208, 338] on div "Apt. 9324, 10519 Lariat Lane Property: Elme Manassas 🔧 Risk Level: Medium The m…" at bounding box center [442, 186] width 612 height 373
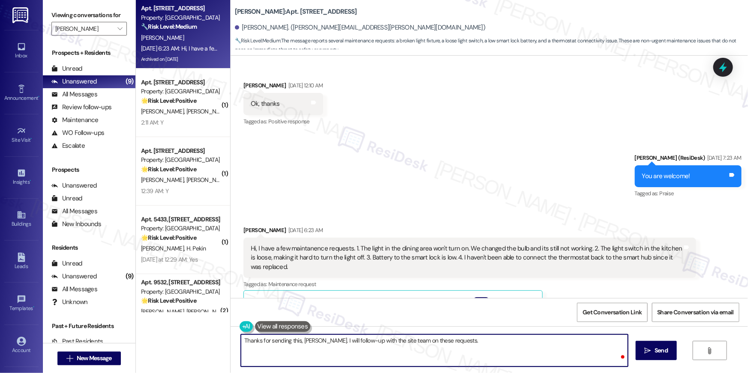
type textarea "Thanks for sending this, Lori. I will follow-up with the site team on these req…"
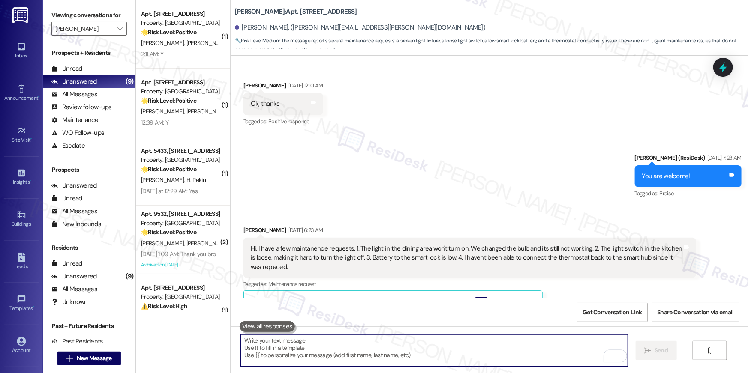
scroll to position [19685, 0]
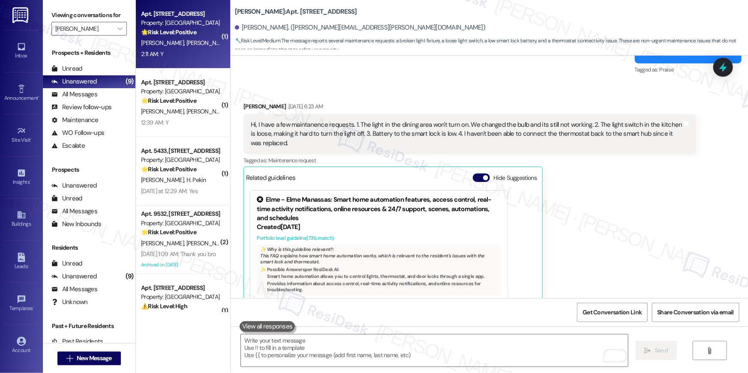
click at [203, 56] on div "2:11 AM: Y 2:11 AM: Y" at bounding box center [180, 54] width 81 height 11
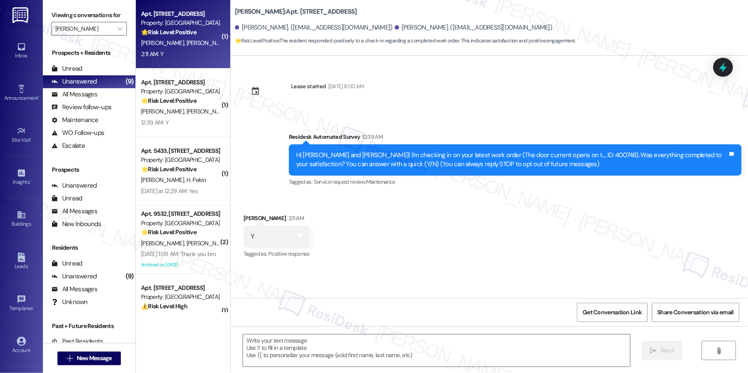
type textarea "Fetching suggested responses. Please feel free to read through the conversation…"
click at [534, 232] on div "Received via SMS Justin Belshan 2:11 AM Y Tags and notes Tagged as: Positive re…" at bounding box center [489, 231] width 517 height 72
click at [486, 344] on textarea at bounding box center [436, 351] width 387 height 32
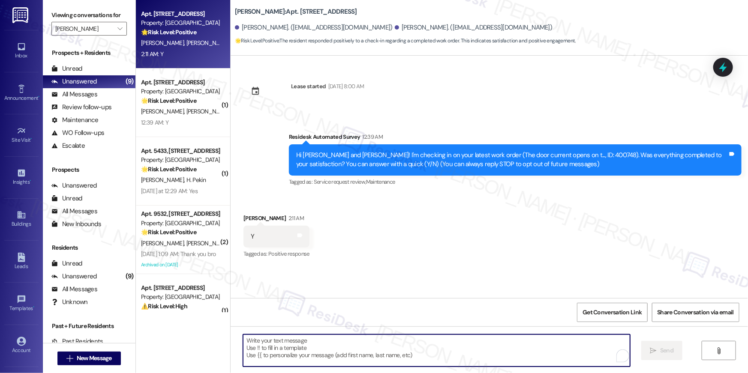
paste textarea "Hi {{first_name}}, I’m happy to hear your work order has been completed! If any…"
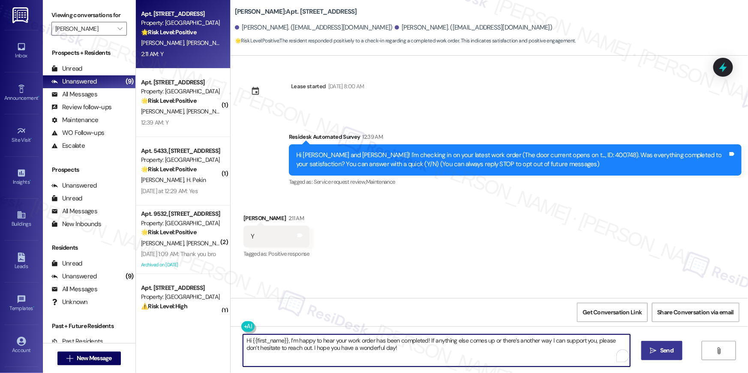
type textarea "Hi {{first_name}}, I’m happy to hear your work order has been completed! If any…"
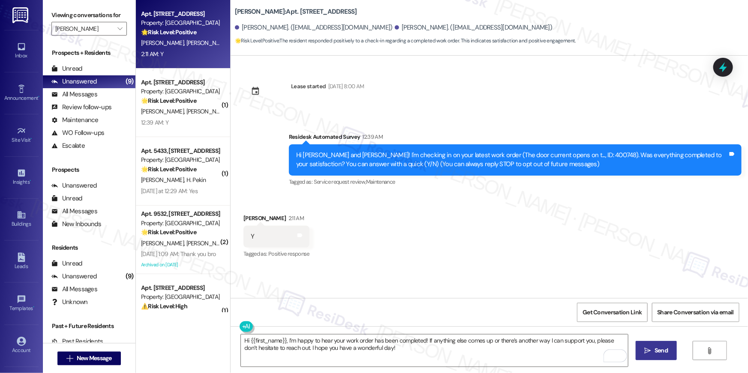
click at [647, 350] on icon "" at bounding box center [647, 350] width 6 height 7
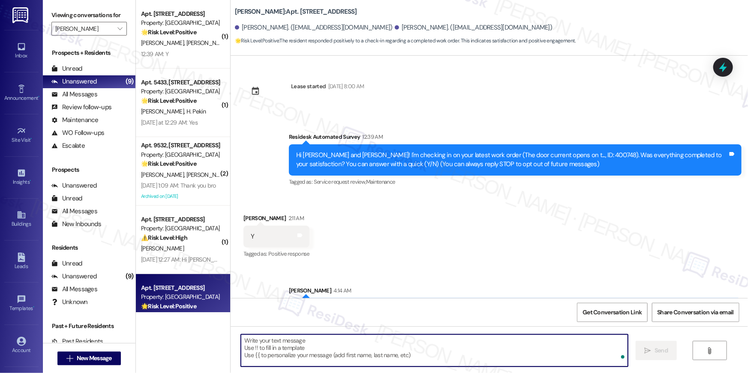
click at [505, 350] on textarea "To enrich screen reader interactions, please activate Accessibility in Grammarl…" at bounding box center [434, 351] width 387 height 32
click at [504, 350] on textarea "To enrich screen reader interactions, please activate Accessibility in Grammarl…" at bounding box center [434, 351] width 387 height 32
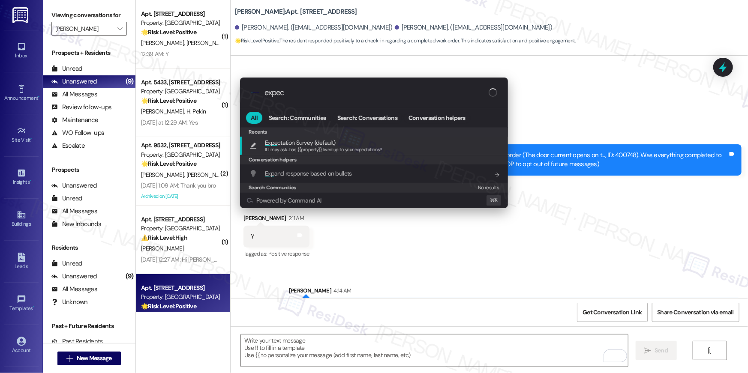
type input "expect"
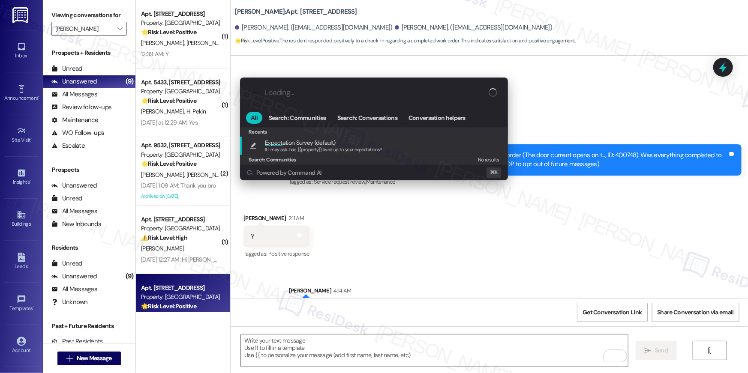
type textarea "If I may ask...has {{property}} lived up to your expectations?"
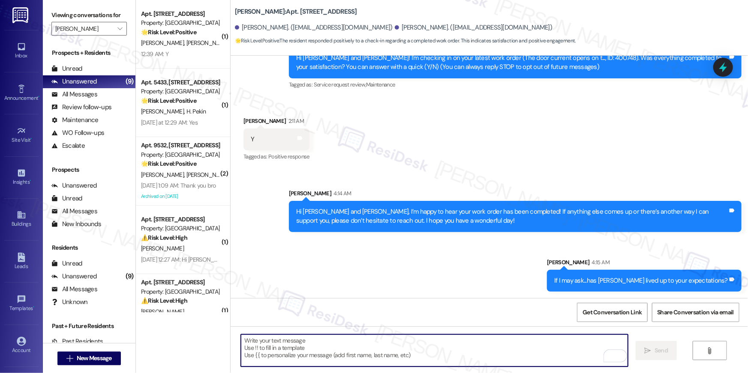
scroll to position [97, 0]
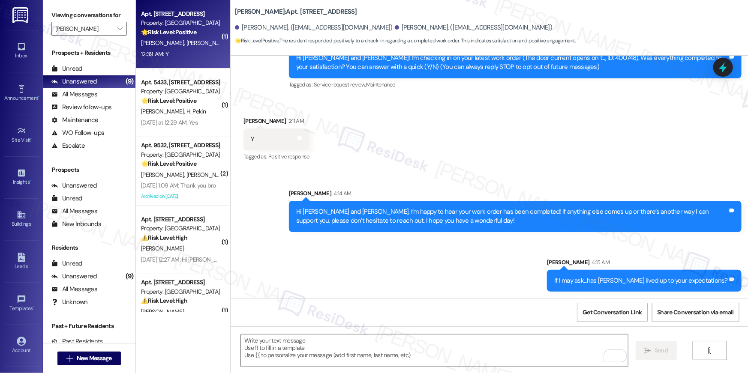
click at [177, 49] on div "12:39 AM: Y 12:39 AM: Y" at bounding box center [180, 54] width 81 height 11
type textarea "Fetching suggested responses. Please feel free to read through the conversation…"
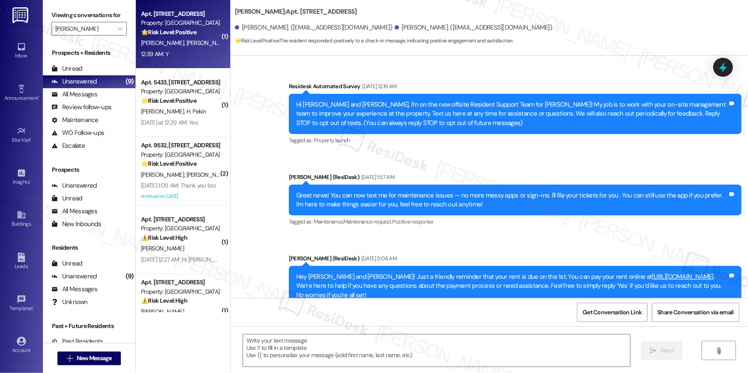
scroll to position [5139, 0]
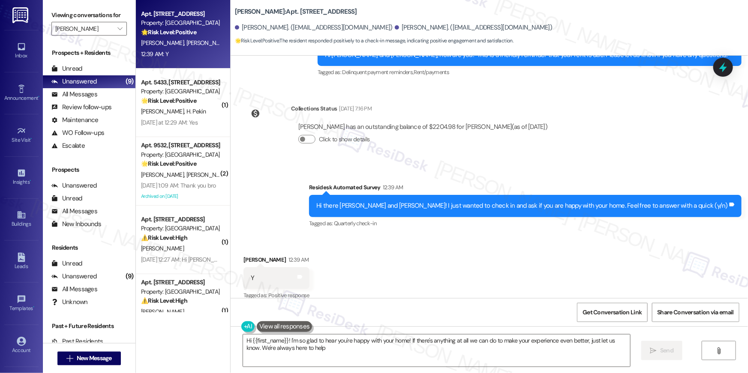
type textarea "Hi {{first_name}}! I'm so glad to hear you're happy with your home! If there's …"
drag, startPoint x: 387, startPoint y: 259, endPoint x: 404, endPoint y: 270, distance: 21.0
click at [387, 259] on div "Received via SMS Saidur Bhuyan 12:39 AM Y Tags and notes Tagged as: Positive re…" at bounding box center [489, 272] width 517 height 72
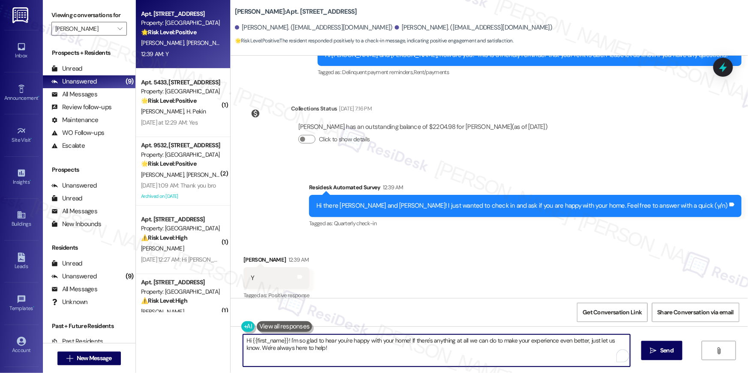
click at [479, 363] on textarea "Hi {{first_name}}! I'm so glad to hear you're happy with your home! If there's …" at bounding box center [436, 351] width 387 height 32
click at [495, 356] on textarea "Hi {{first_name}}! I'm so glad to hear you're happy with your home! If there's …" at bounding box center [436, 351] width 387 height 32
click at [645, 355] on span " Send" at bounding box center [656, 350] width 27 height 9
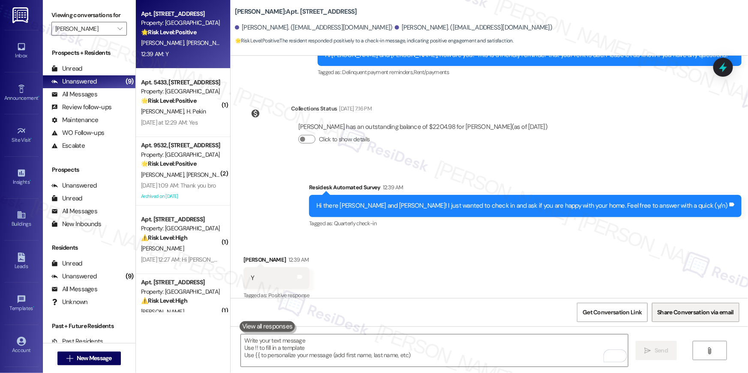
scroll to position [5138, 0]
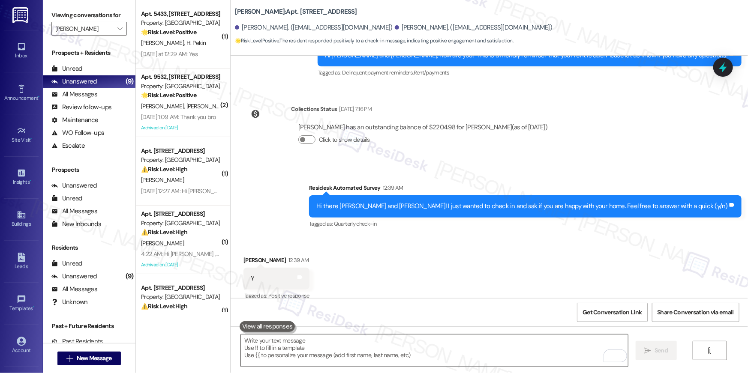
click at [495, 339] on textarea "To enrich screen reader interactions, please activate Accessibility in Grammarl…" at bounding box center [434, 351] width 387 height 32
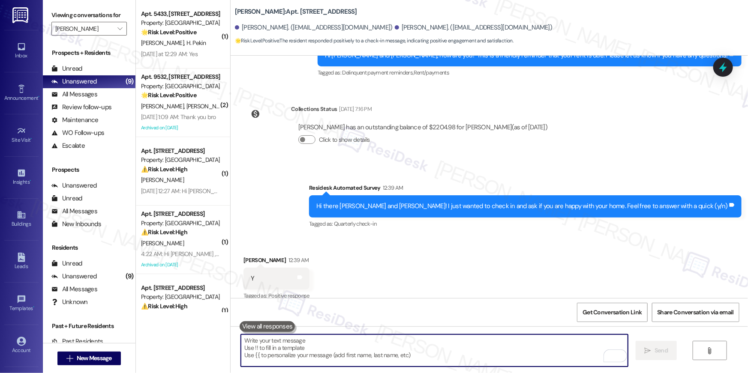
paste textarea "Hi {{first_name}}! When you have a moment, would you mind leaving us a quick Go…"
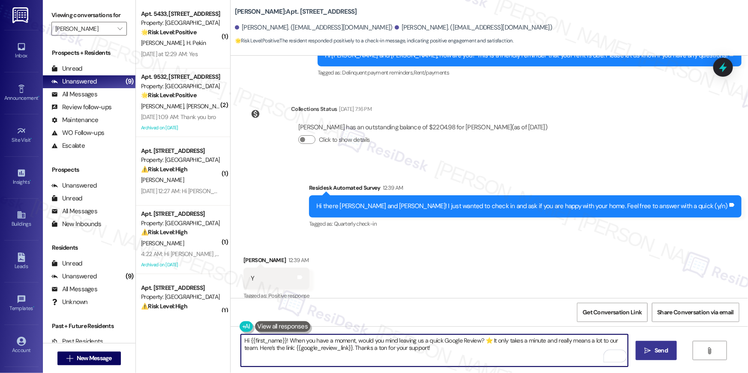
type textarea "Hi {{first_name}}! When you have a moment, would you mind leaving us a quick Go…"
click at [646, 349] on icon "" at bounding box center [647, 350] width 6 height 7
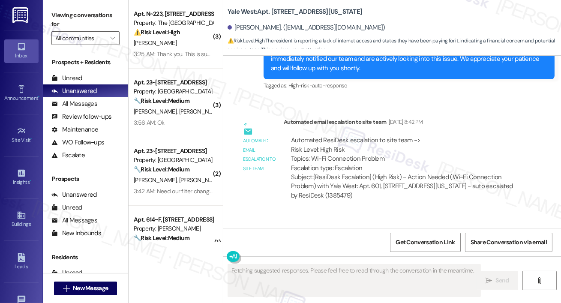
scroll to position [565, 0]
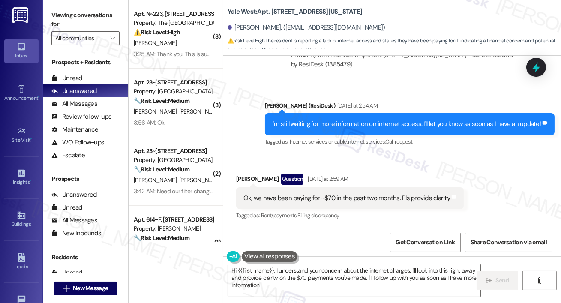
type textarea "Hi {{first_name}}, I understand your concern about the internet charges. I'll l…"
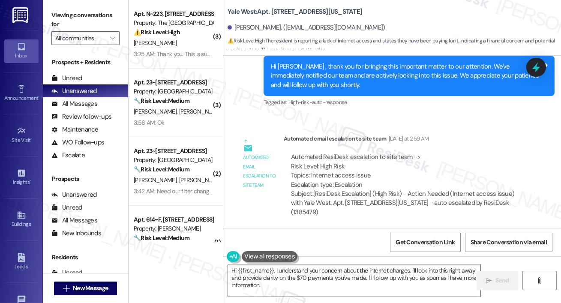
scroll to position [771, 0]
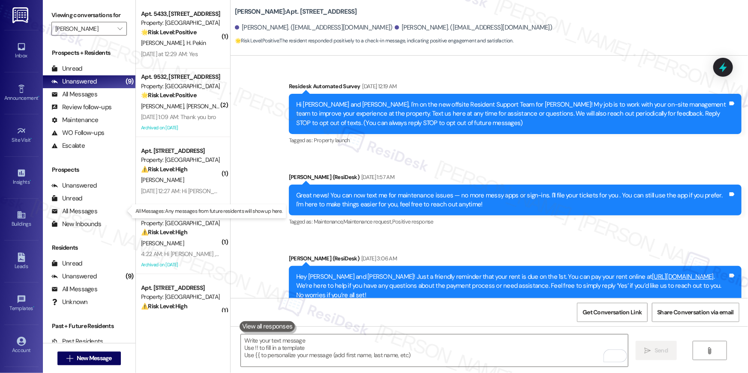
scroll to position [5138, 0]
